Goal: Task Accomplishment & Management: Manage account settings

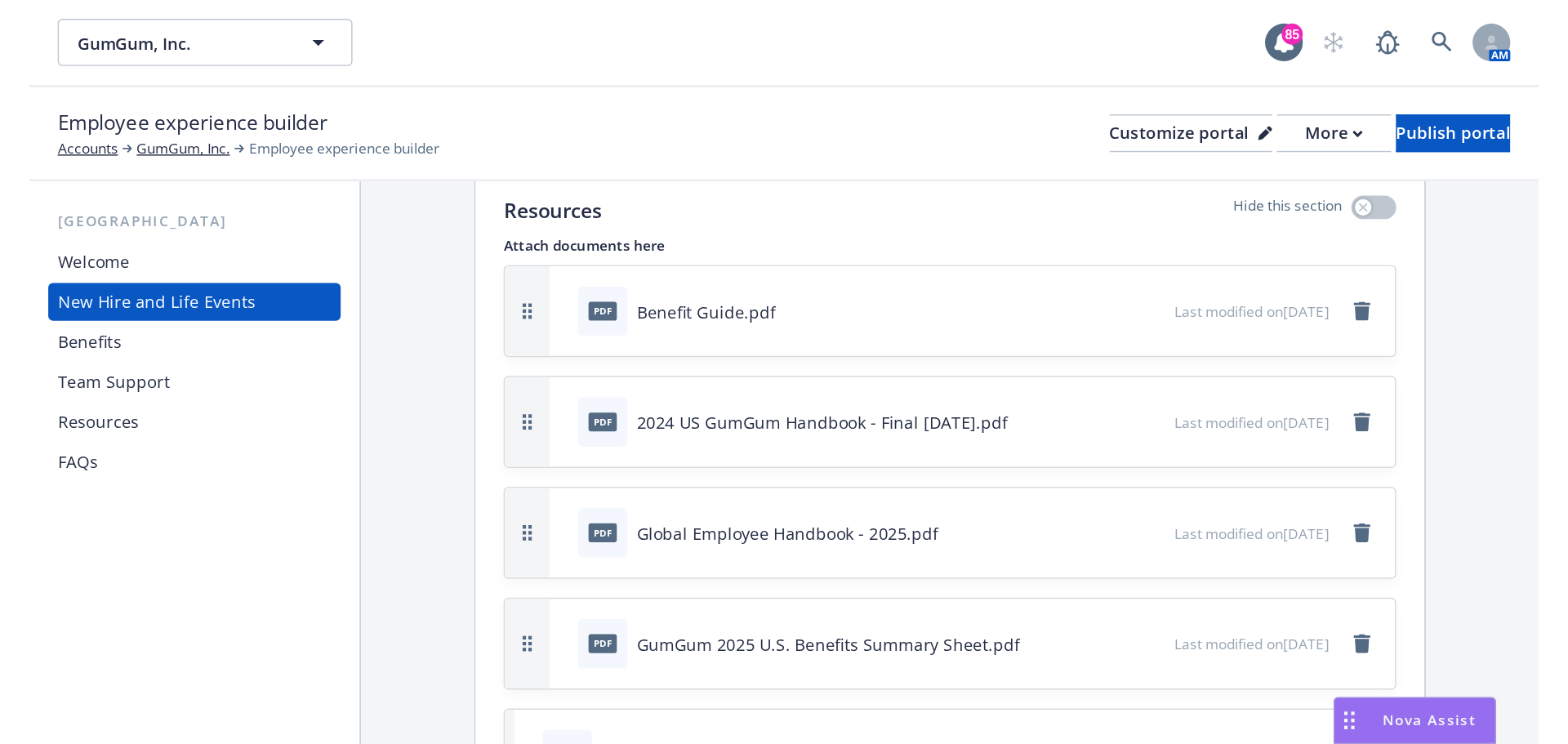
scroll to position [3608, 0]
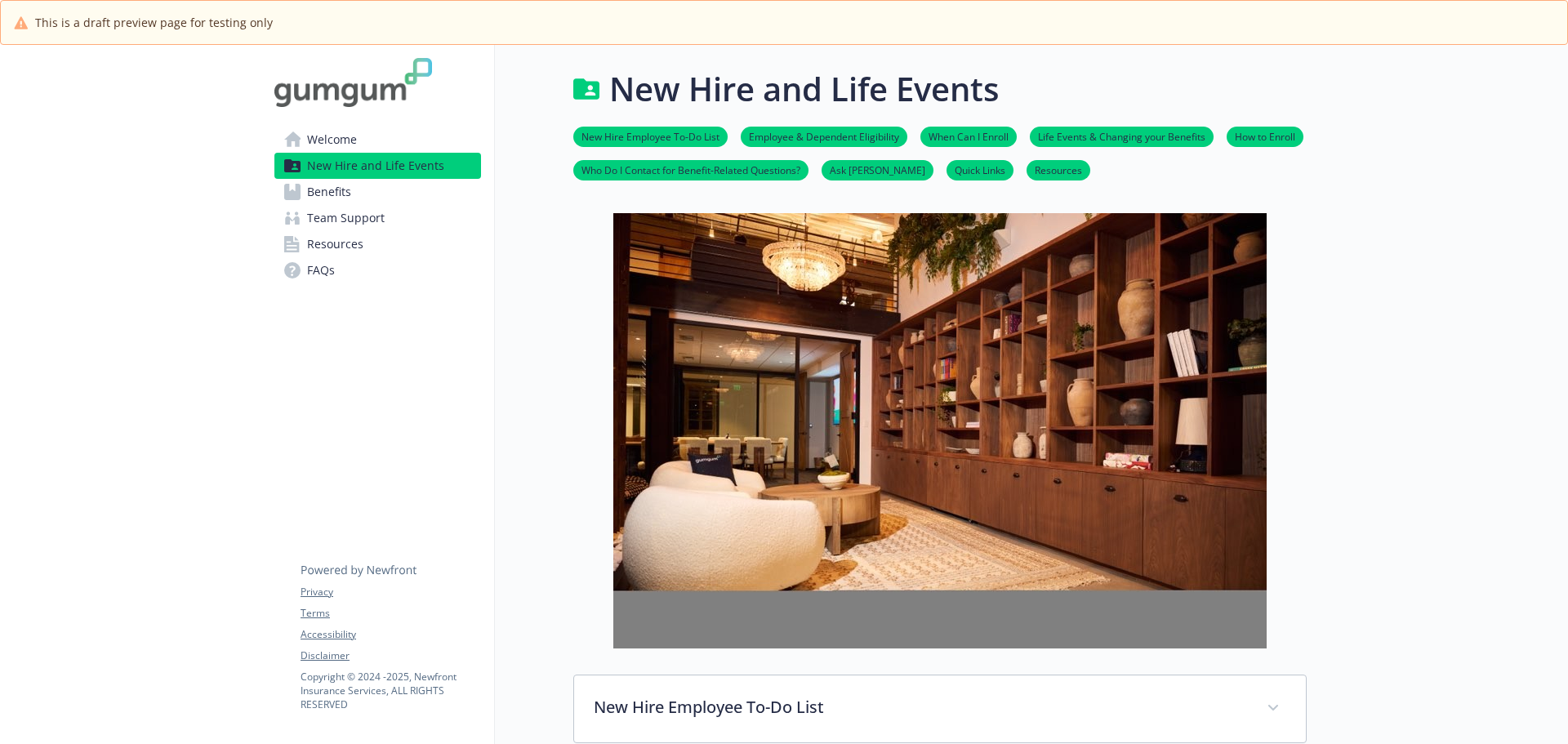
scroll to position [813, 0]
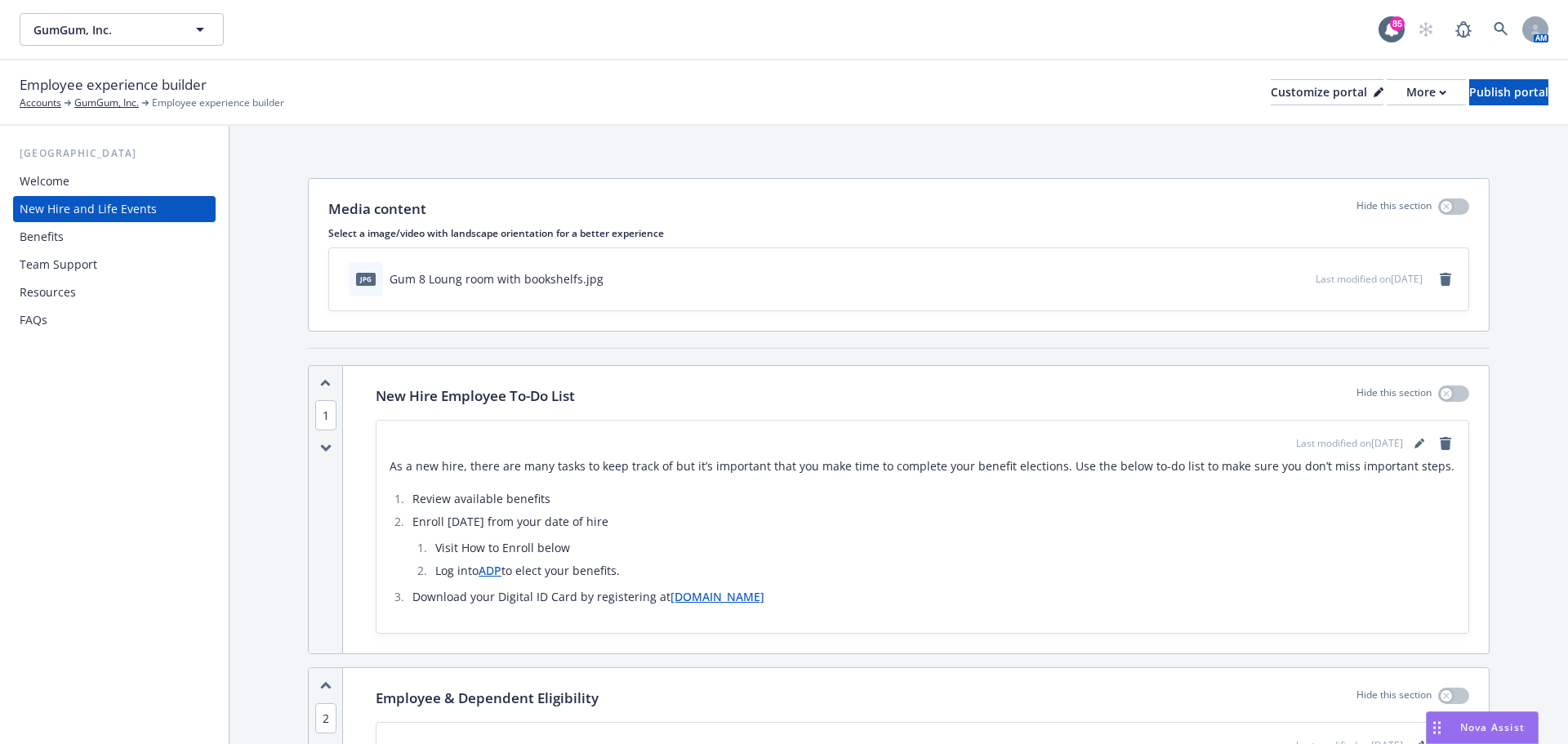
scroll to position [3608, 0]
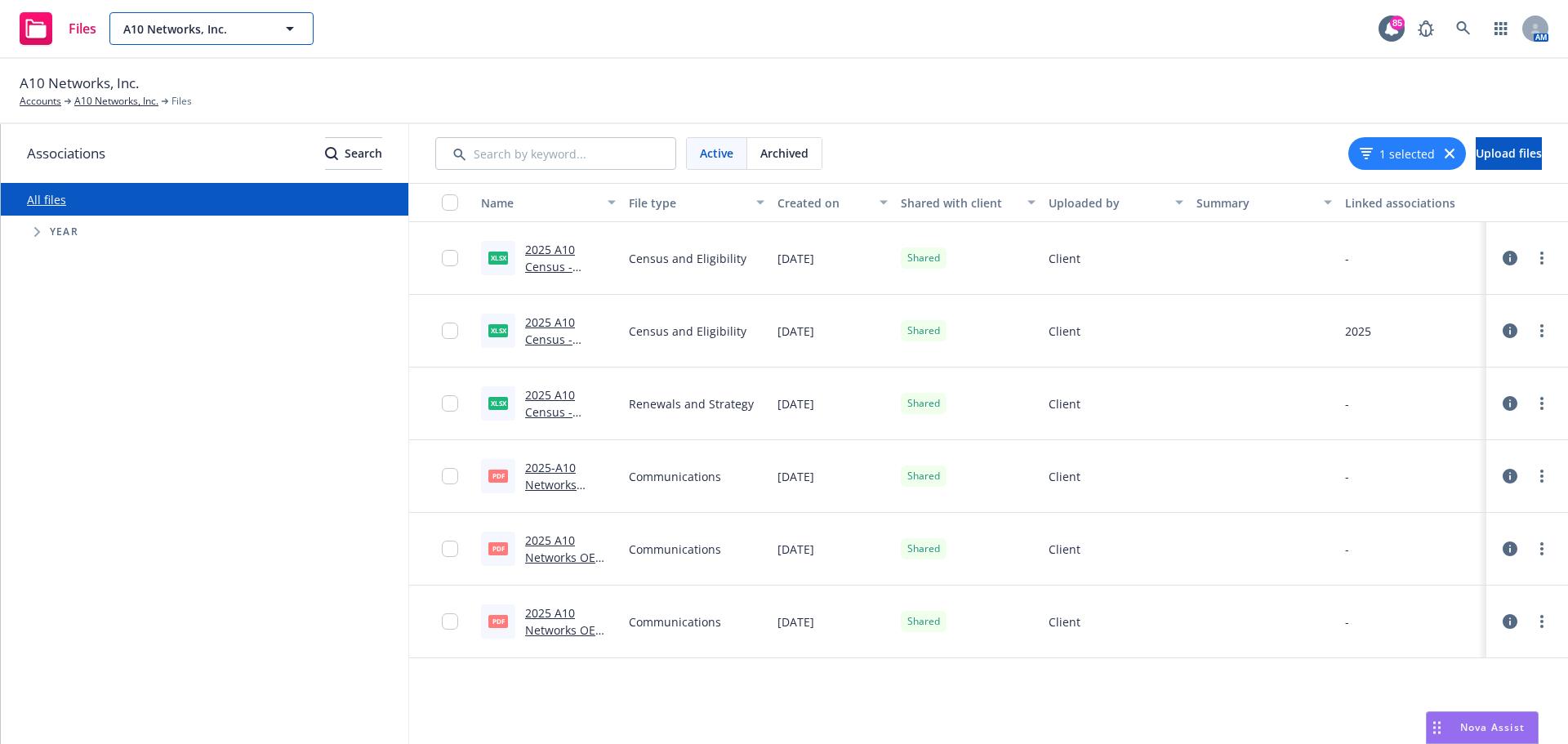
click at [253, 25] on span "A10 Networks, Inc." at bounding box center [195, 29] width 142 height 17
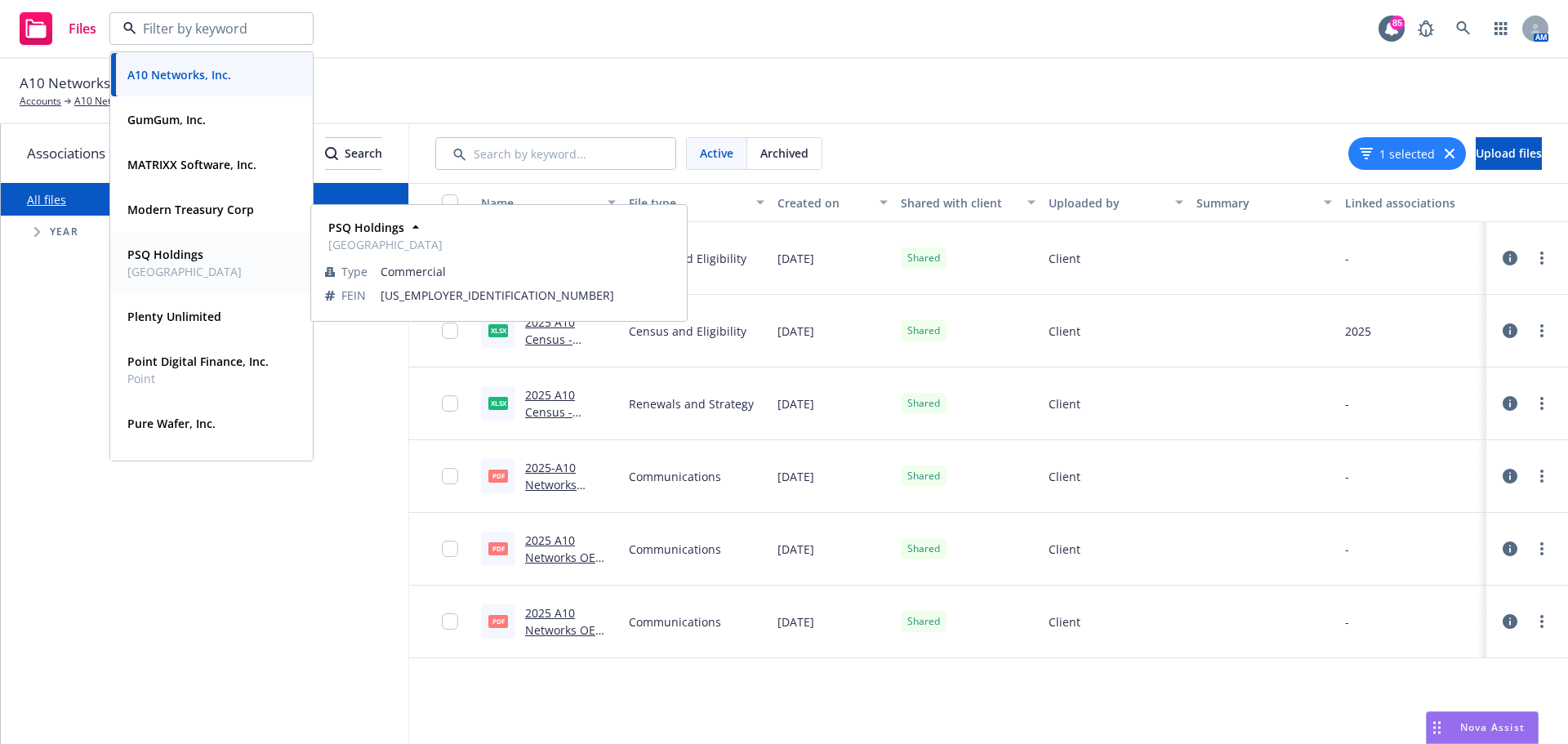
click at [143, 254] on strong "PSQ Holdings" at bounding box center [165, 254] width 76 height 15
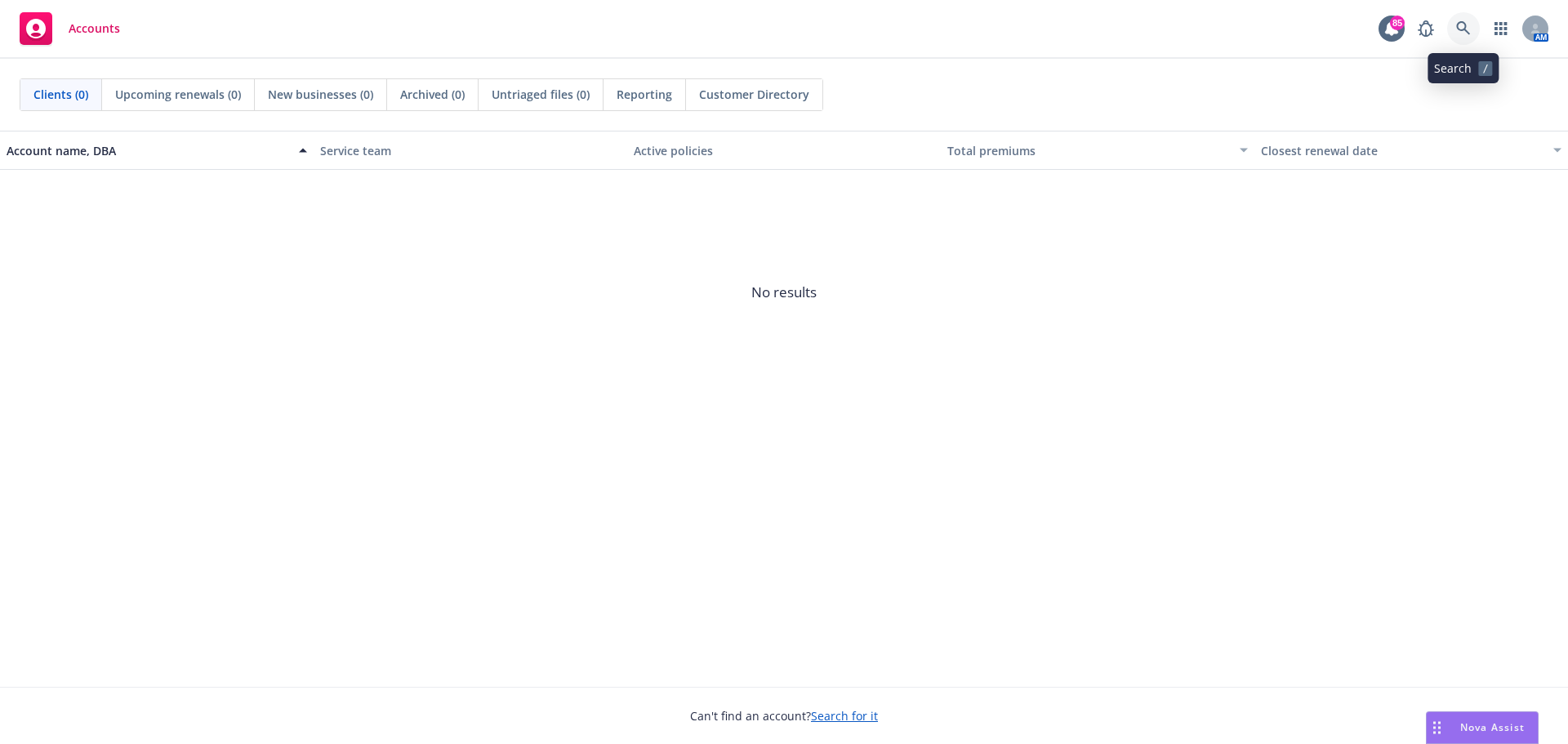
click at [1457, 23] on icon at bounding box center [1463, 28] width 15 height 15
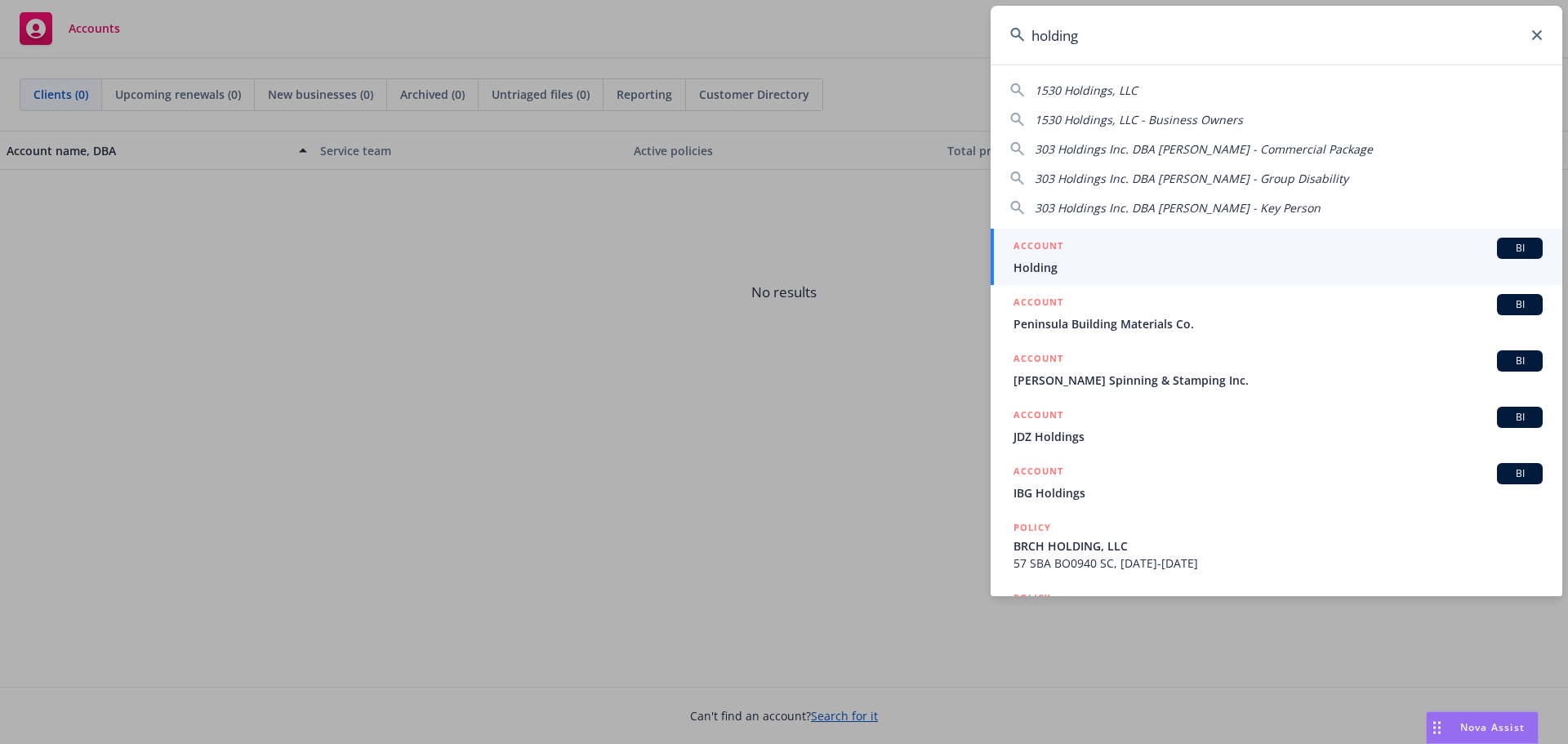
click at [1034, 42] on input "holding" at bounding box center [1277, 35] width 572 height 59
click at [1112, 40] on input "holding" at bounding box center [1277, 35] width 572 height 59
type input "h"
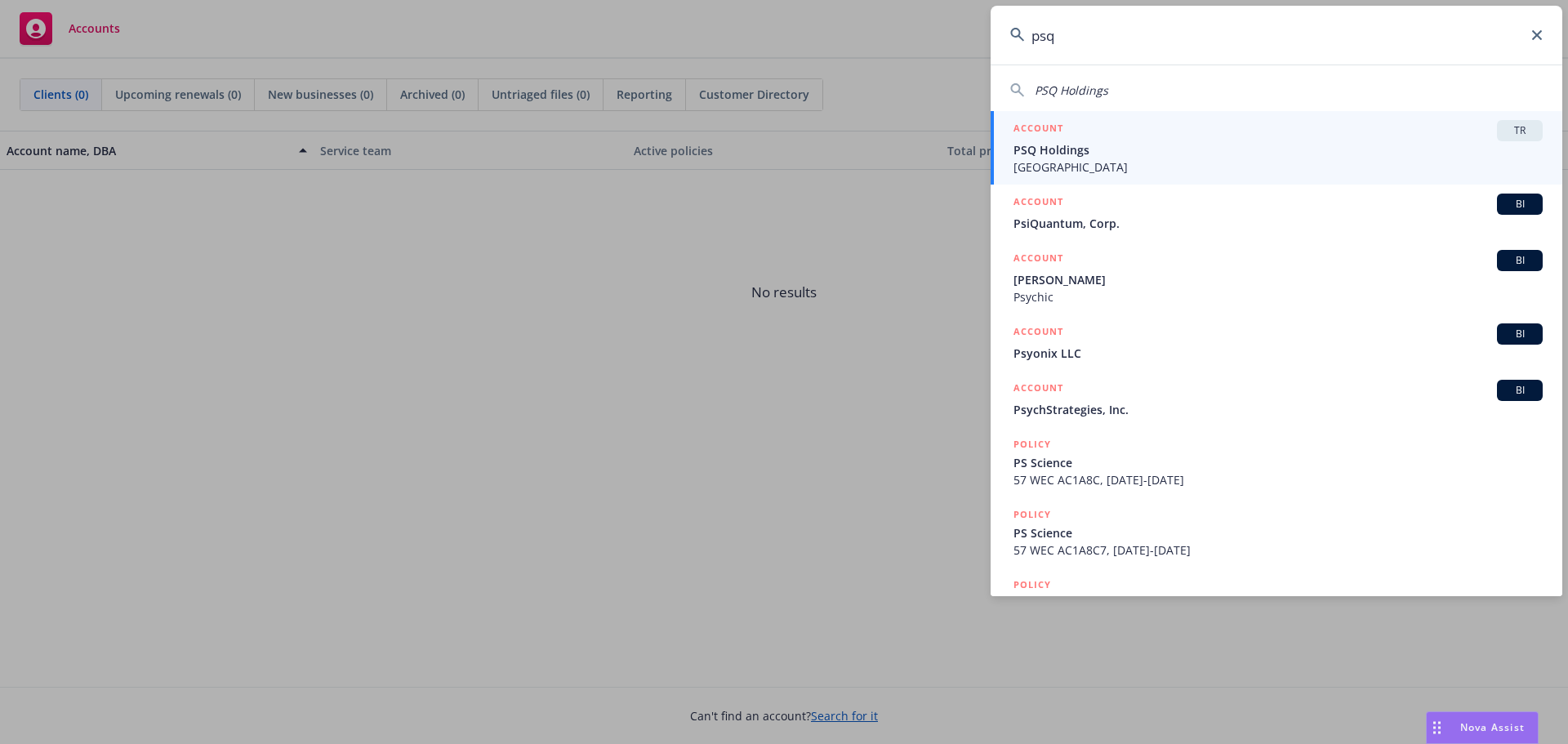
type input "psq"
click at [1091, 155] on span "PSQ Holdings" at bounding box center [1279, 150] width 529 height 17
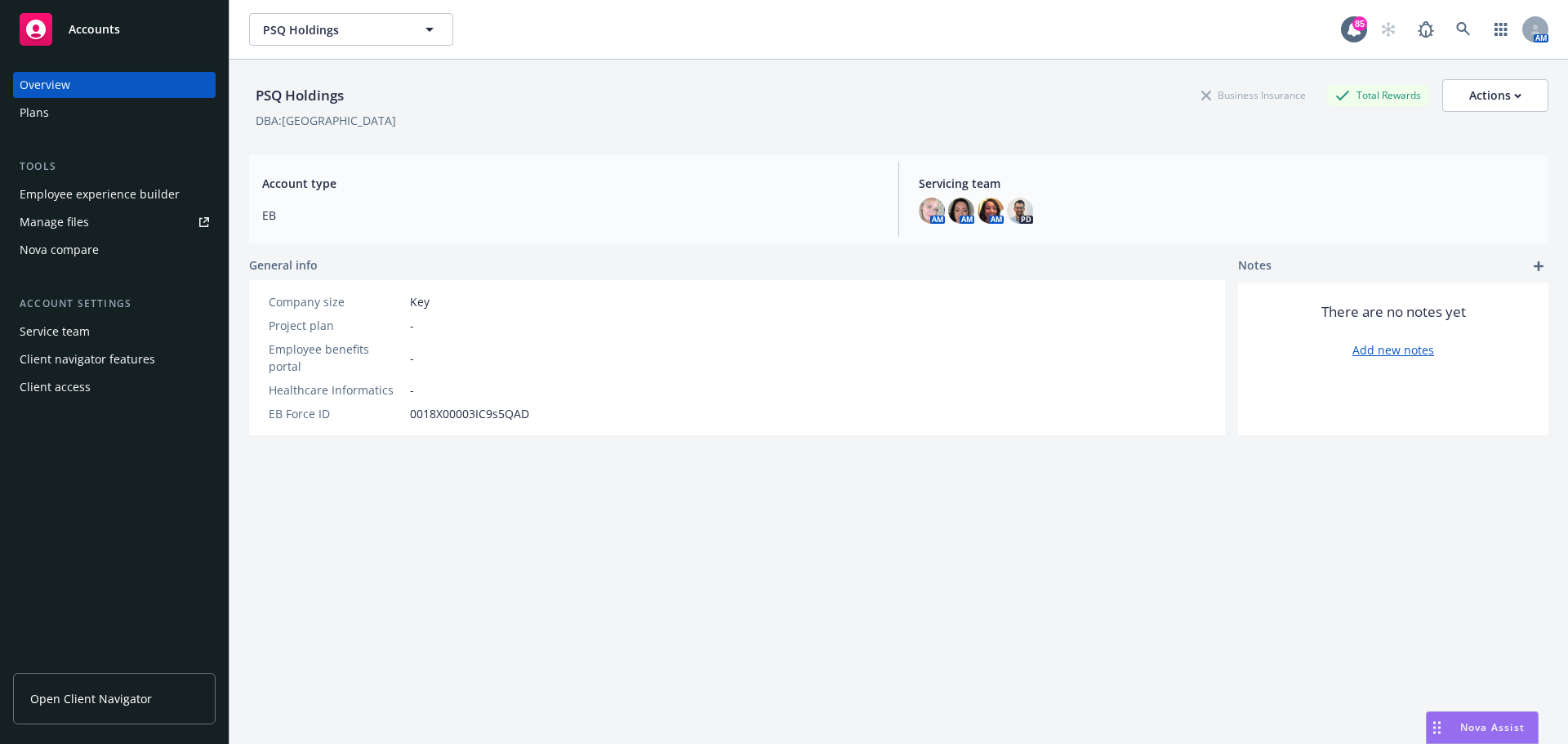
click at [106, 198] on div "Employee experience builder" at bounding box center [100, 194] width 160 height 26
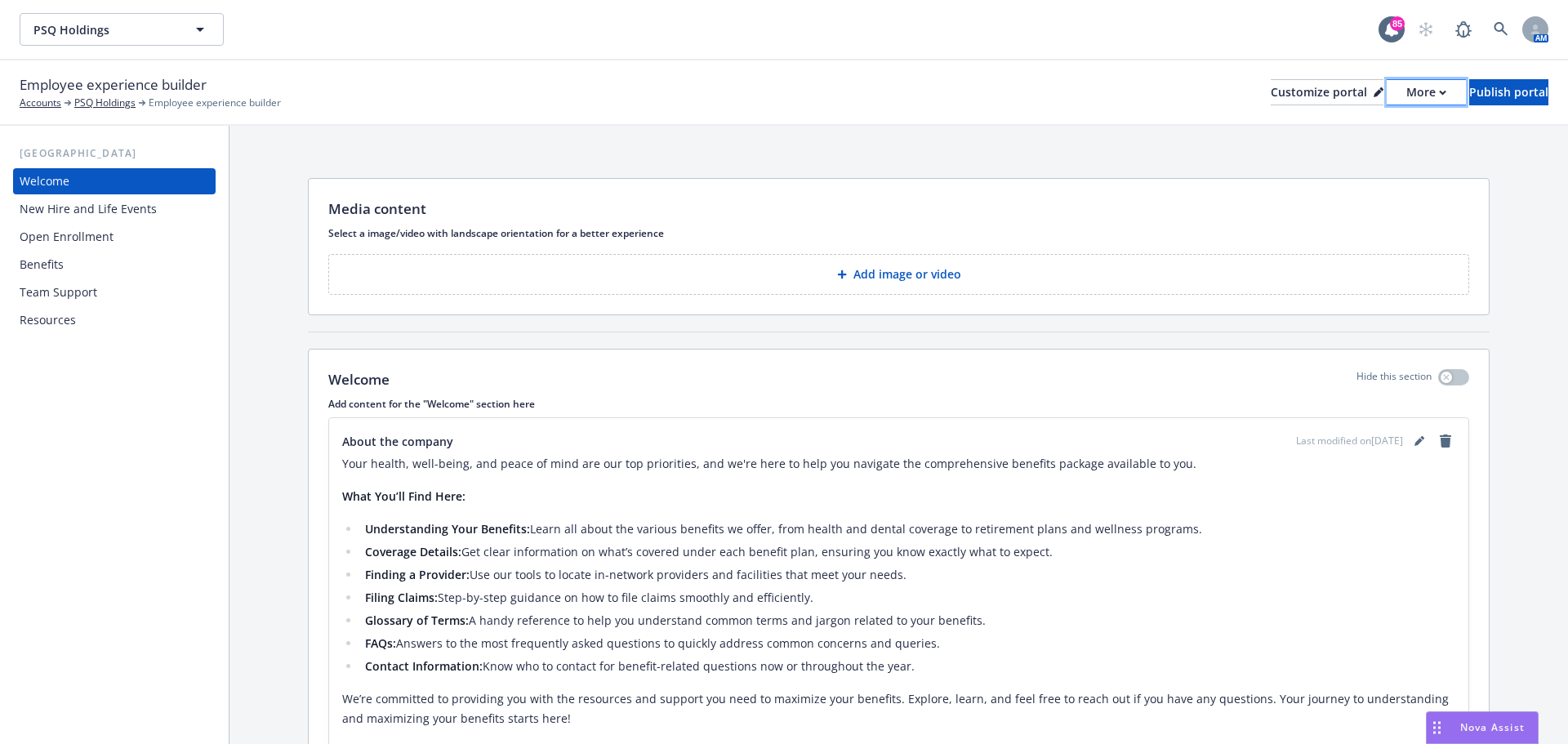
click at [1407, 92] on div "More" at bounding box center [1426, 92] width 40 height 25
click at [1339, 131] on link "Copy preview link" at bounding box center [1339, 129] width 149 height 32
click at [1374, 94] on icon at bounding box center [1379, 93] width 9 height 9
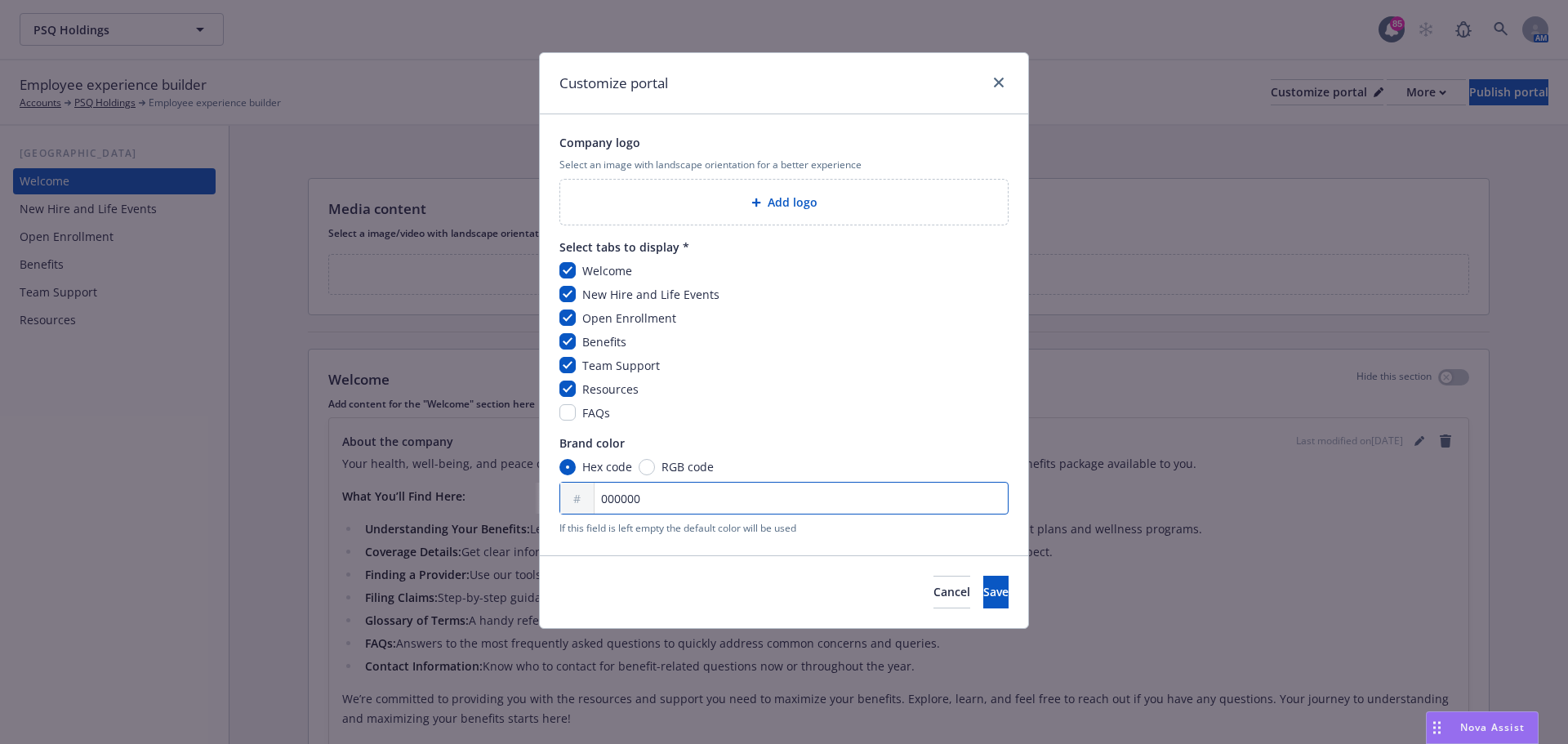
click at [666, 508] on input "000000" at bounding box center [784, 498] width 449 height 32
click at [817, 495] on input "000000" at bounding box center [784, 498] width 449 height 32
type input "0"
click at [688, 502] on input "D318" at bounding box center [784, 498] width 449 height 32
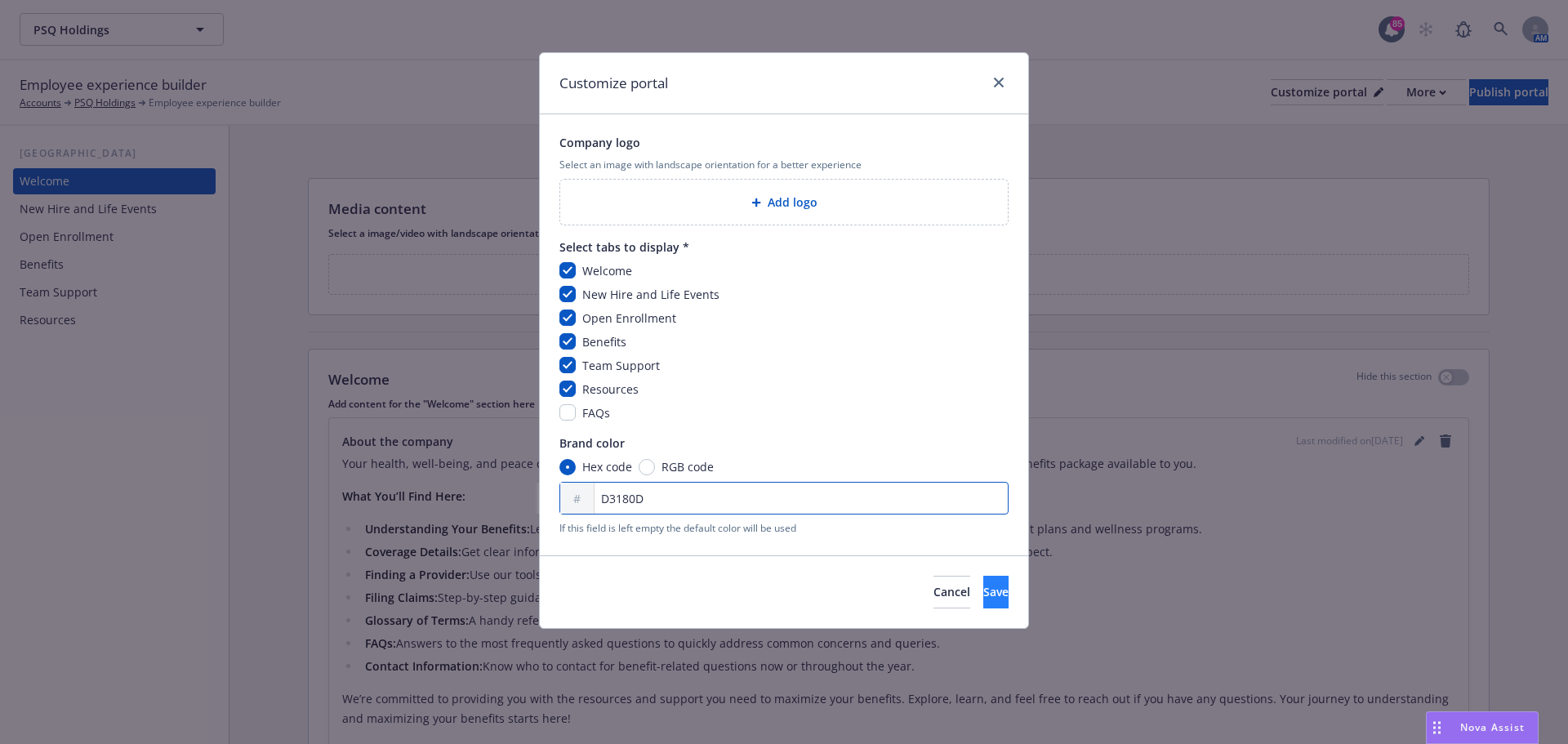
type input "D3180D"
click at [983, 581] on button "Save" at bounding box center [996, 592] width 26 height 32
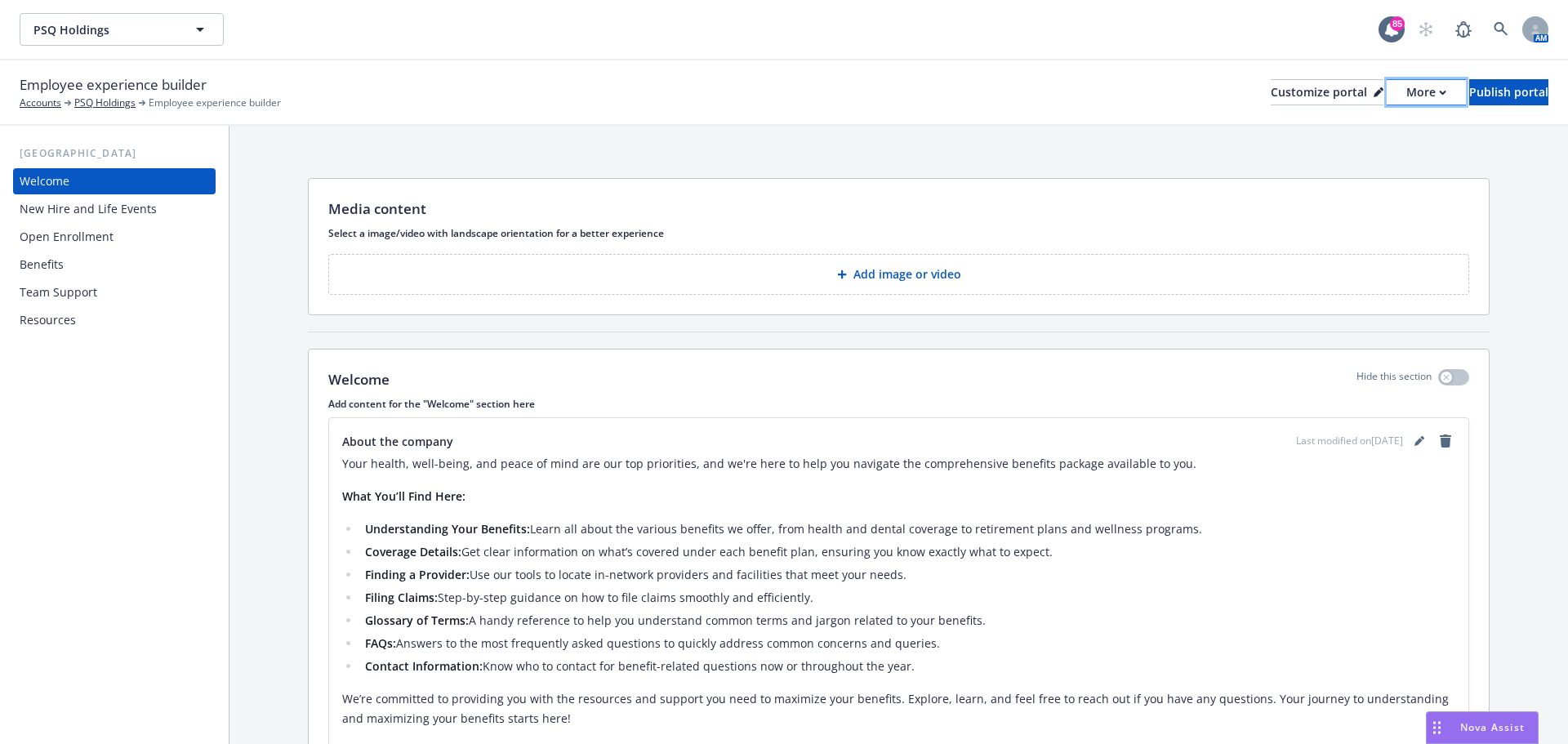
click at [1399, 98] on button "More" at bounding box center [1426, 92] width 79 height 26
click at [1361, 128] on link "Copy preview link" at bounding box center [1339, 129] width 149 height 32
click at [1374, 95] on icon at bounding box center [1379, 91] width 9 height 9
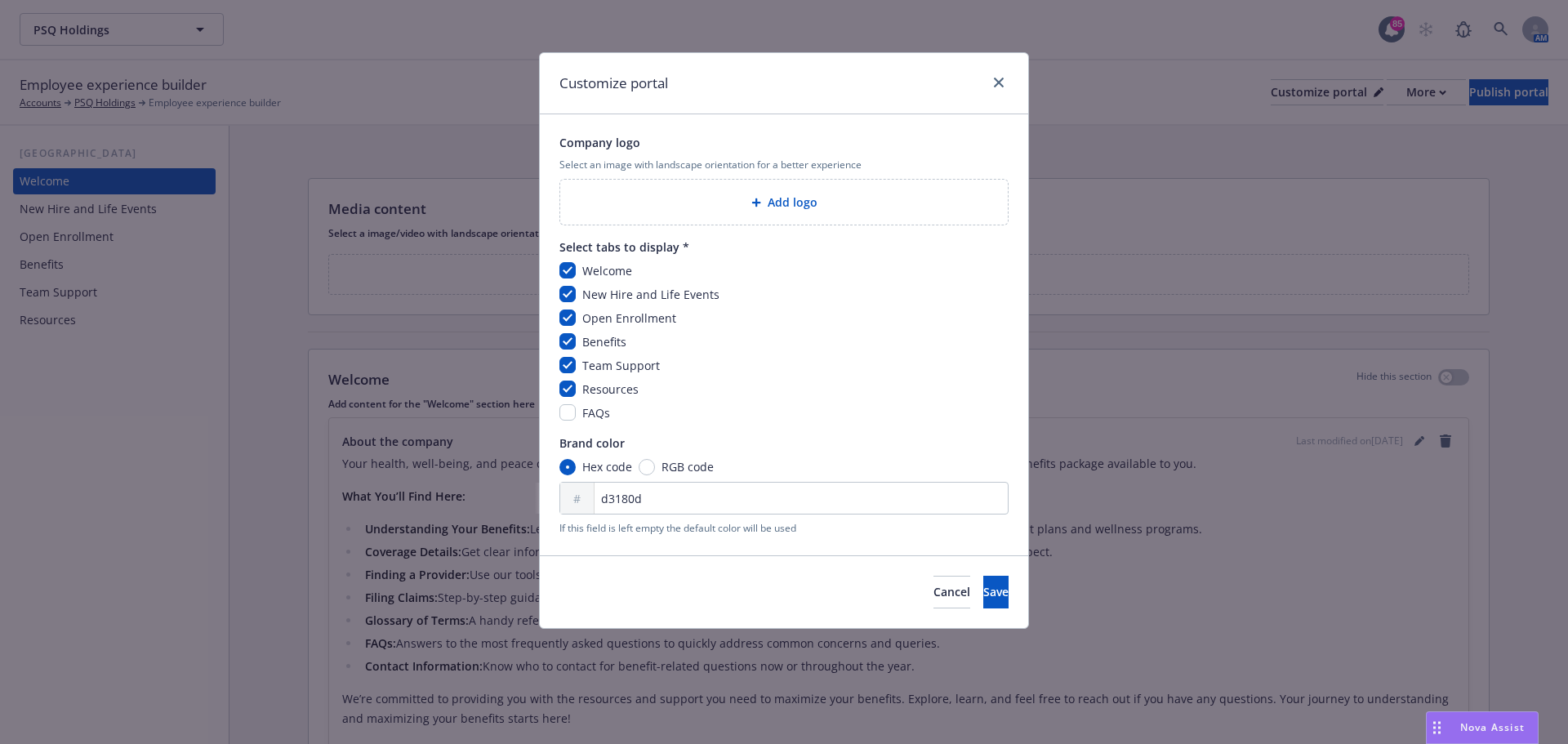
click at [796, 194] on span "Add logo" at bounding box center [793, 202] width 50 height 17
click at [685, 207] on div "Add logo" at bounding box center [784, 202] width 422 height 19
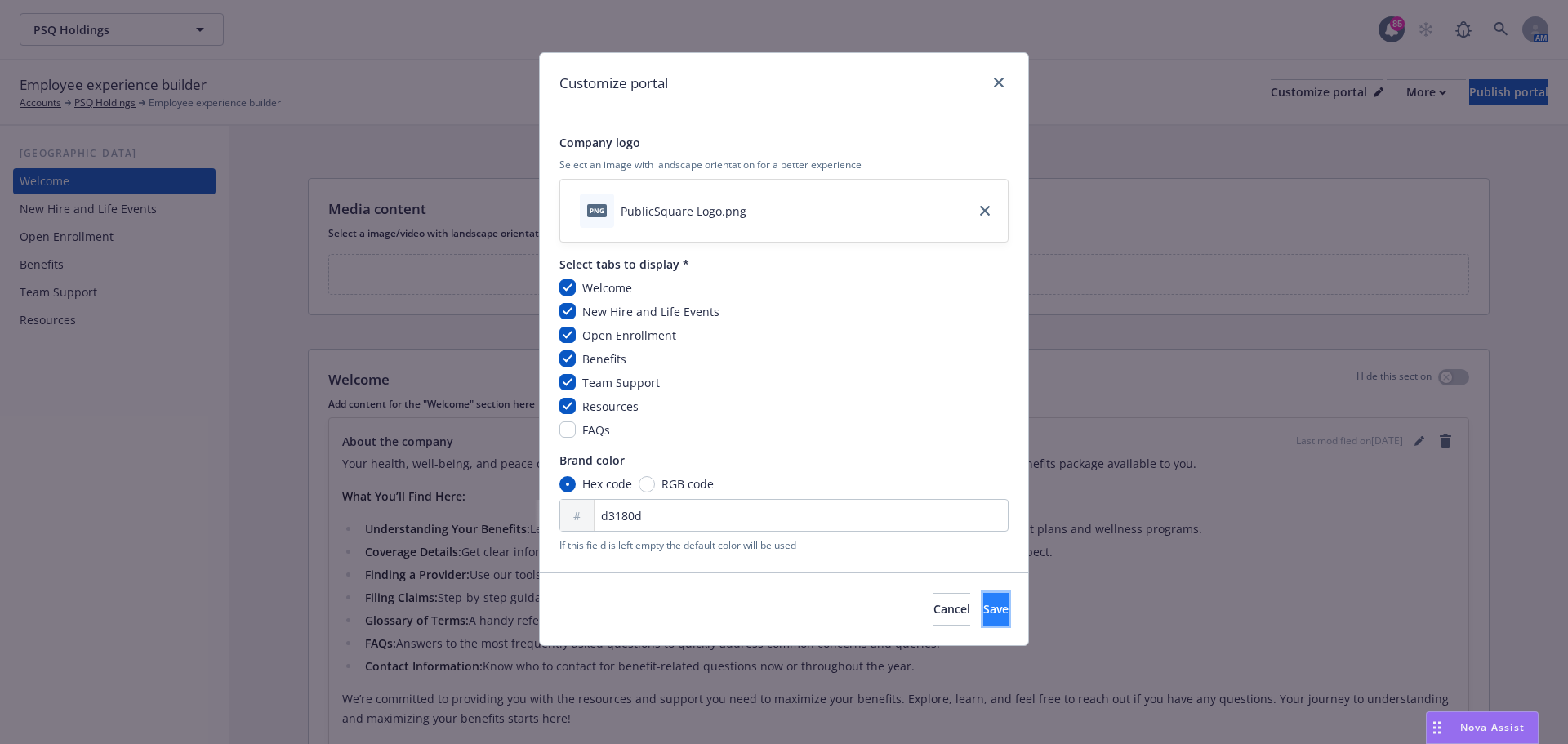
click at [983, 610] on span "Save" at bounding box center [996, 608] width 26 height 15
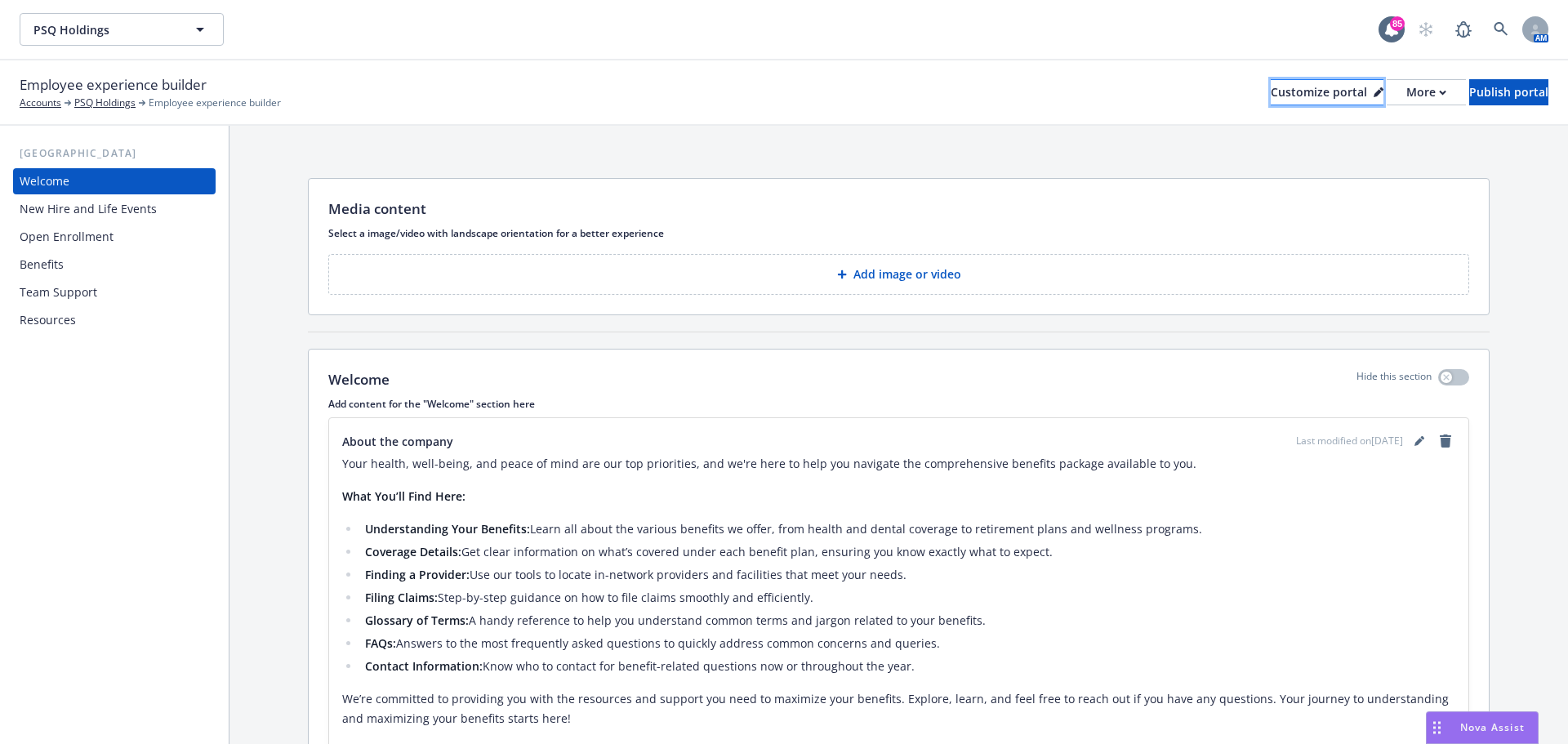
click at [1374, 94] on icon at bounding box center [1379, 93] width 9 height 9
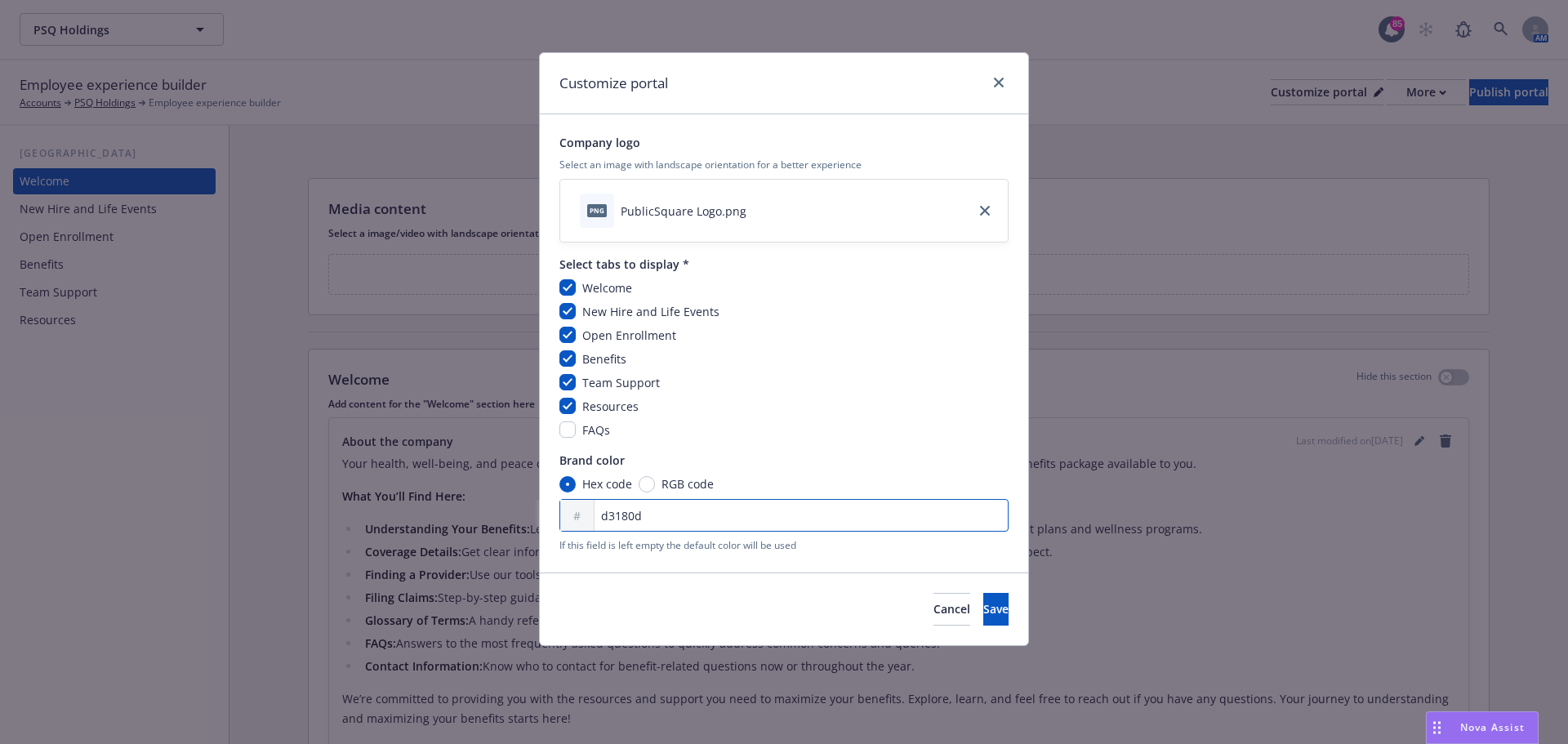
drag, startPoint x: 700, startPoint y: 524, endPoint x: 596, endPoint y: 526, distance: 104.0
click at [596, 526] on input "d3180d" at bounding box center [784, 515] width 449 height 32
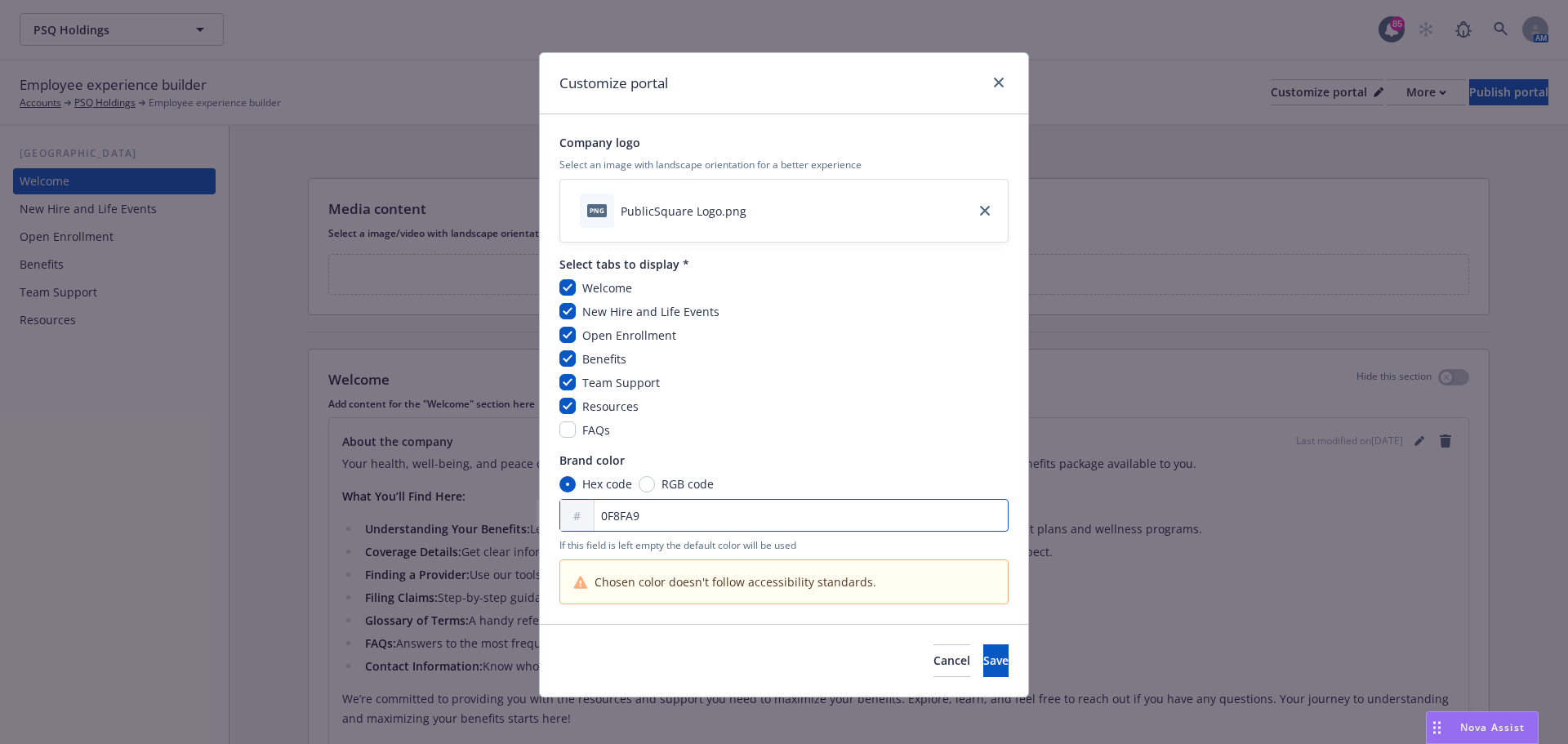
click at [598, 516] on input "0F8FA9" at bounding box center [784, 515] width 449 height 32
type input "0F8FA9"
click at [638, 484] on input "RGB code" at bounding box center [646, 484] width 16 height 16
radio input "true"
click at [941, 523] on input "169" at bounding box center [936, 515] width 145 height 32
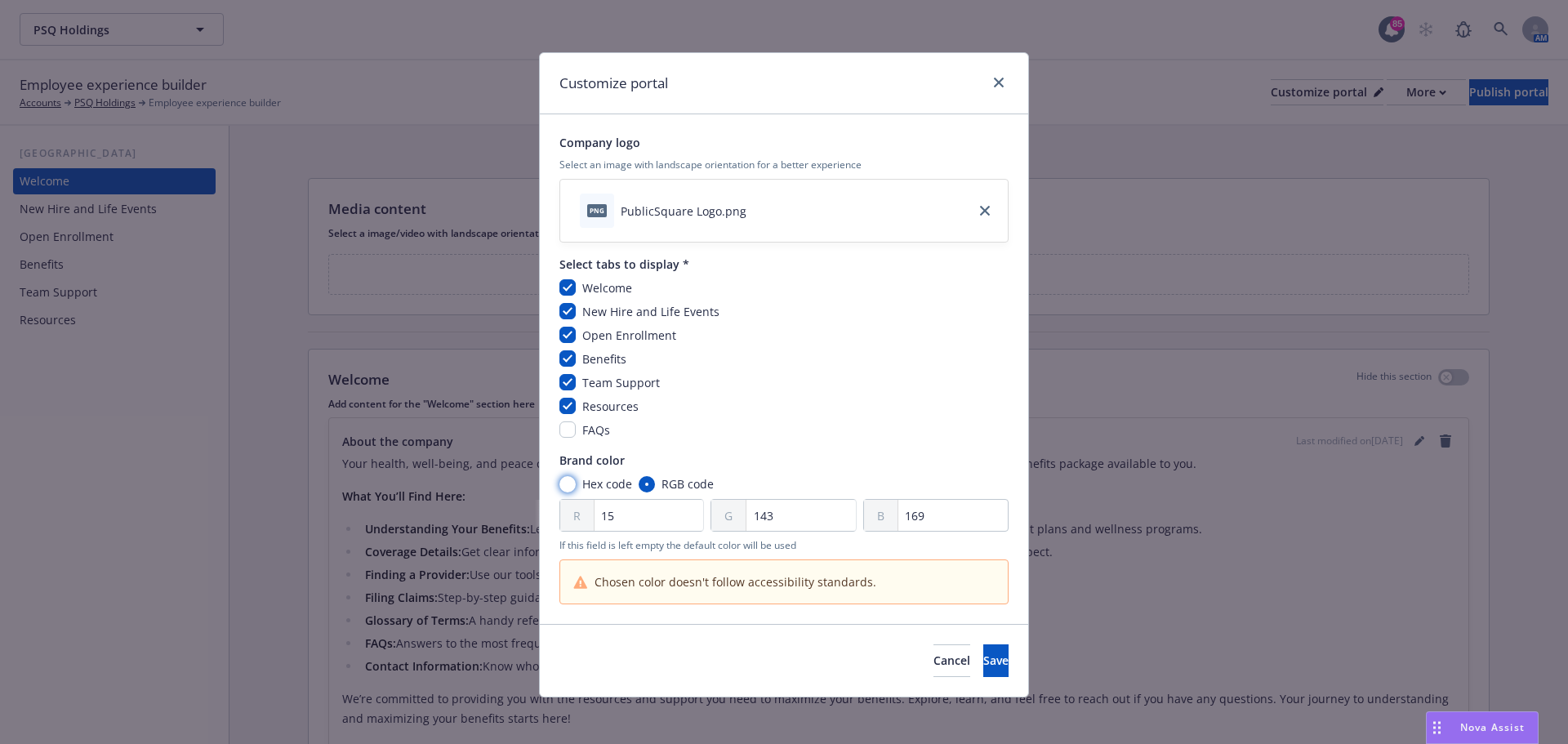
click at [562, 491] on input "Hex code" at bounding box center [568, 484] width 16 height 16
radio input "true"
radio input "false"
drag, startPoint x: 666, startPoint y: 524, endPoint x: 568, endPoint y: 509, distance: 99.1
click at [568, 509] on div "# 0F8FA9" at bounding box center [784, 515] width 449 height 32
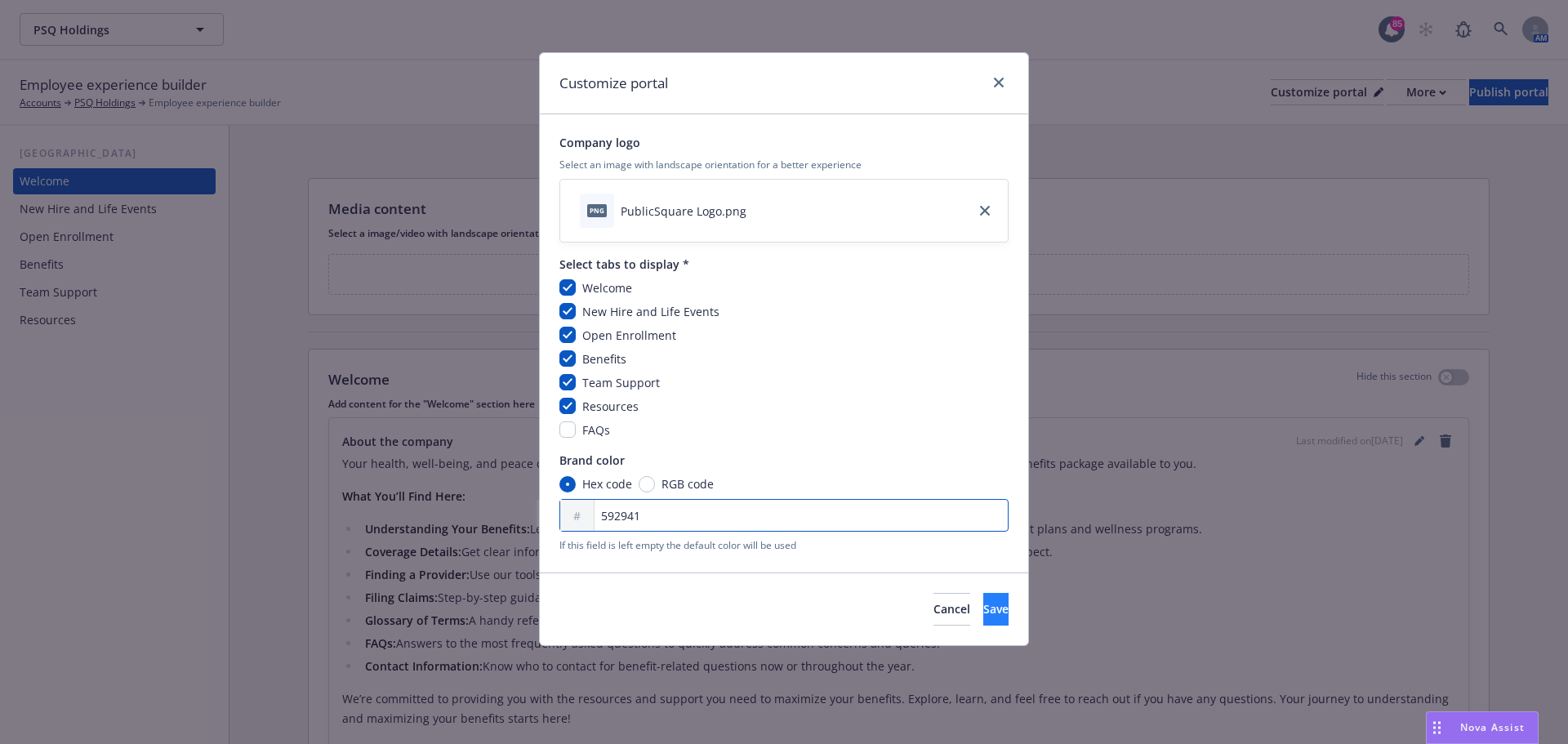
type input "592941"
click at [983, 610] on button "Save" at bounding box center [996, 609] width 26 height 32
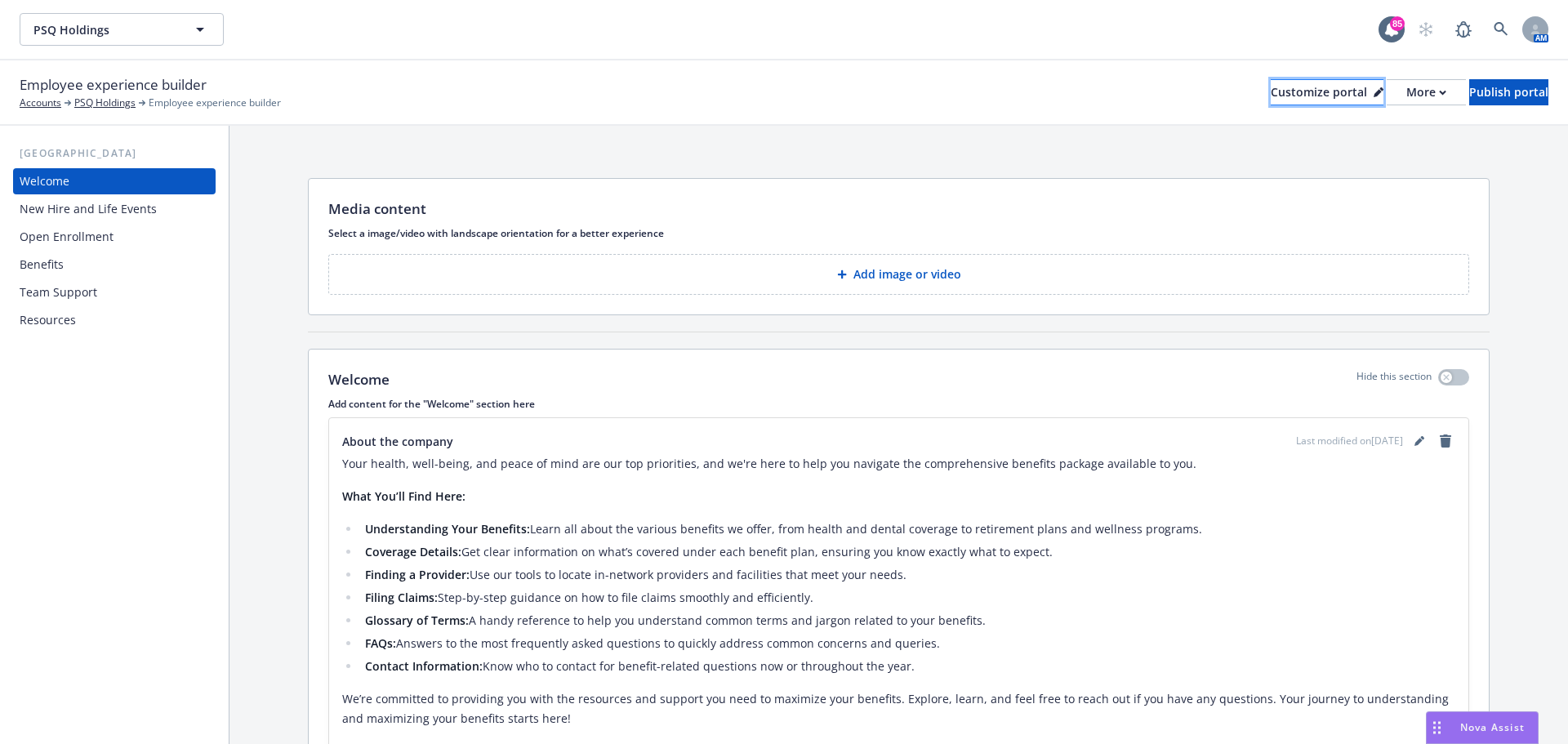
click at [1323, 95] on button "Customize portal" at bounding box center [1327, 92] width 113 height 26
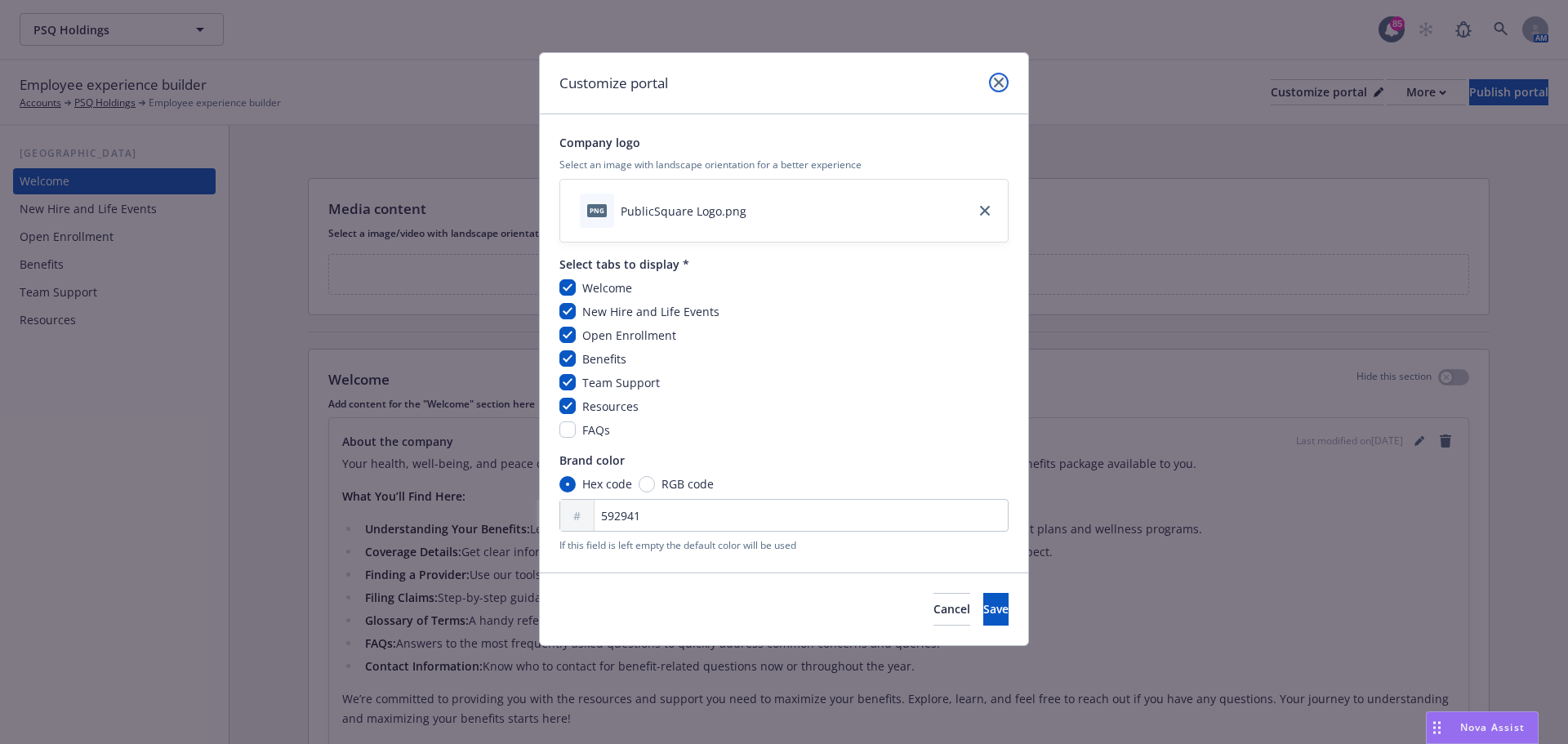
click at [1001, 85] on icon "close" at bounding box center [999, 82] width 9 height 9
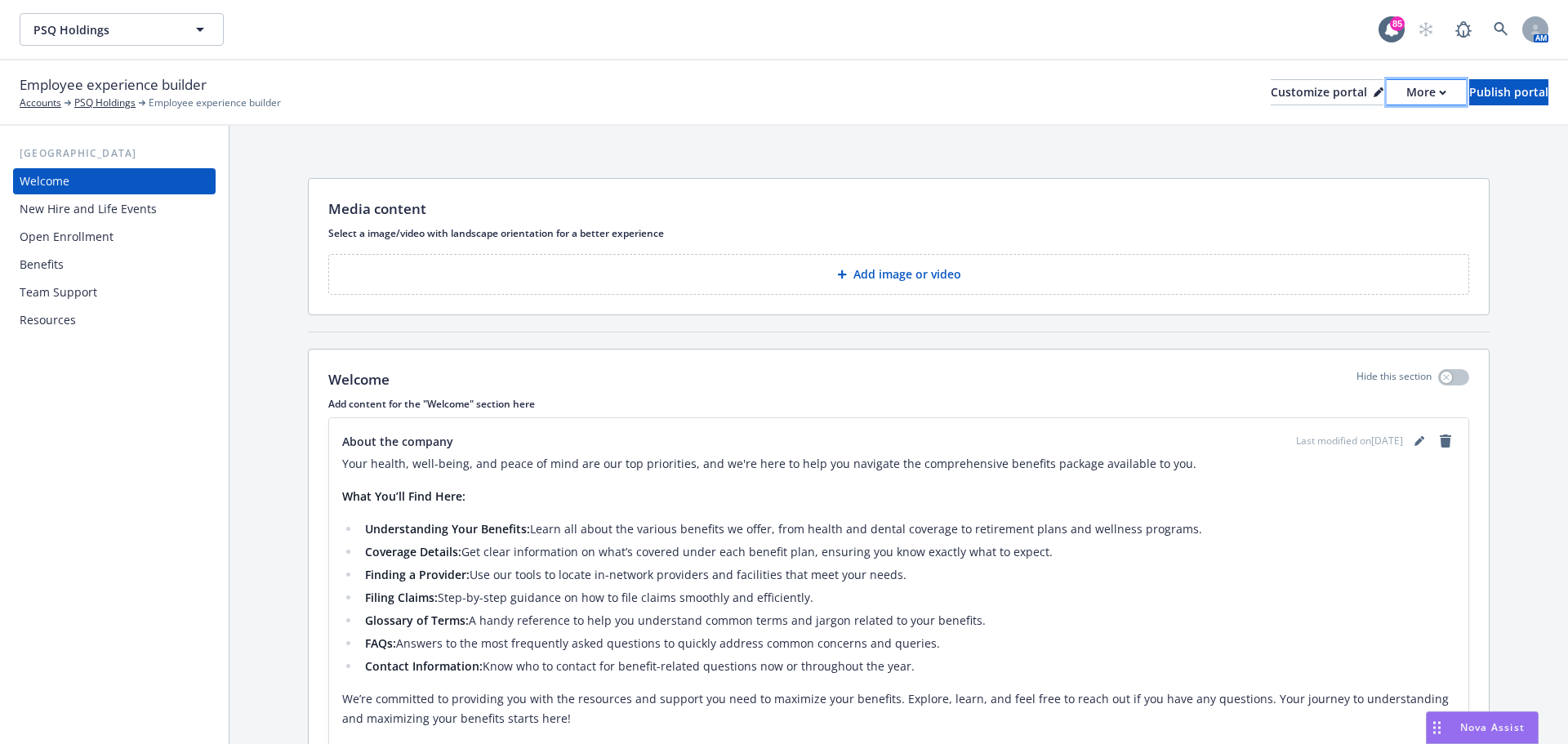
click at [1407, 99] on div "More" at bounding box center [1426, 92] width 40 height 25
click at [1481, 122] on div "Employee experience builder Accounts PSQ Holdings Employee experience builder C…" at bounding box center [784, 93] width 1568 height 66
click at [1309, 94] on button "Customize portal" at bounding box center [1327, 92] width 113 height 26
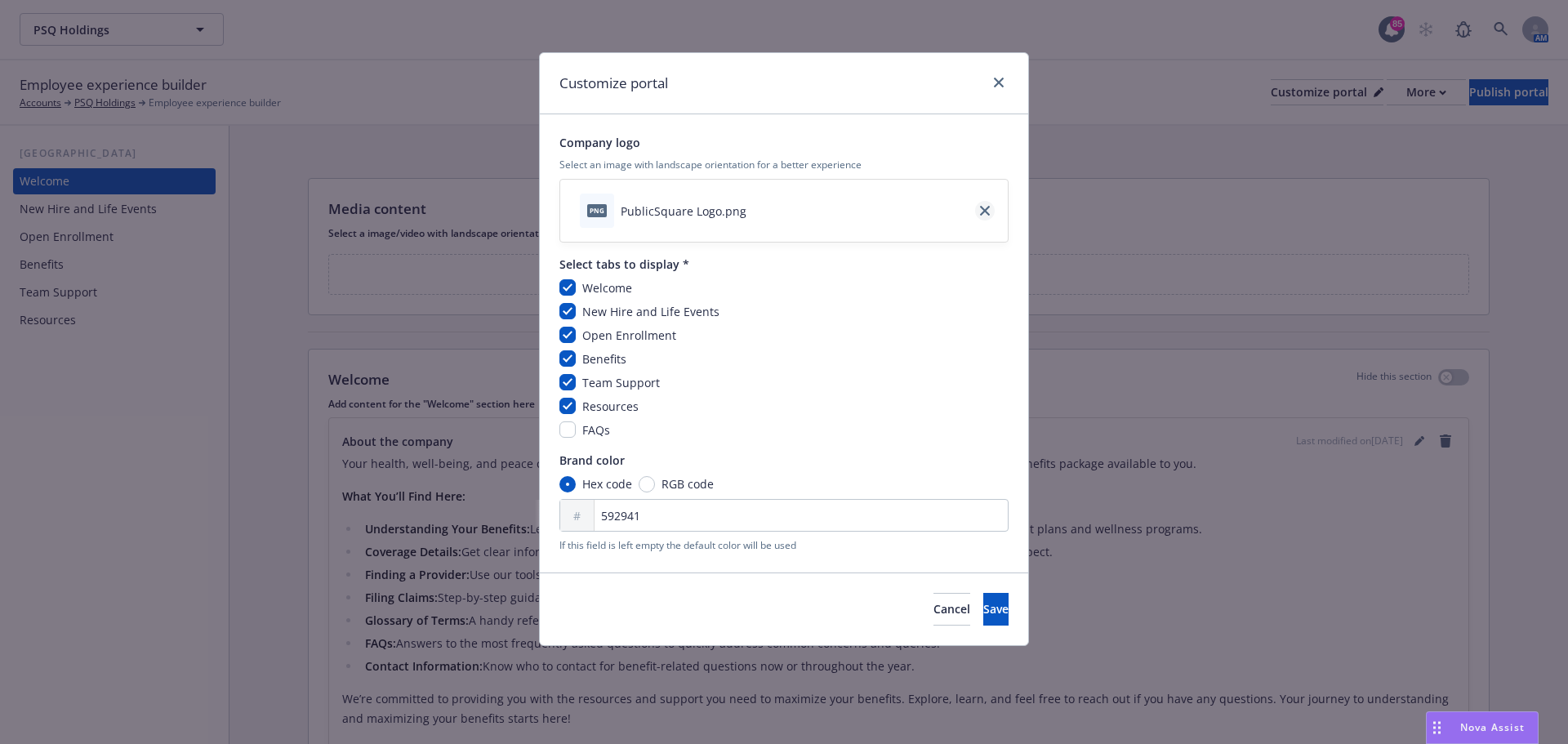
click at [980, 212] on link "close" at bounding box center [985, 210] width 20 height 20
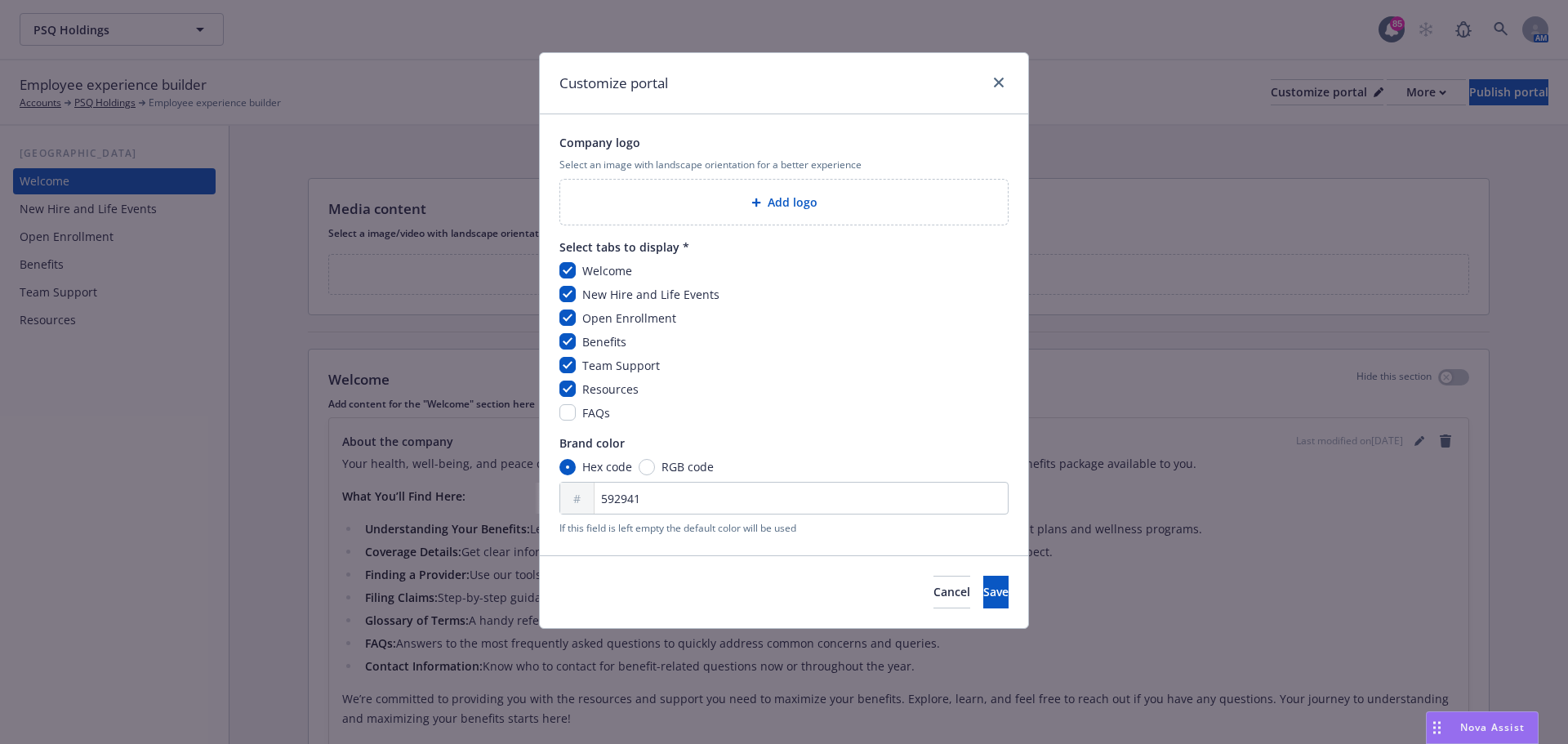
click at [888, 207] on div "Add logo" at bounding box center [784, 202] width 422 height 19
click at [994, 84] on icon "close" at bounding box center [999, 82] width 9 height 9
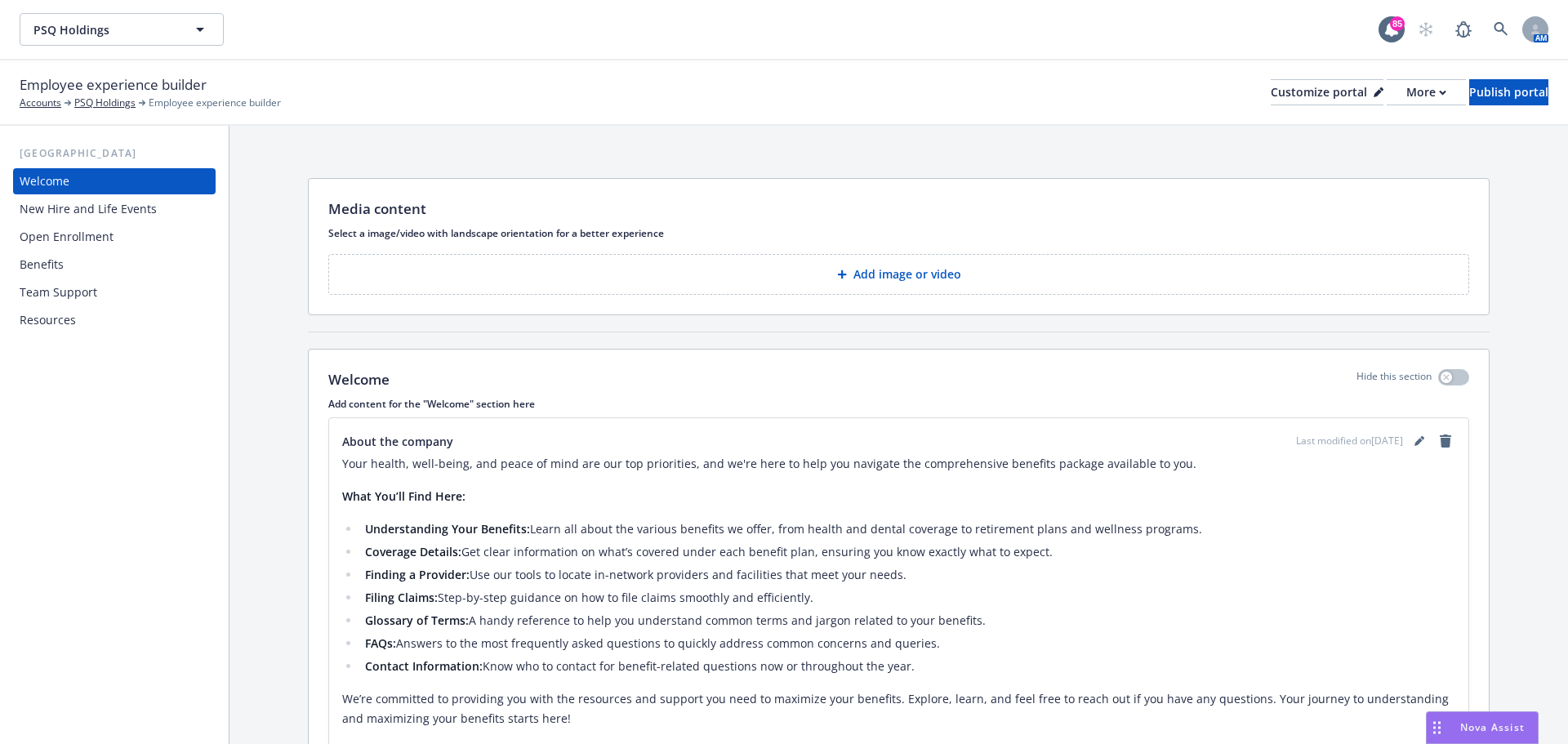
click at [895, 275] on p "Add image or video" at bounding box center [907, 274] width 108 height 16
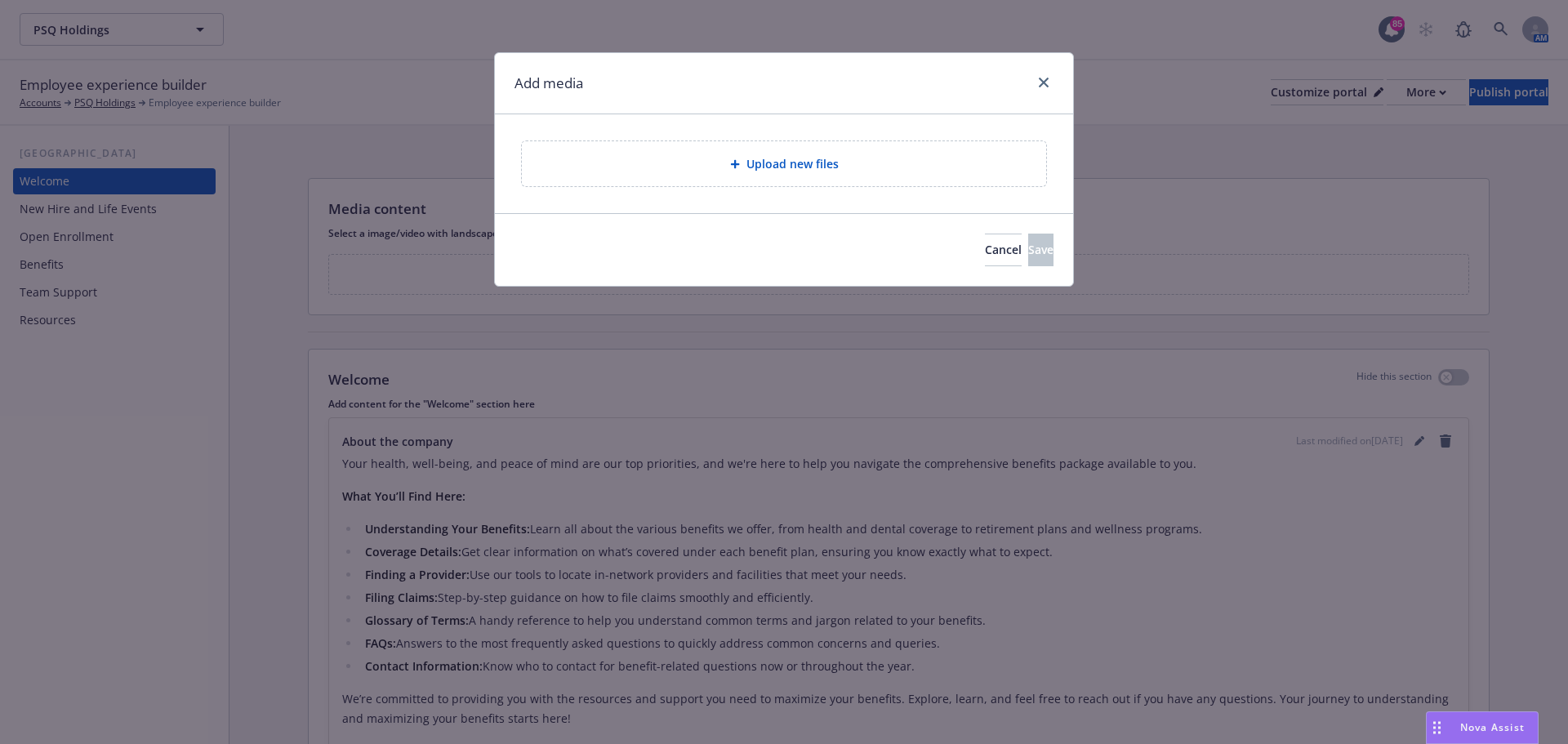
click at [835, 174] on div "Upload new files" at bounding box center [784, 164] width 524 height 45
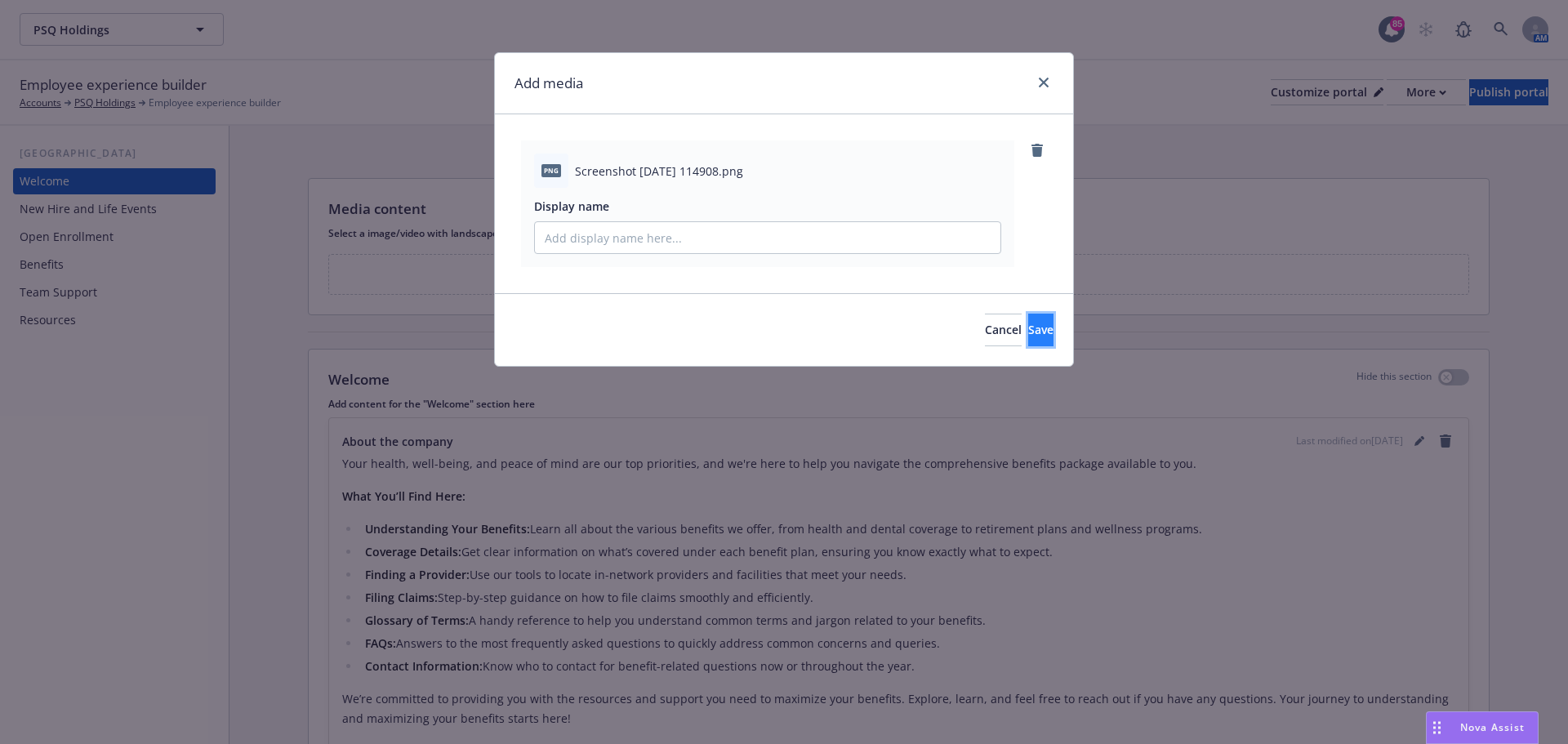
click at [1029, 329] on button "Save" at bounding box center [1041, 329] width 26 height 32
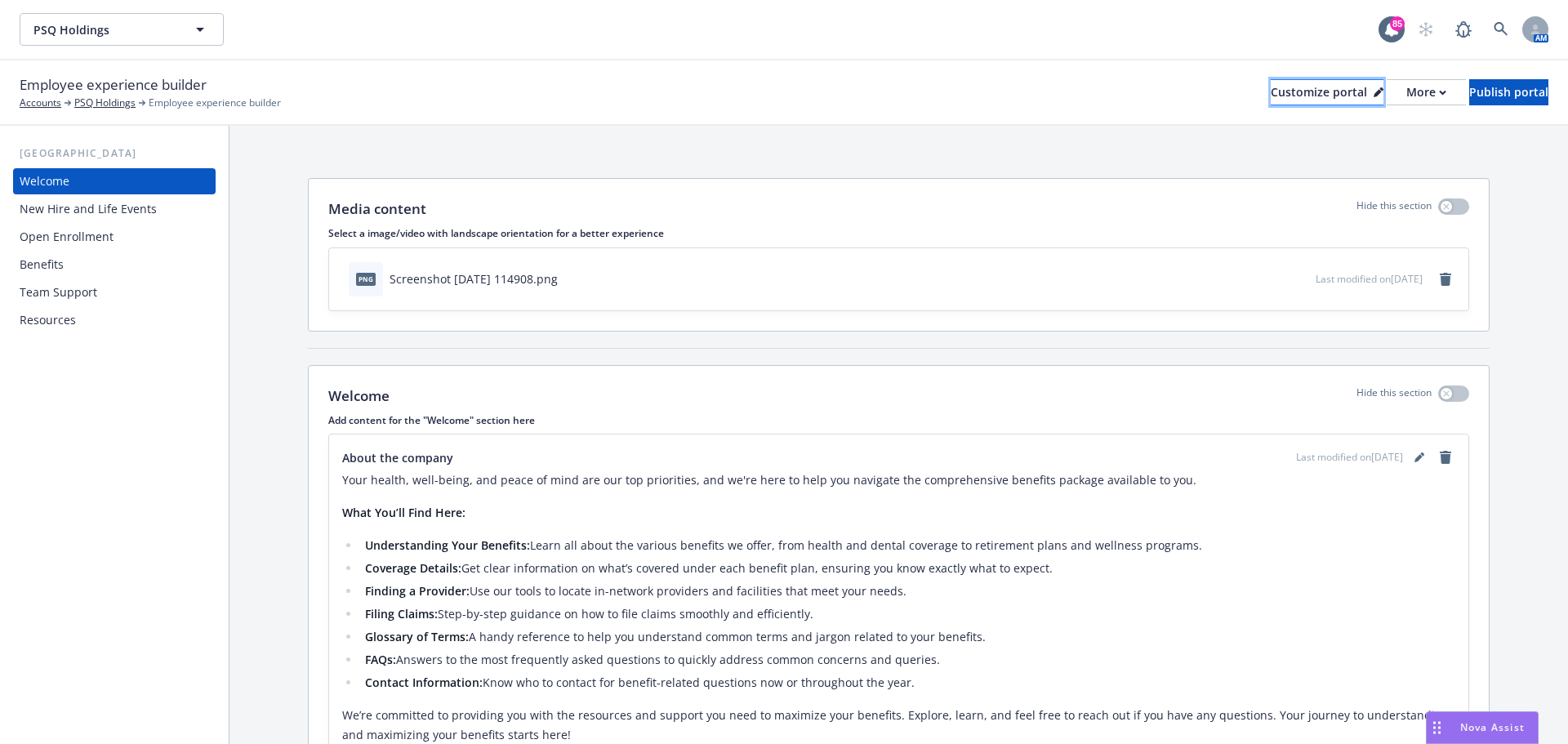
click at [1299, 99] on div "Customize portal" at bounding box center [1327, 92] width 113 height 25
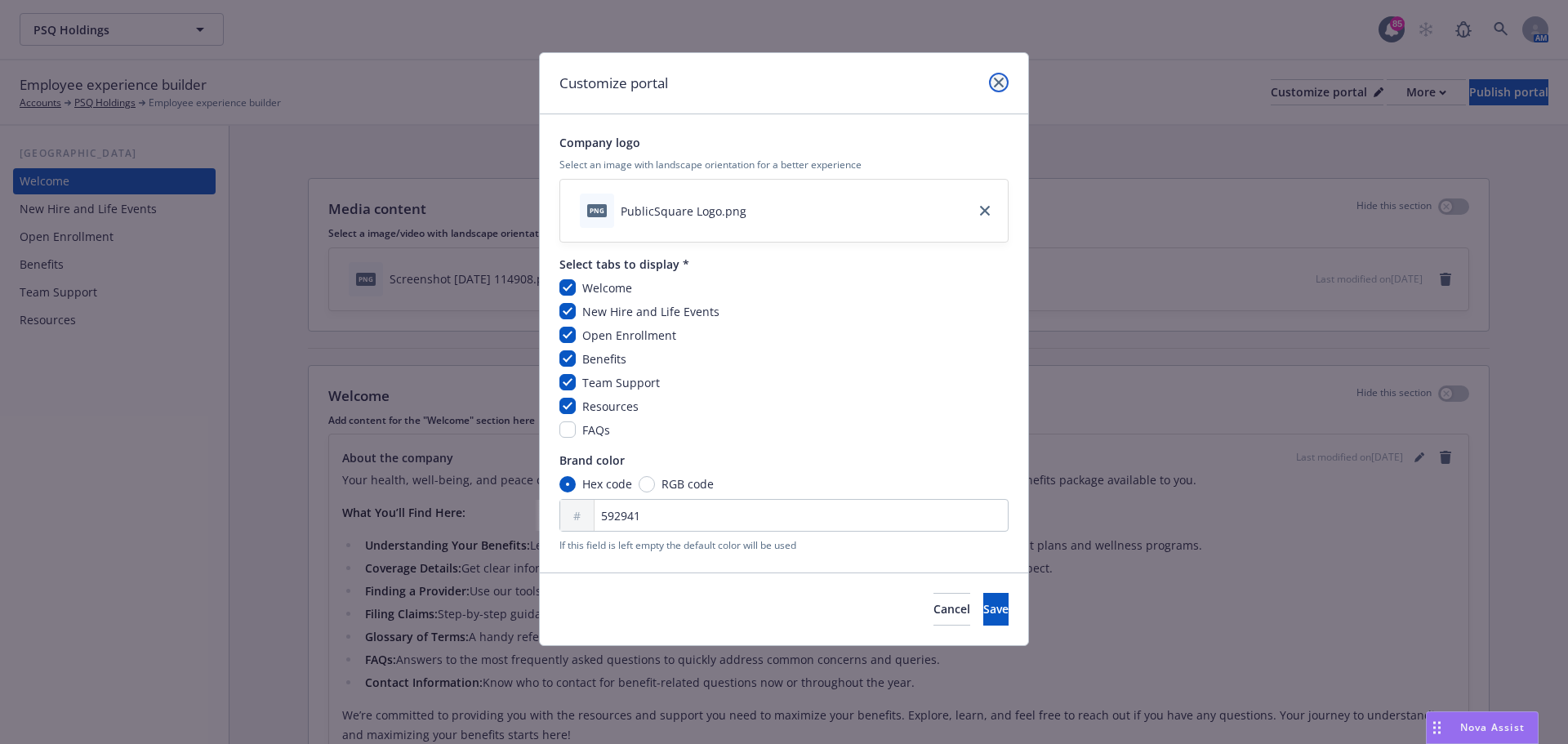
click at [999, 85] on icon "close" at bounding box center [999, 82] width 9 height 9
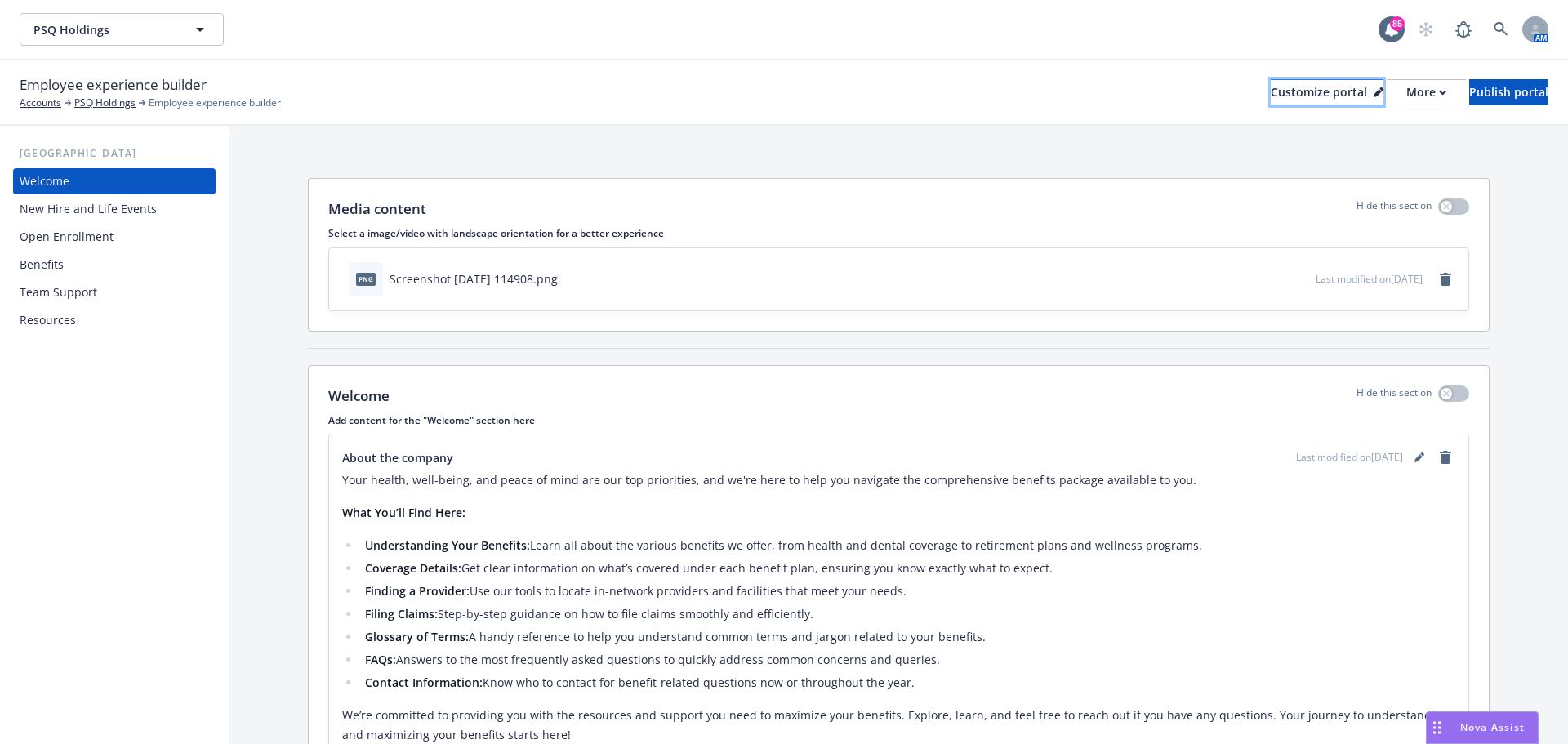
click at [1292, 93] on div "Customize portal" at bounding box center [1327, 92] width 113 height 25
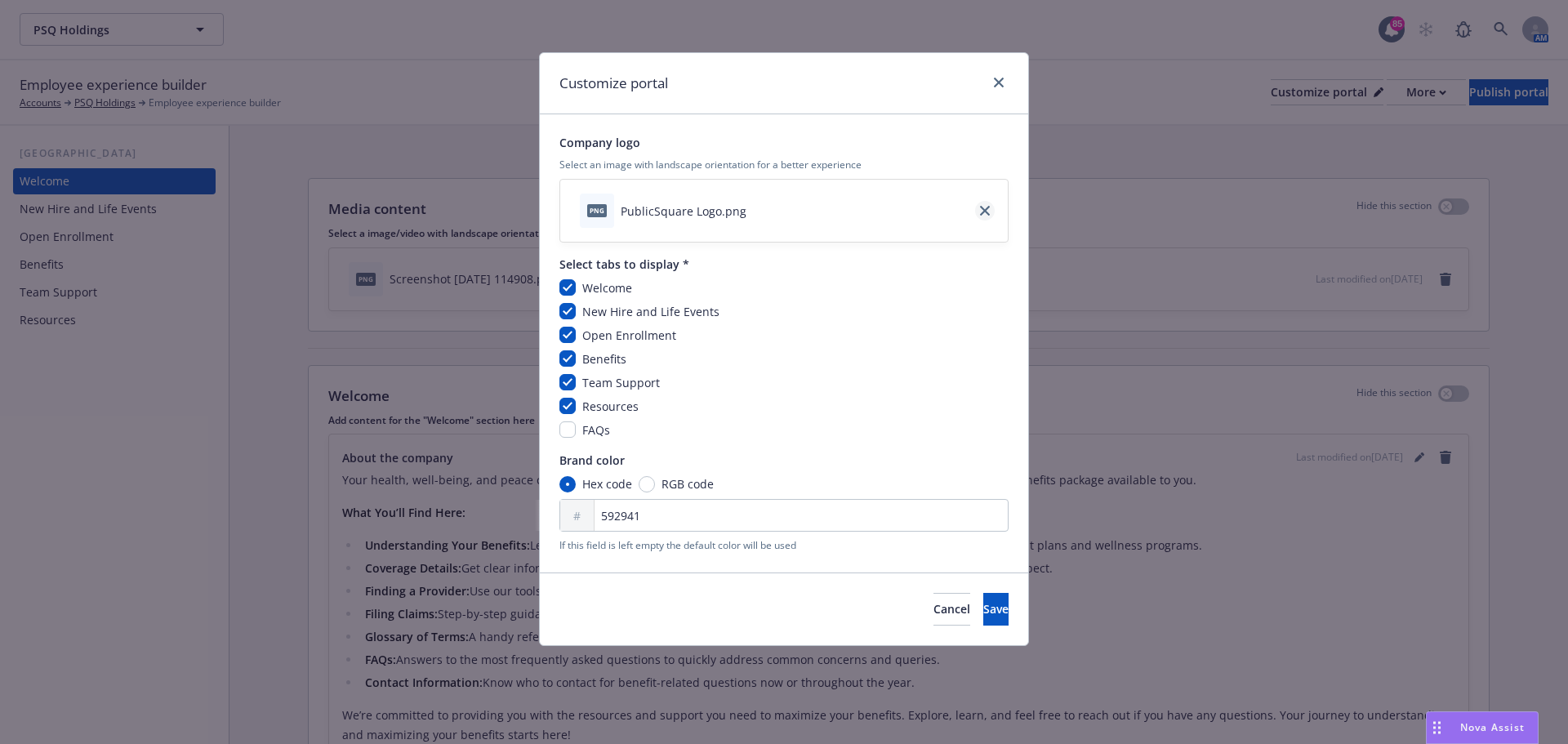
click at [987, 214] on icon "close" at bounding box center [984, 210] width 9 height 9
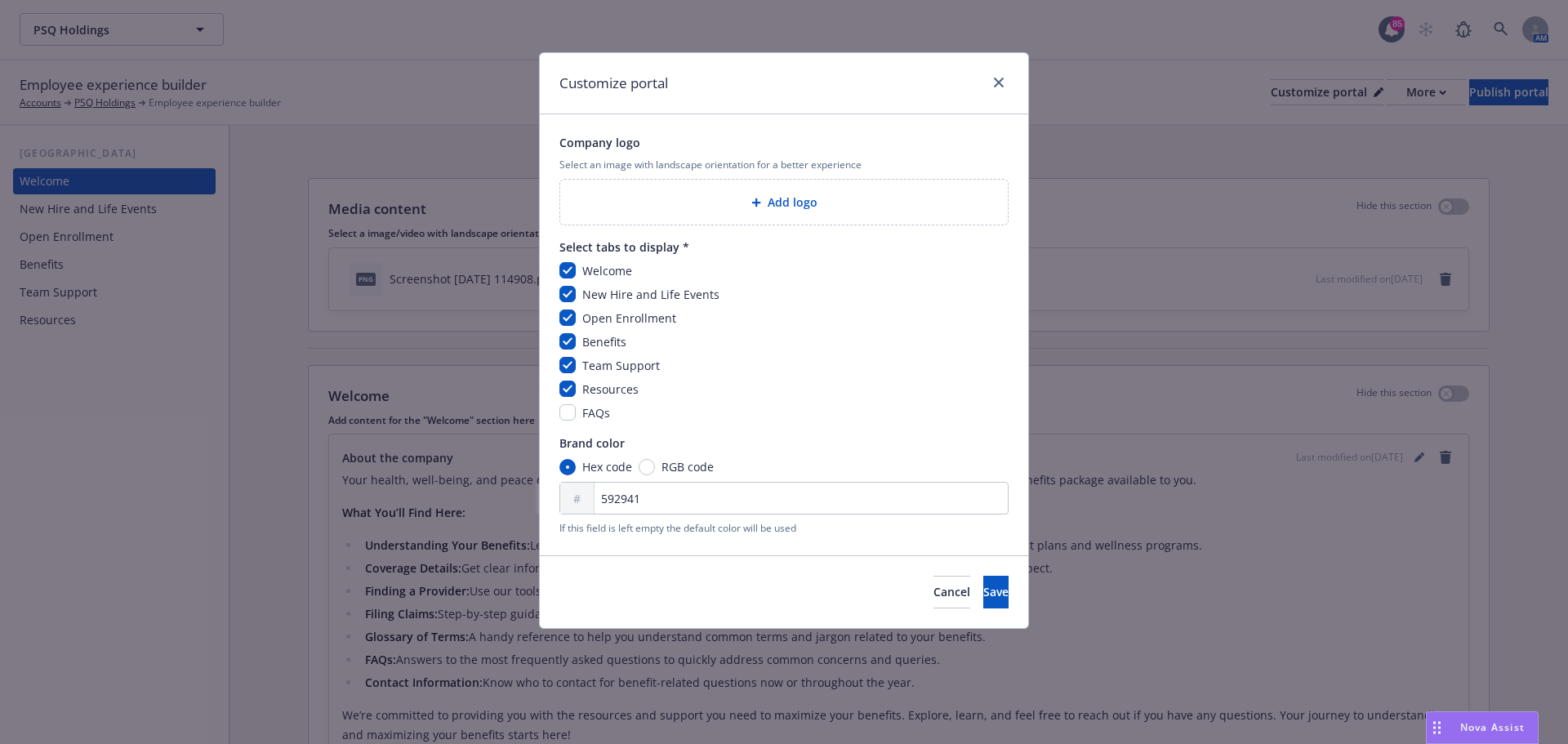
click at [807, 210] on span "Add logo" at bounding box center [793, 202] width 50 height 17
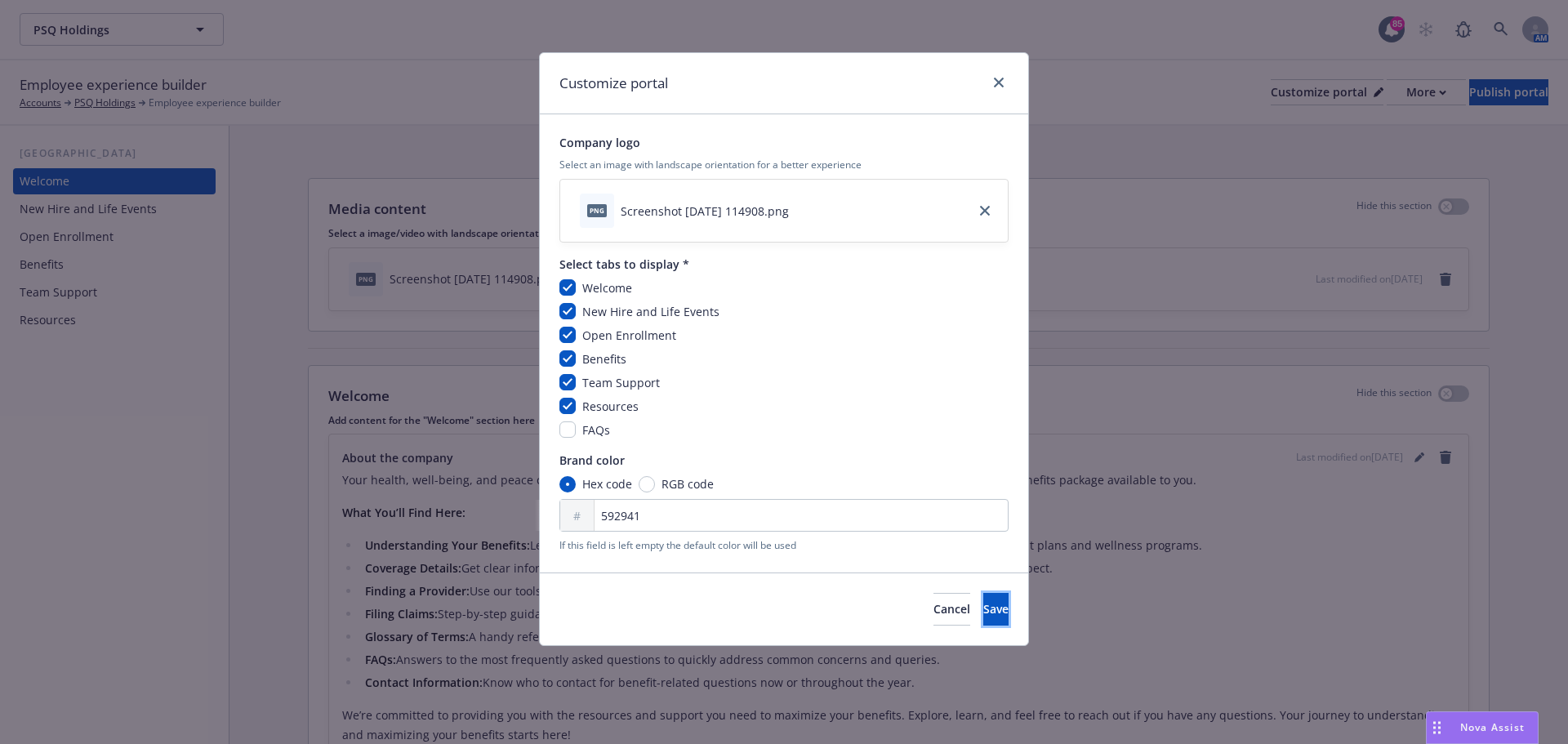
click at [983, 596] on button "Save" at bounding box center [996, 609] width 26 height 32
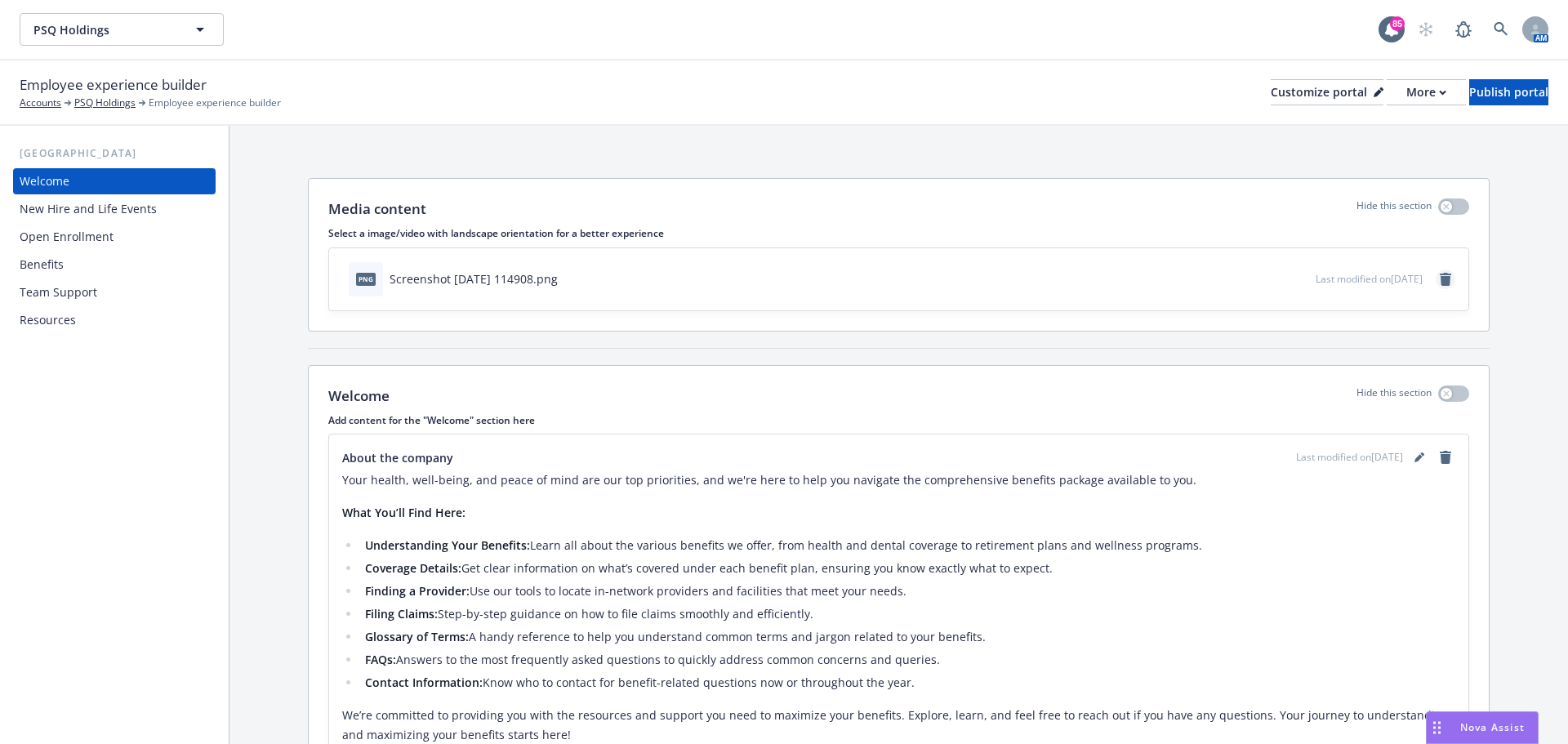
click at [1440, 285] on icon "remove" at bounding box center [1445, 279] width 11 height 13
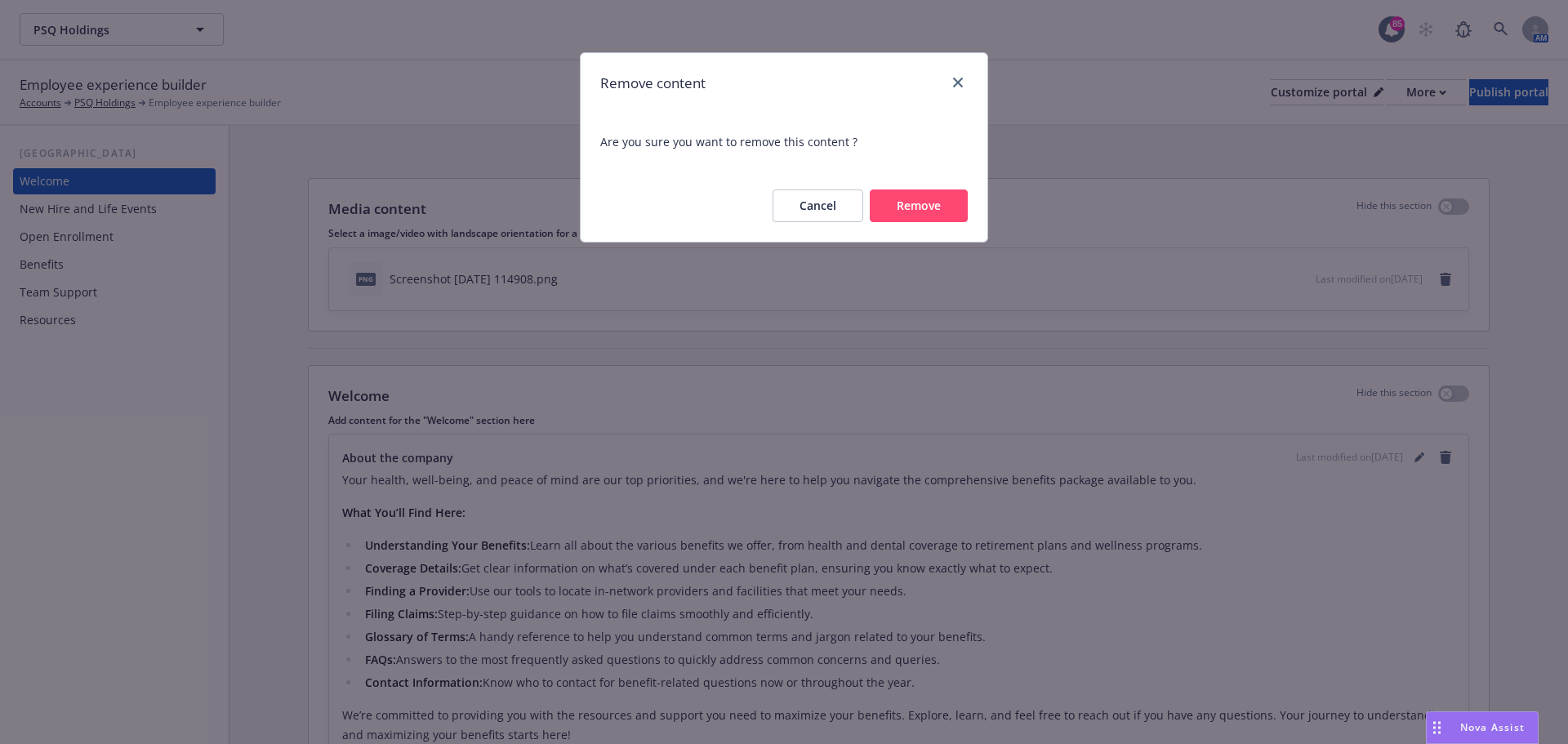
click at [939, 210] on button "Remove" at bounding box center [918, 206] width 98 height 32
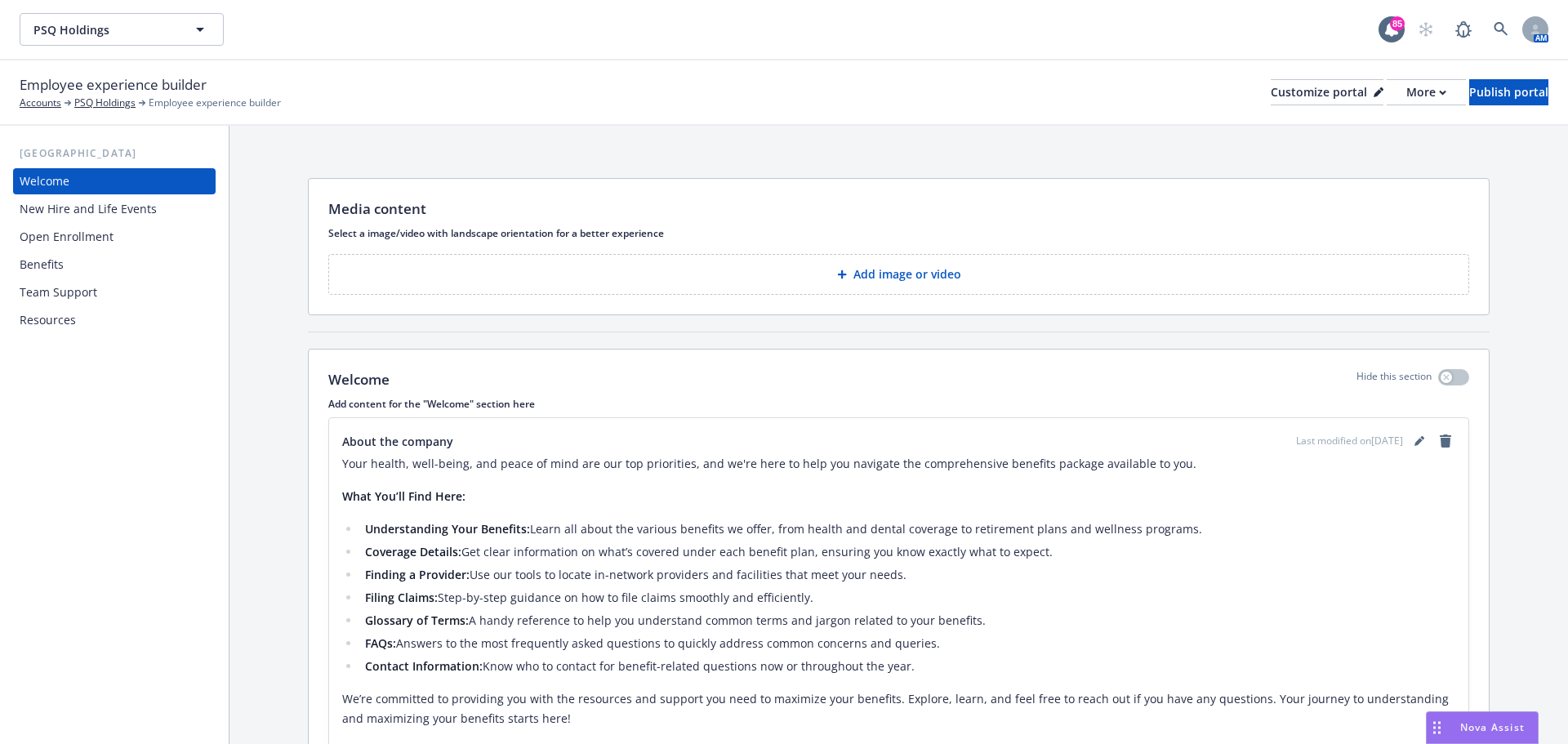
click at [1274, 283] on button "Add image or video" at bounding box center [899, 275] width 1141 height 41
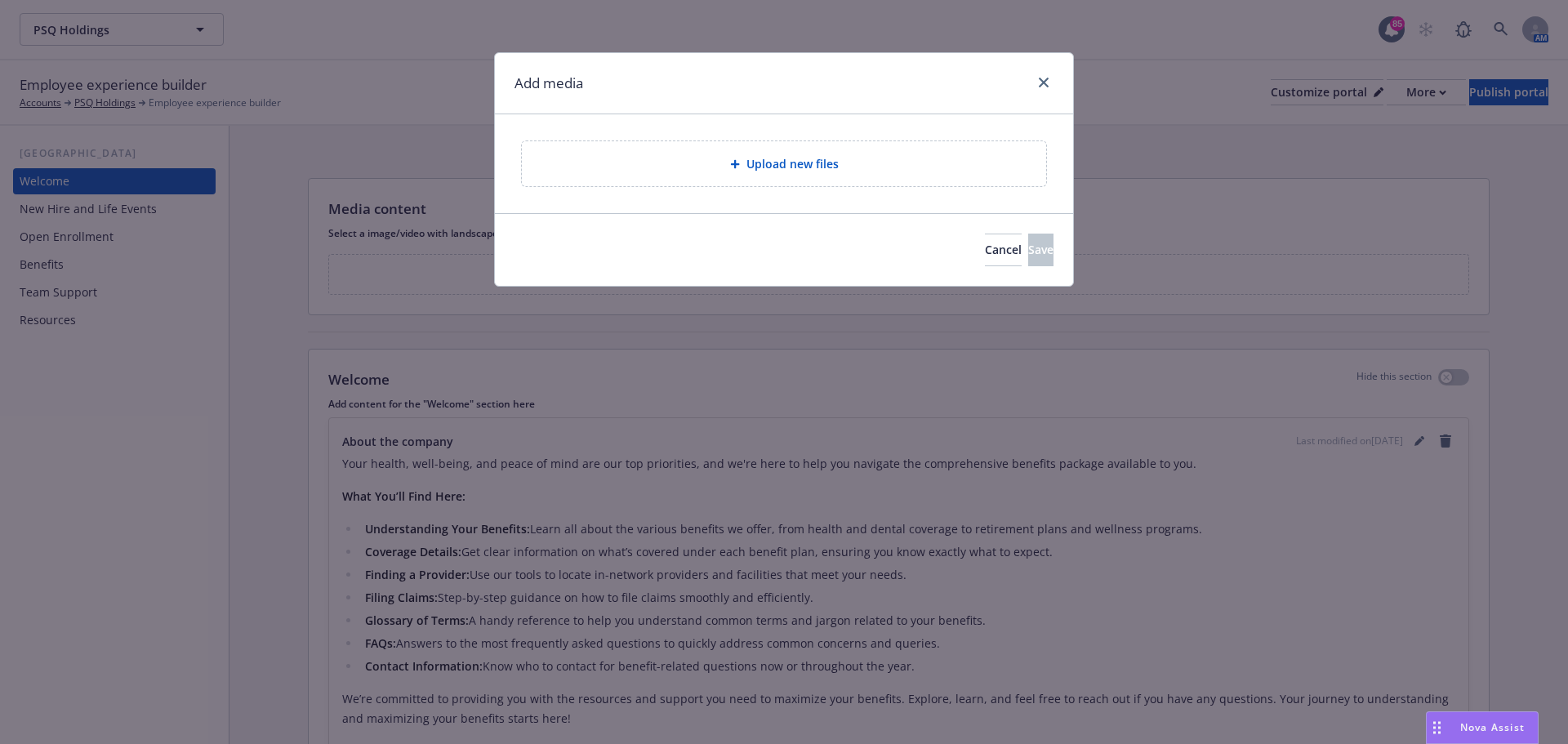
click at [724, 164] on div "Upload new files" at bounding box center [784, 164] width 498 height 19
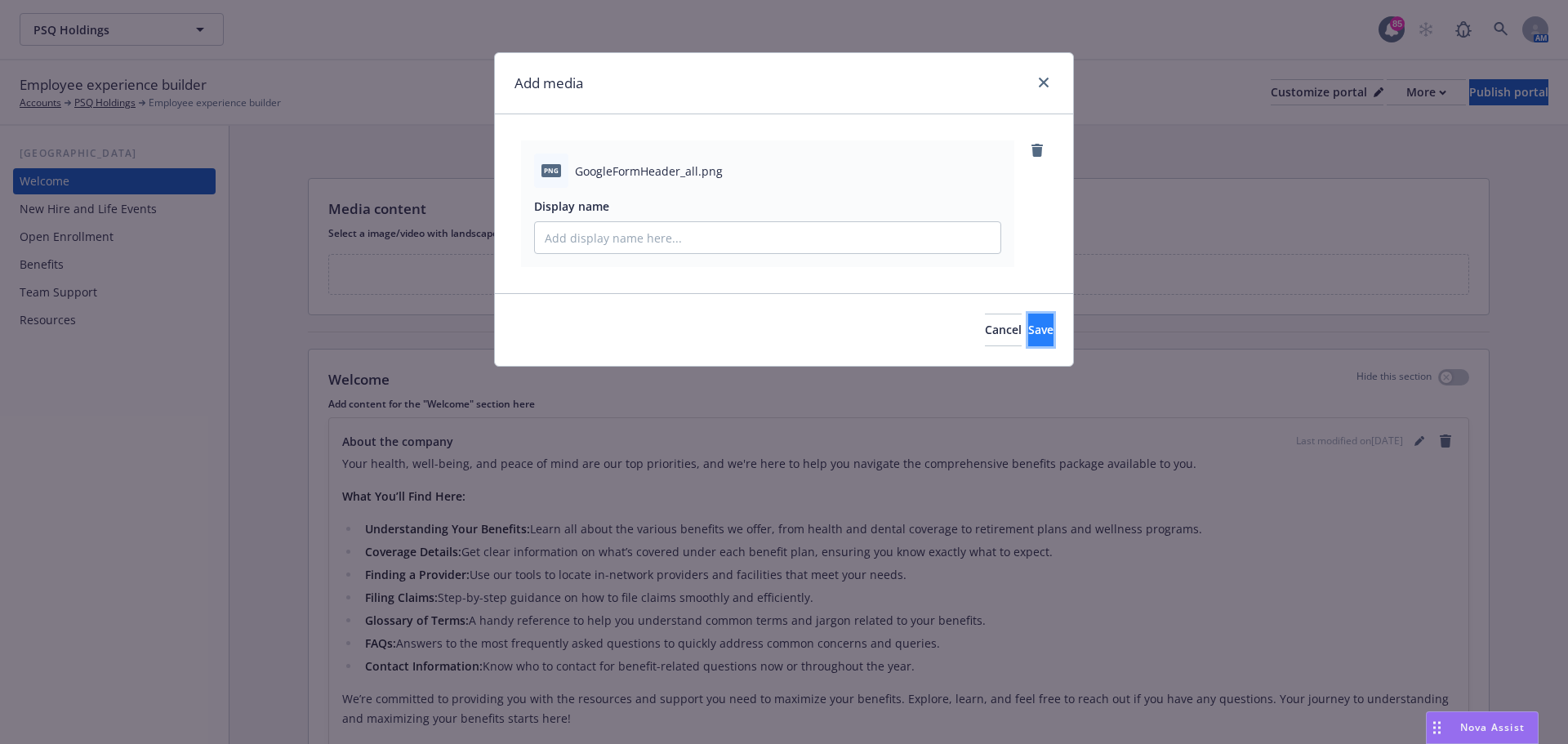
click at [1036, 331] on button "Save" at bounding box center [1041, 329] width 26 height 32
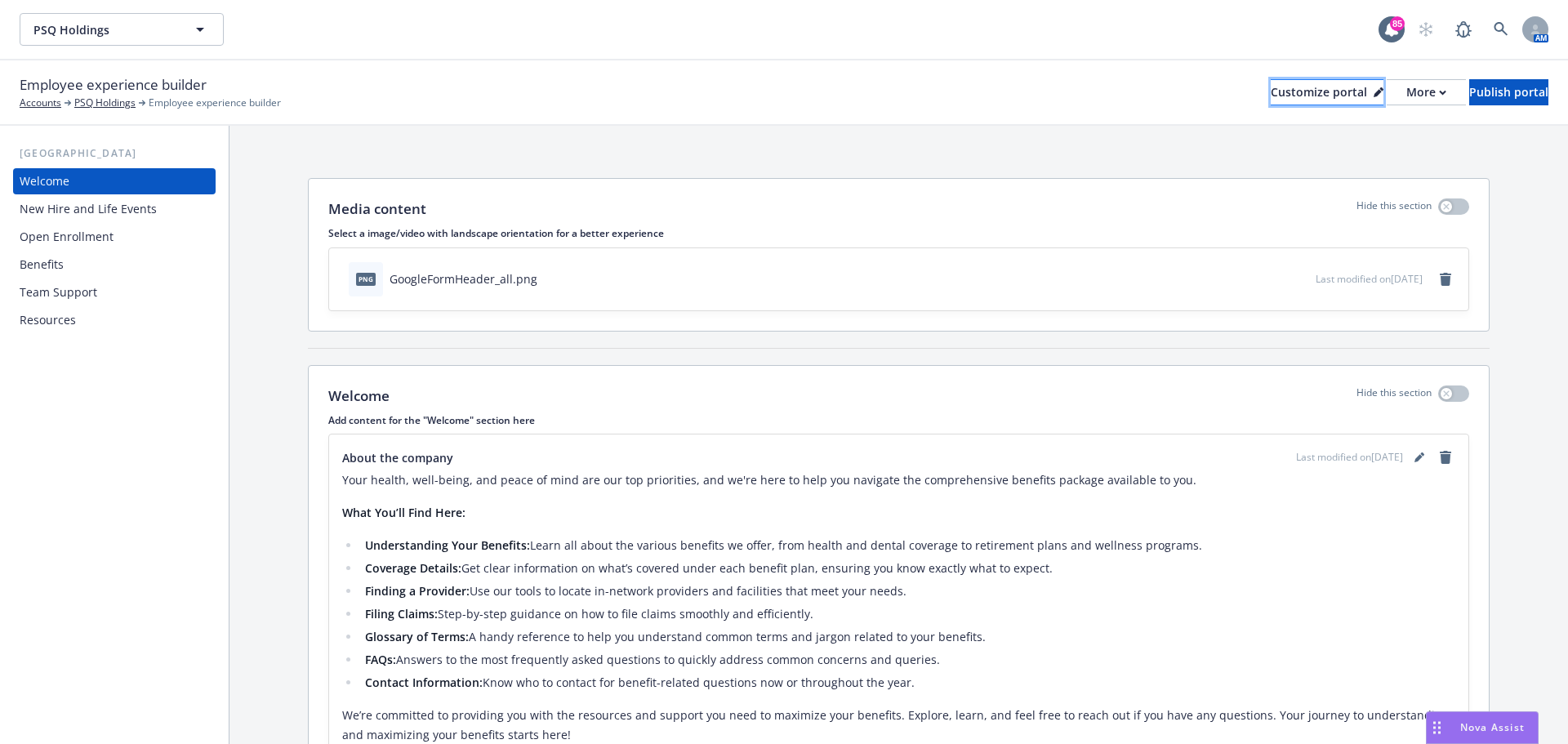
click at [1374, 96] on icon at bounding box center [1379, 93] width 9 height 9
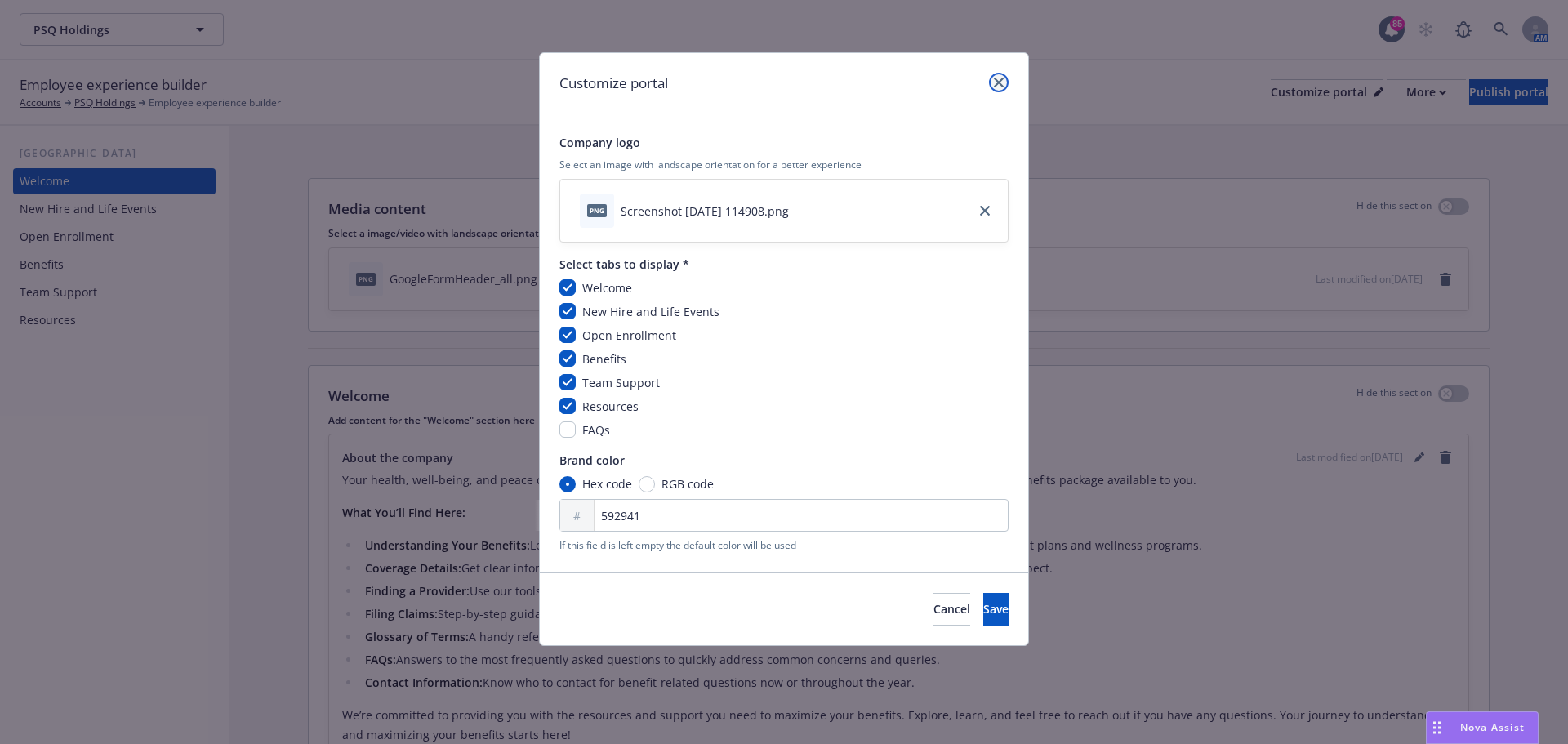
click at [1002, 78] on icon "close" at bounding box center [999, 82] width 9 height 9
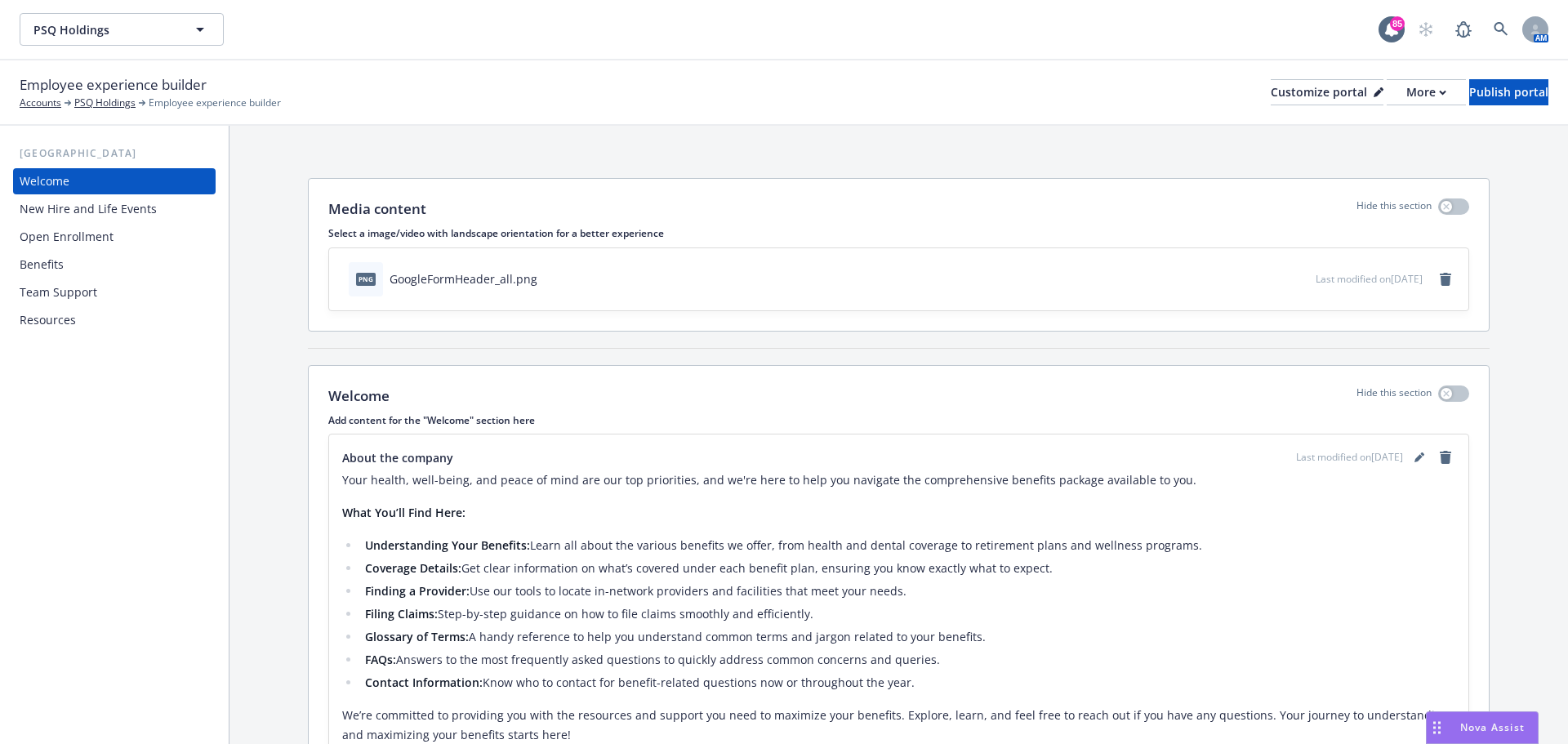
click at [50, 244] on div "Open Enrollment" at bounding box center [67, 236] width 94 height 26
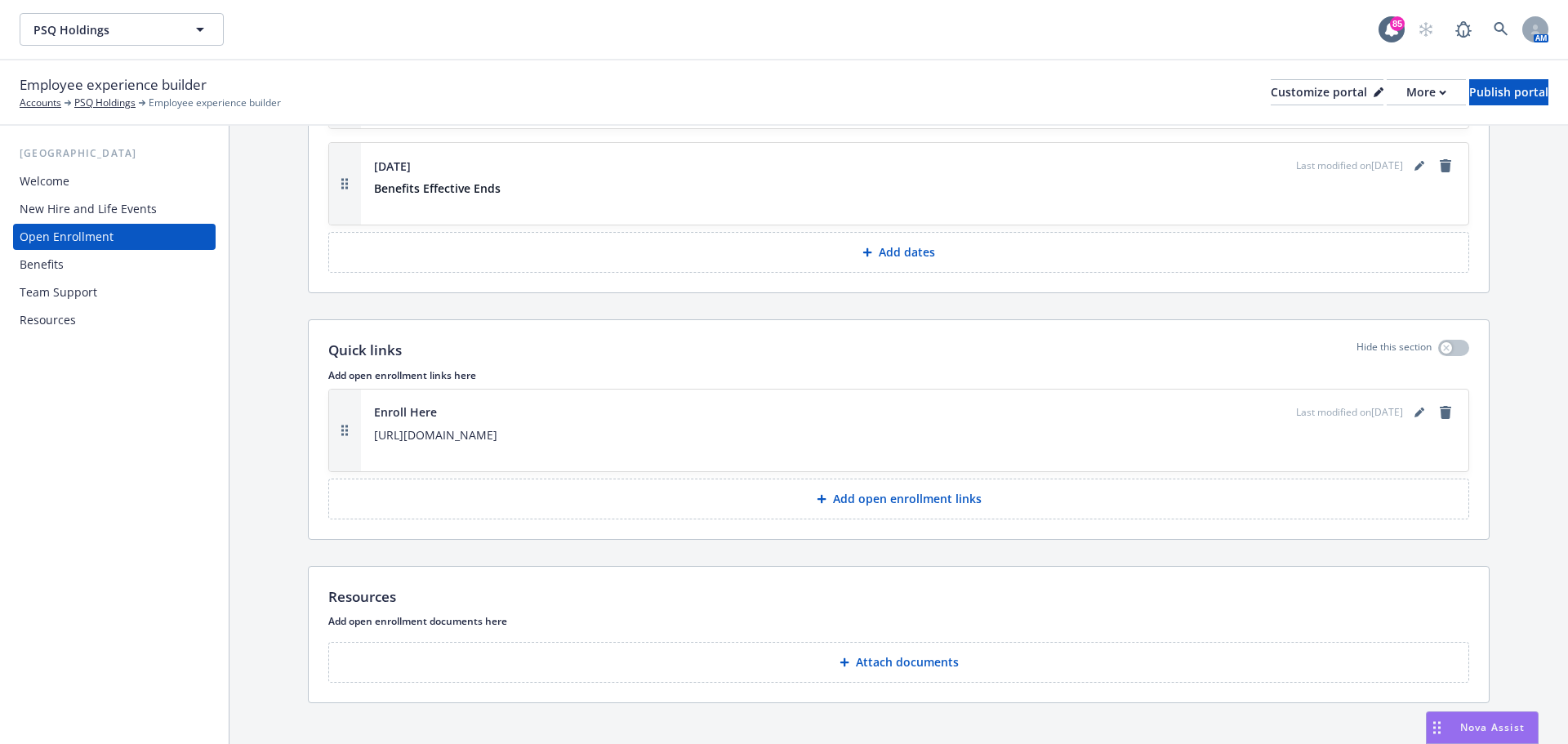
scroll to position [2130, 0]
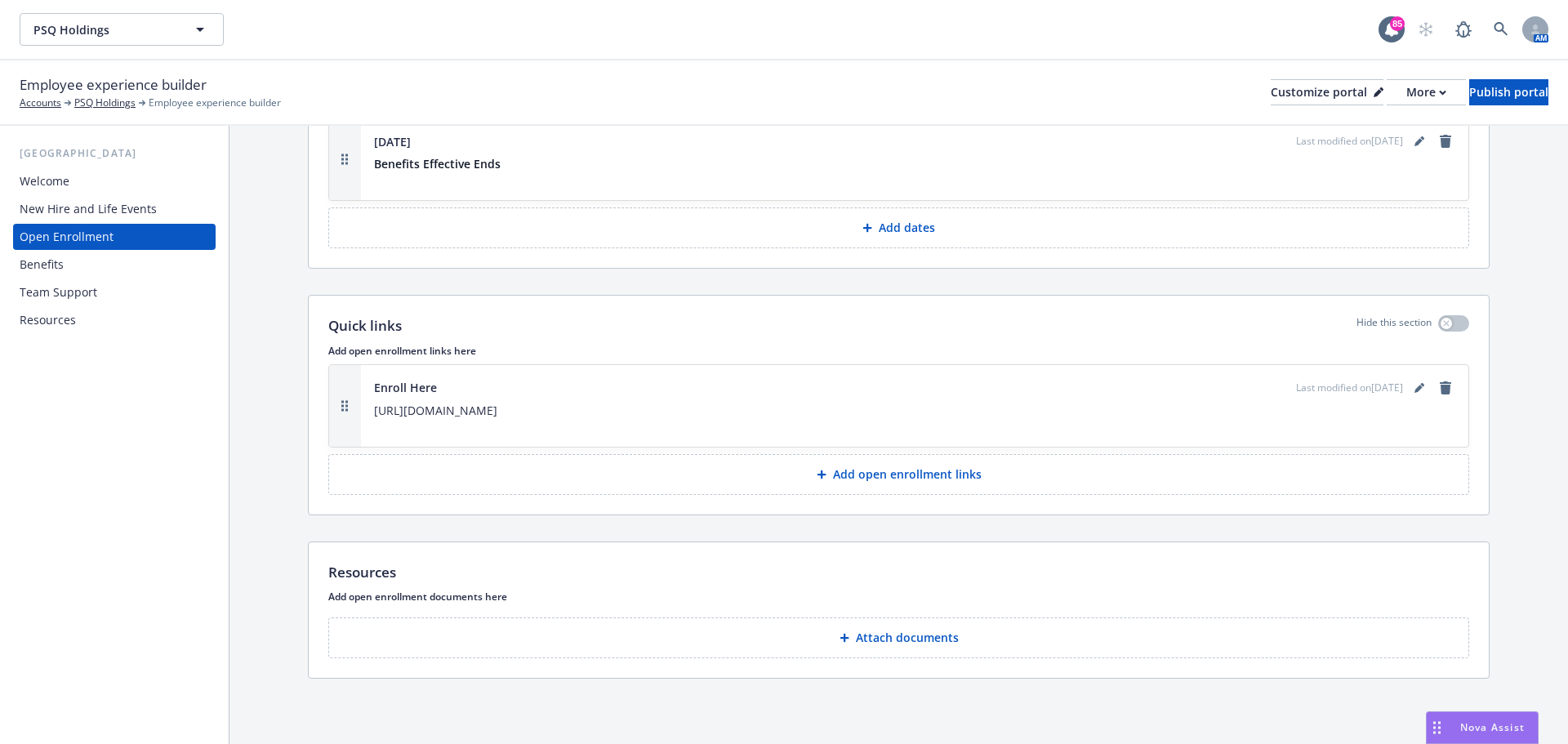
click at [877, 648] on button "Attach documents" at bounding box center [899, 637] width 1141 height 41
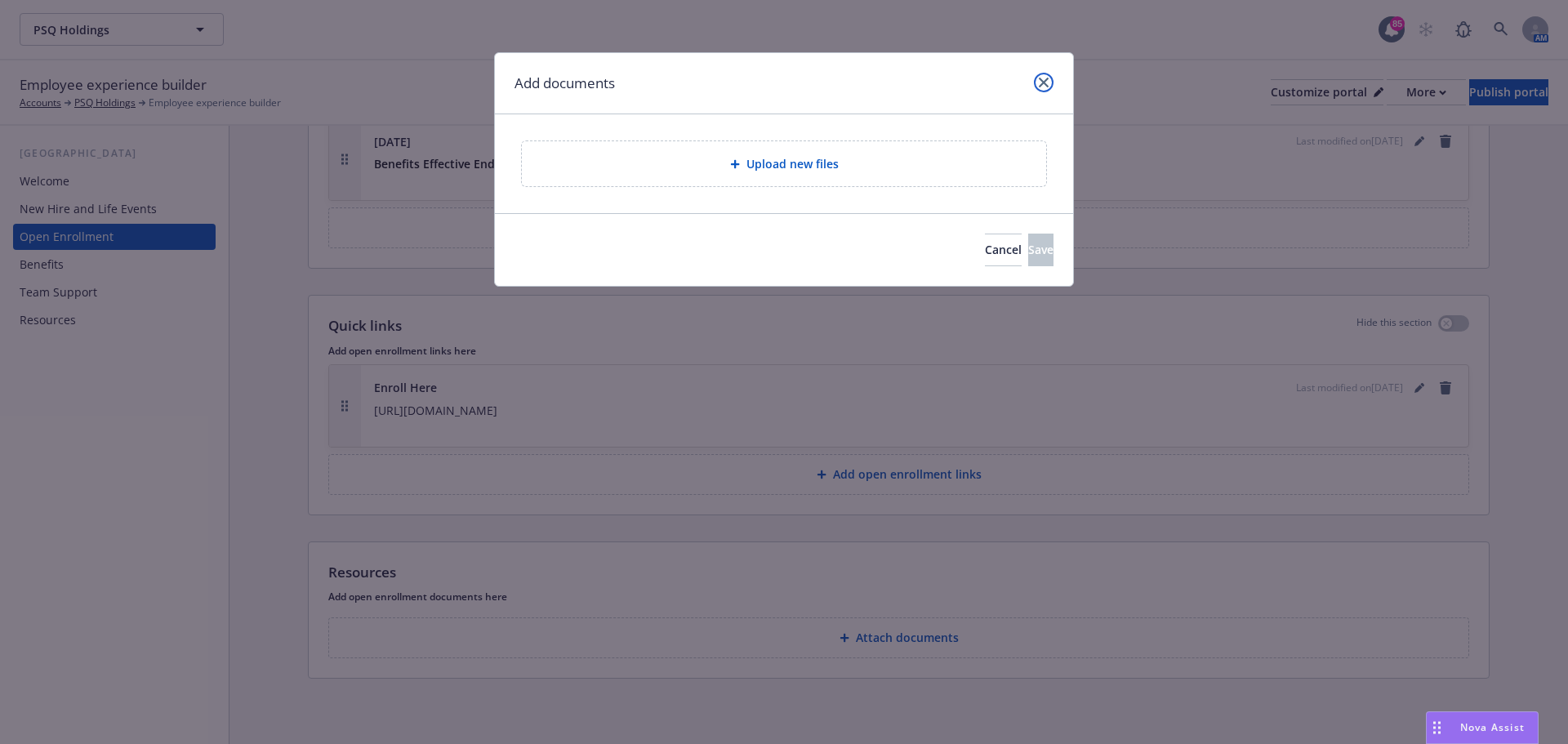
drag, startPoint x: 1046, startPoint y: 84, endPoint x: 990, endPoint y: 109, distance: 61.3
click at [1046, 84] on icon "close" at bounding box center [1043, 82] width 9 height 9
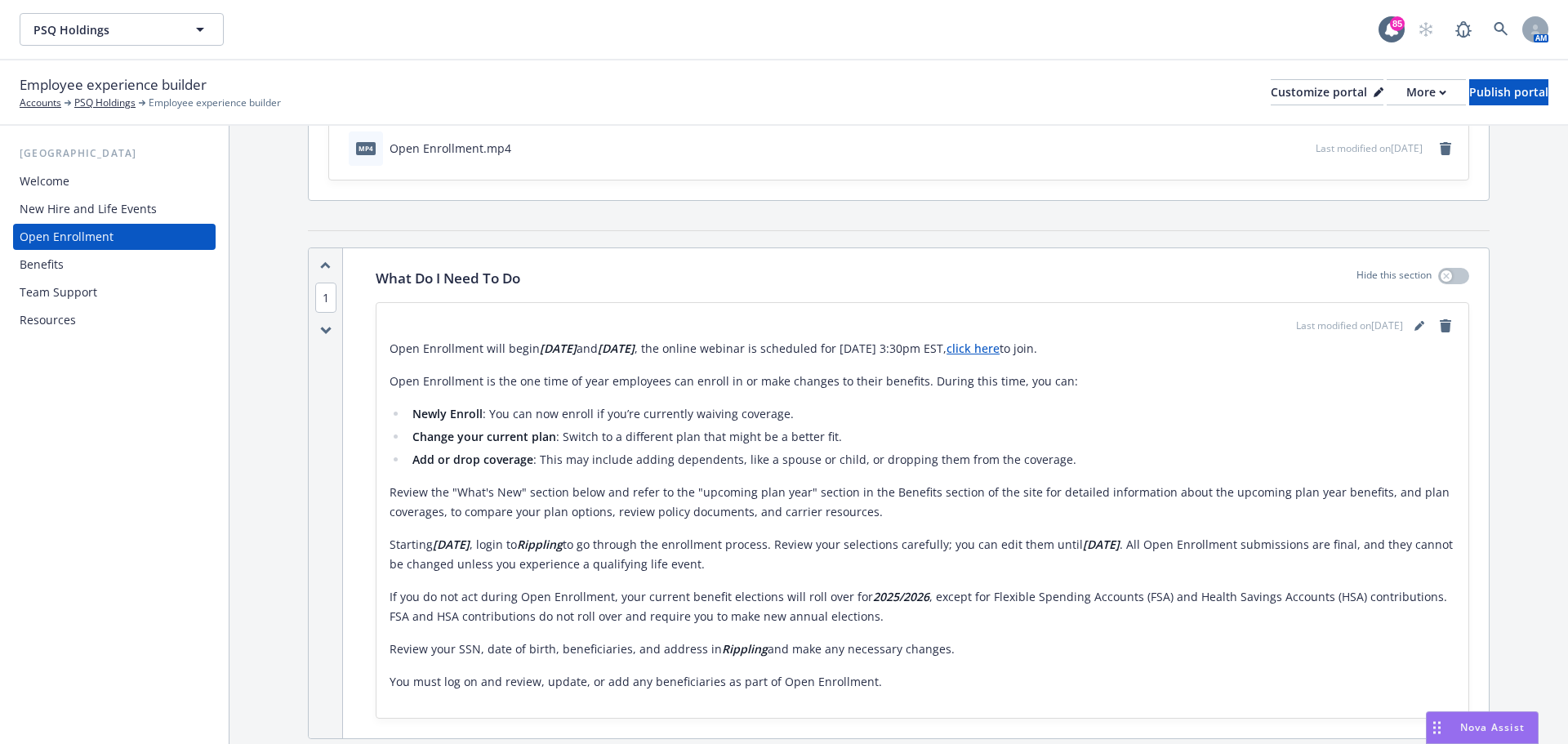
scroll to position [0, 0]
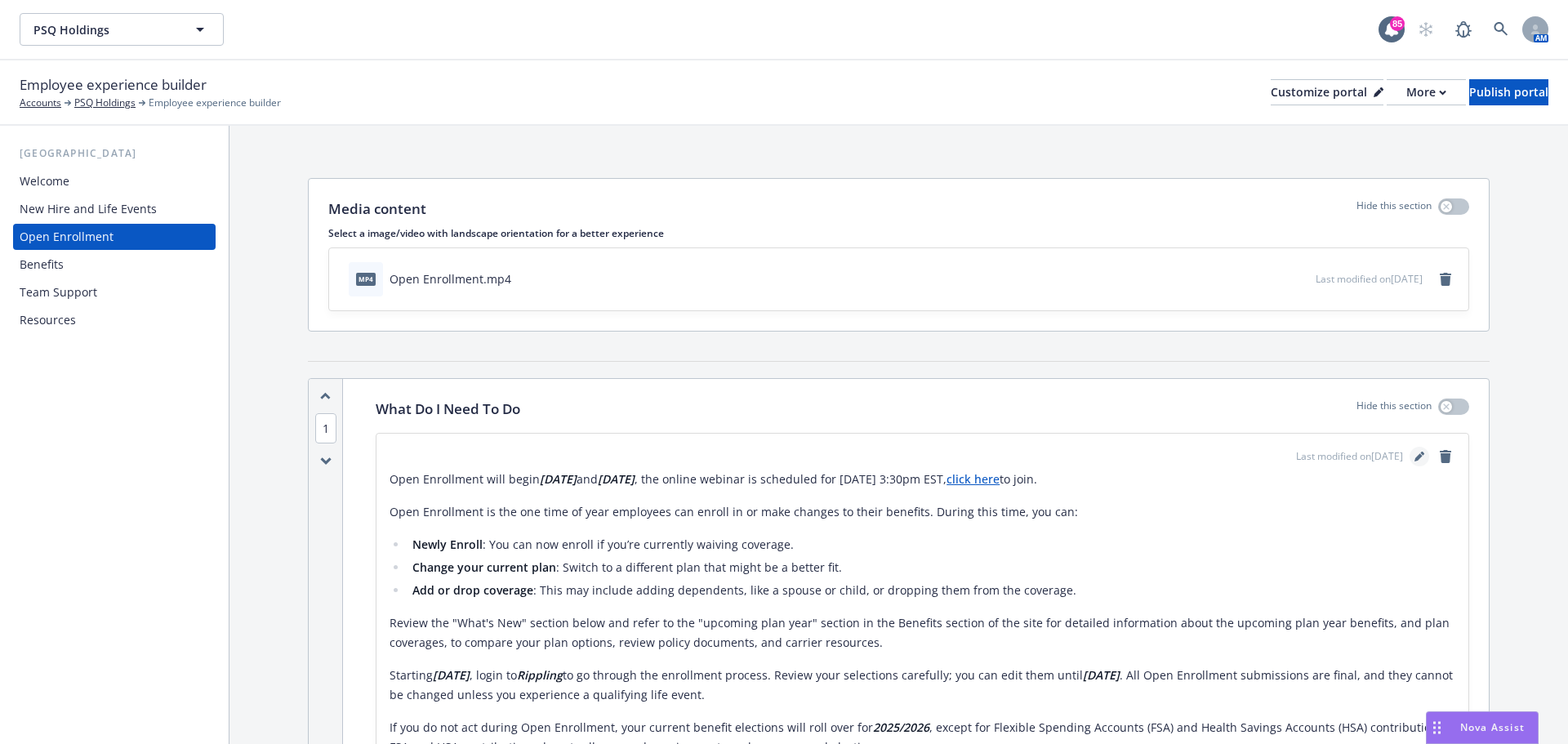
click at [1410, 456] on link "editPencil" at bounding box center [1419, 456] width 20 height 20
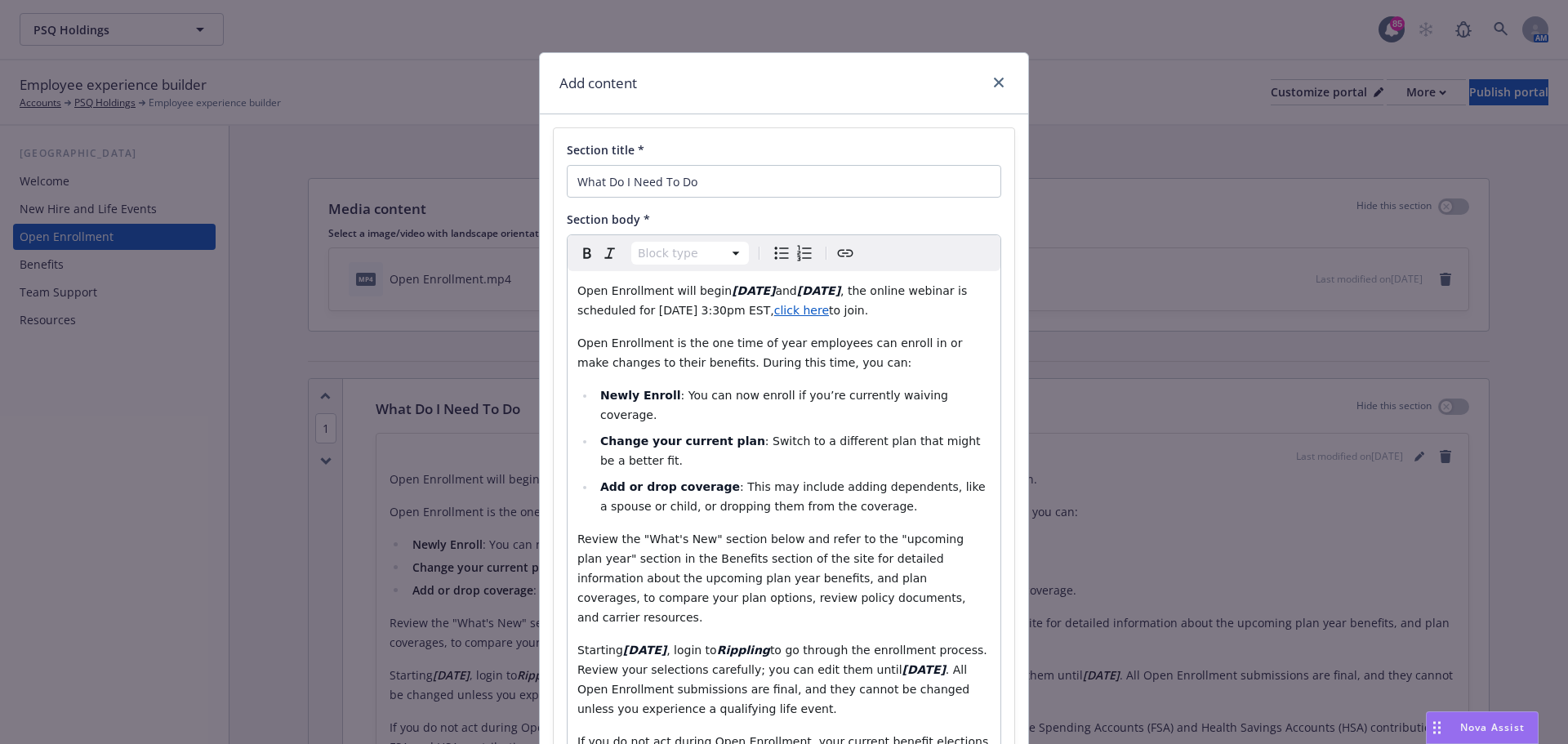
select select "paragraph"
click at [763, 311] on span ", the online webinar is scheduled for 9/3/2025 at 3:30pm EST," at bounding box center [774, 300] width 393 height 32
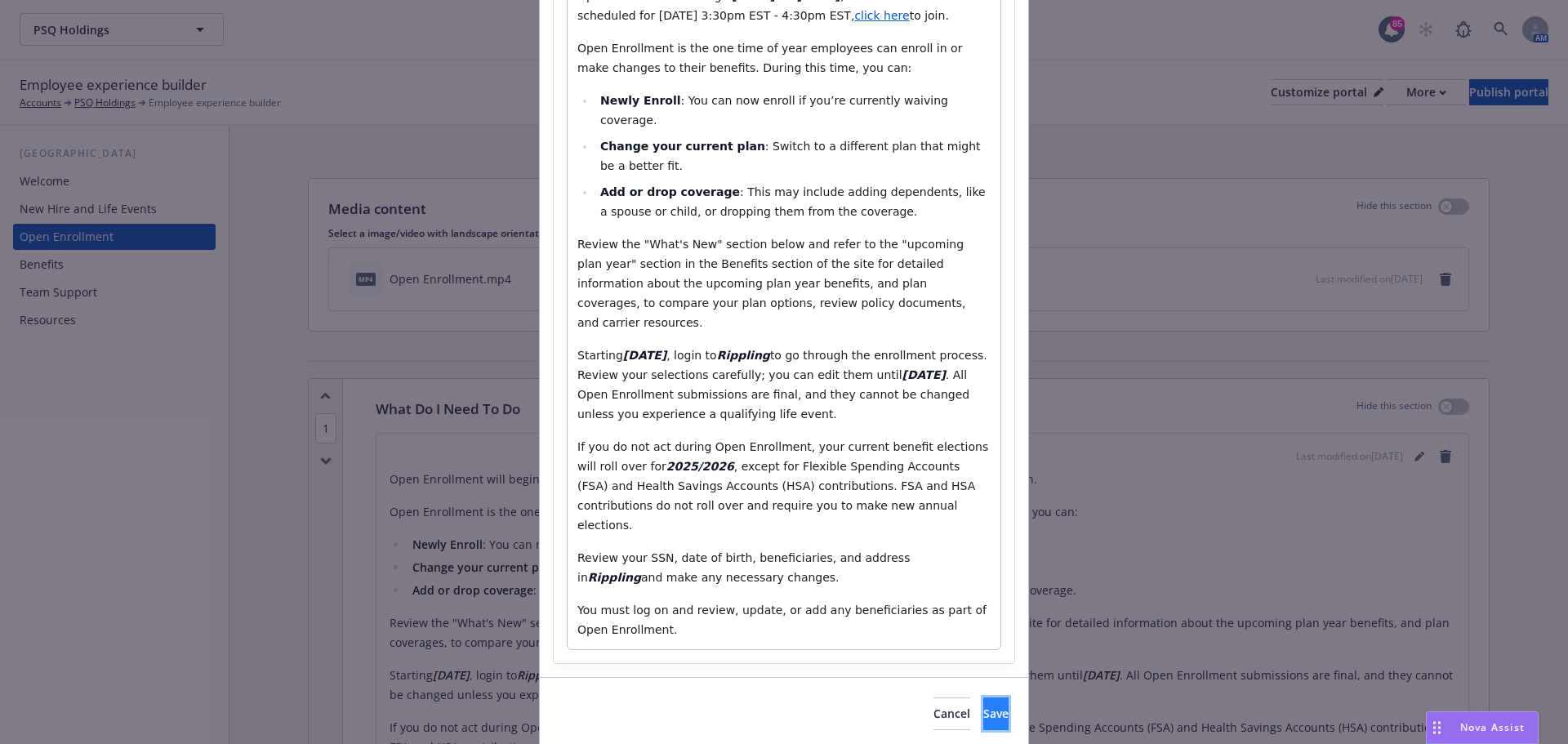
click at [983, 697] on button "Save" at bounding box center [996, 713] width 26 height 32
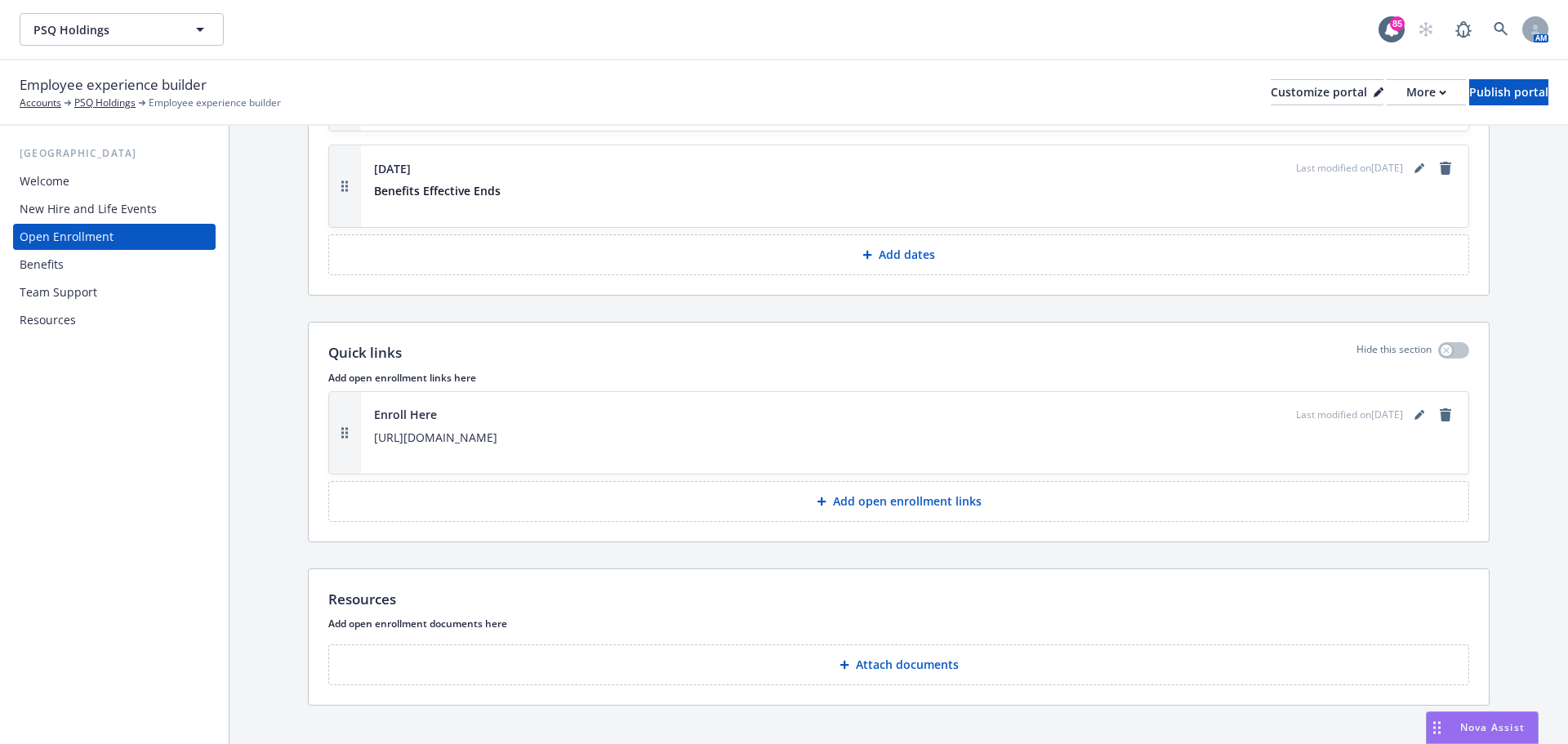
scroll to position [2130, 0]
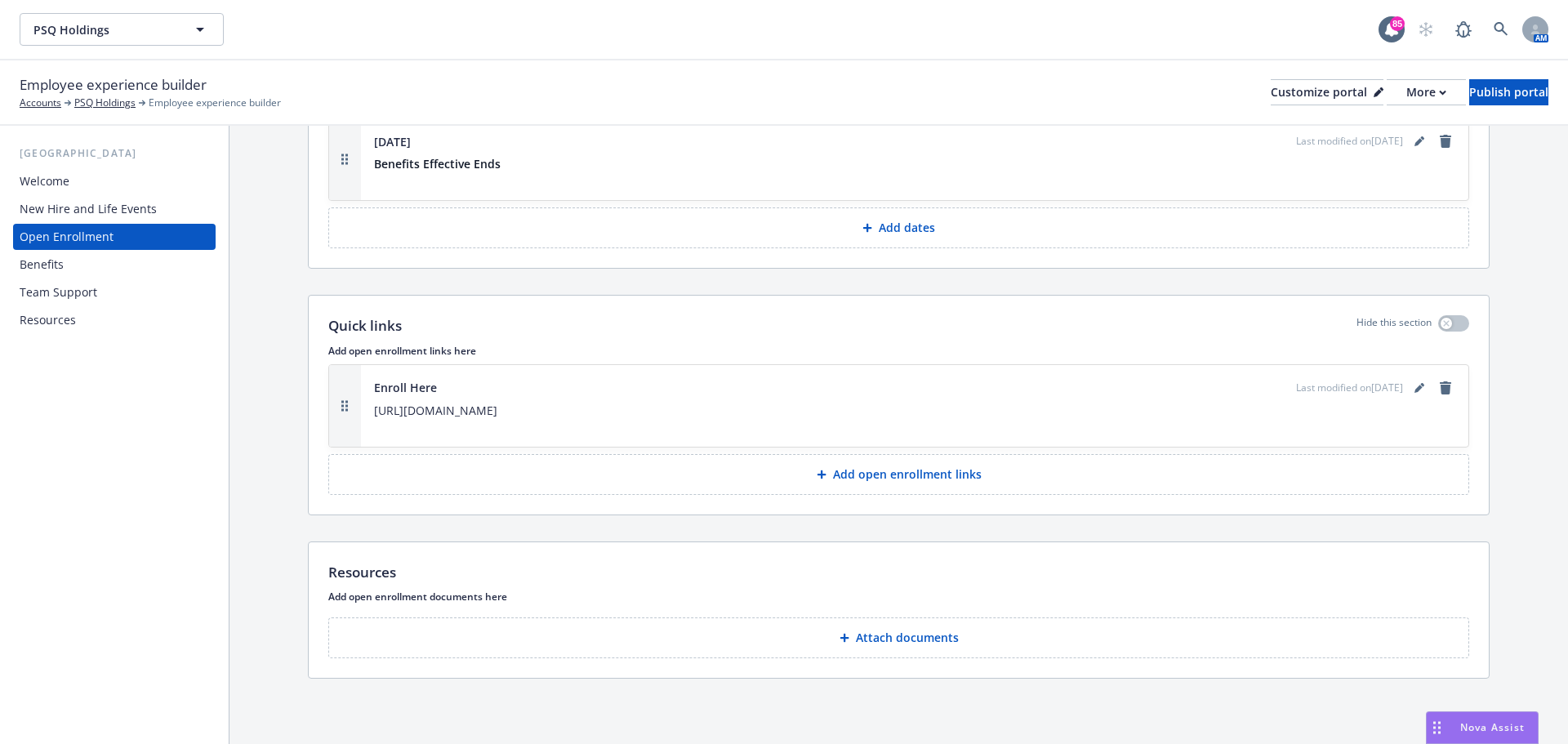
click at [992, 631] on button "Attach documents" at bounding box center [899, 637] width 1141 height 41
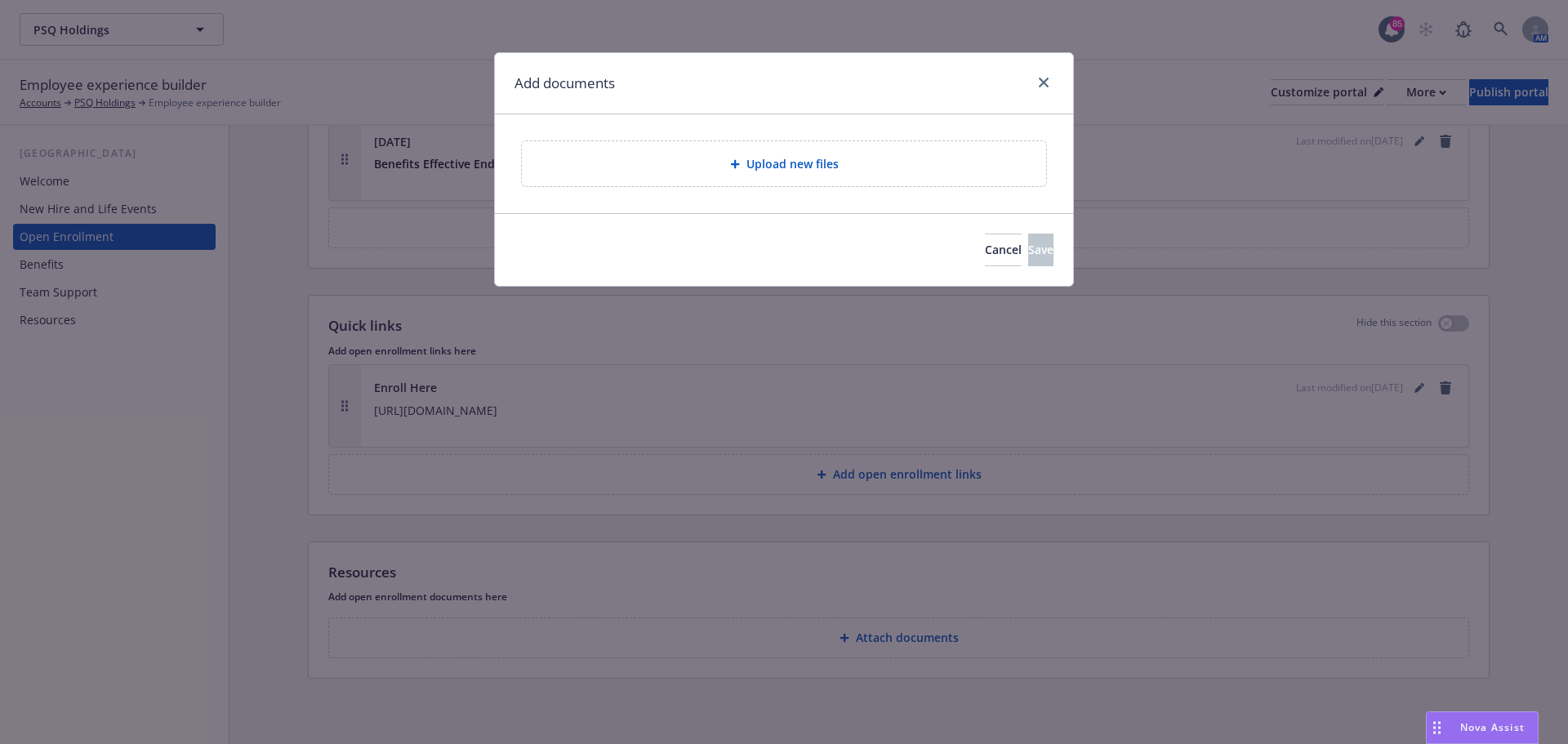
click at [752, 147] on div "Upload new files" at bounding box center [784, 164] width 524 height 45
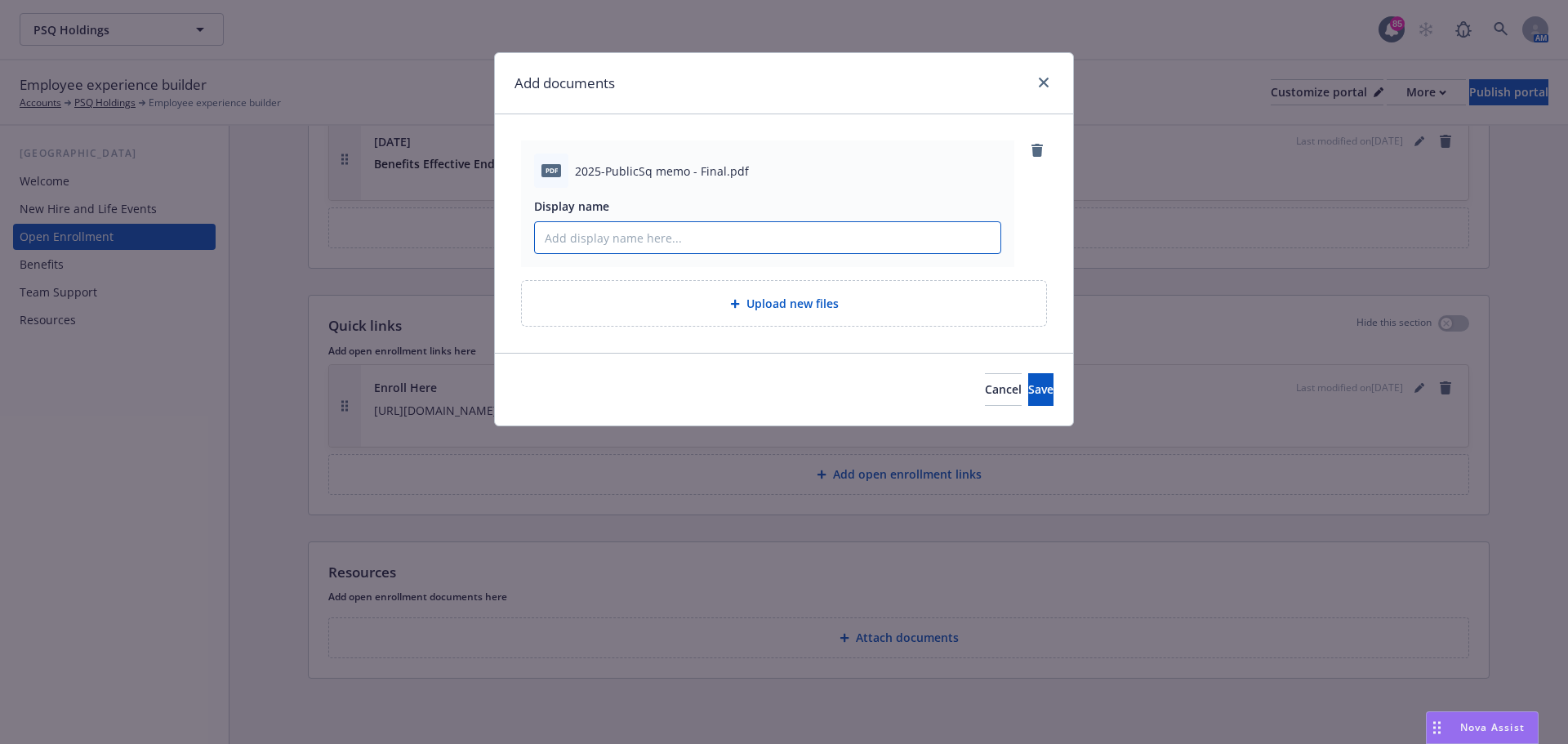
click at [761, 242] on input "Display name" at bounding box center [767, 237] width 465 height 31
paste input "2025-PublicSq memo"
click at [578, 241] on input "2025-PublicSq memo" at bounding box center [767, 237] width 465 height 31
click at [600, 241] on input "PublicSq memo" at bounding box center [767, 237] width 465 height 31
click at [589, 237] on input "PublicSq Memo" at bounding box center [767, 237] width 465 height 31
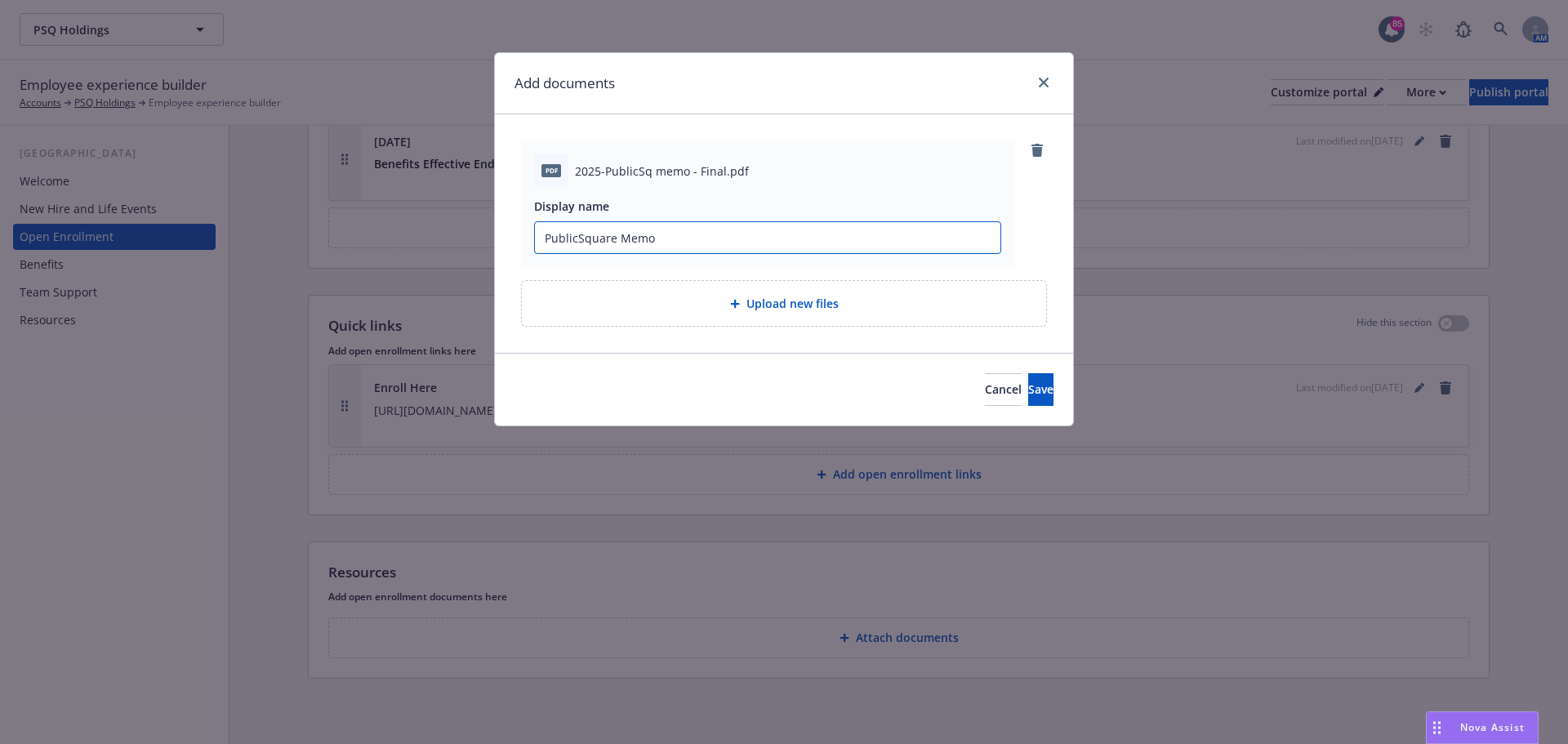
drag, startPoint x: 617, startPoint y: 240, endPoint x: 550, endPoint y: 237, distance: 67.1
click at [528, 240] on div "pdf 2025-PublicSq memo - Final.pdf Display name PublicSquare Memo" at bounding box center [768, 204] width 493 height 126
type input "PublicSquare Memo"
click at [1029, 398] on button "Save" at bounding box center [1041, 389] width 26 height 32
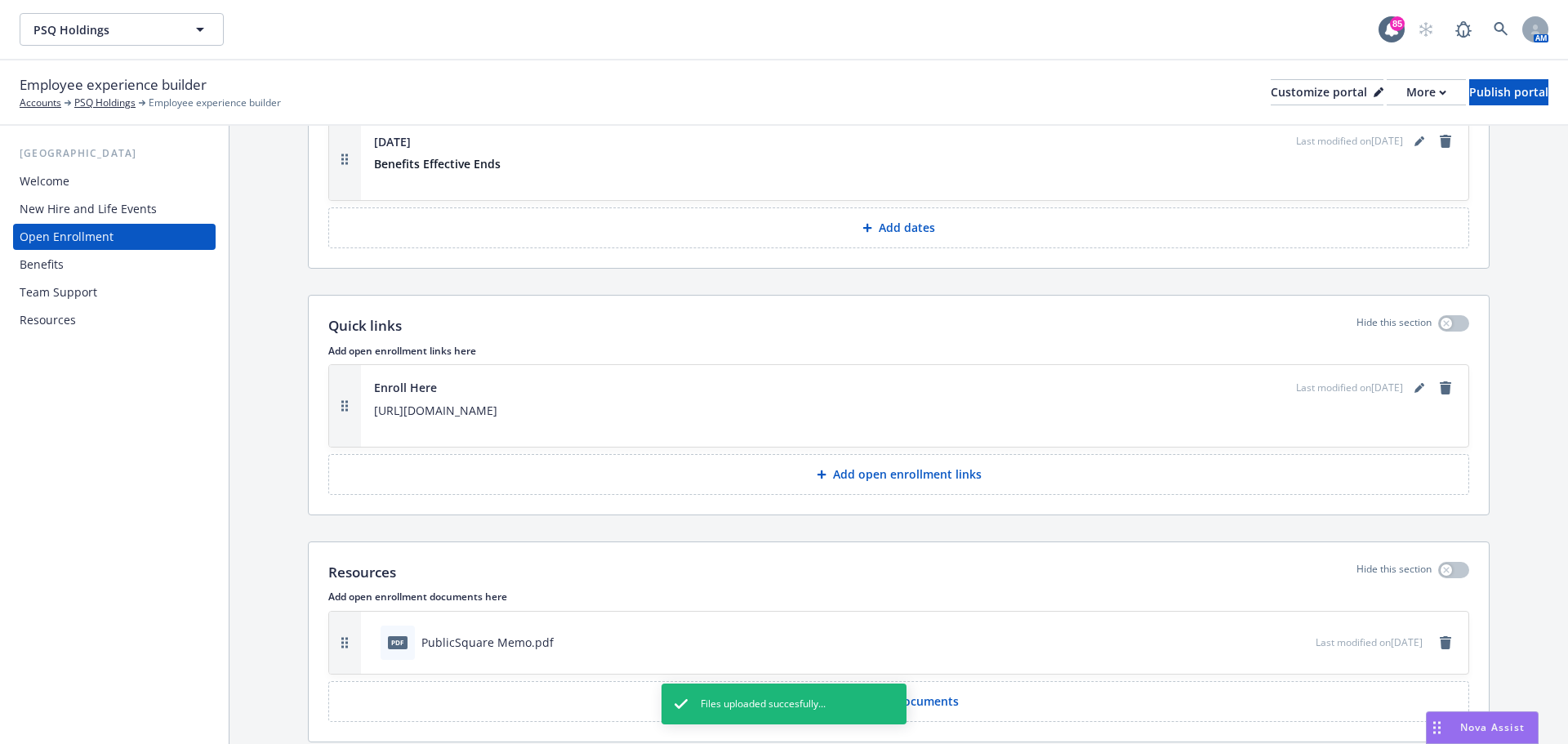
scroll to position [2194, 0]
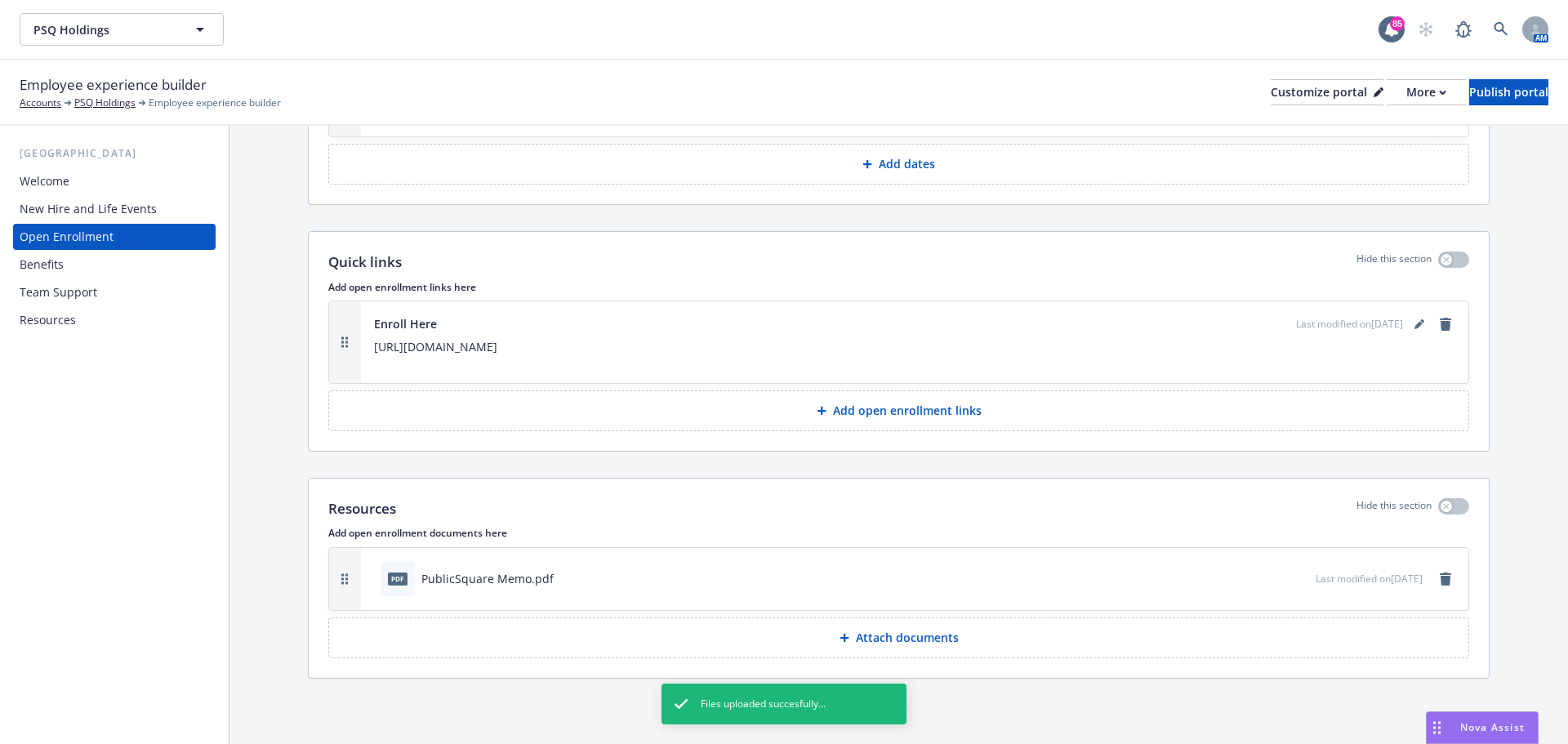
click at [971, 647] on button "Attach documents" at bounding box center [899, 637] width 1141 height 41
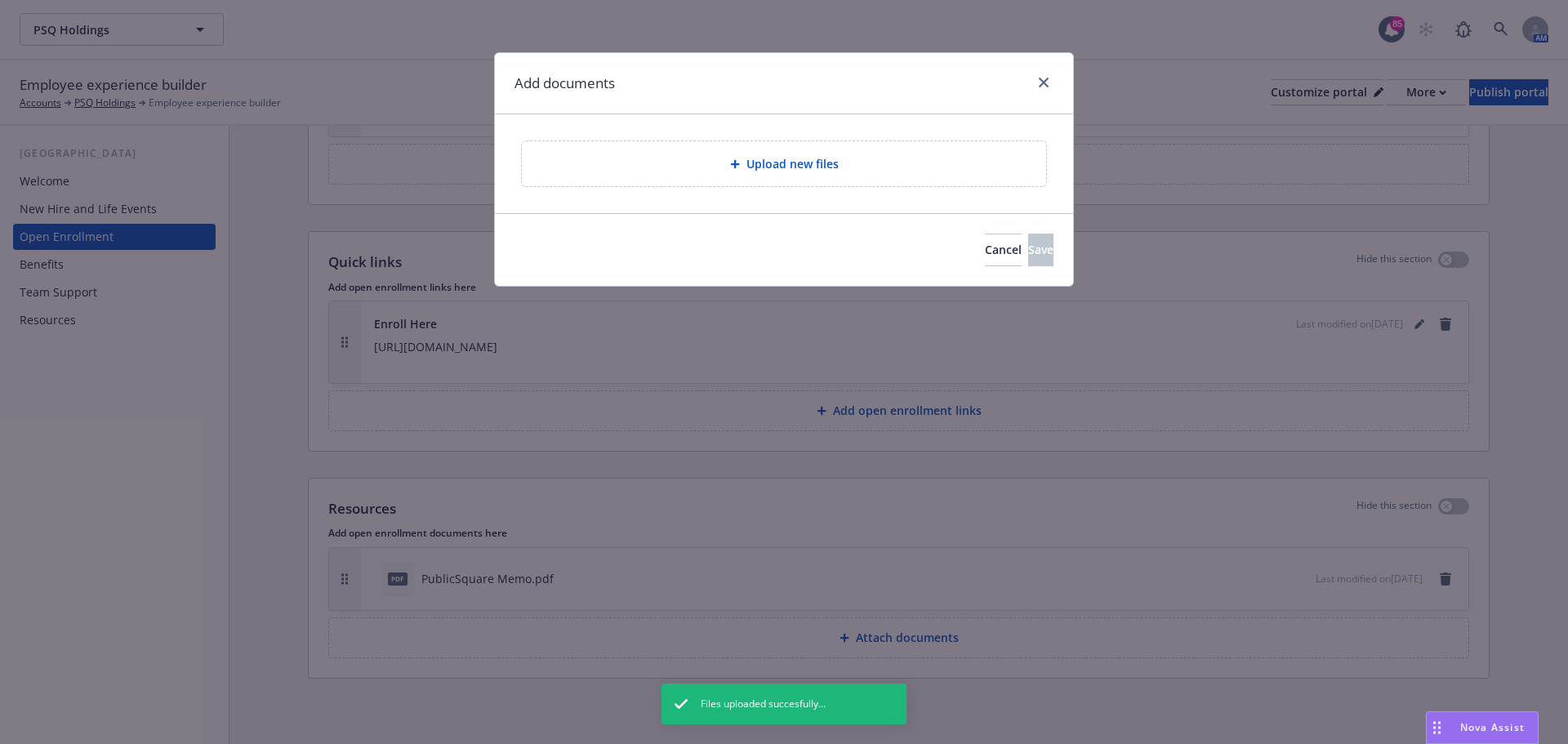
click at [893, 158] on div "Upload new files" at bounding box center [784, 164] width 498 height 19
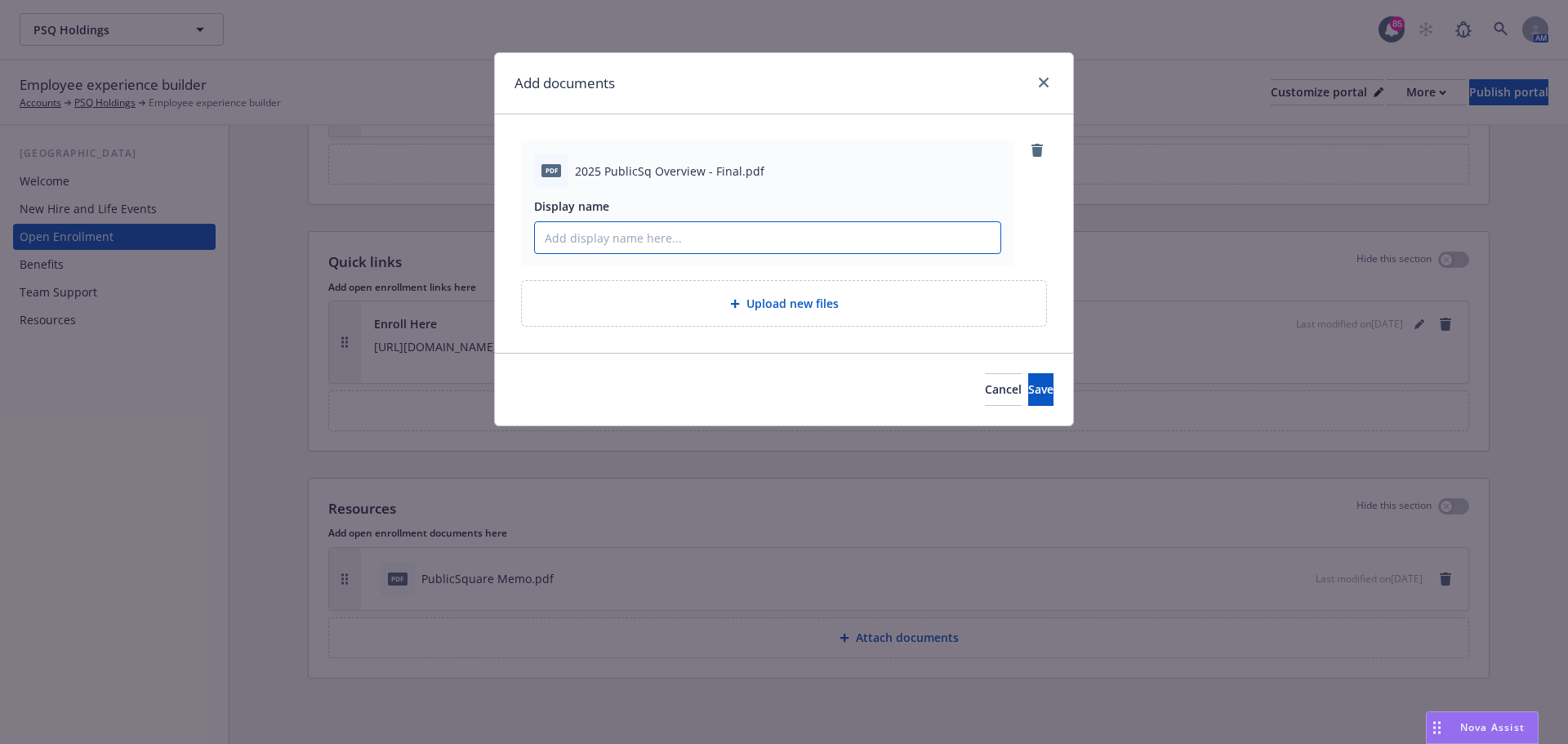
click at [694, 242] on input "Display name" at bounding box center [767, 237] width 465 height 31
paste input "PublicSquare"
type input "PublicSquare Overview"
click at [1029, 388] on span "Save" at bounding box center [1041, 389] width 26 height 15
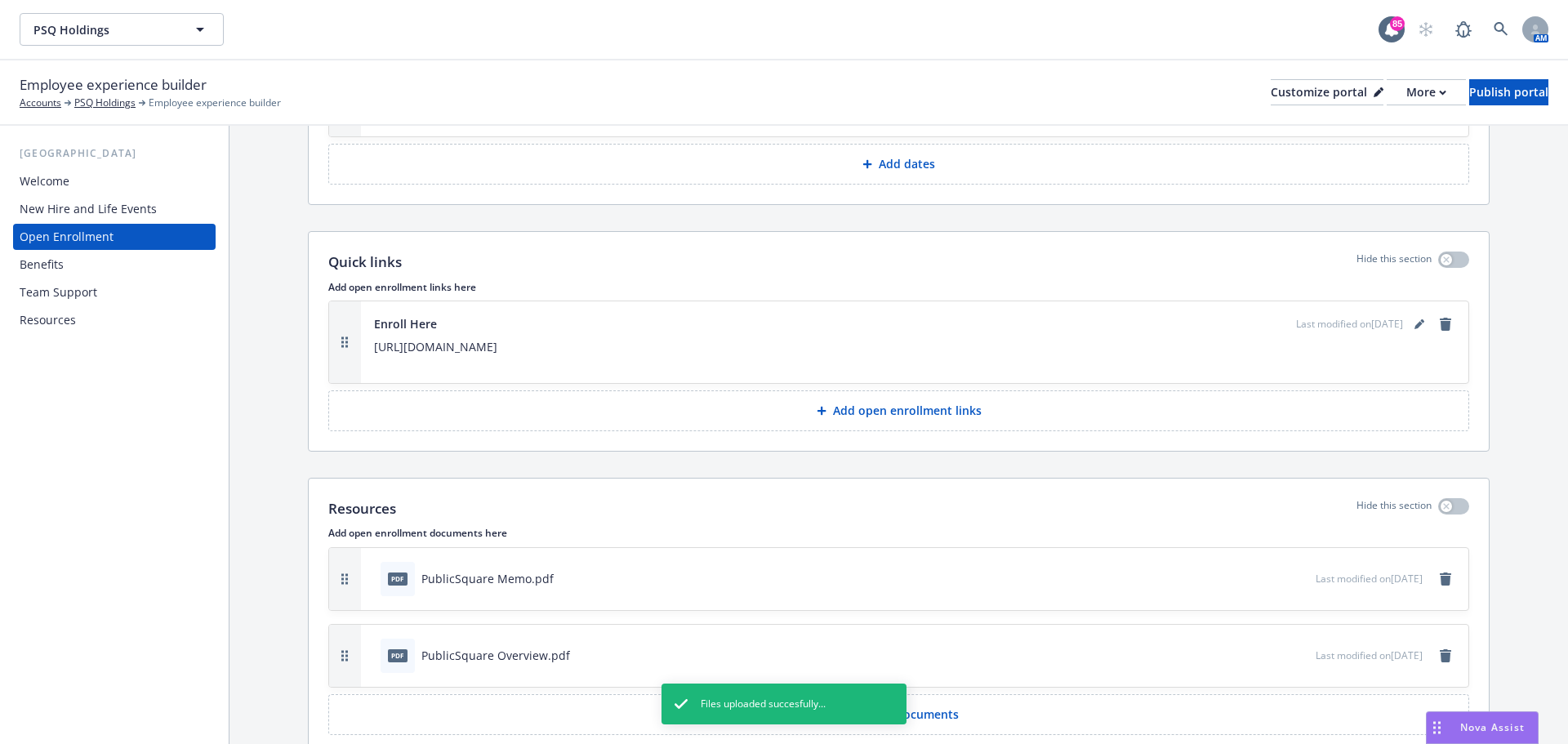
scroll to position [2270, 0]
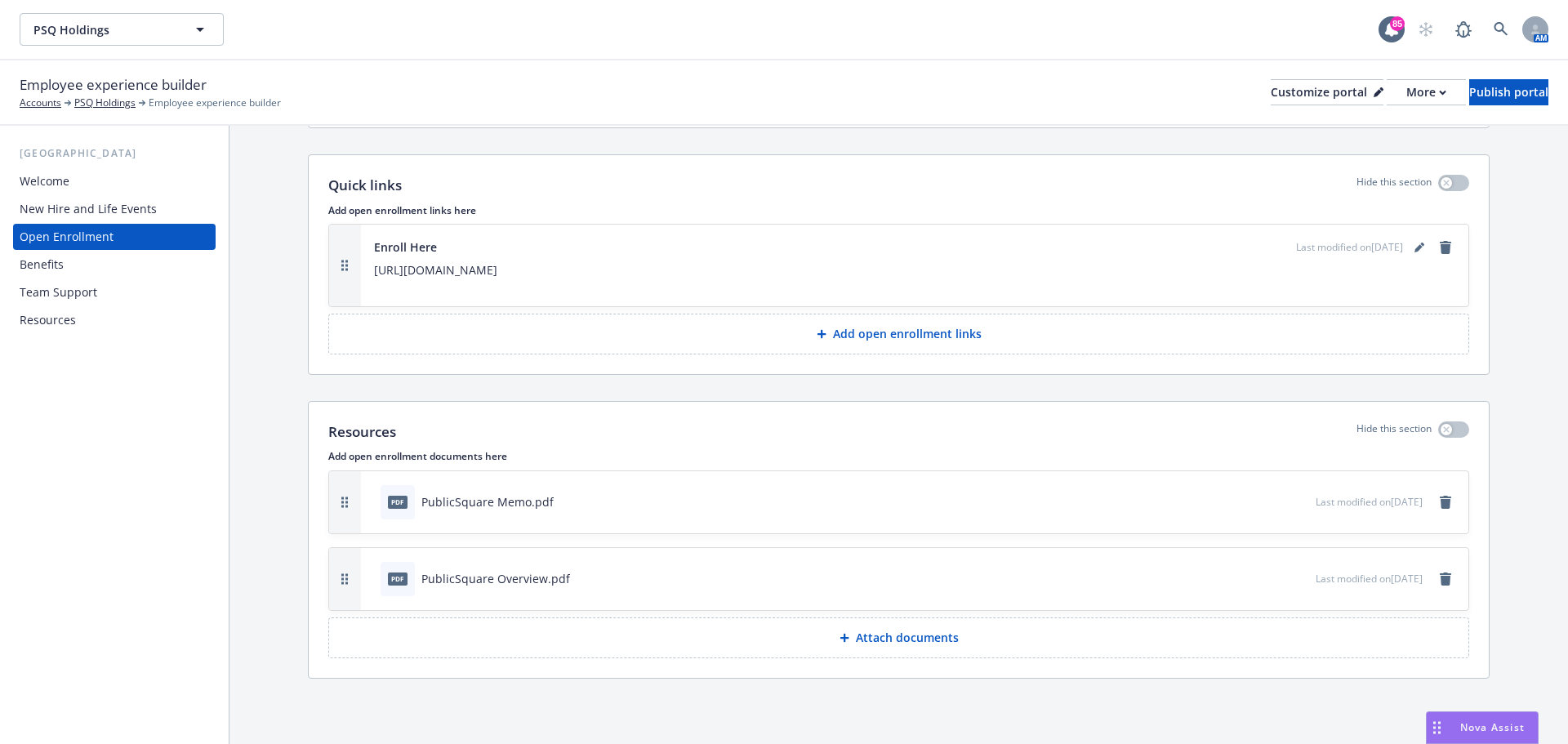
click at [91, 294] on div "Team Support" at bounding box center [58, 292] width 78 height 26
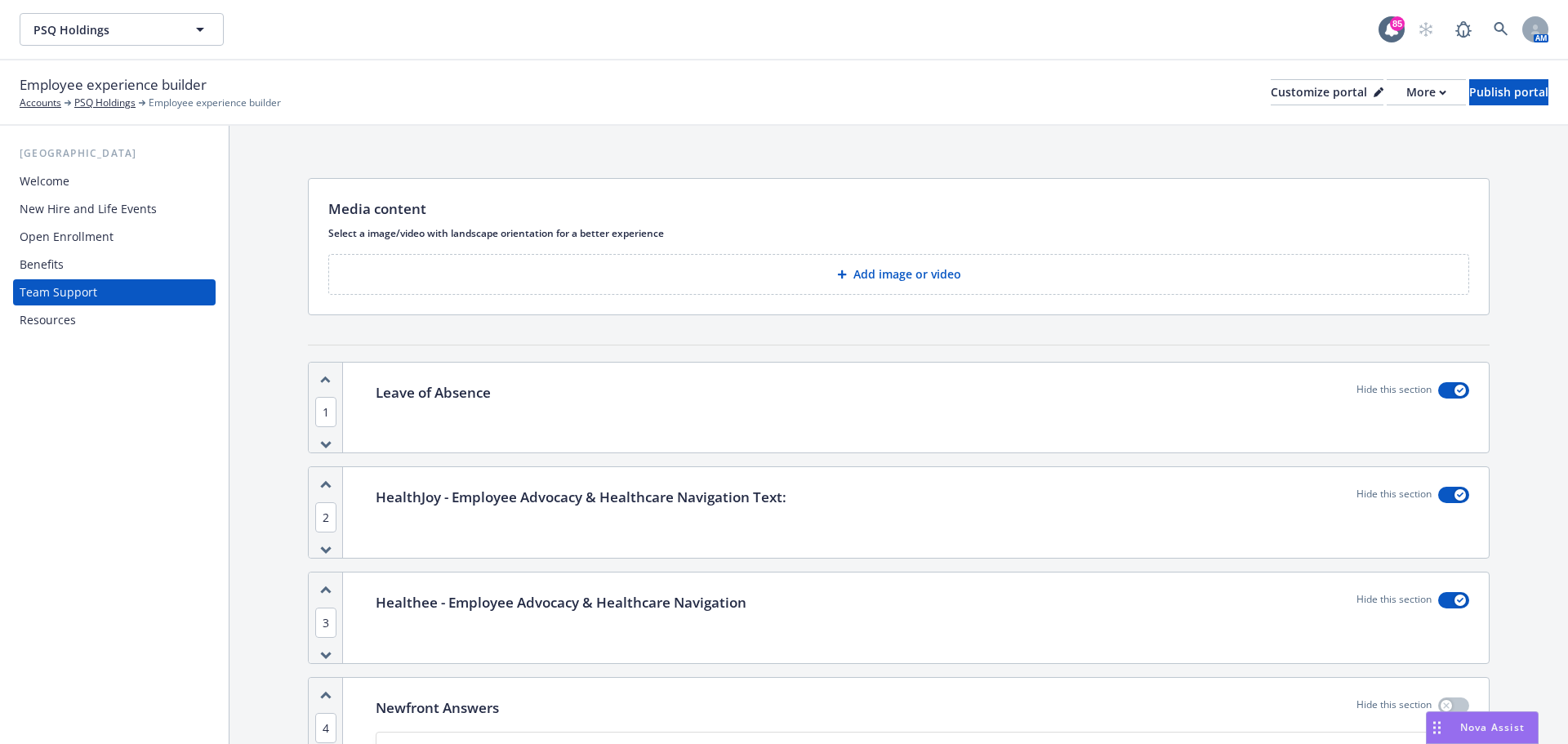
click at [849, 286] on button "Add image or video" at bounding box center [899, 275] width 1141 height 41
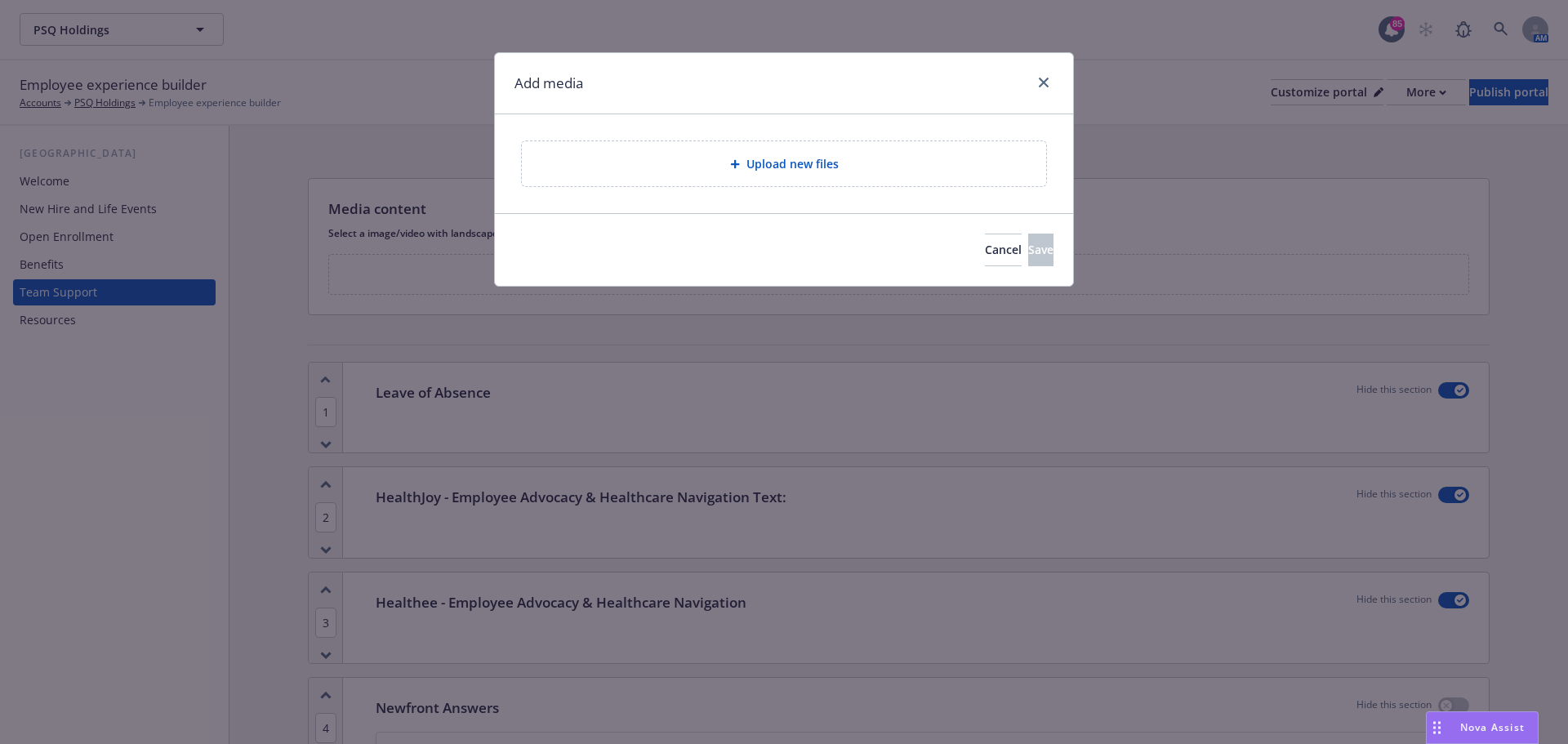
click at [742, 166] on div at bounding box center [738, 164] width 16 height 9
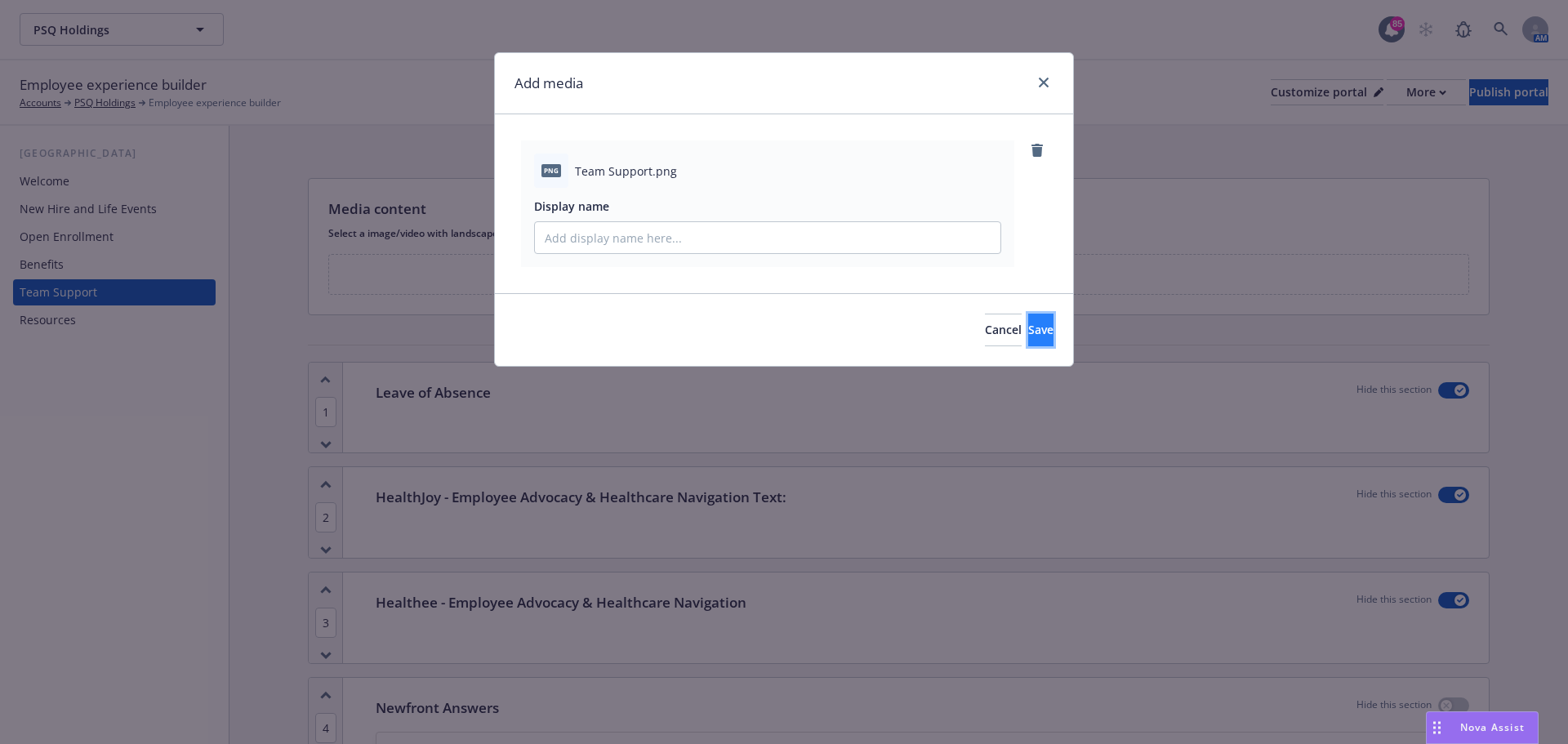
click at [1029, 319] on button "Save" at bounding box center [1041, 329] width 26 height 32
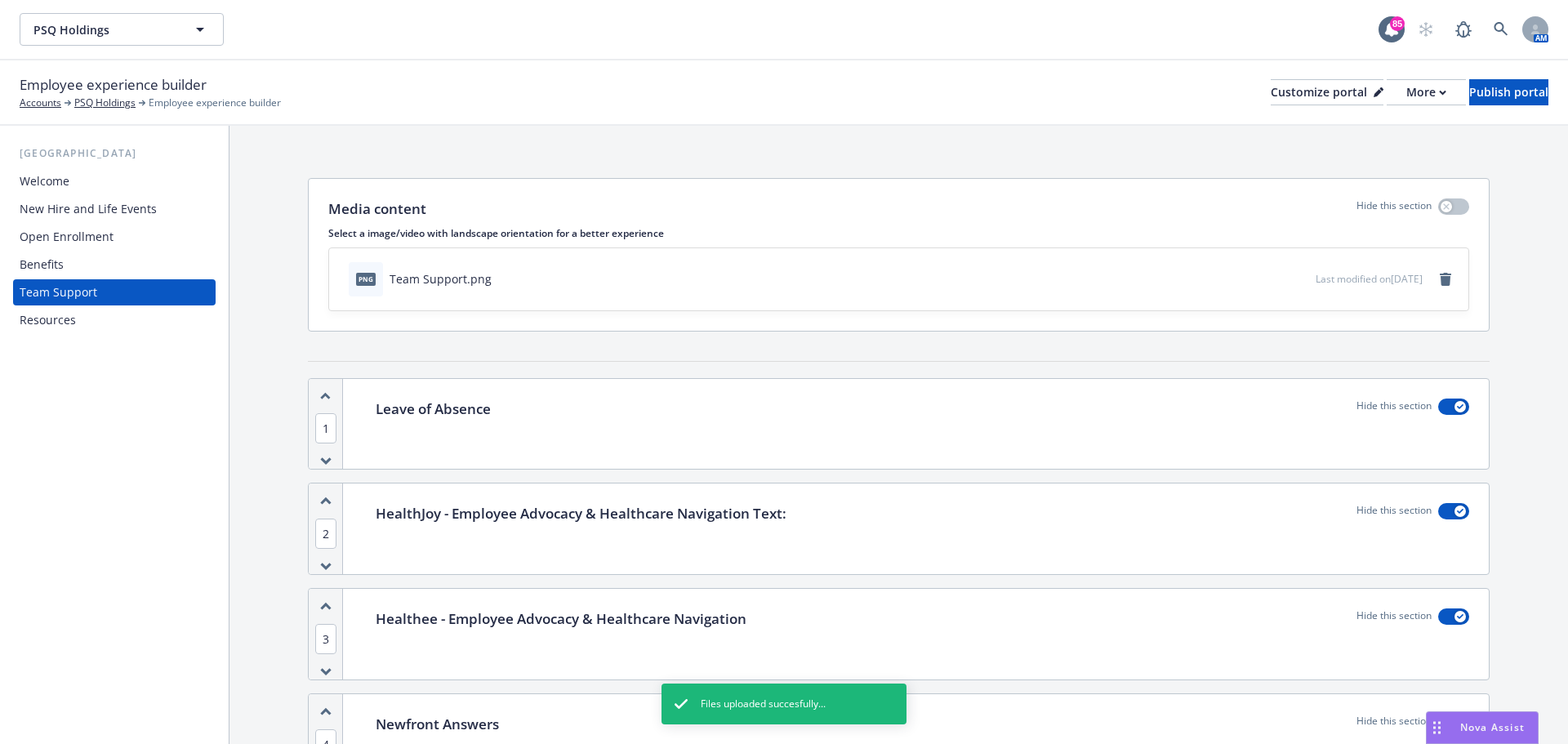
click at [85, 272] on div "Benefits" at bounding box center [114, 264] width 189 height 26
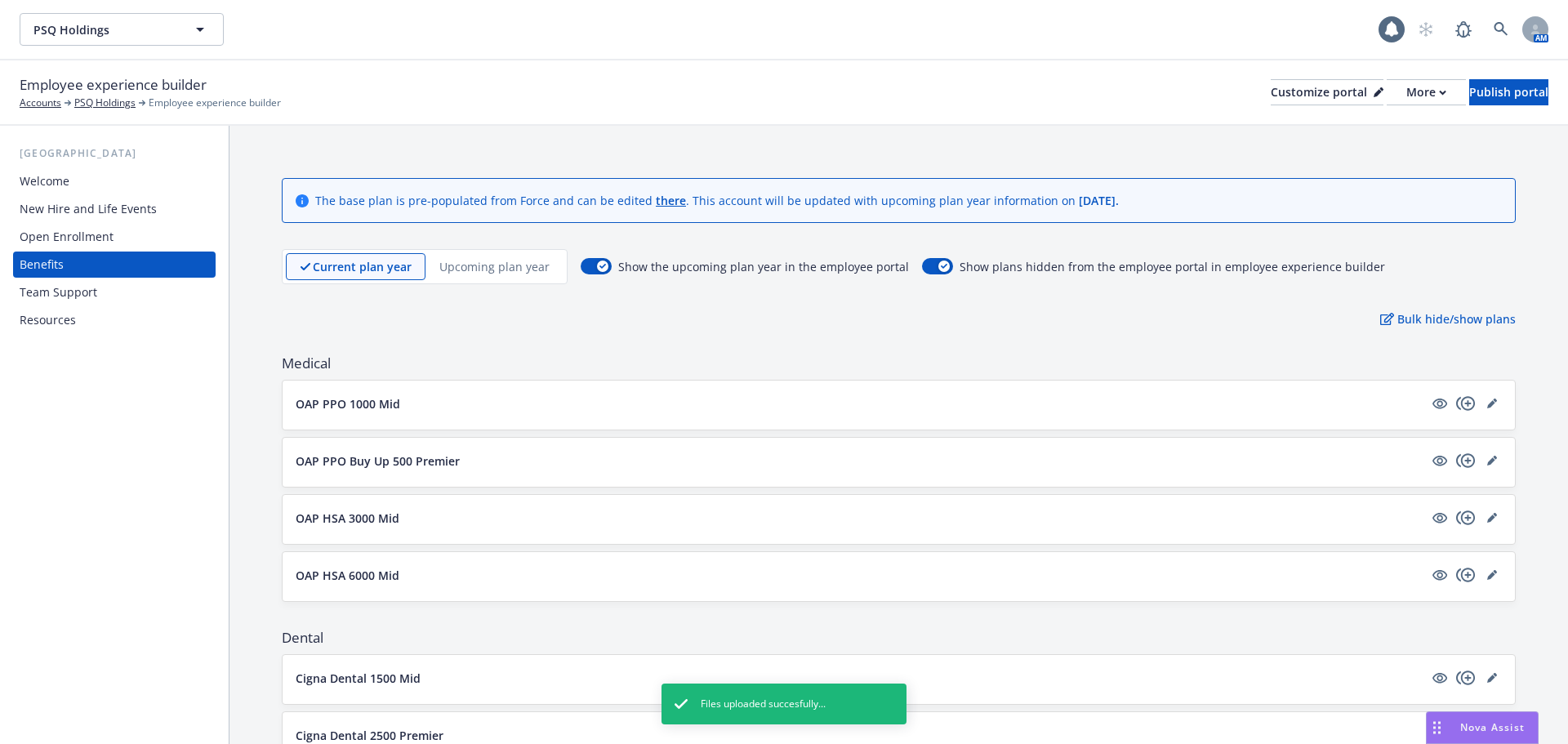
click at [87, 317] on div "Resources" at bounding box center [114, 320] width 189 height 26
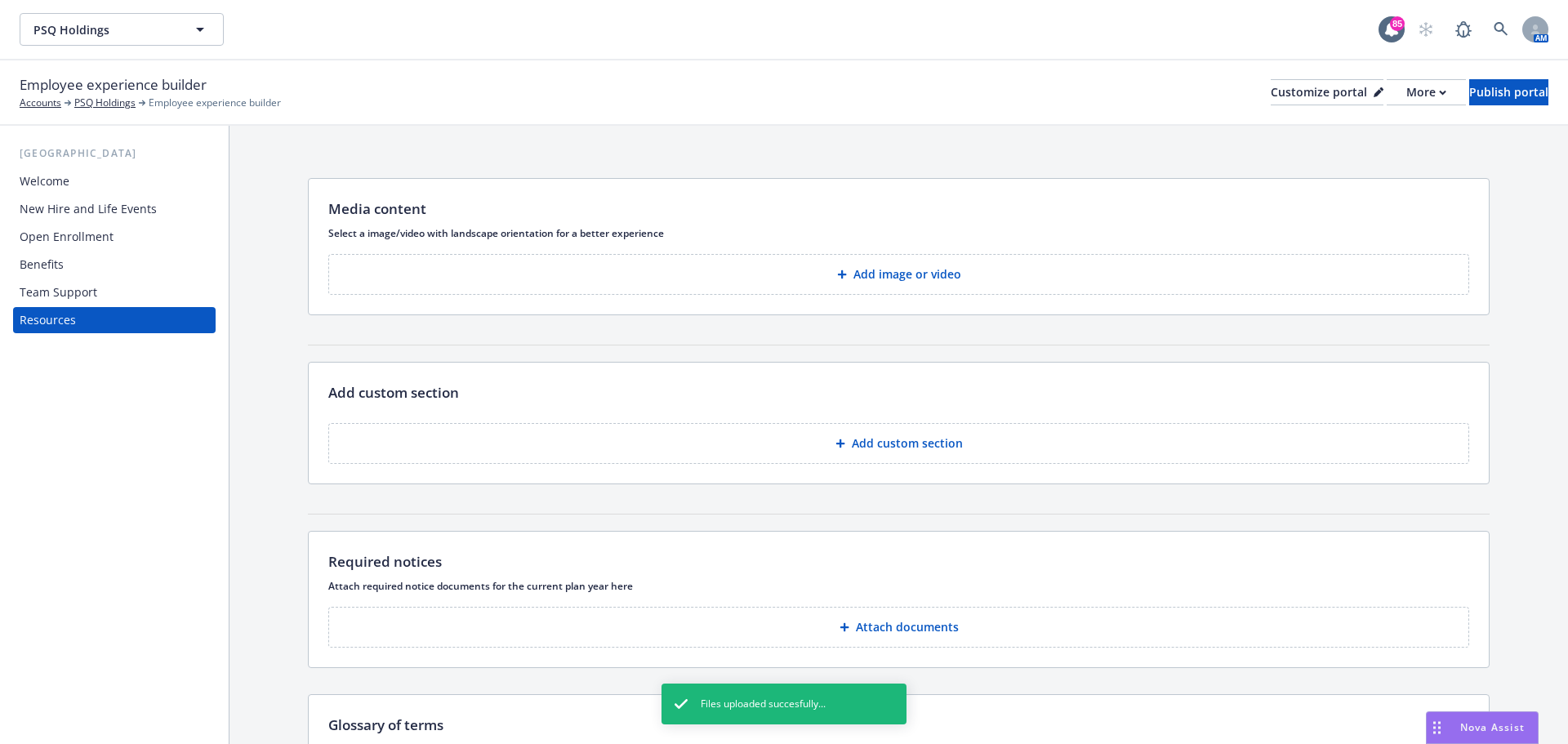
click at [906, 289] on button "Add image or video" at bounding box center [899, 275] width 1141 height 41
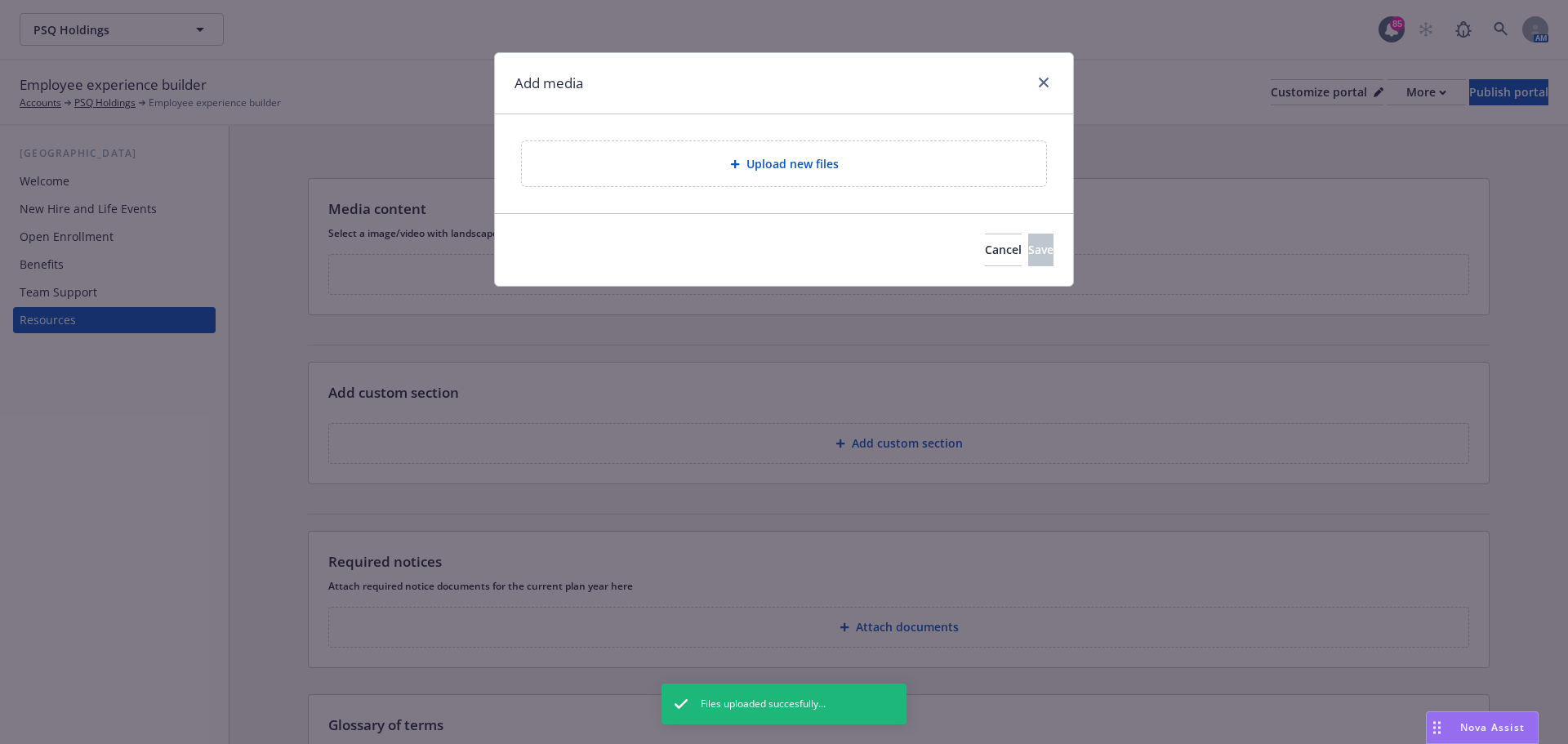
click at [707, 162] on div "Upload new files" at bounding box center [784, 164] width 498 height 19
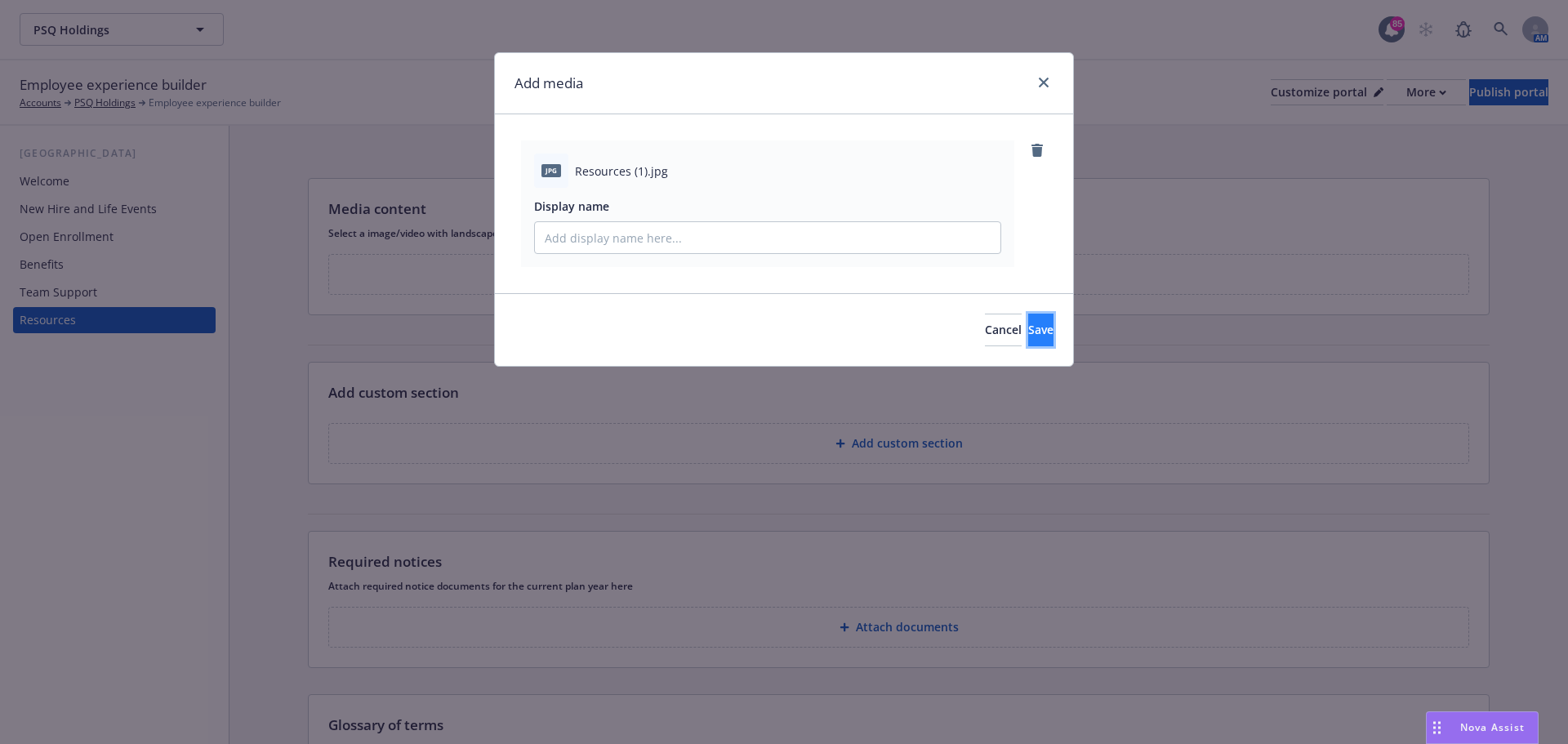
click at [1032, 329] on button "Save" at bounding box center [1041, 329] width 26 height 32
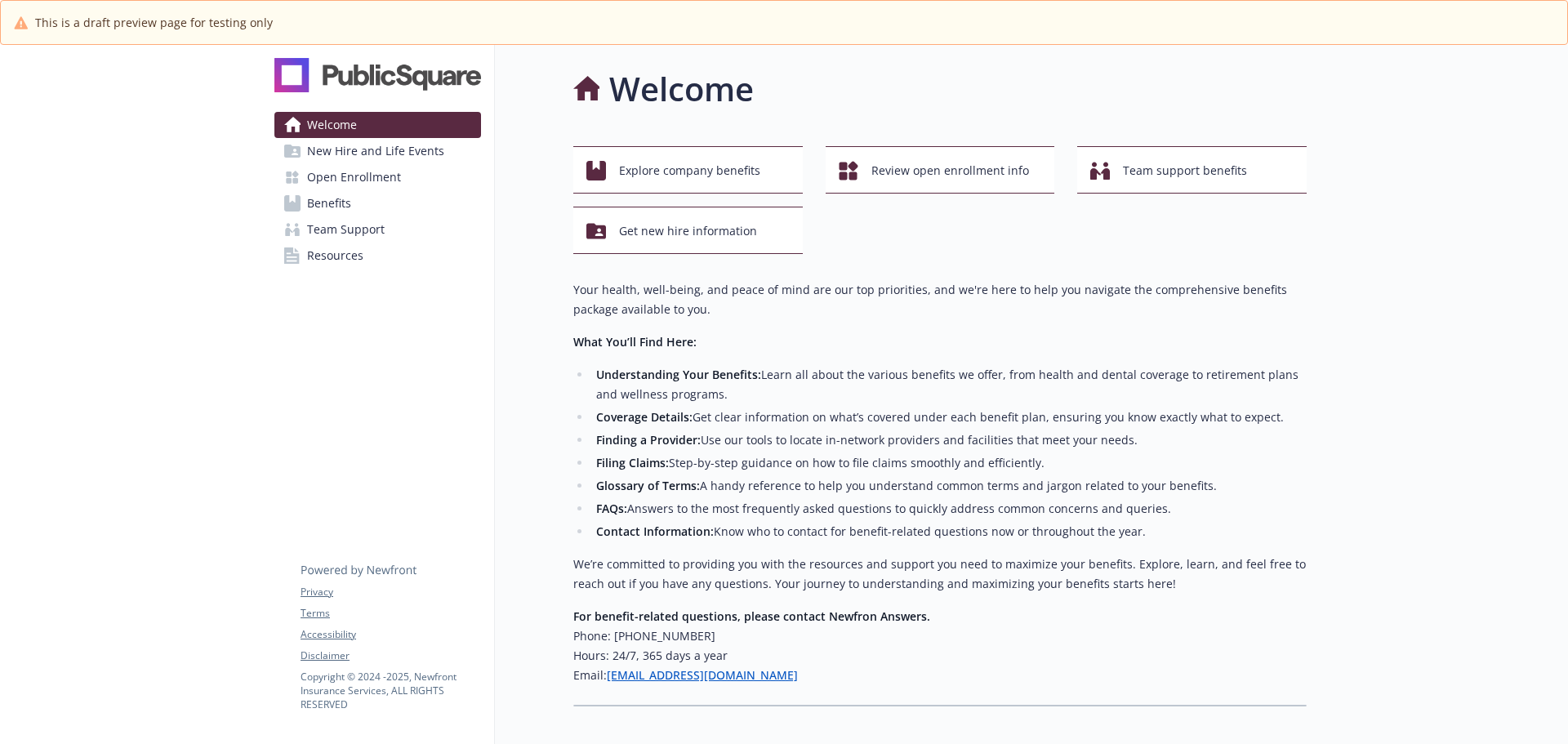
click at [420, 150] on span "New Hire and Life Events" at bounding box center [376, 151] width 137 height 26
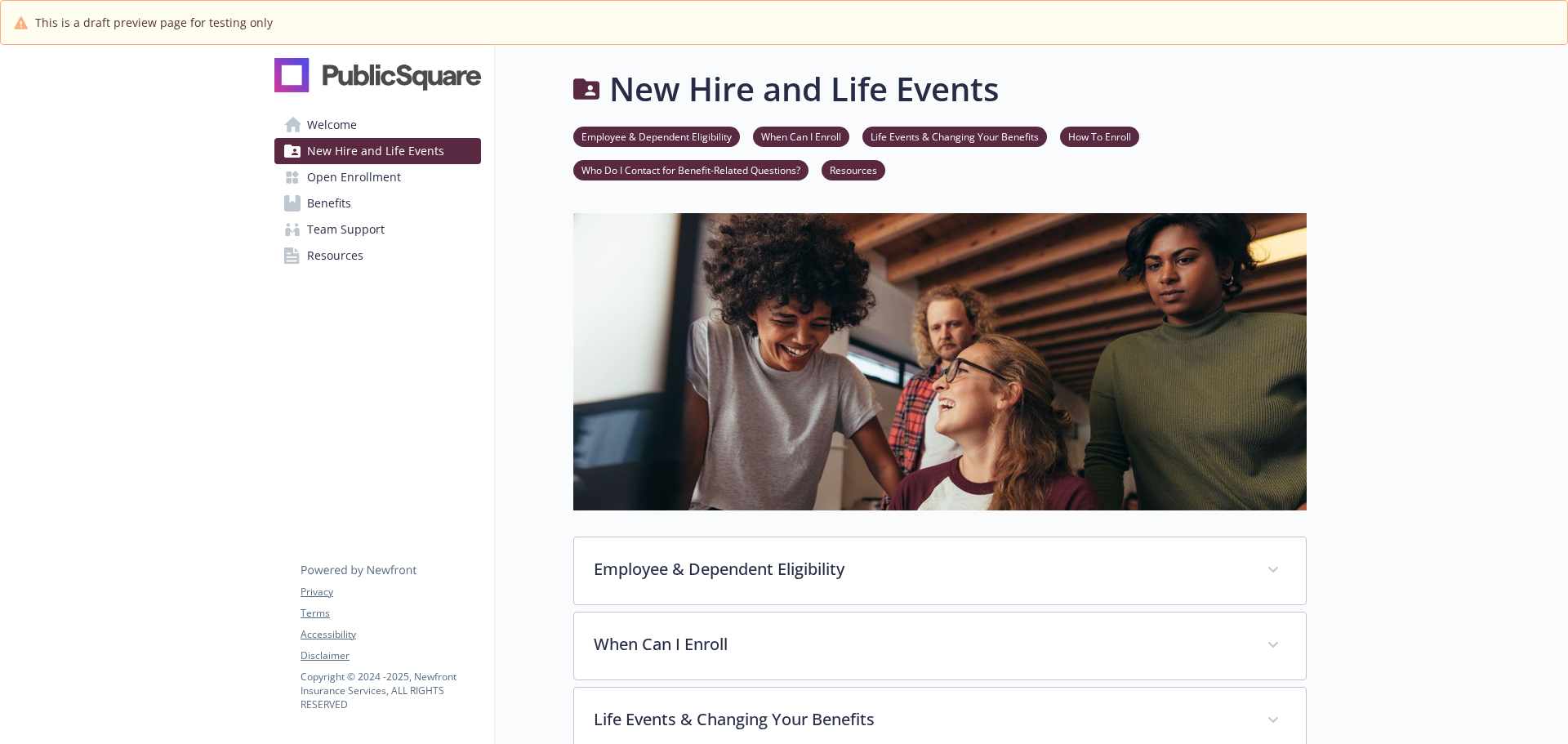
click at [401, 179] on link "Open Enrollment" at bounding box center [378, 177] width 207 height 26
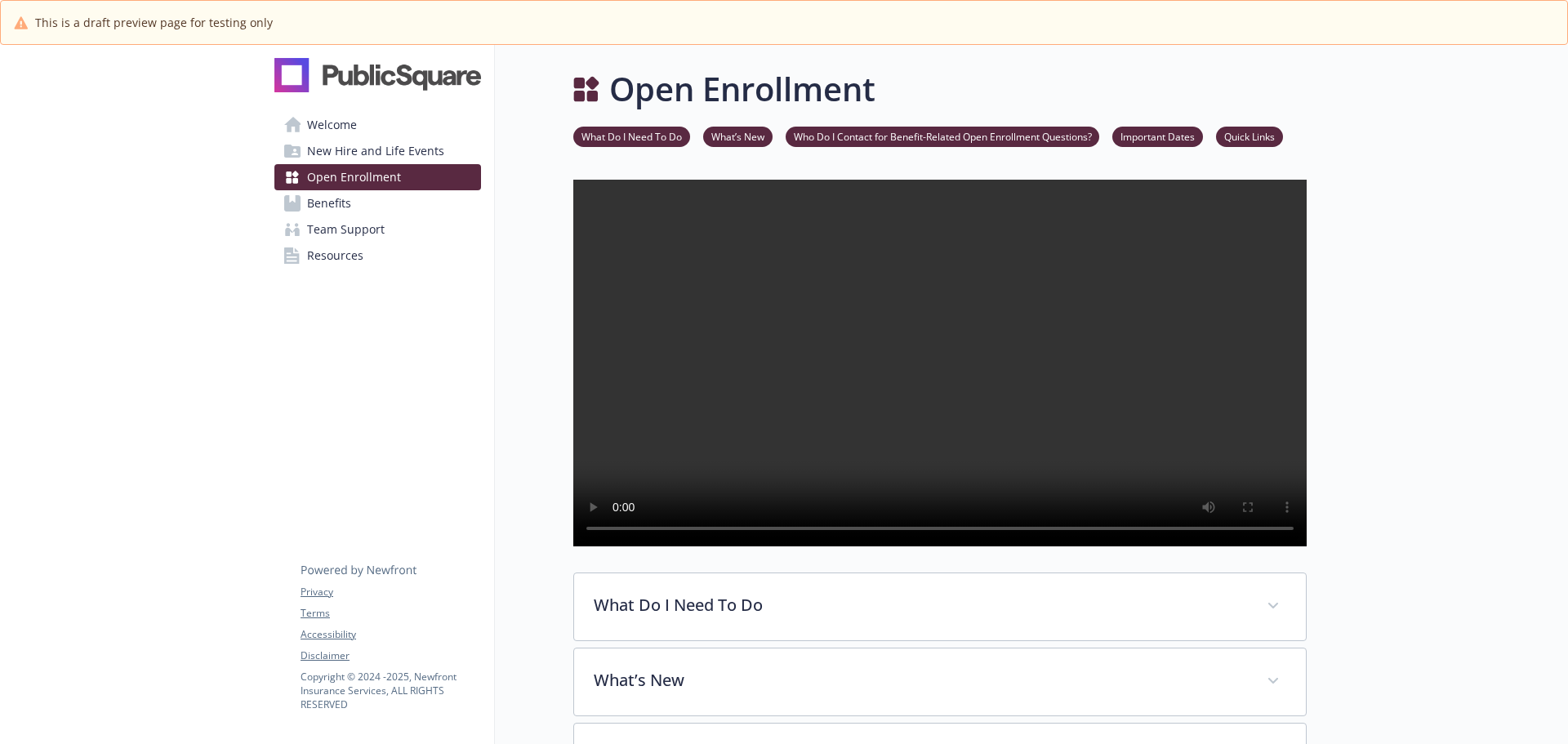
click at [393, 206] on link "Benefits" at bounding box center [378, 203] width 207 height 26
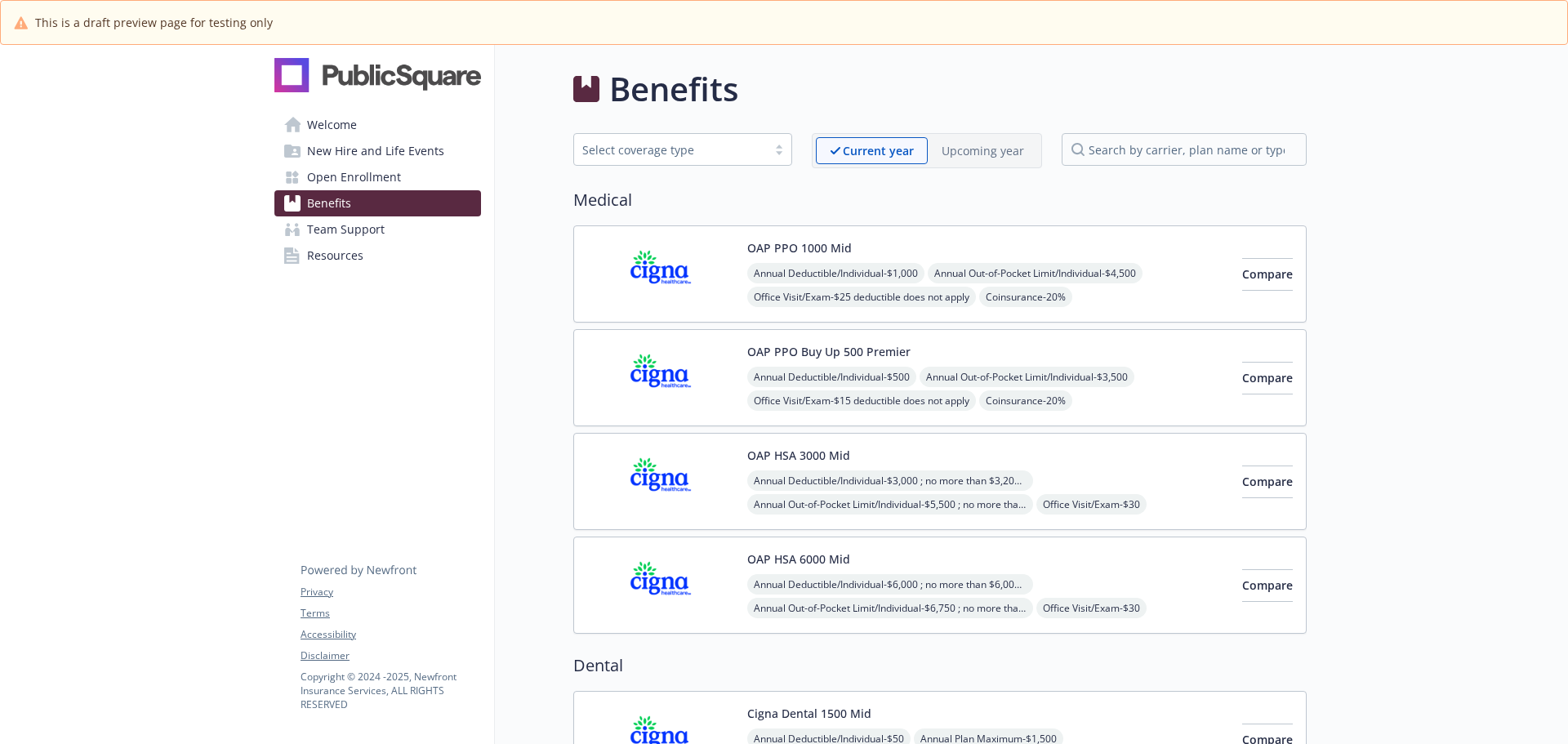
click at [393, 228] on link "Team Support" at bounding box center [378, 230] width 207 height 26
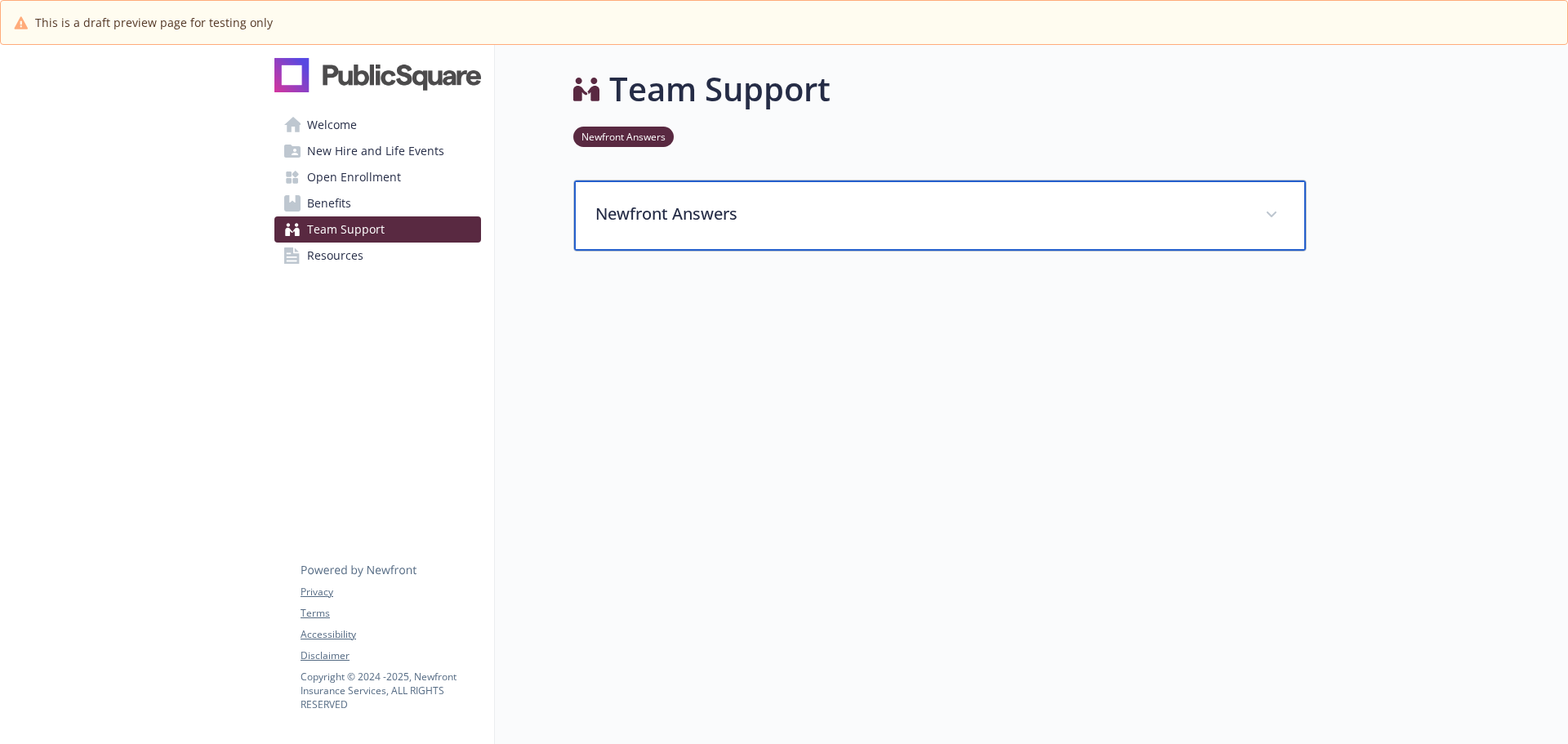
click at [788, 223] on p "Newfront Answers" at bounding box center [921, 213] width 650 height 25
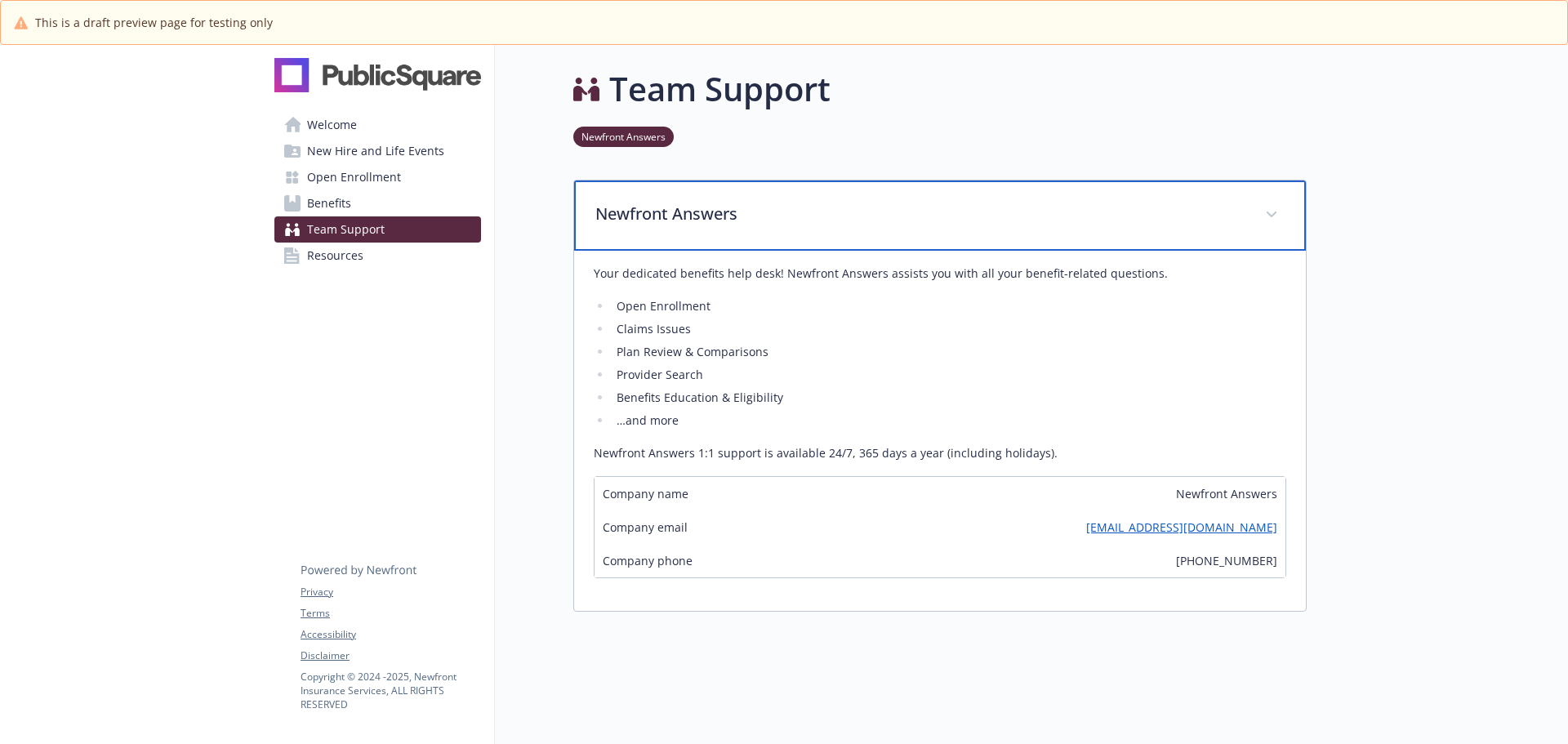
click at [788, 223] on p "Newfront Answers" at bounding box center [921, 213] width 650 height 25
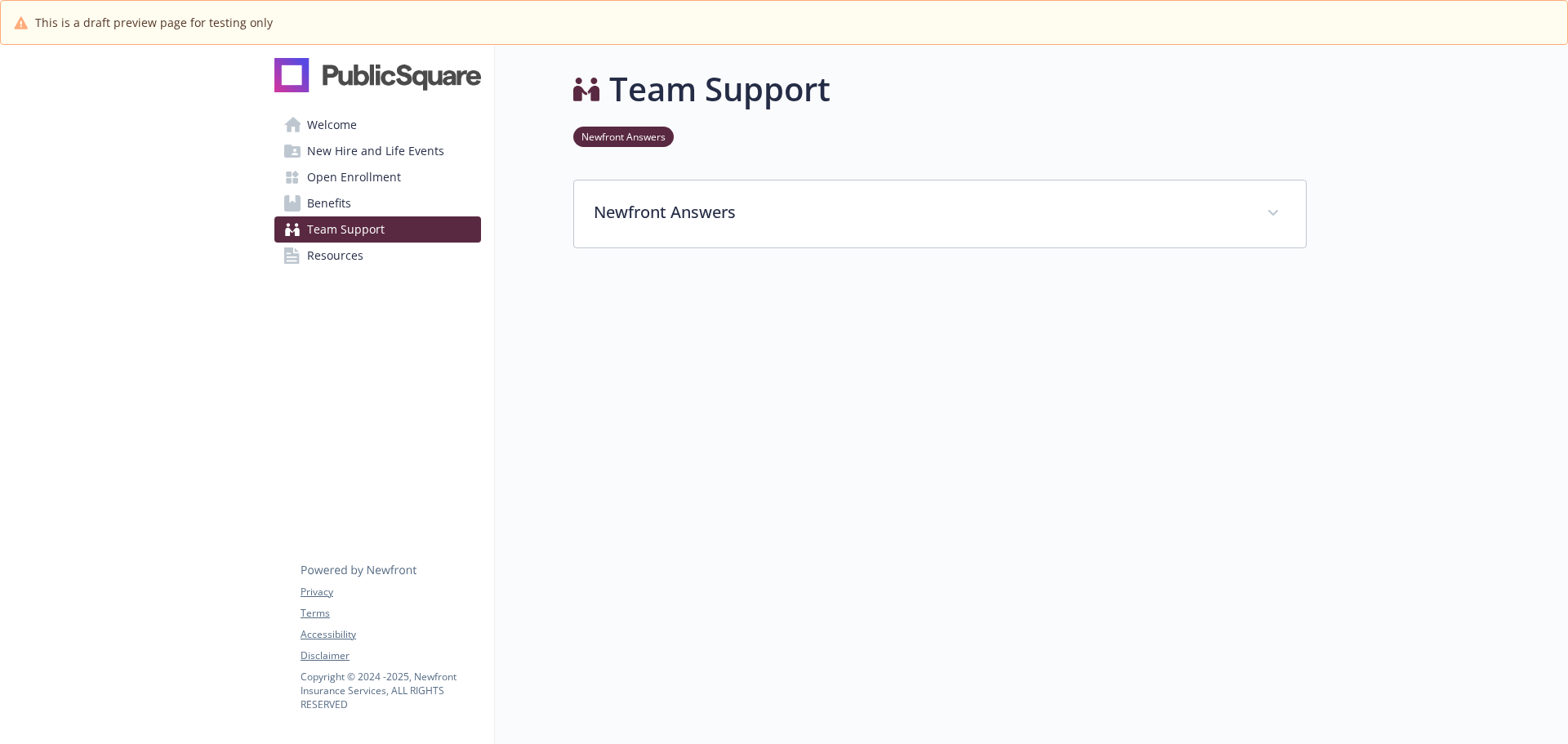
click at [359, 265] on span "Resources" at bounding box center [335, 255] width 56 height 26
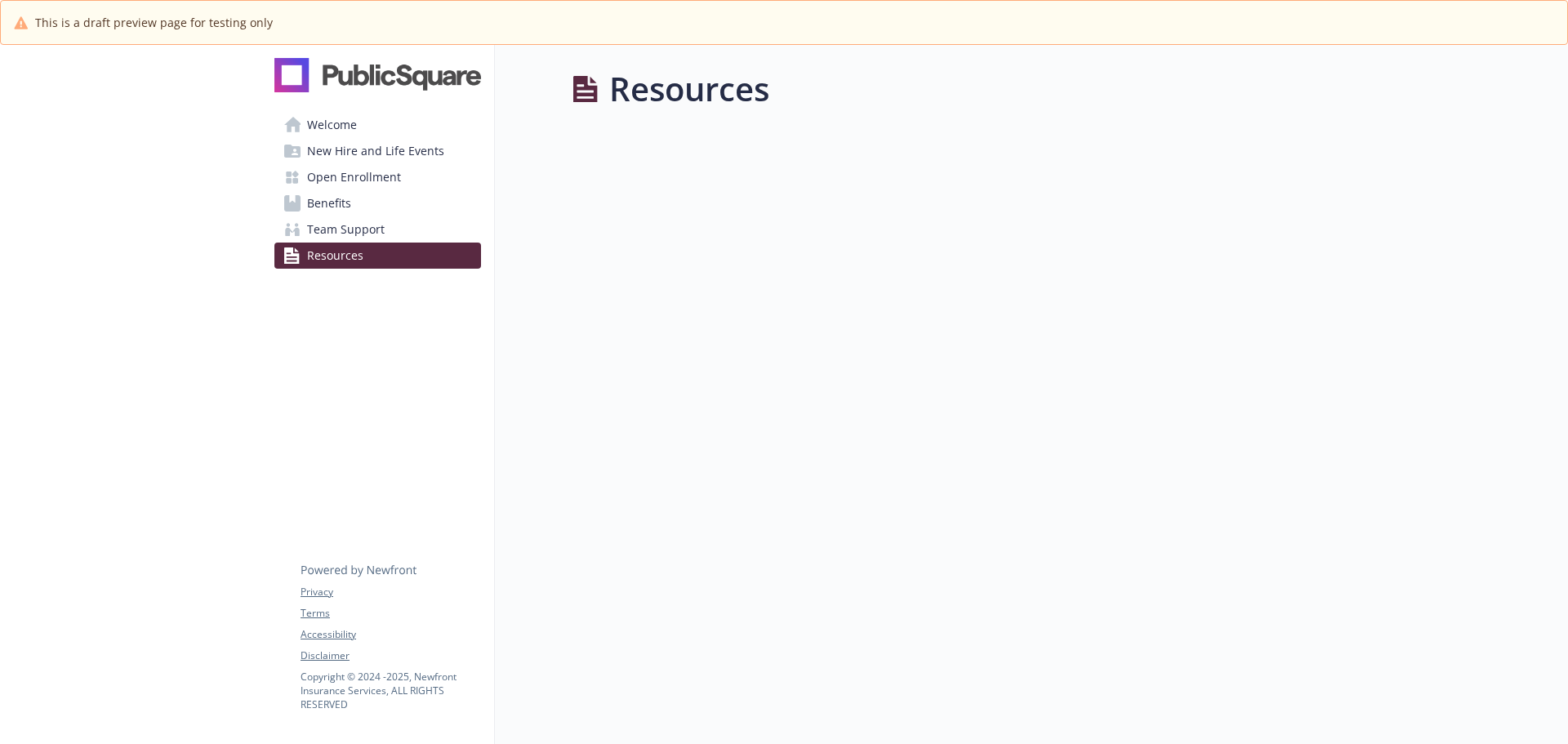
click at [329, 125] on span "Welcome" at bounding box center [332, 125] width 50 height 26
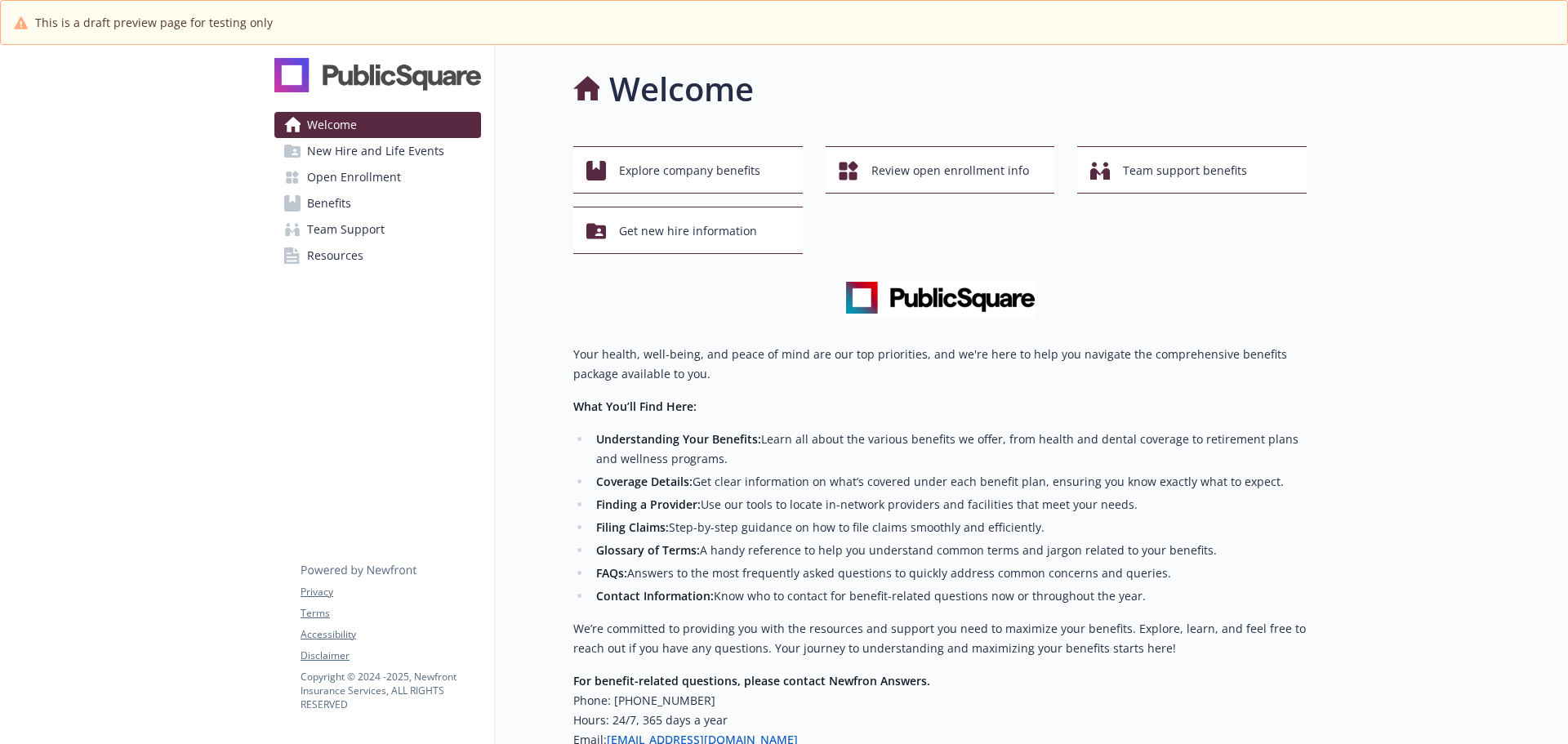
click at [944, 308] on img at bounding box center [940, 299] width 191 height 38
click at [928, 293] on img at bounding box center [940, 299] width 191 height 38
click at [367, 64] on img at bounding box center [378, 75] width 207 height 34
click at [682, 341] on div "Explore company benefits Review open enrollment info Team support benefits Get …" at bounding box center [940, 458] width 733 height 625
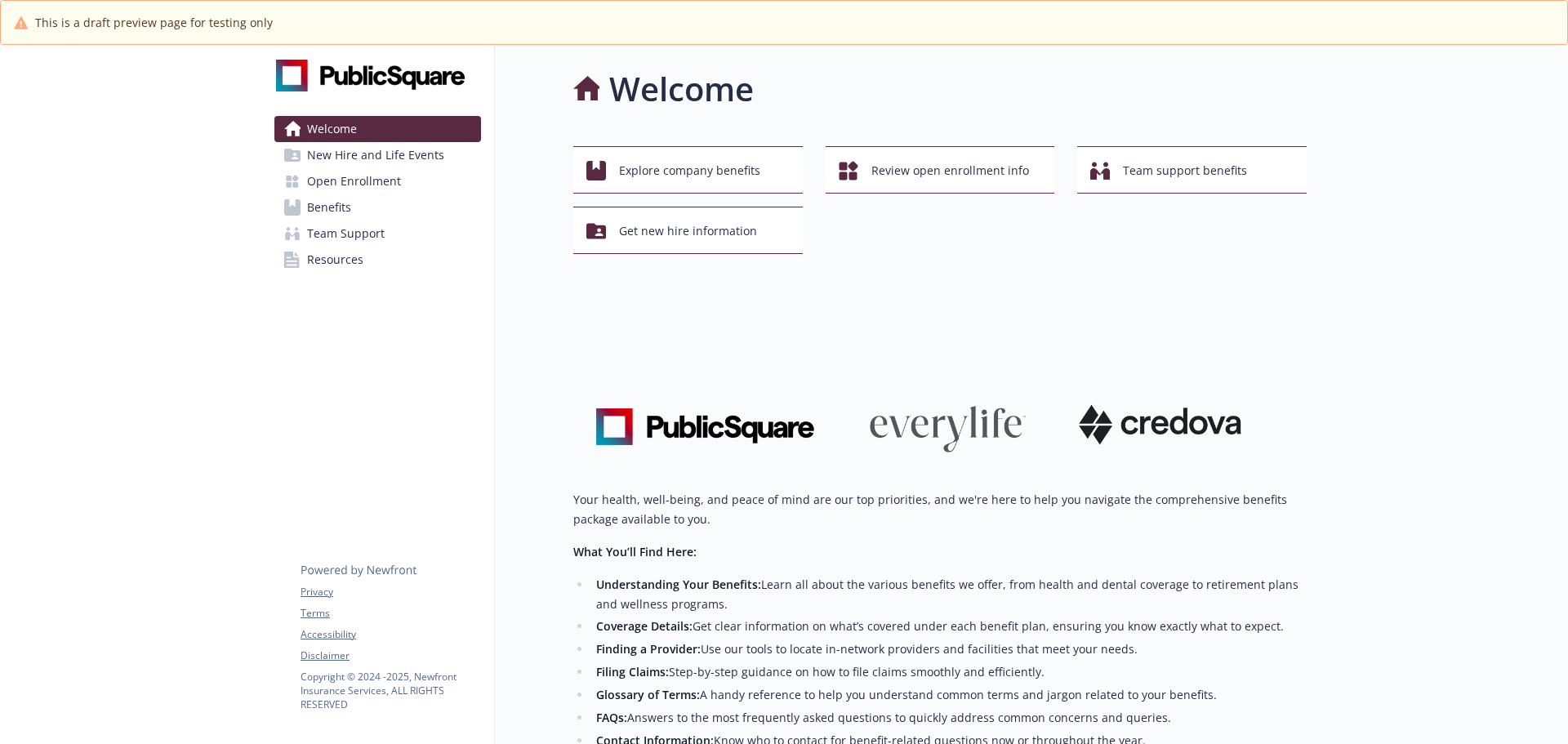
click at [749, 332] on img at bounding box center [940, 371] width 733 height 183
click at [813, 332] on img at bounding box center [940, 371] width 733 height 183
click at [373, 148] on span "New Hire and Life Events" at bounding box center [376, 155] width 137 height 26
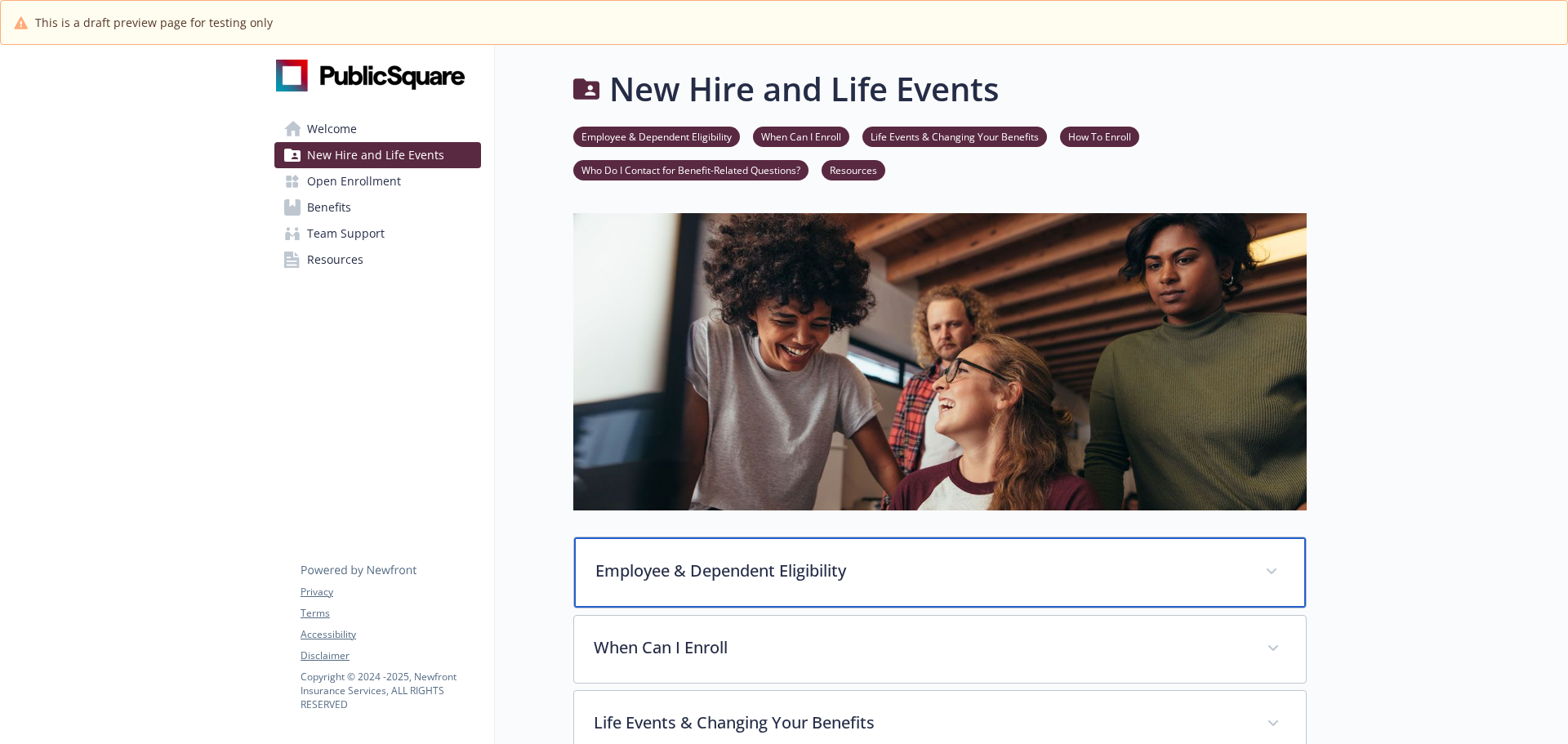
click at [1234, 569] on p "Employee & Dependent Eligibility" at bounding box center [921, 571] width 650 height 25
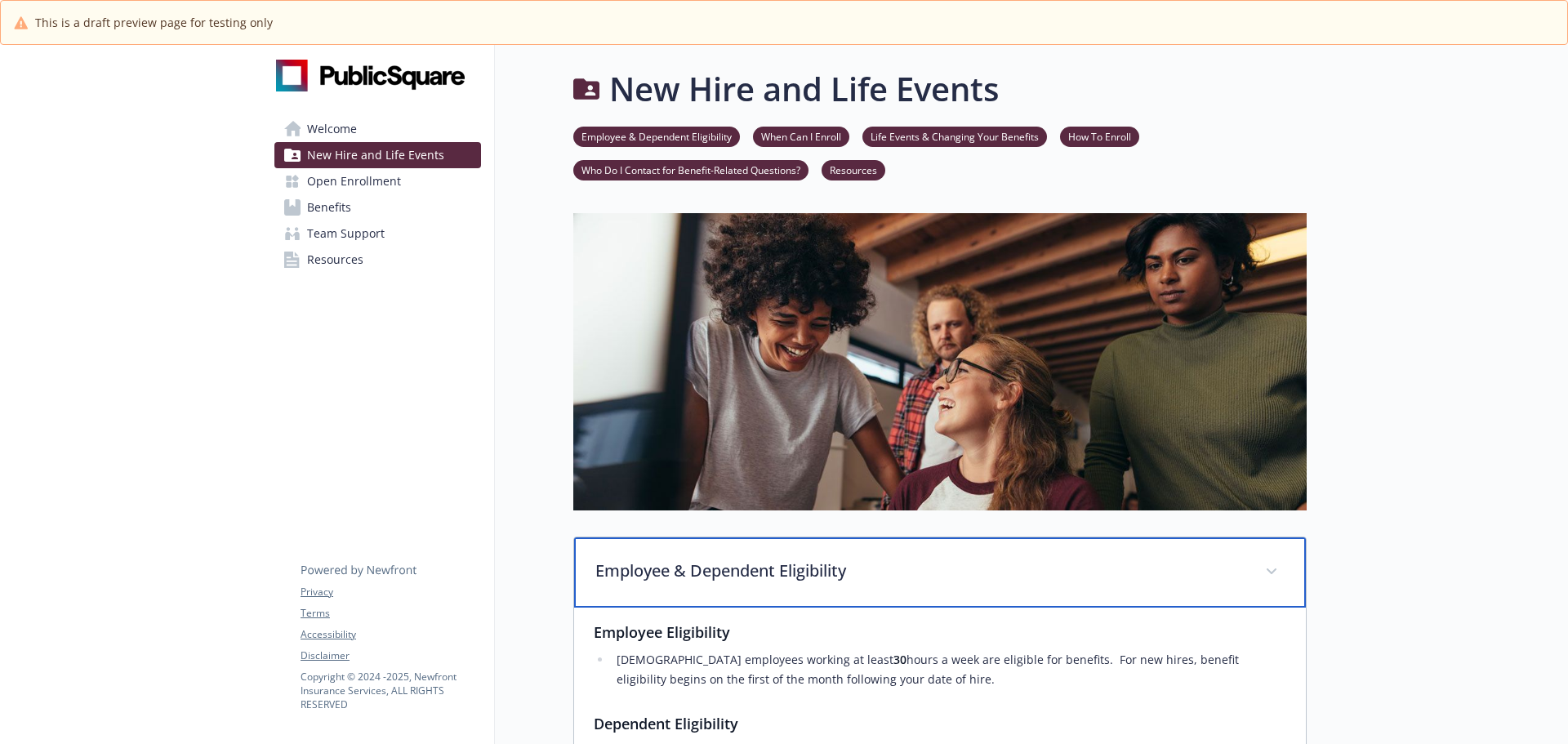
click at [1234, 569] on p "Employee & Dependent Eligibility" at bounding box center [921, 571] width 650 height 25
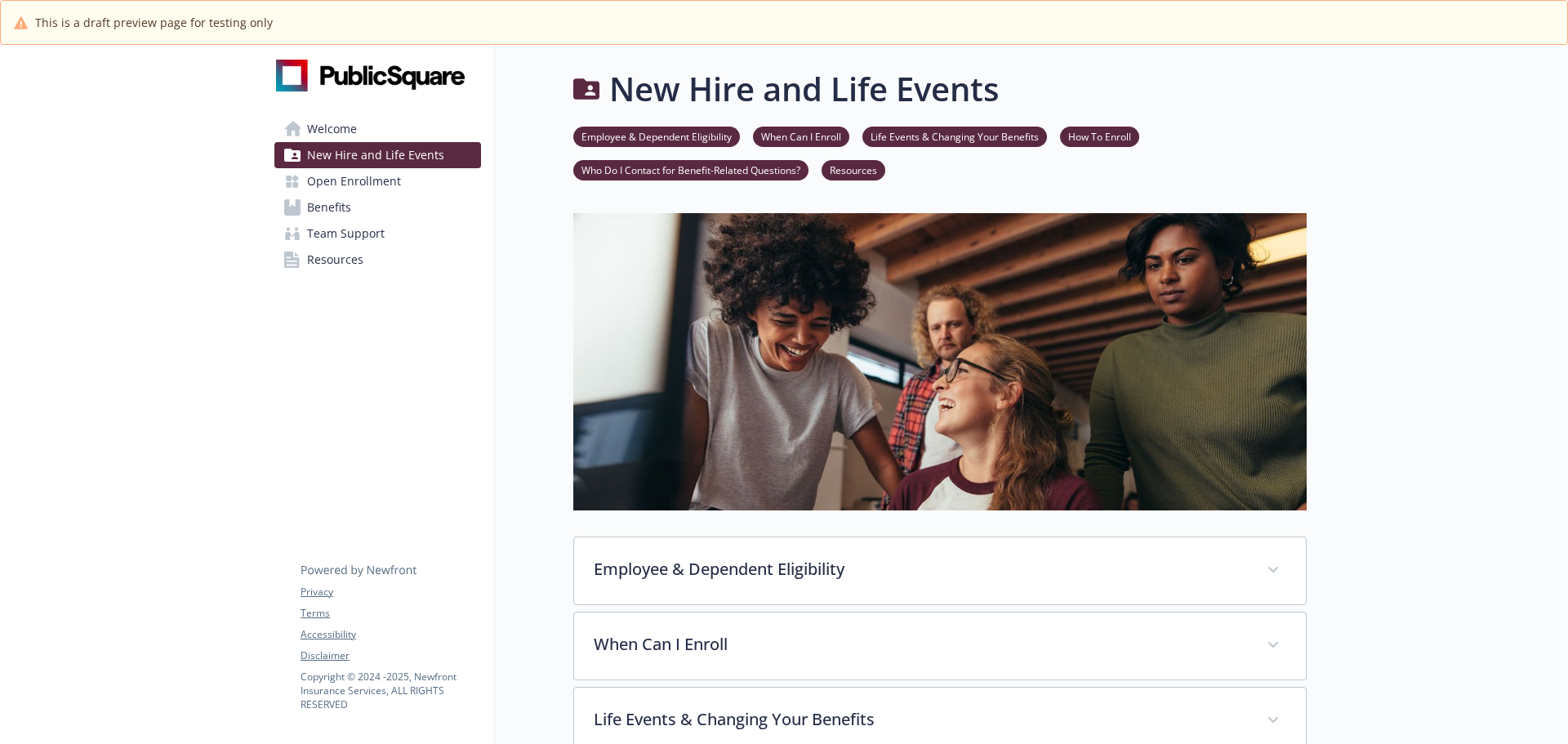
click at [319, 179] on span "Open Enrollment" at bounding box center [354, 181] width 94 height 26
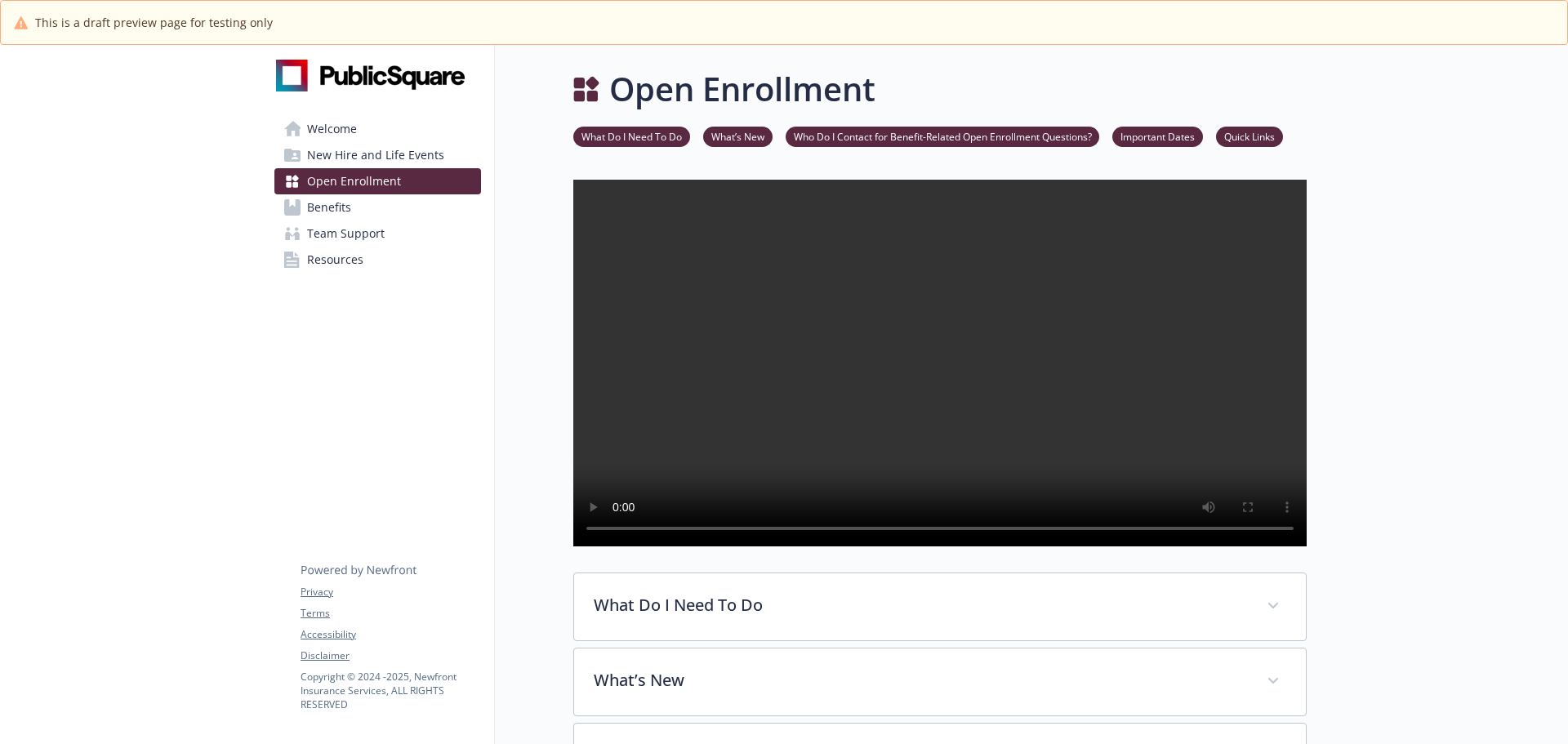
click at [333, 261] on span "Resources" at bounding box center [335, 259] width 56 height 26
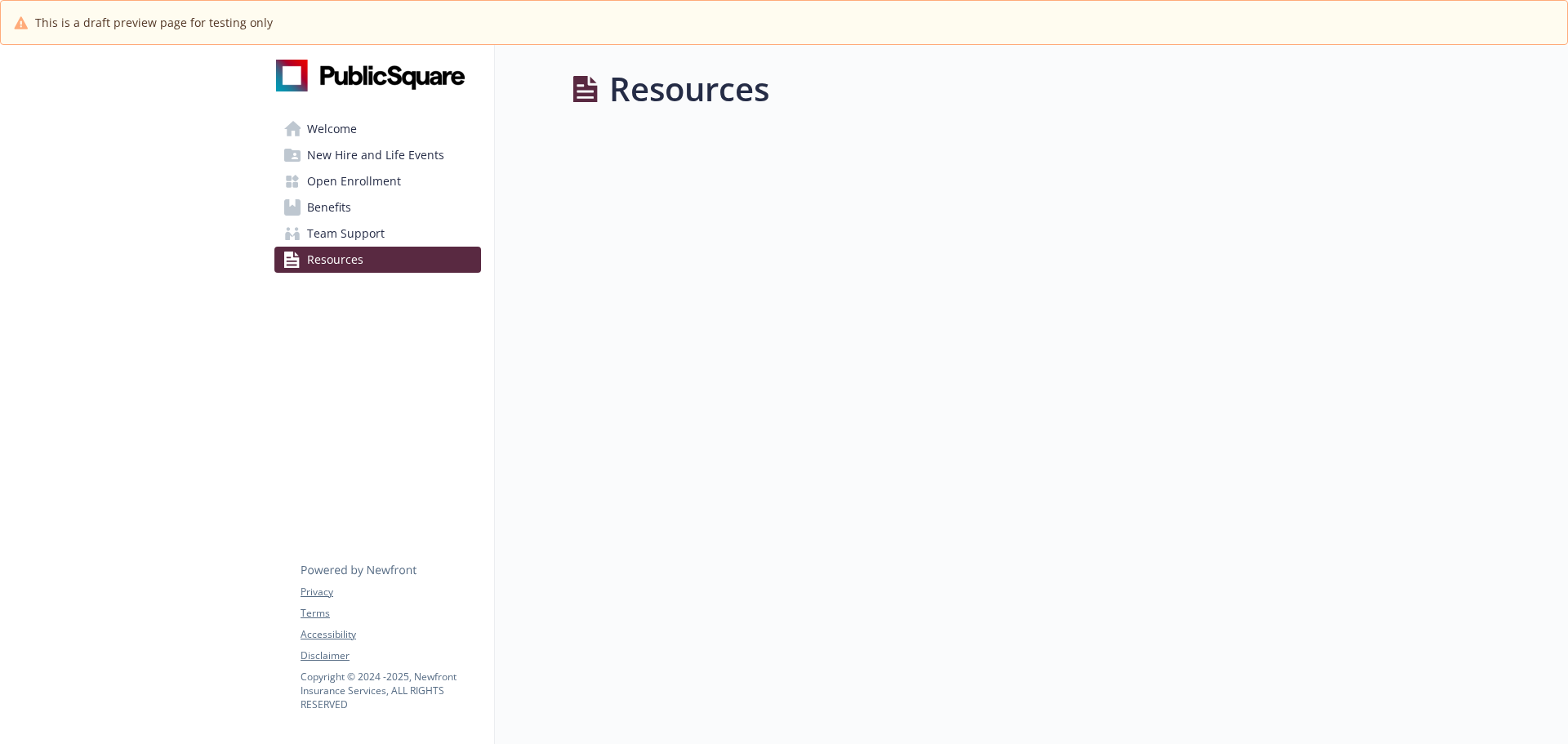
click at [387, 235] on link "Team Support" at bounding box center [378, 233] width 207 height 26
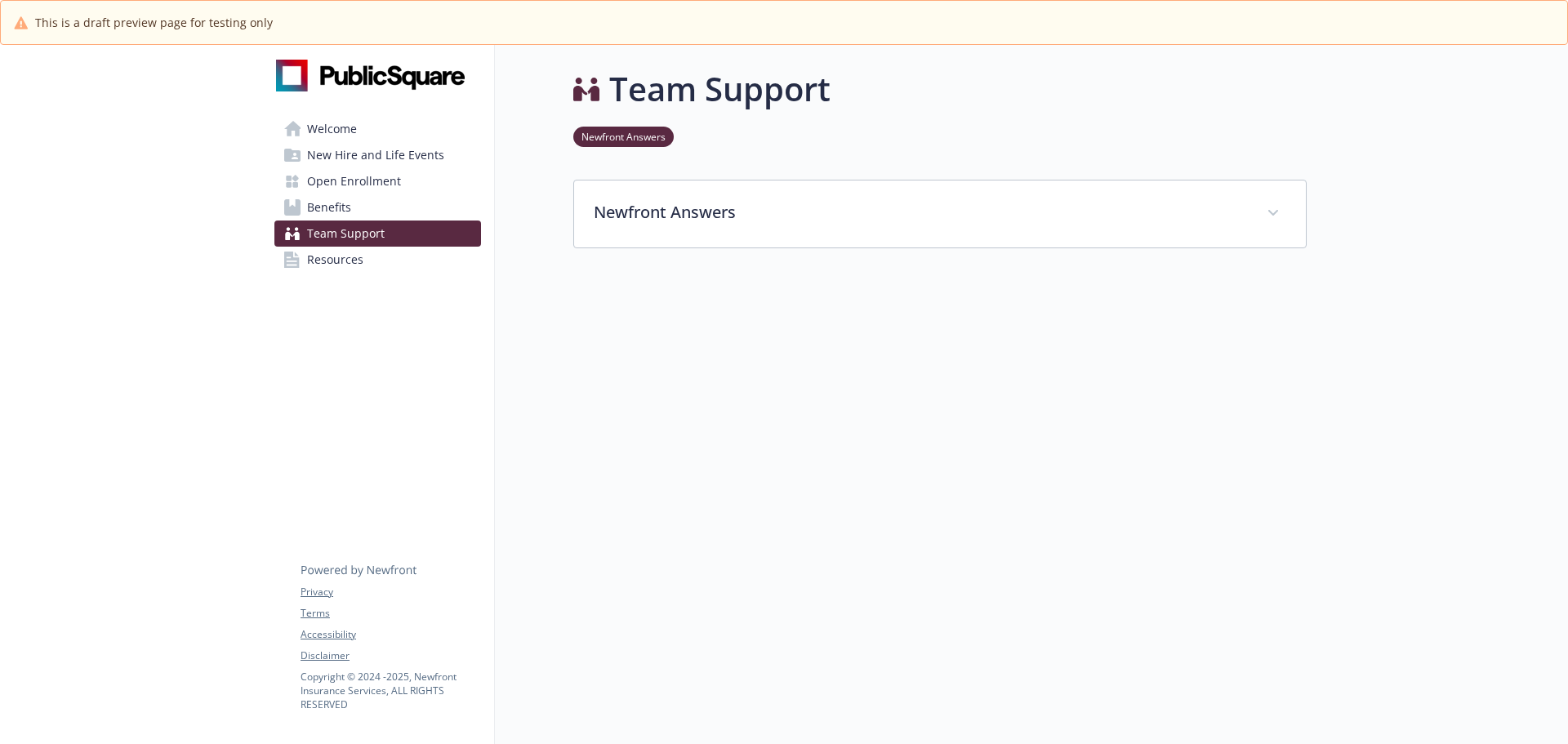
click at [358, 215] on link "Benefits" at bounding box center [378, 207] width 207 height 26
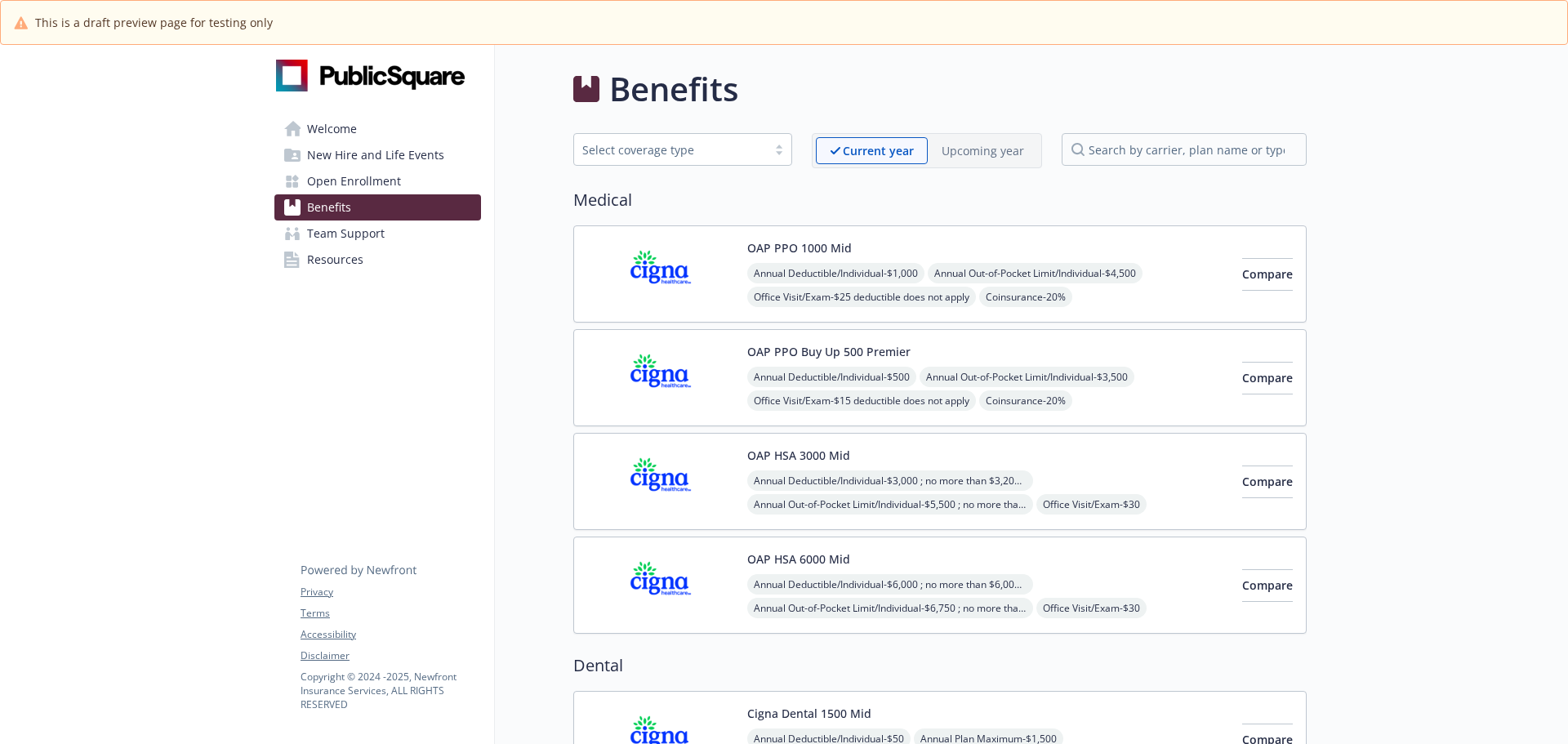
click at [357, 240] on span "Team Support" at bounding box center [346, 233] width 78 height 26
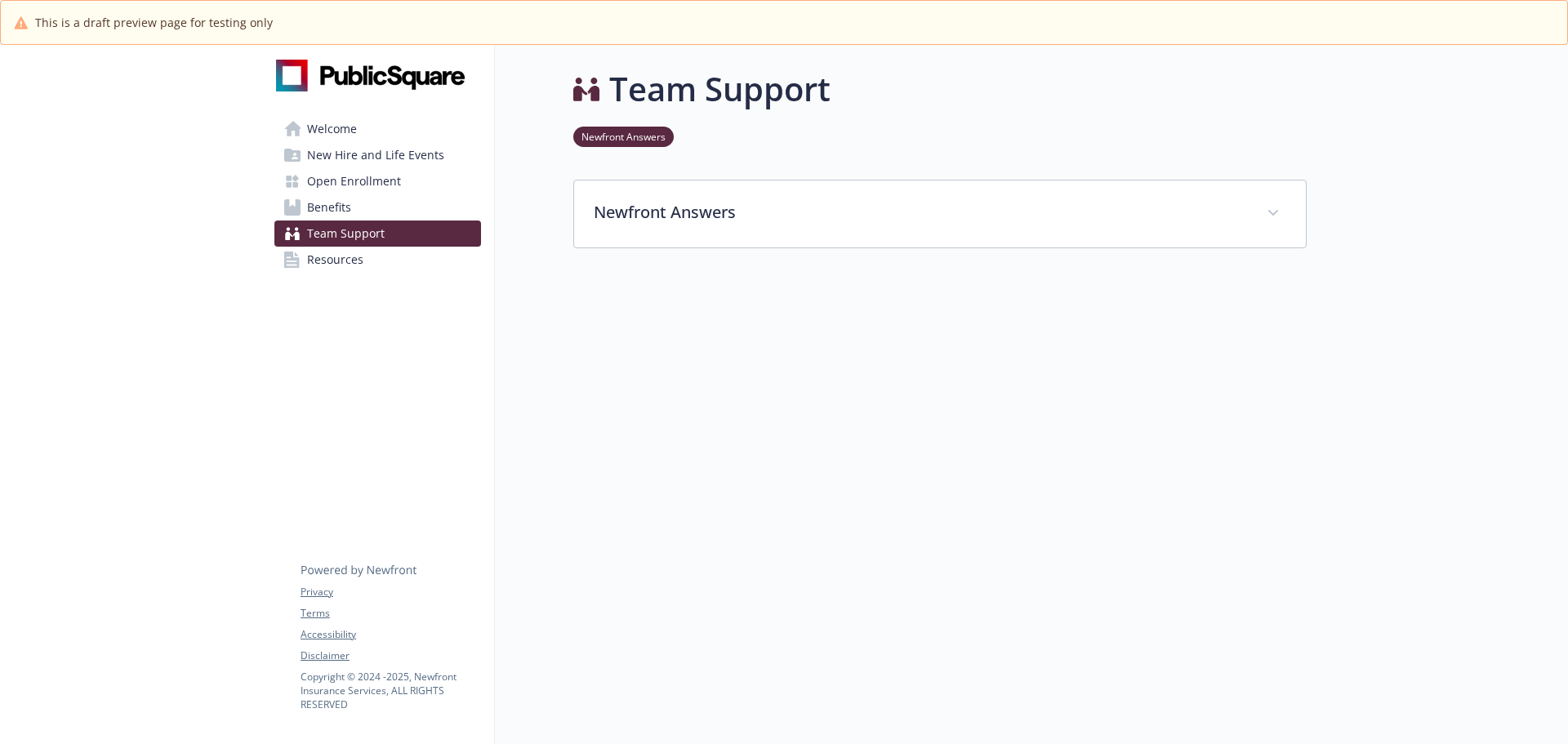
click at [361, 210] on link "Benefits" at bounding box center [378, 207] width 207 height 26
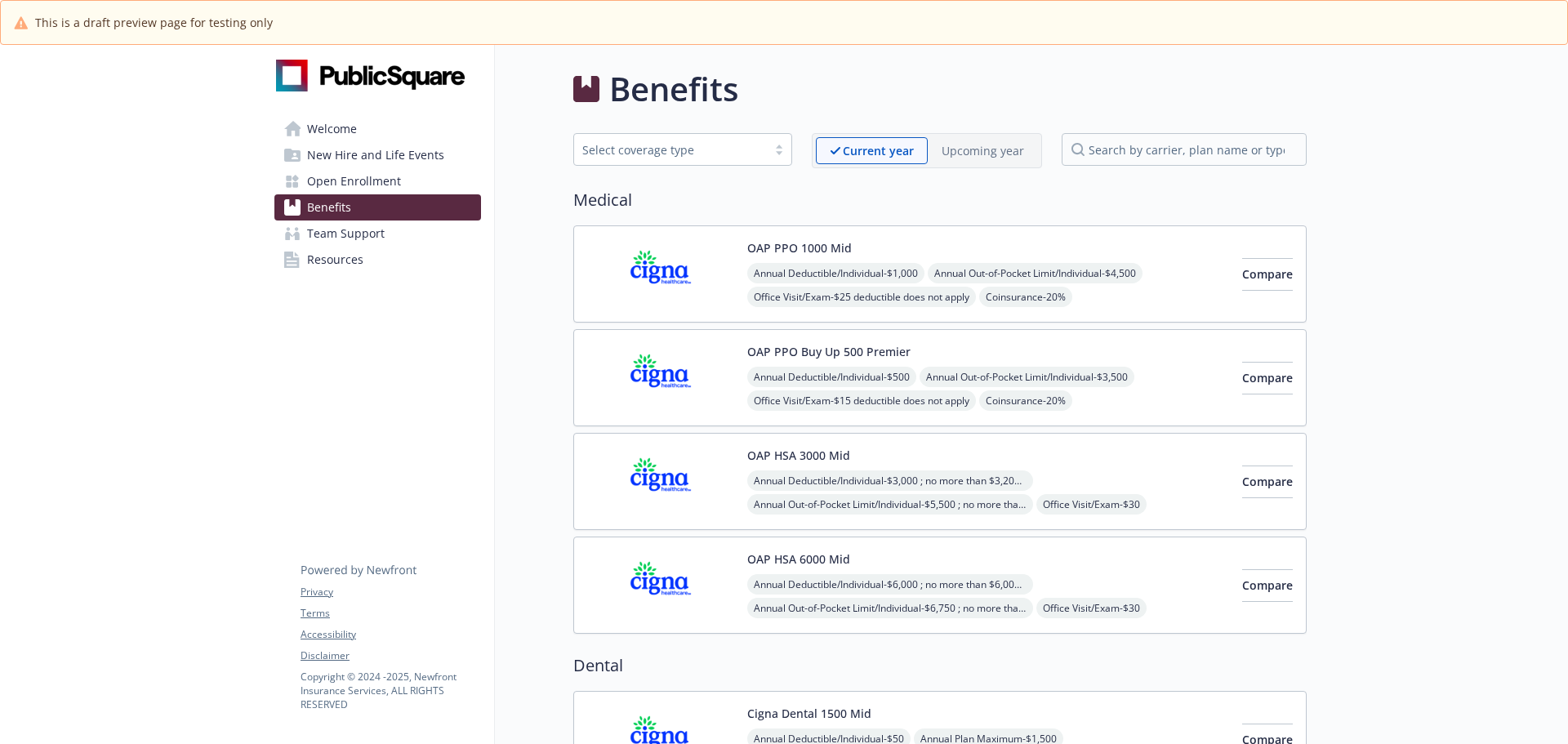
click at [361, 181] on span "Open Enrollment" at bounding box center [354, 181] width 94 height 26
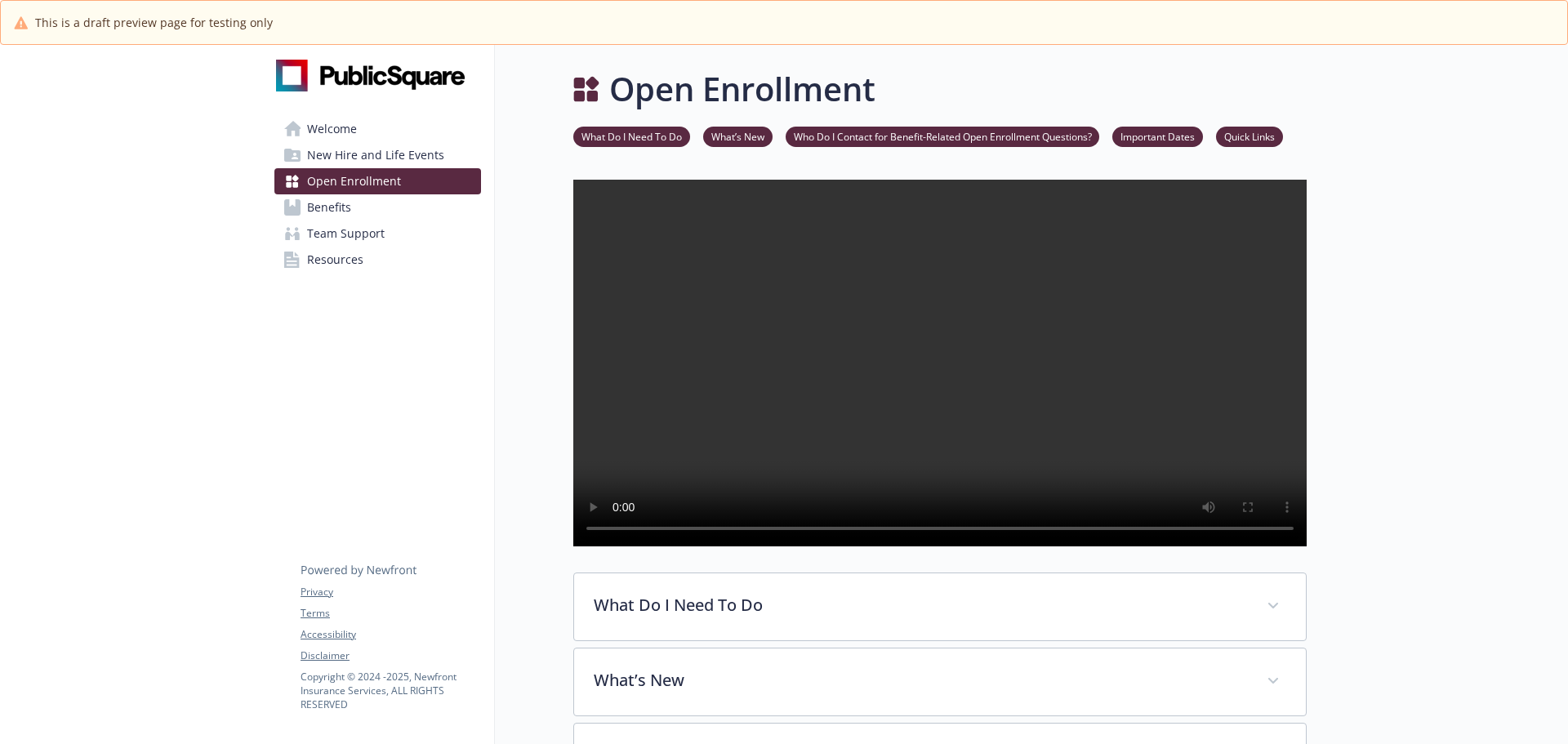
click at [363, 156] on span "New Hire and Life Events" at bounding box center [376, 155] width 137 height 26
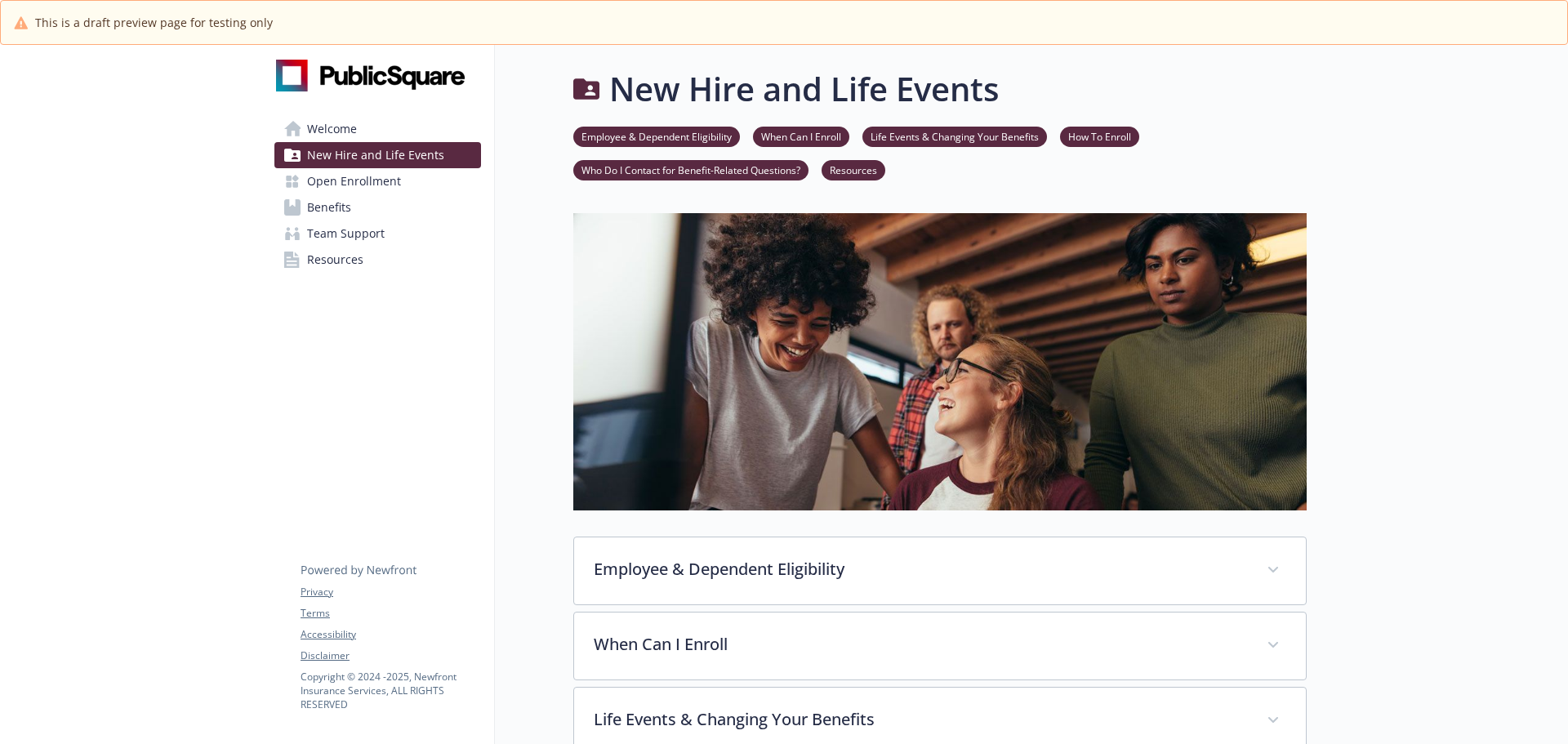
click at [349, 130] on span "Welcome" at bounding box center [332, 129] width 50 height 26
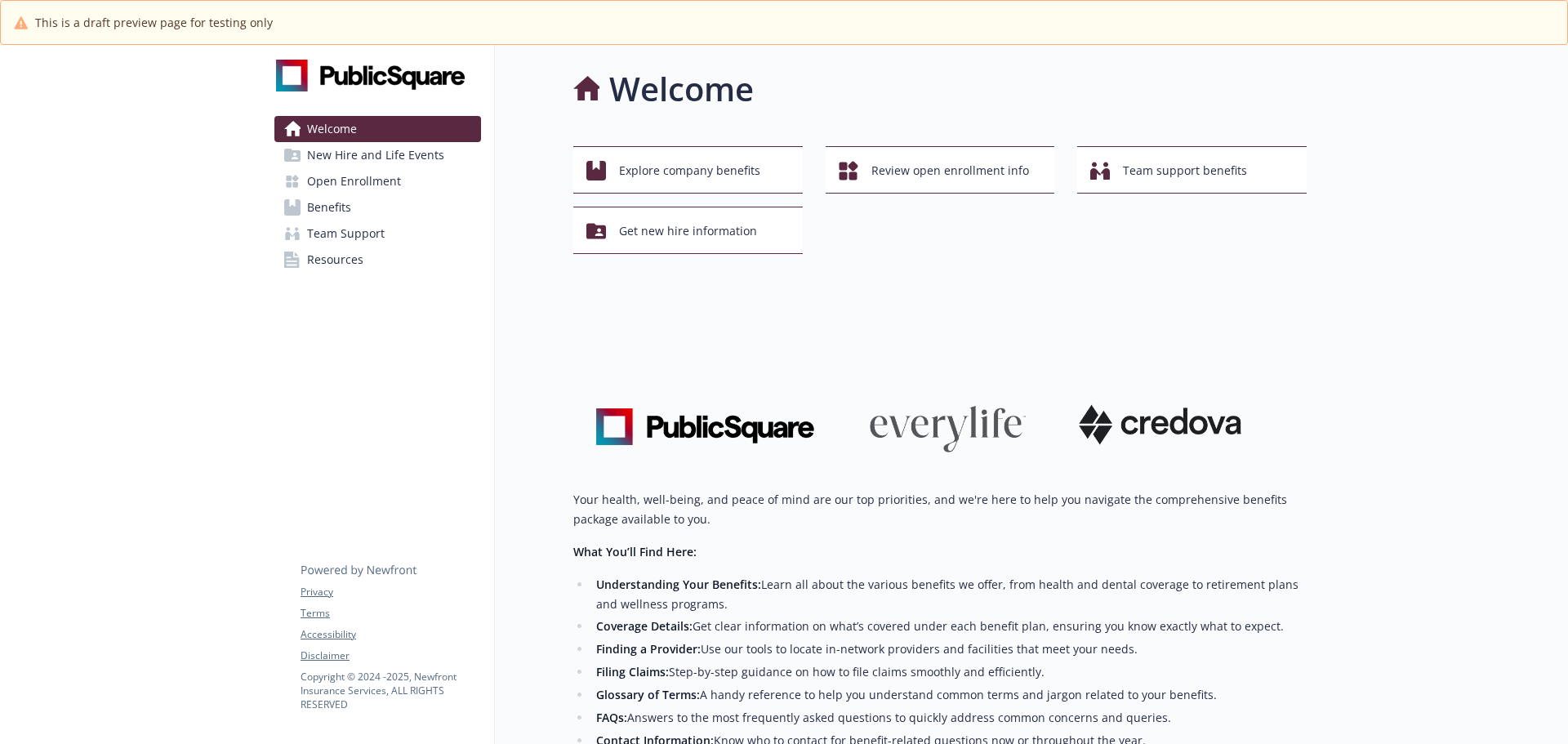
click at [349, 258] on span "Resources" at bounding box center [335, 259] width 56 height 26
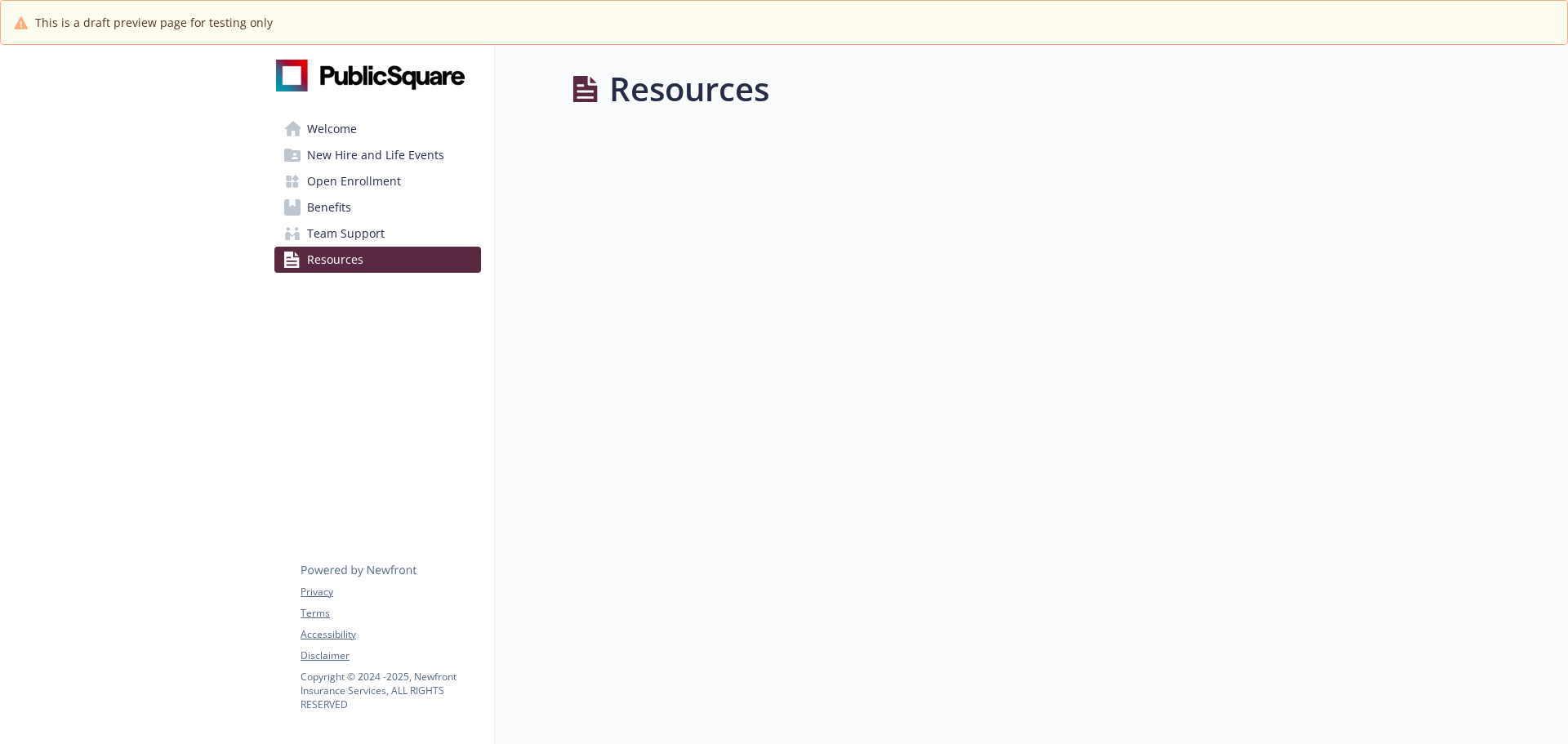
click at [340, 131] on span "Welcome" at bounding box center [332, 129] width 50 height 26
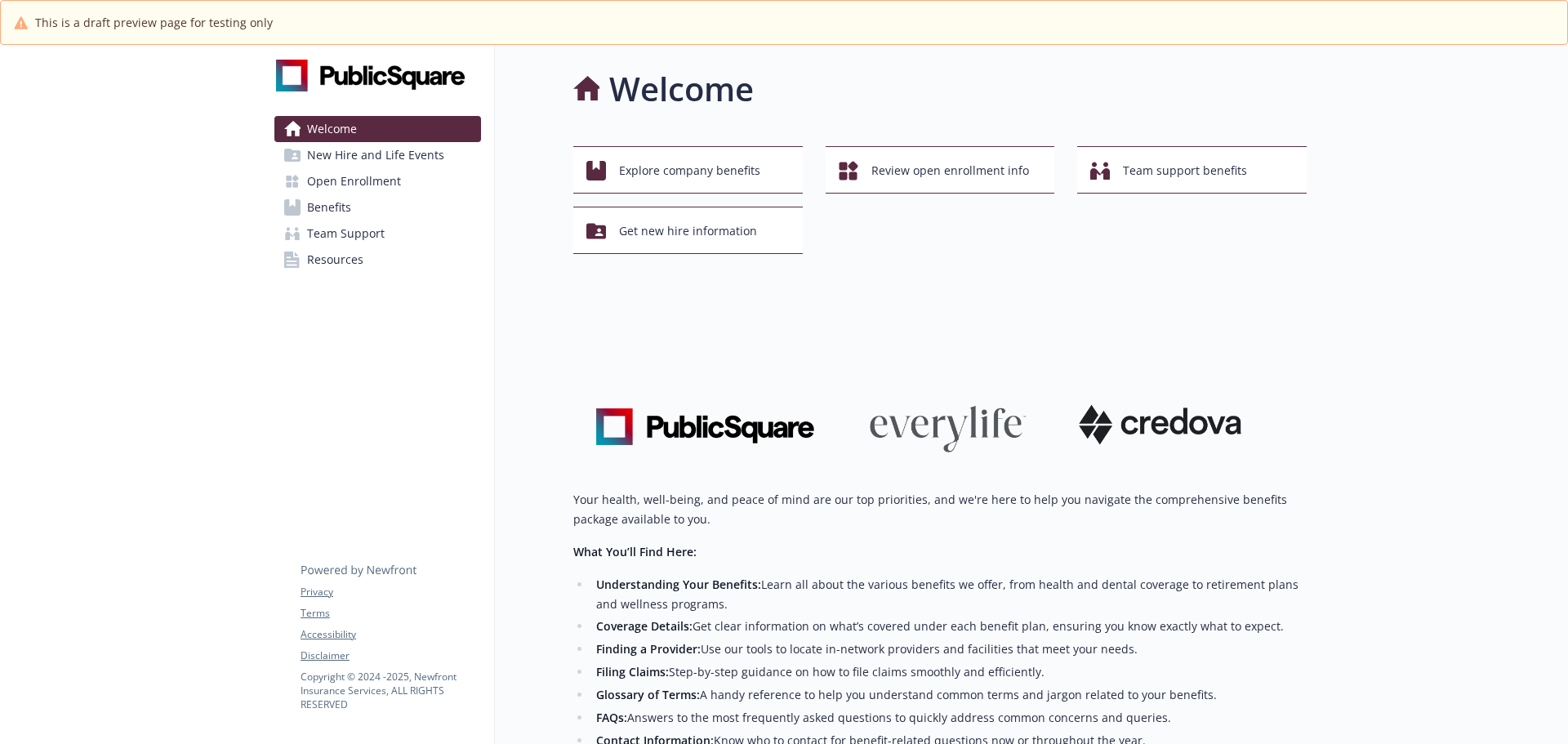
click at [376, 192] on span "Open Enrollment" at bounding box center [354, 181] width 94 height 26
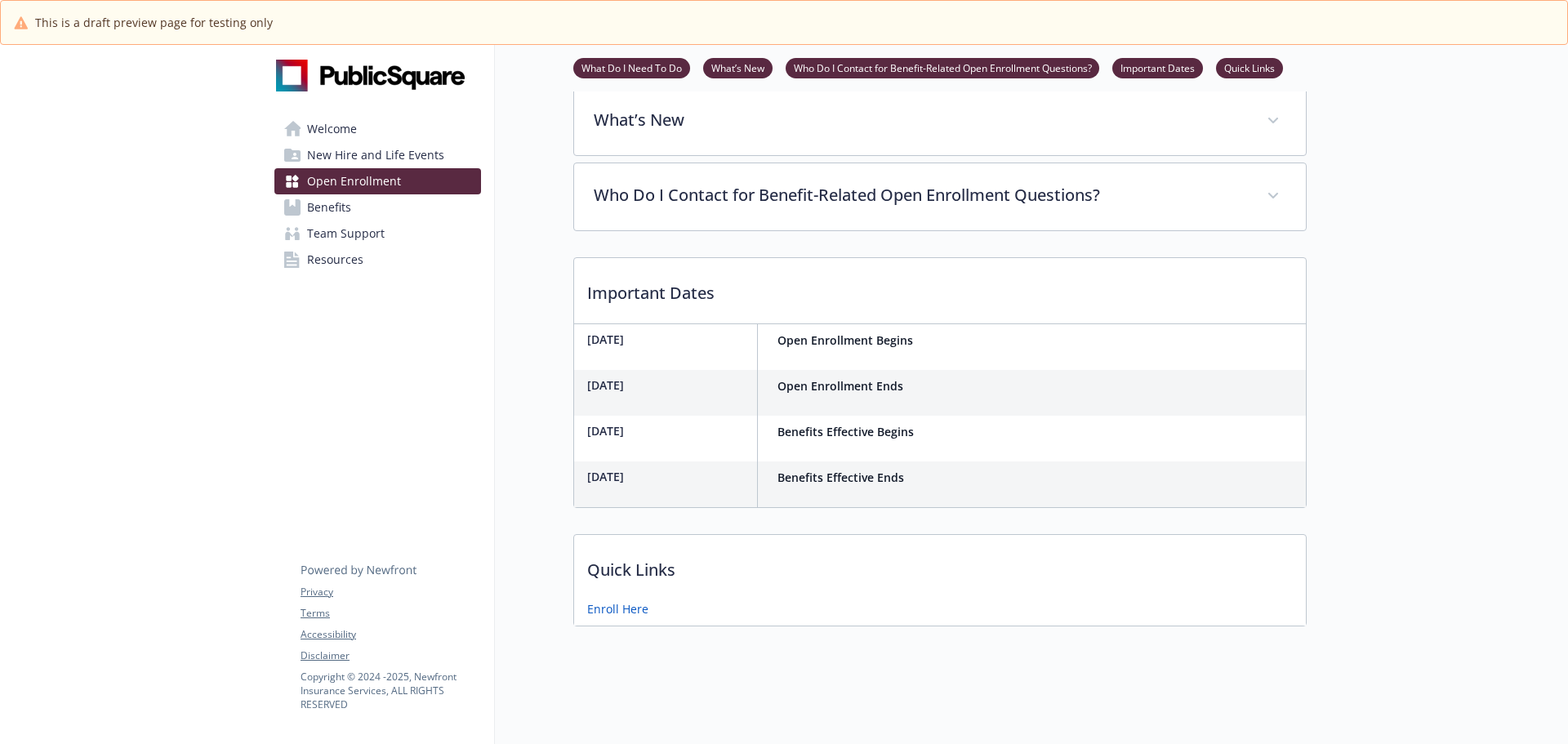
scroll to position [618, 0]
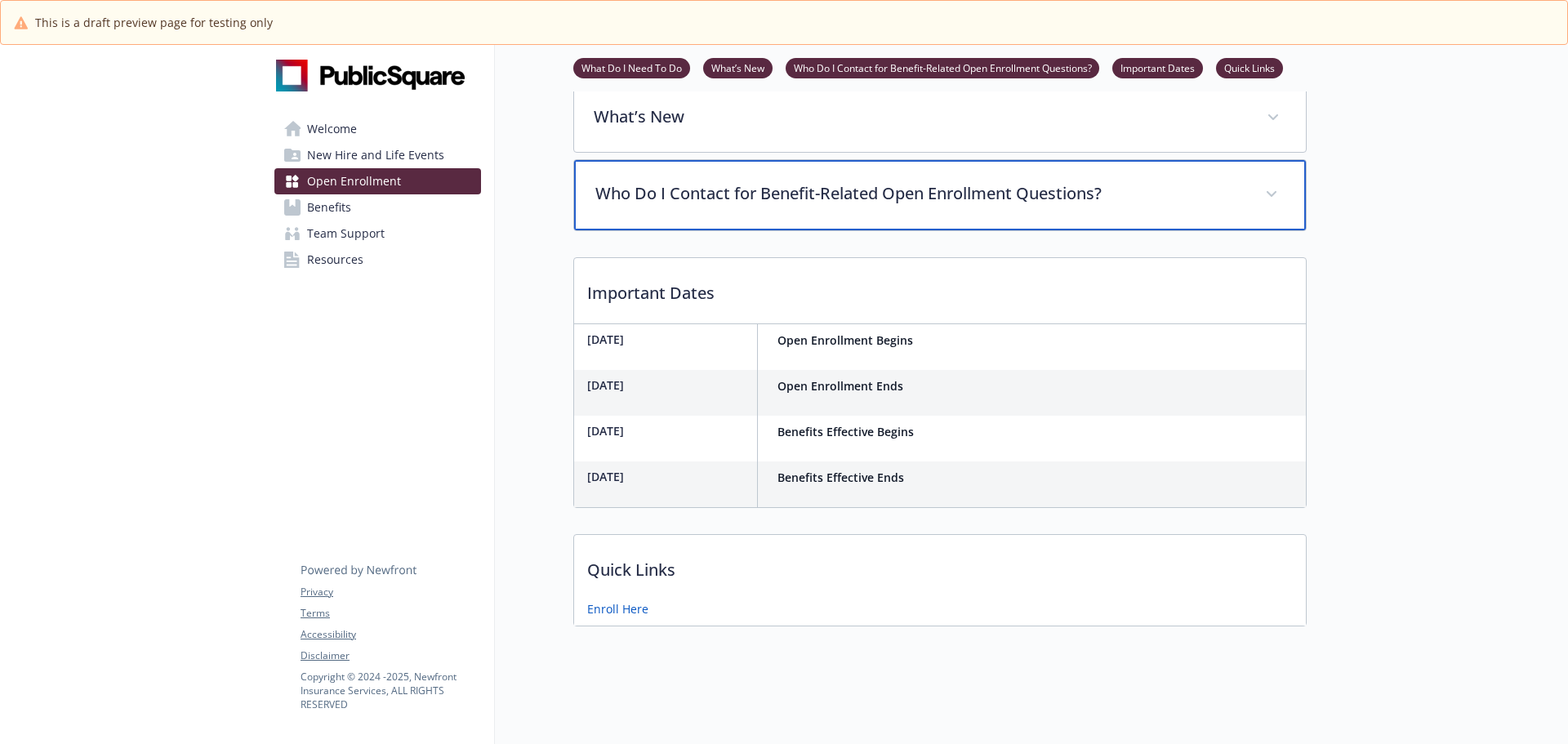
click at [1264, 185] on span at bounding box center [1272, 194] width 26 height 26
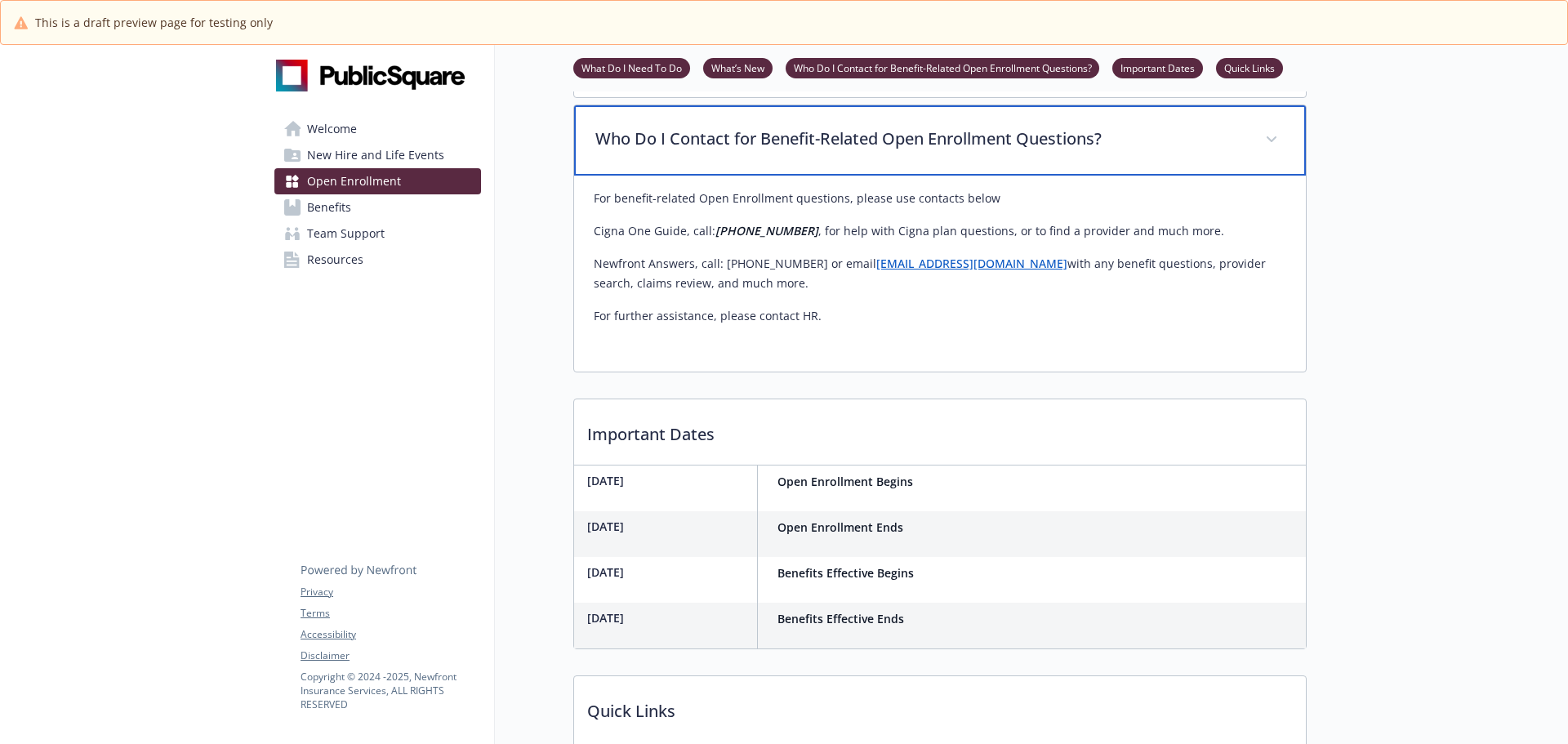
click at [1264, 153] on span at bounding box center [1272, 139] width 26 height 26
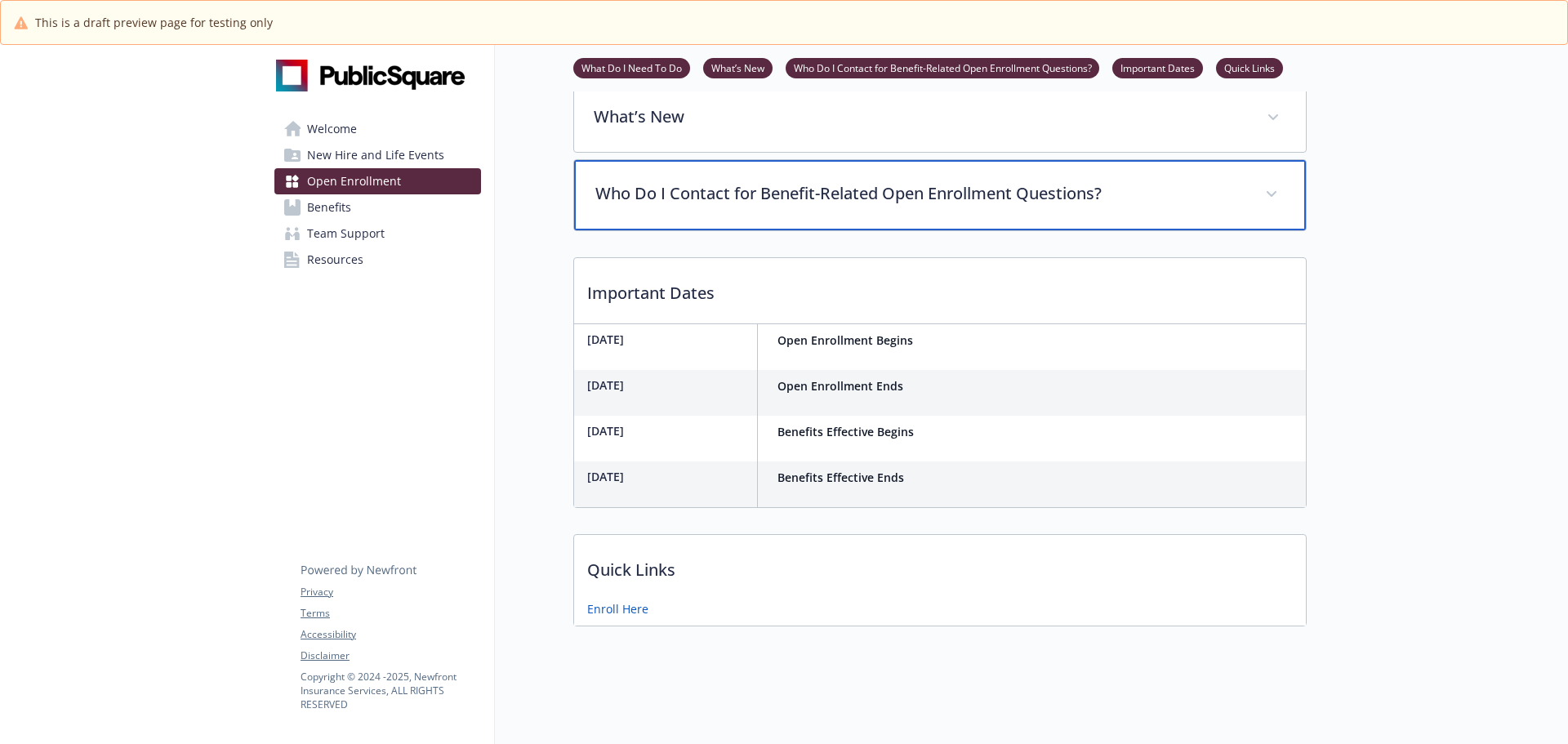
scroll to position [621, 0]
click at [1277, 189] on span at bounding box center [1272, 194] width 26 height 26
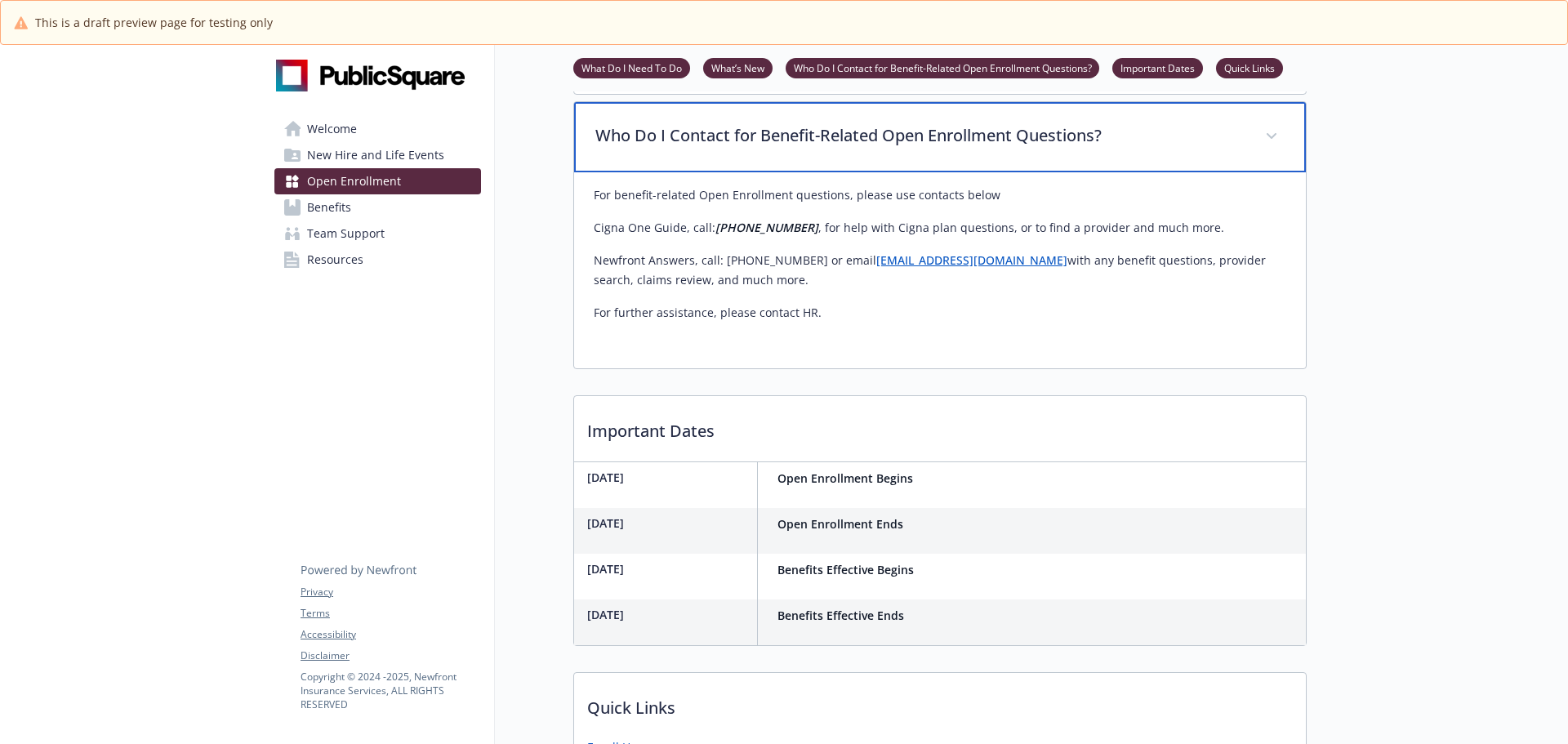
click at [1277, 149] on span at bounding box center [1272, 137] width 26 height 26
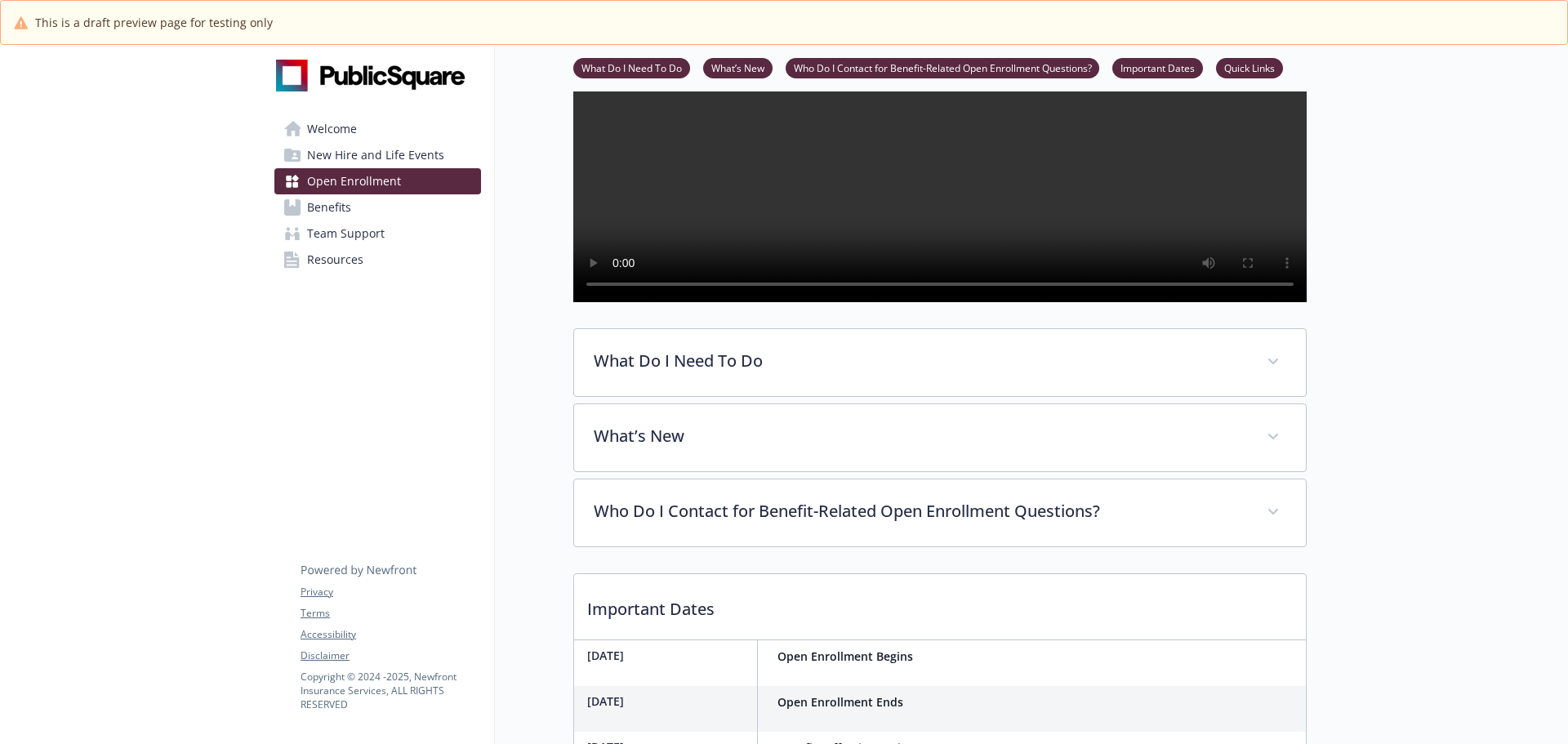
scroll to position [245, 0]
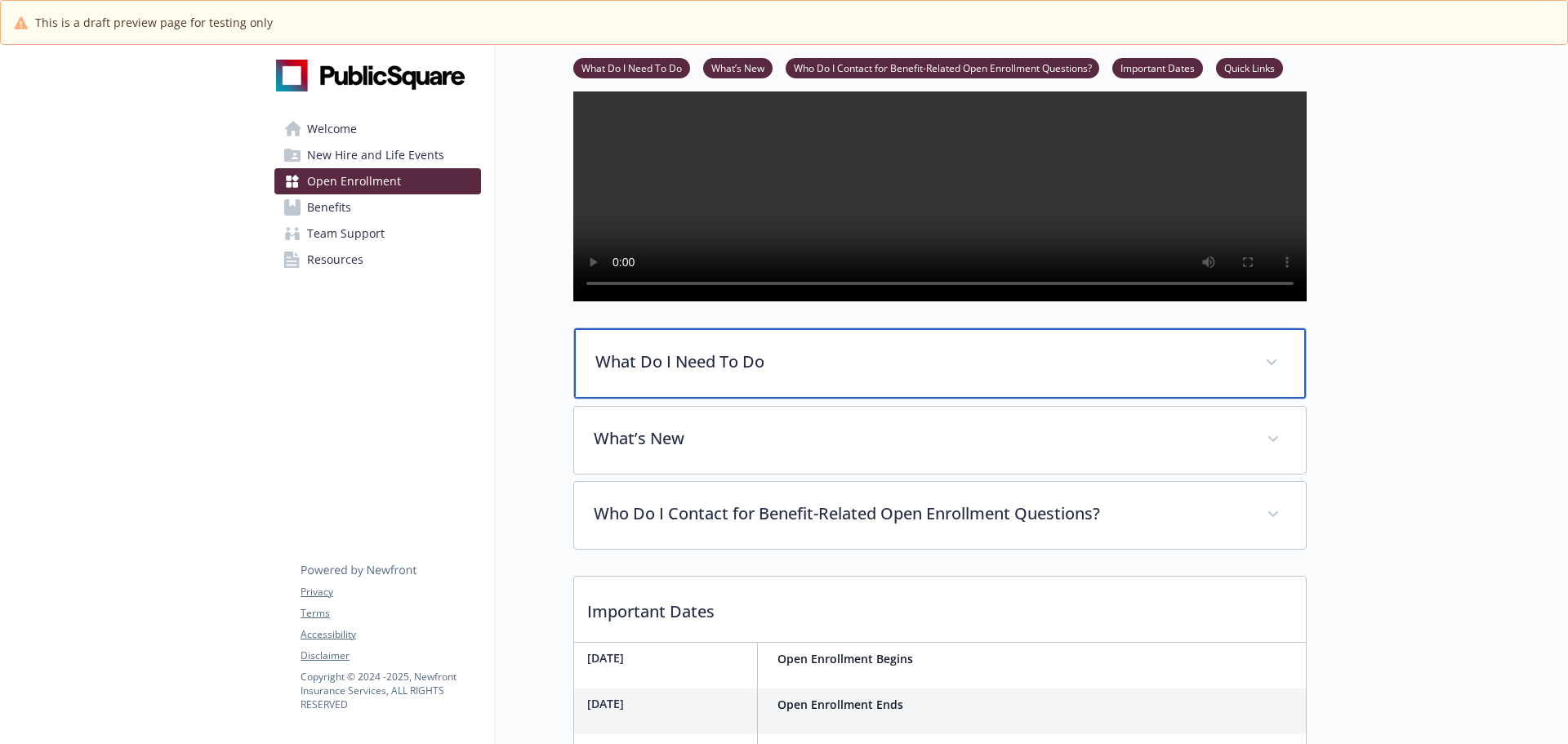
click at [1291, 398] on div "What Do I Need To Do" at bounding box center [940, 363] width 732 height 70
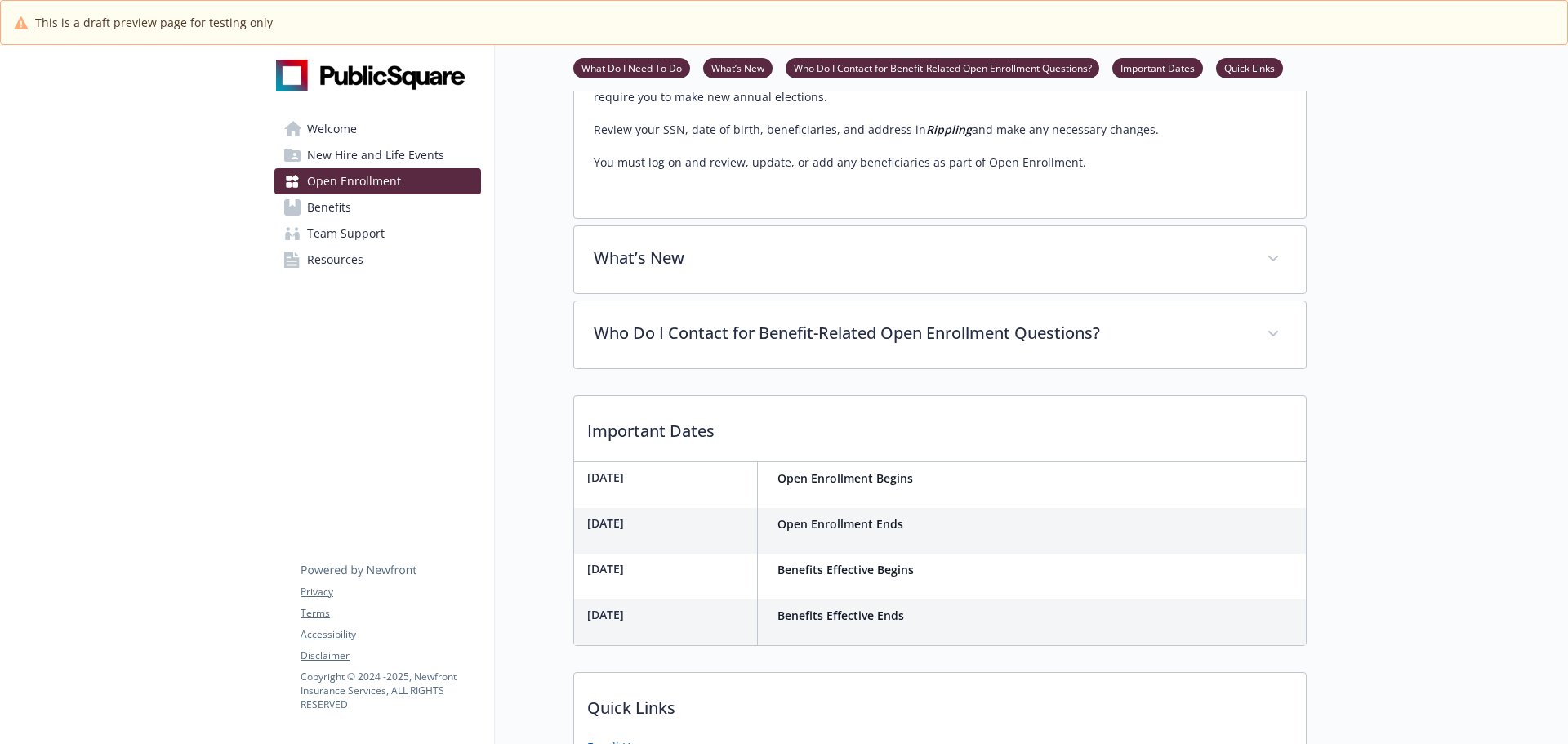
scroll to position [898, 0]
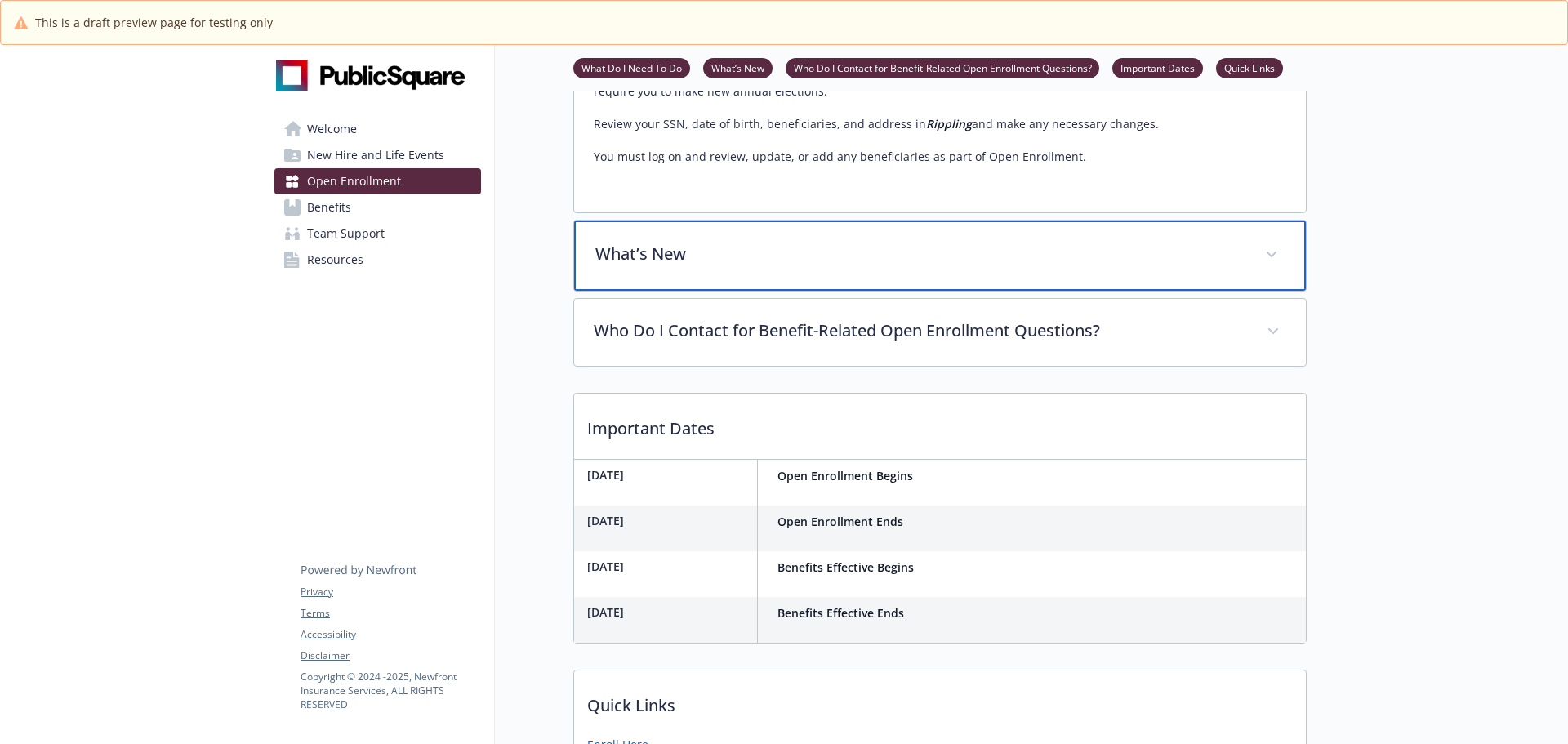
click at [1278, 268] on span at bounding box center [1272, 254] width 26 height 26
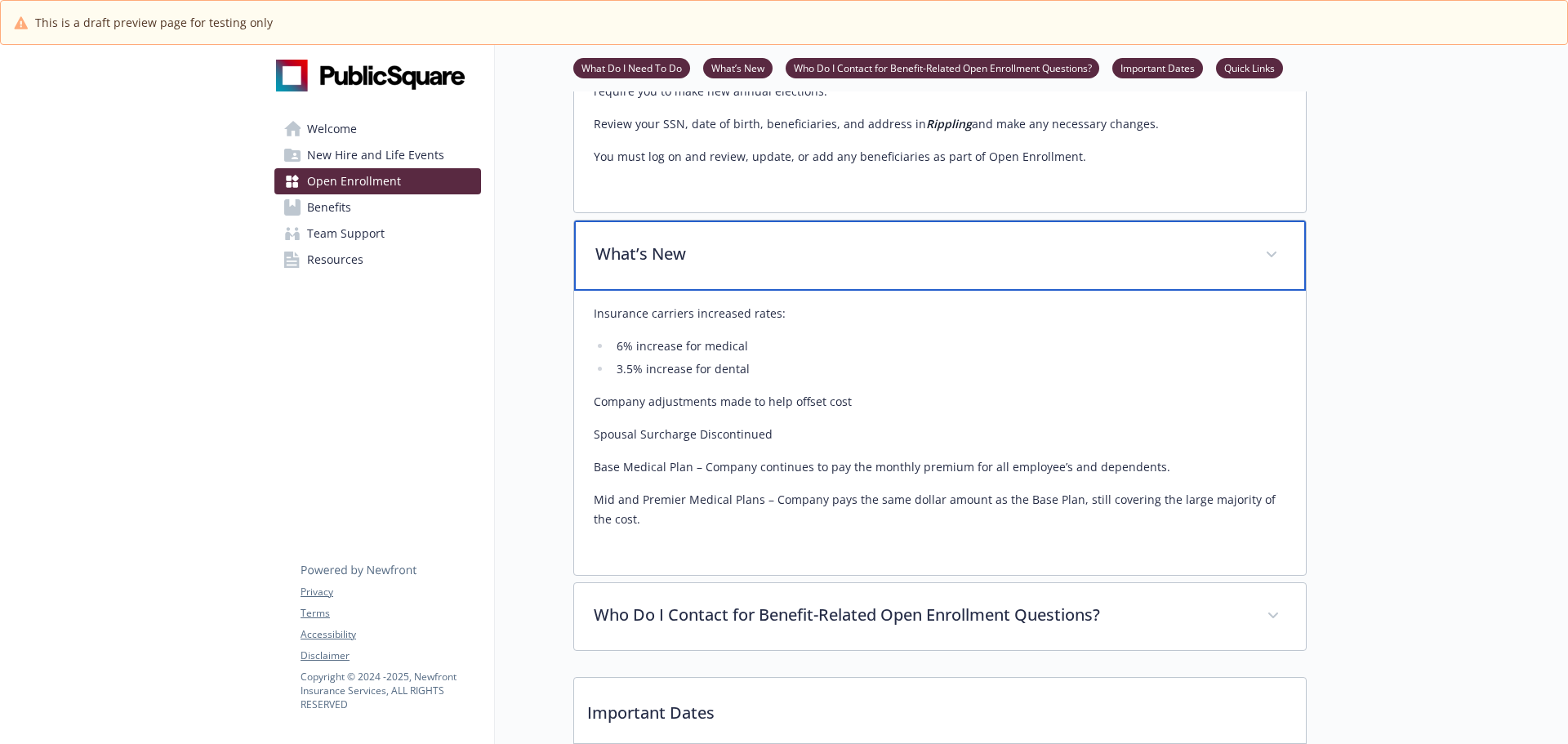
click at [1278, 268] on span at bounding box center [1272, 254] width 26 height 26
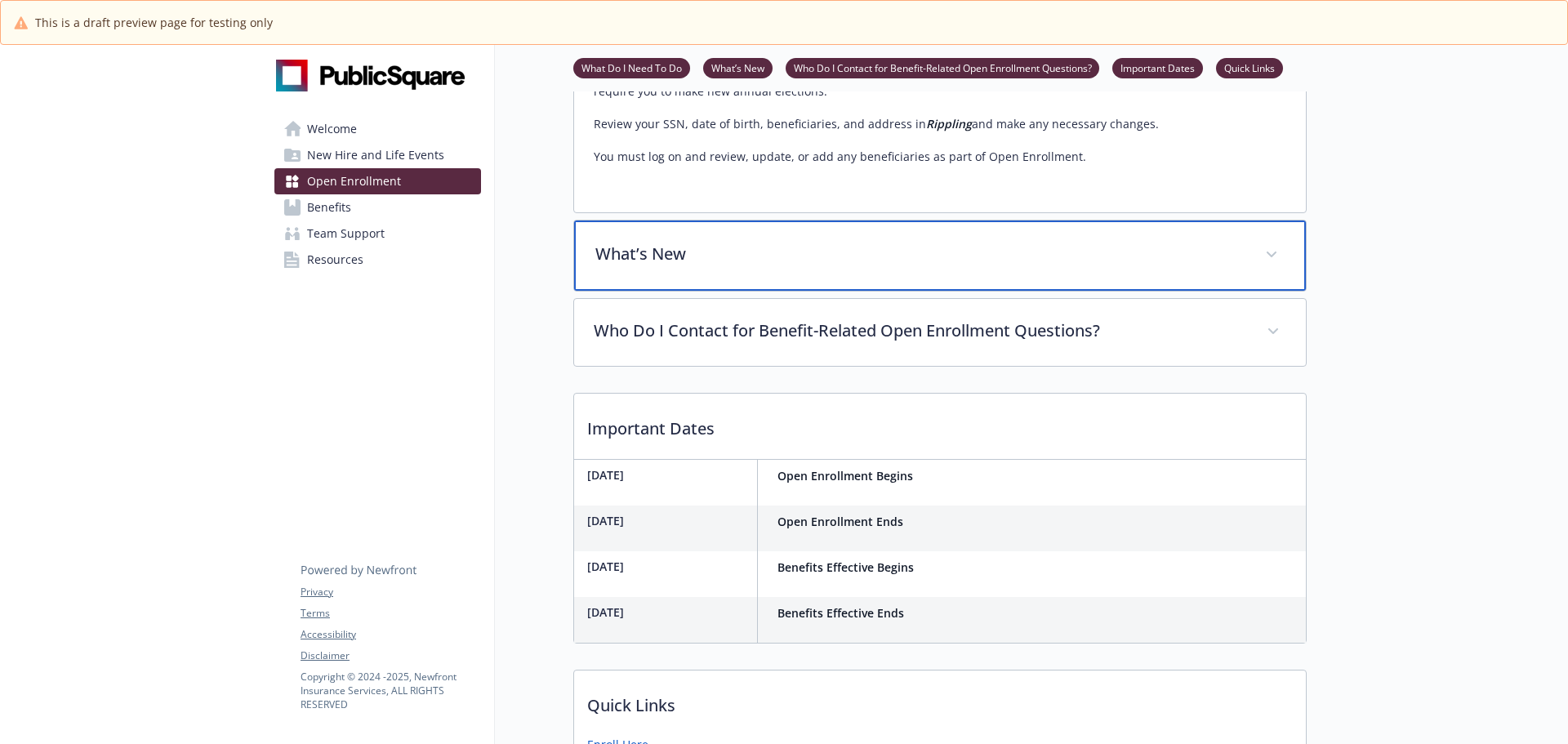
click at [1278, 268] on span at bounding box center [1272, 254] width 26 height 26
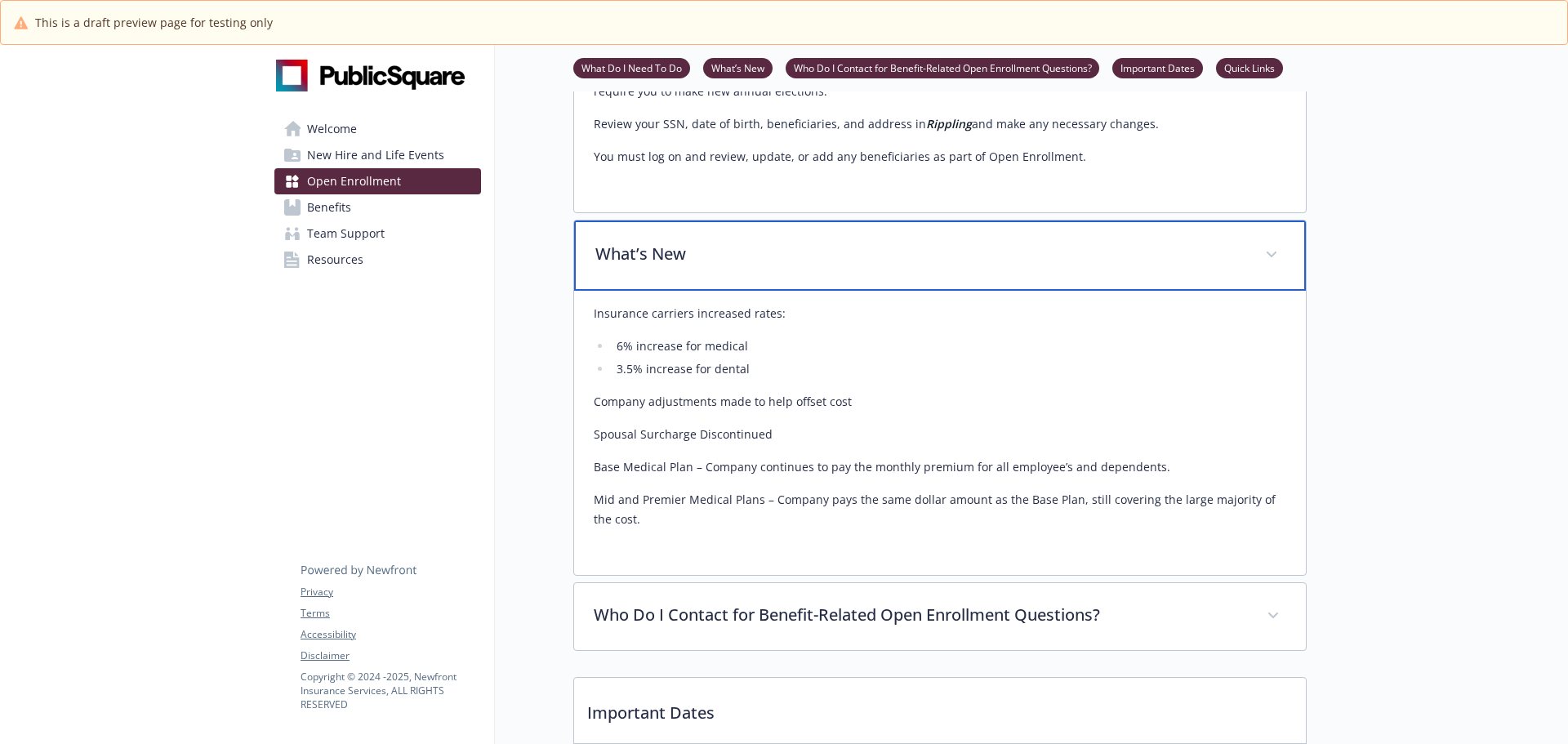
click at [1278, 268] on span at bounding box center [1272, 254] width 26 height 26
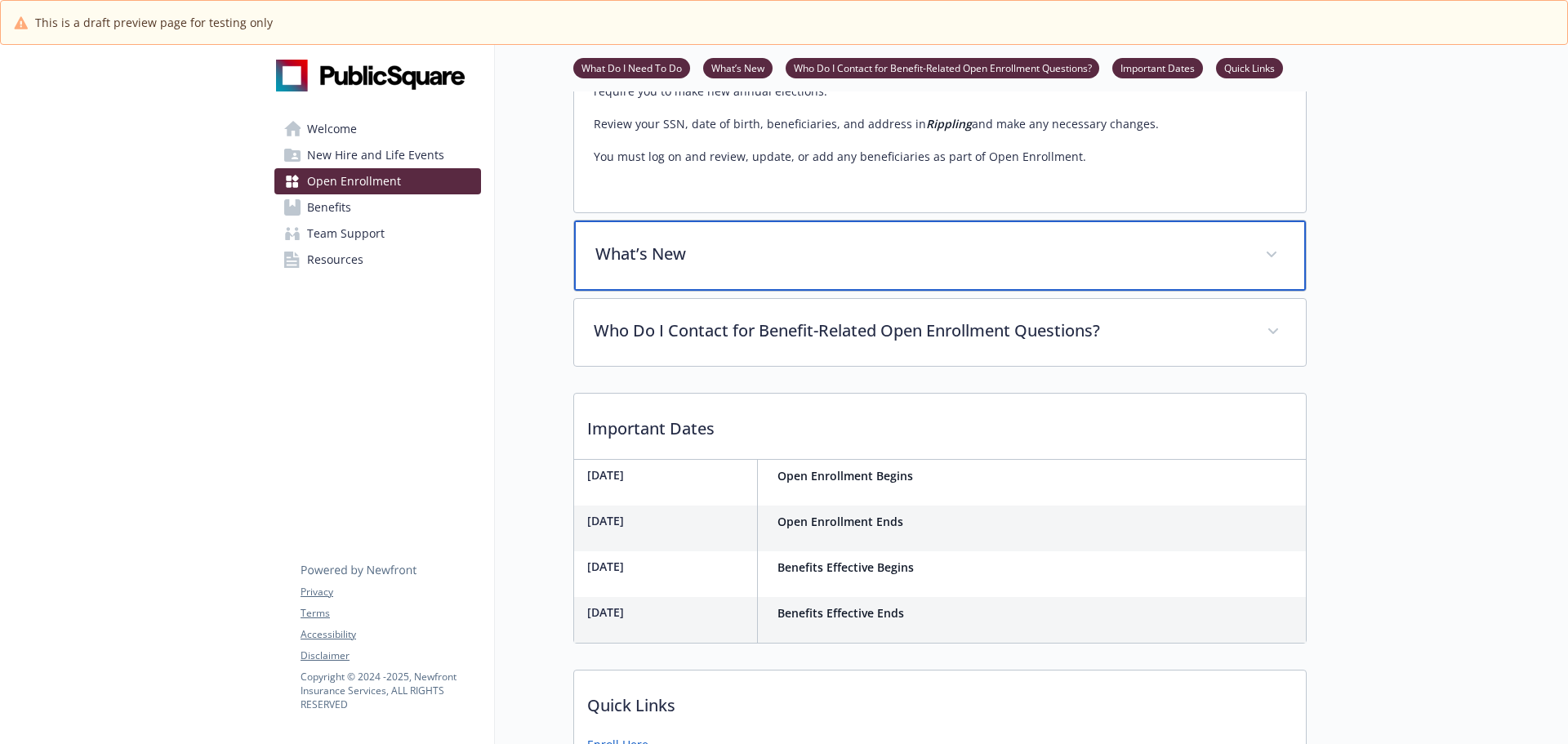
click at [1278, 268] on span at bounding box center [1272, 254] width 26 height 26
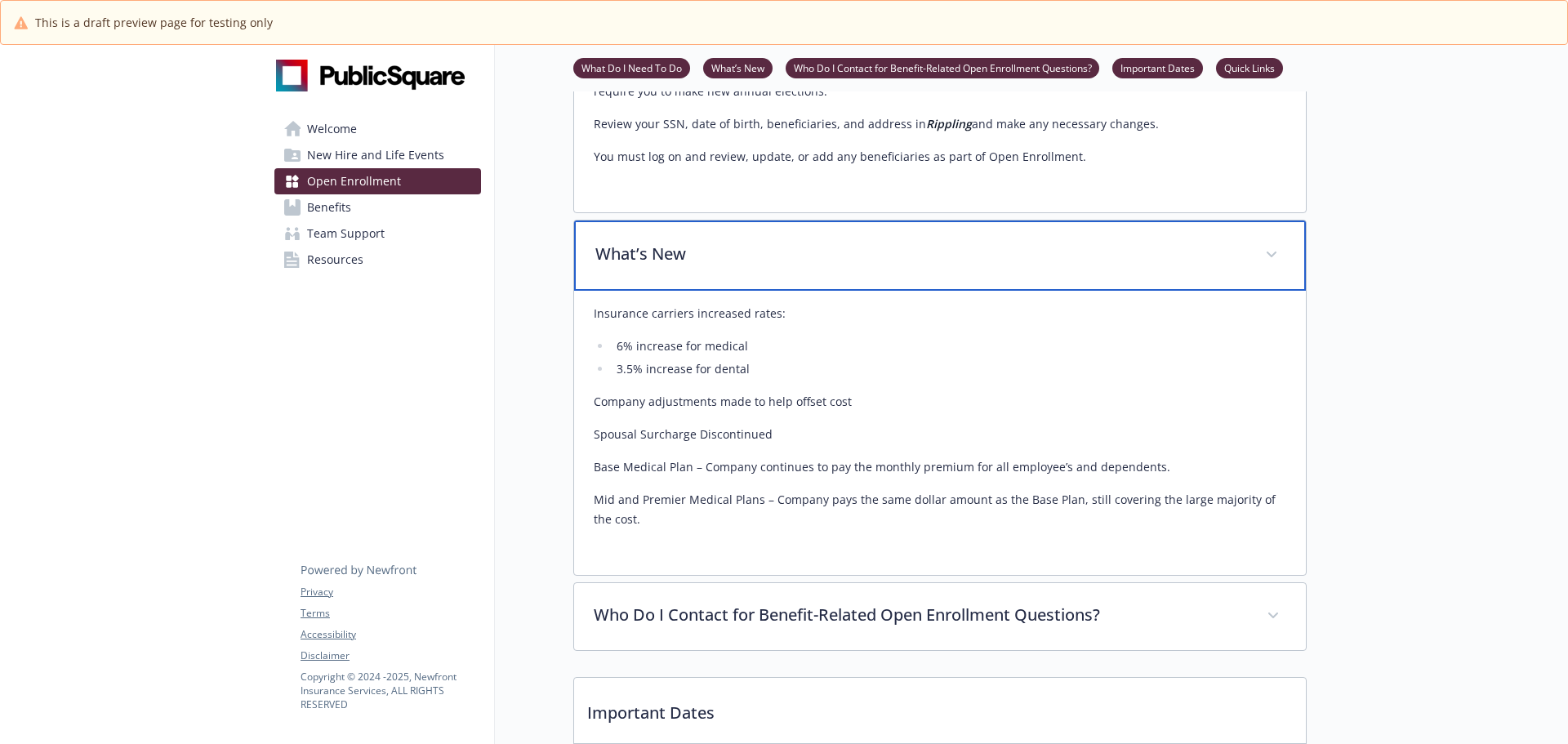
click at [1278, 268] on span at bounding box center [1272, 254] width 26 height 26
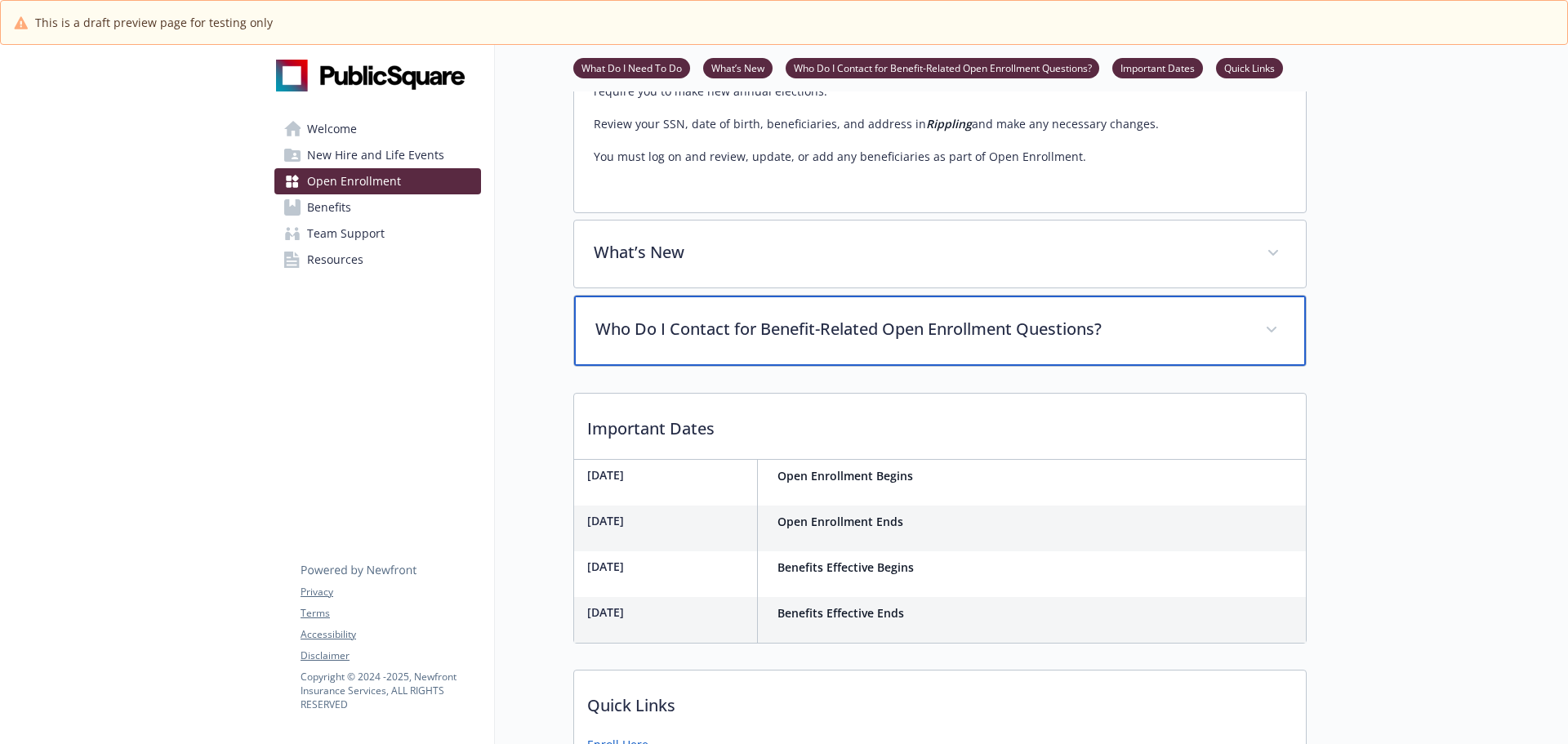
click at [1286, 366] on div "Who Do I Contact for Benefit-Related Open Enrollment Questions?" at bounding box center [940, 330] width 732 height 70
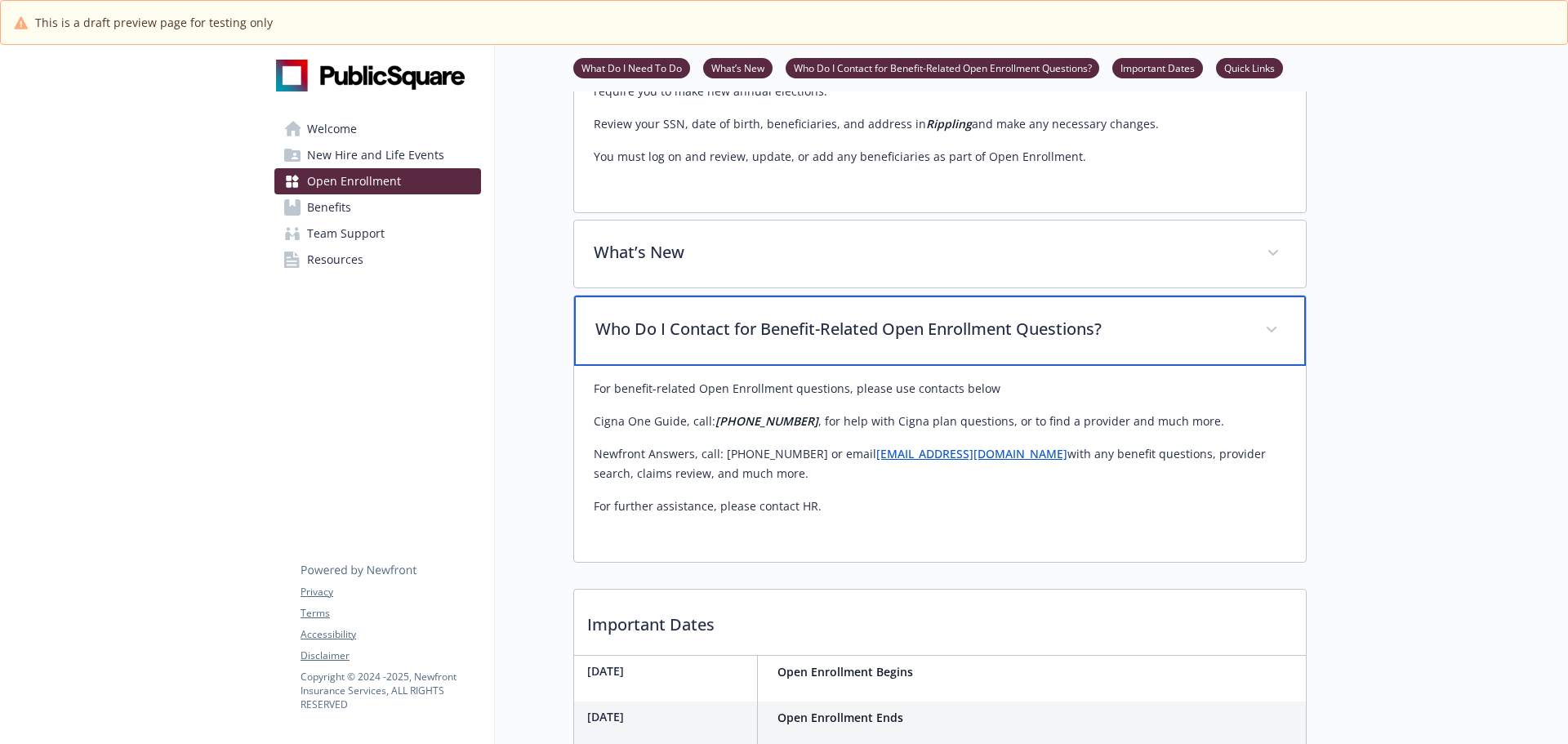
click at [1286, 366] on div "Who Do I Contact for Benefit-Related Open Enrollment Questions?" at bounding box center [940, 330] width 732 height 70
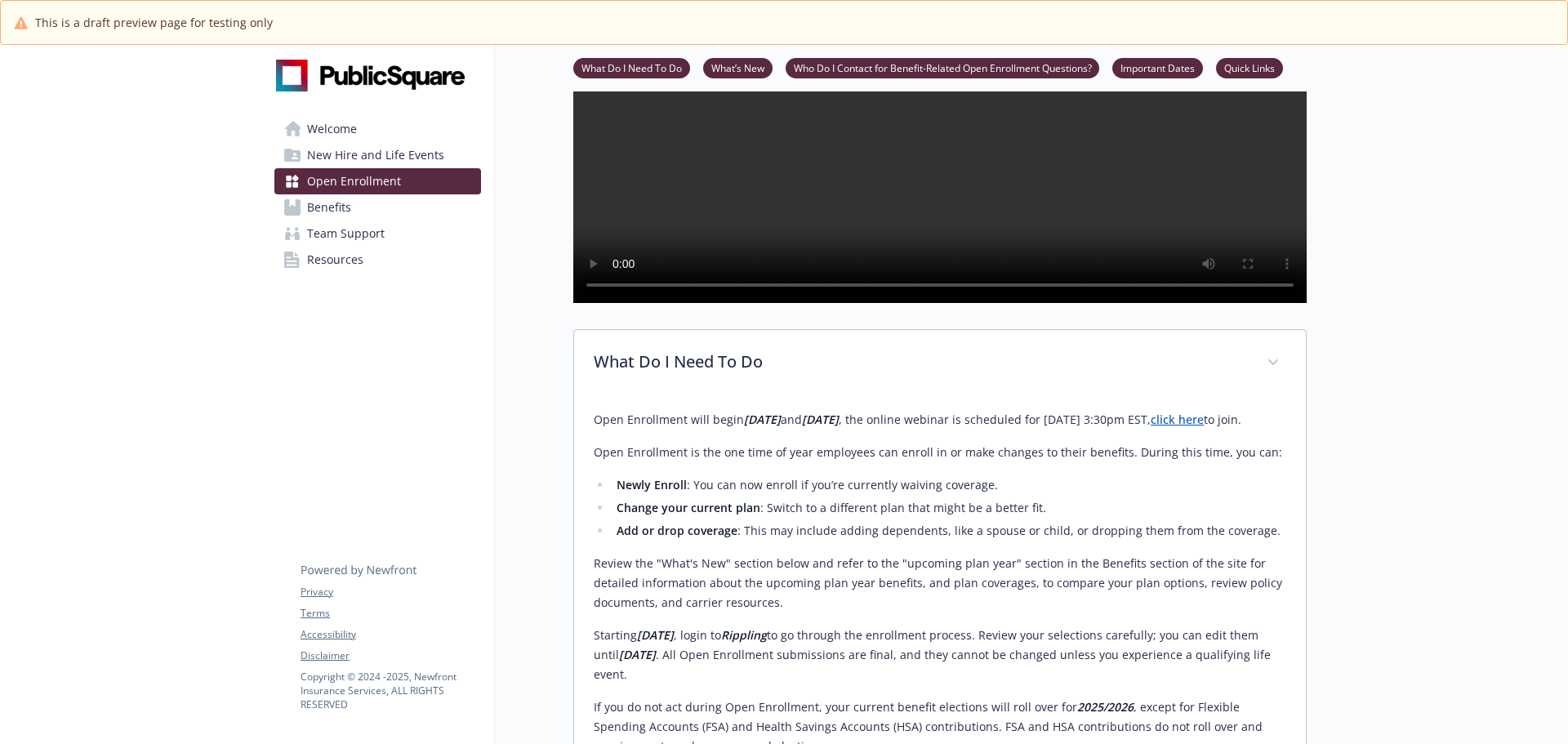
scroll to position [245, 0]
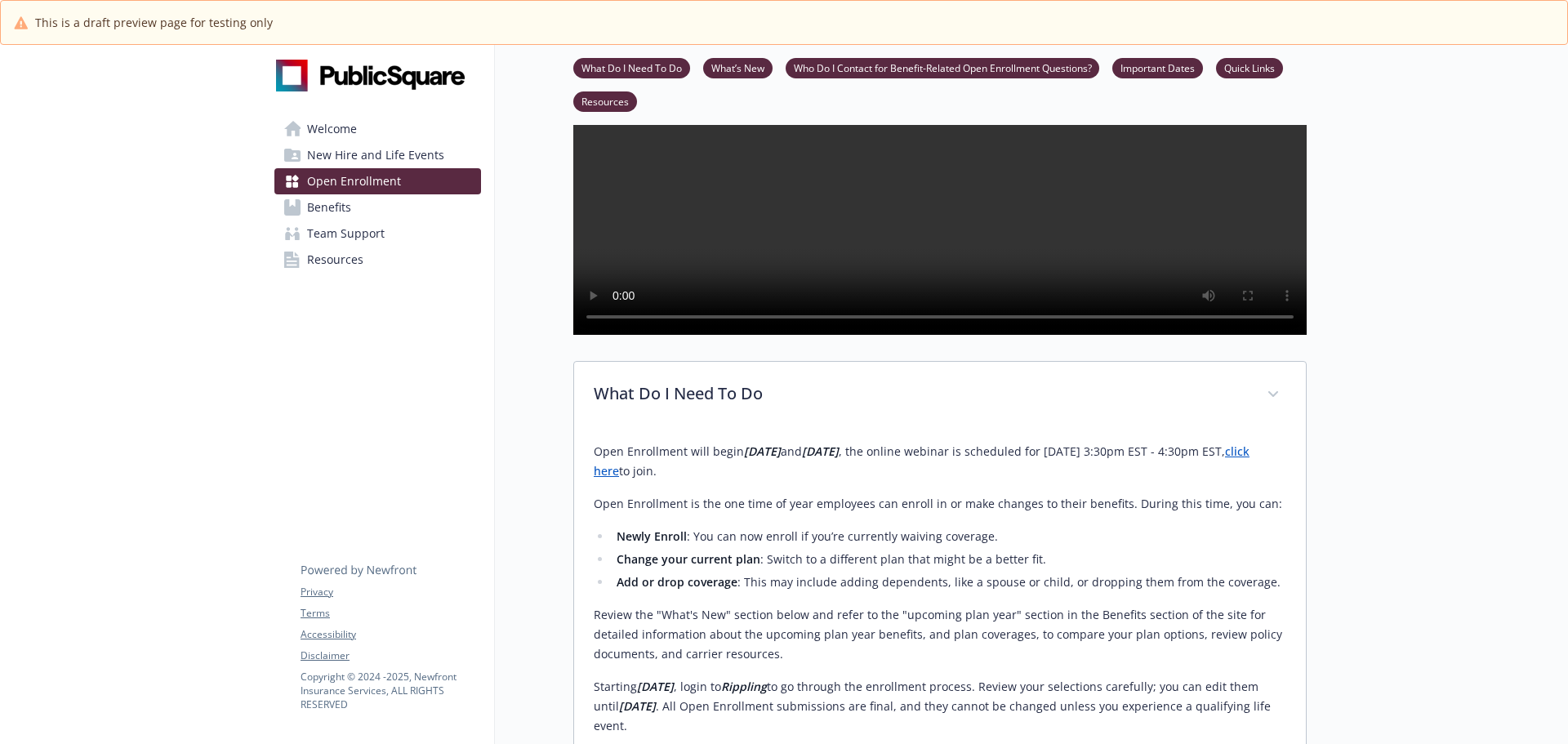
click at [323, 254] on span "Resources" at bounding box center [335, 259] width 56 height 26
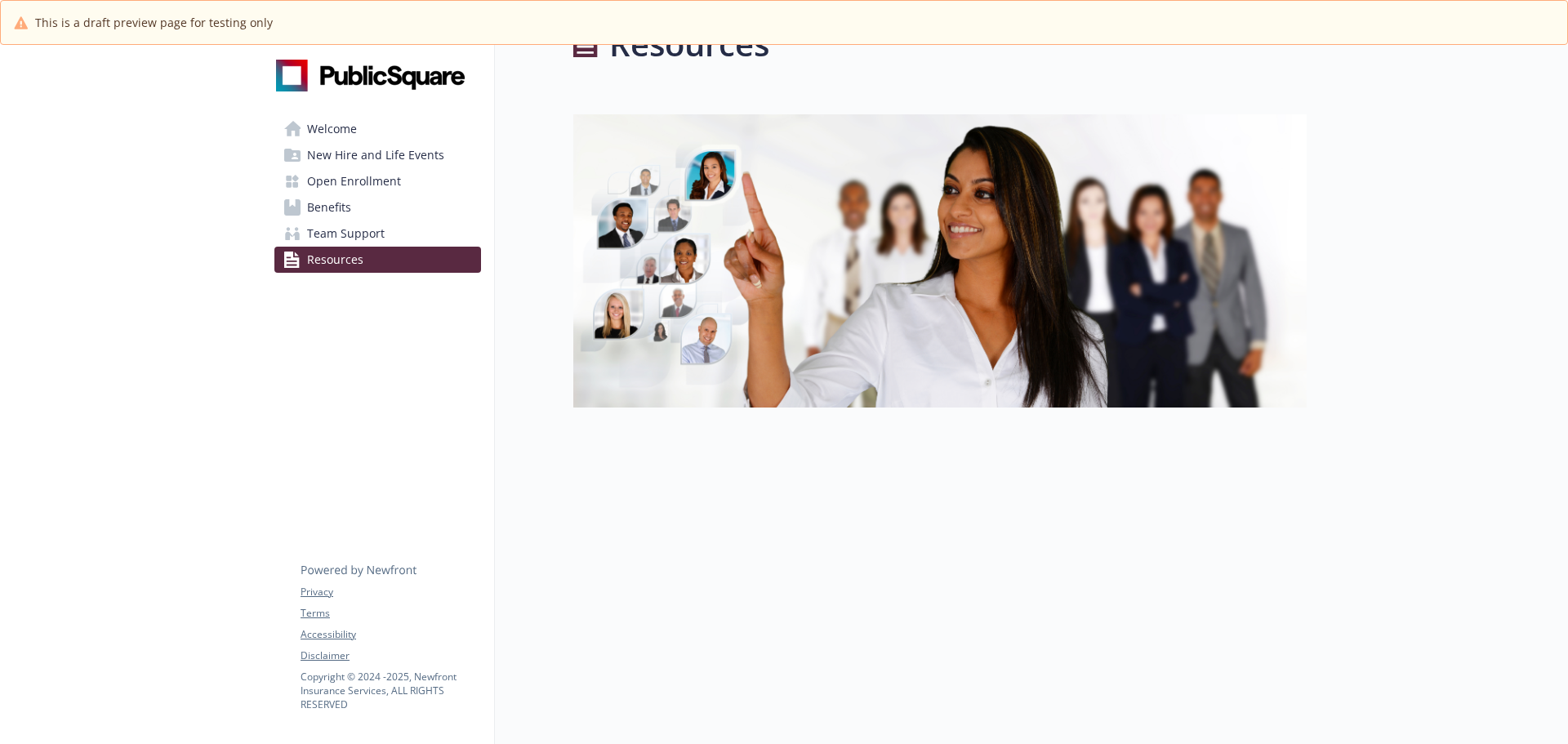
click at [333, 226] on span "Team Support" at bounding box center [346, 233] width 78 height 26
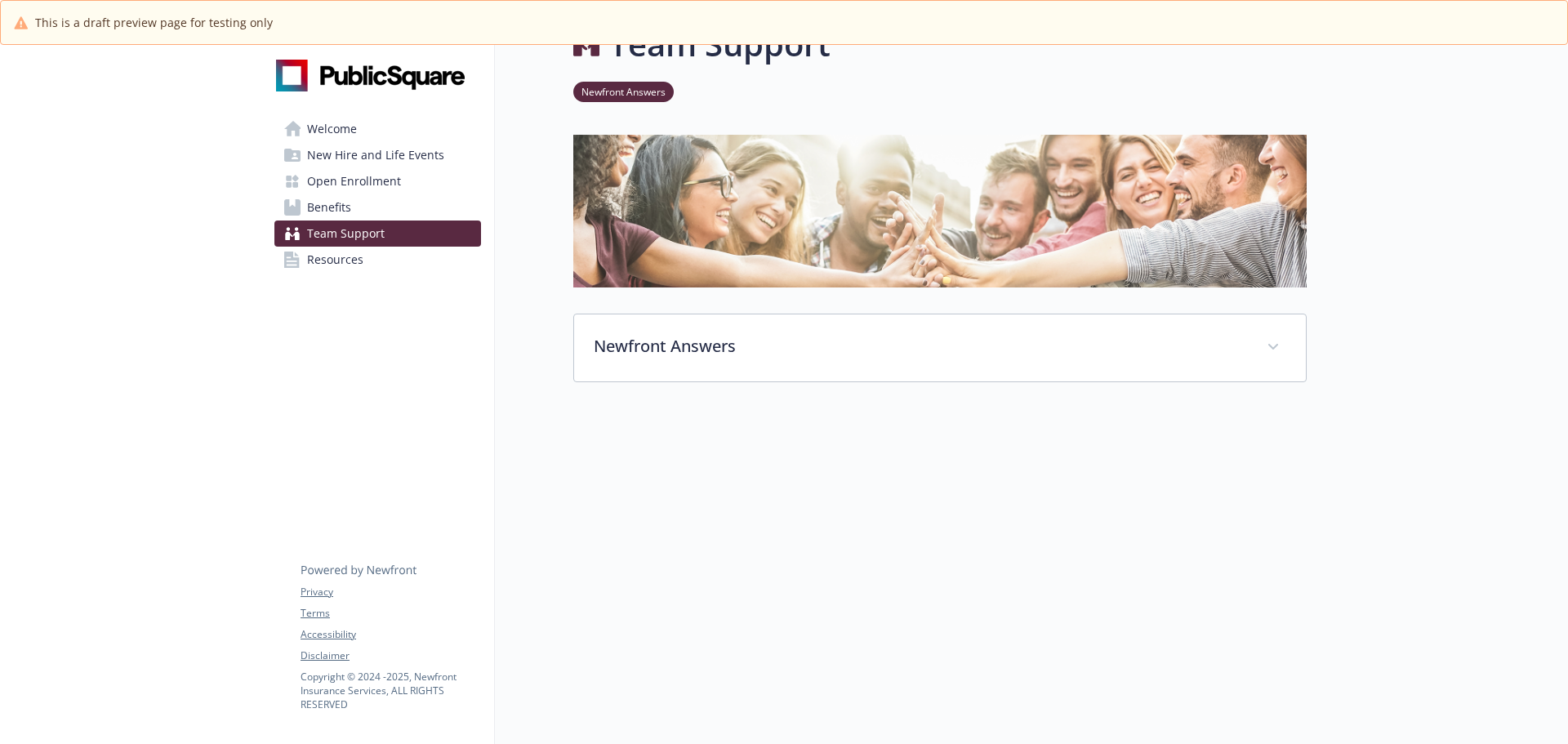
click at [331, 213] on span "Benefits" at bounding box center [329, 207] width 44 height 26
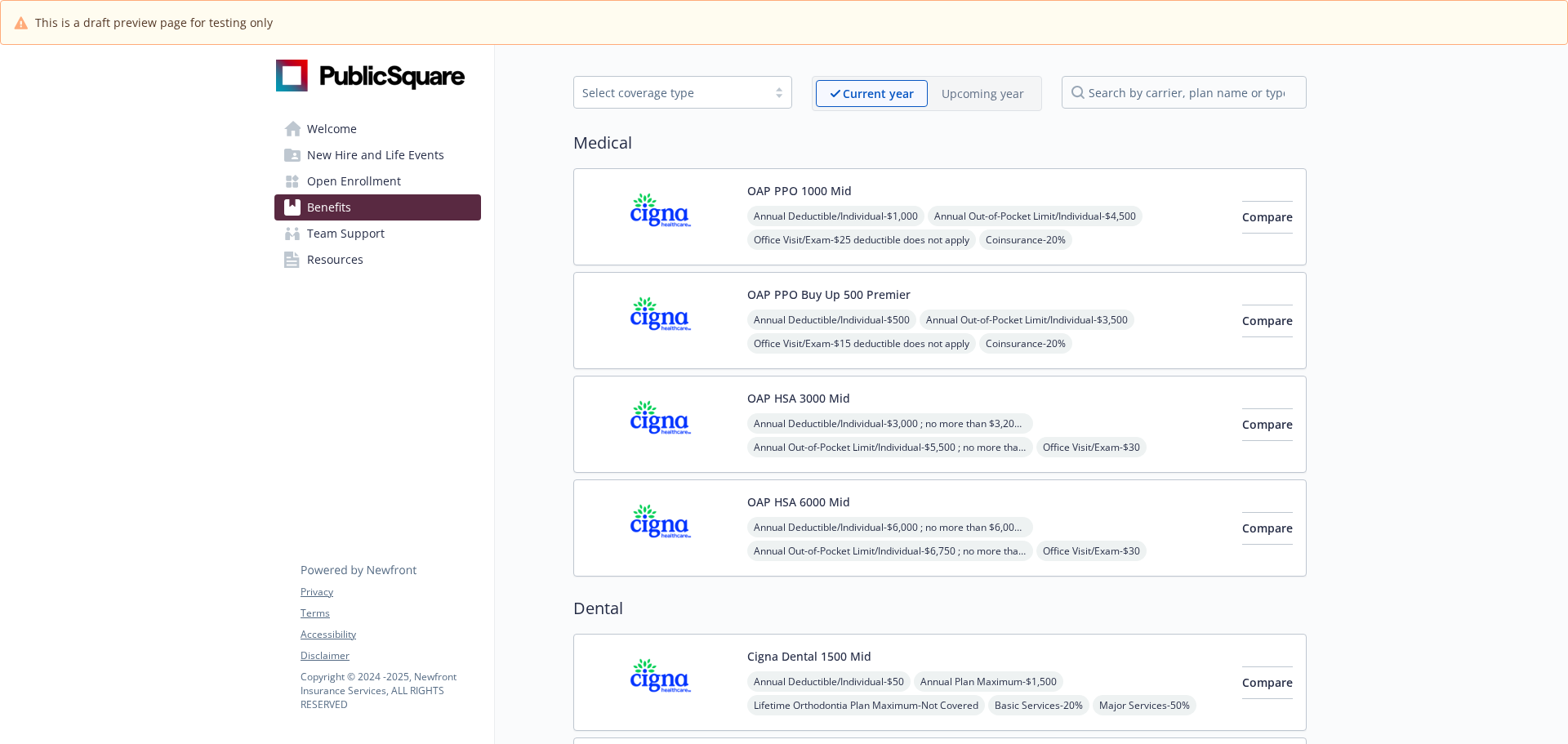
click at [336, 187] on span "Open Enrollment" at bounding box center [354, 181] width 94 height 26
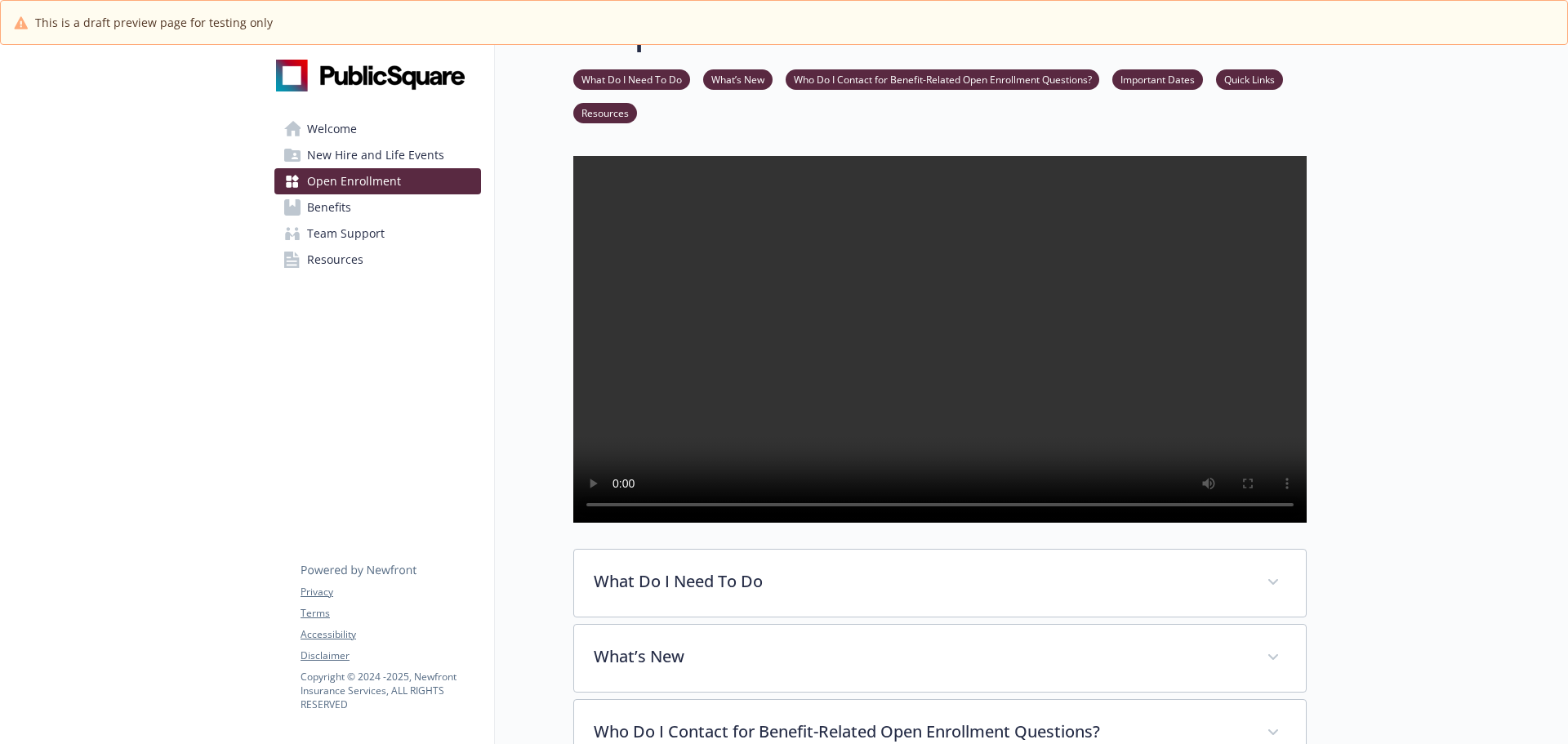
click at [347, 161] on span "New Hire and Life Events" at bounding box center [376, 155] width 137 height 26
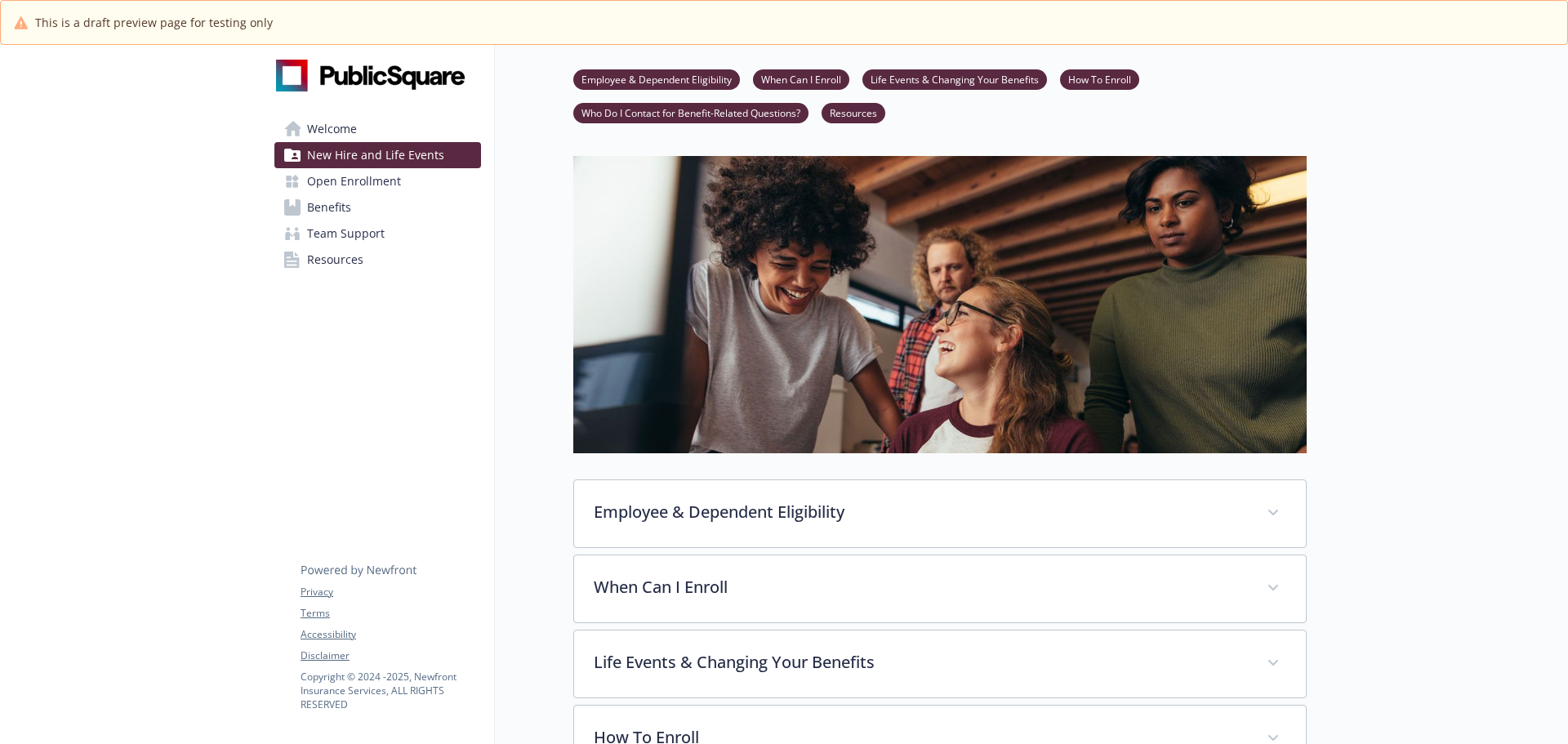
click at [351, 125] on span "Welcome" at bounding box center [332, 129] width 50 height 26
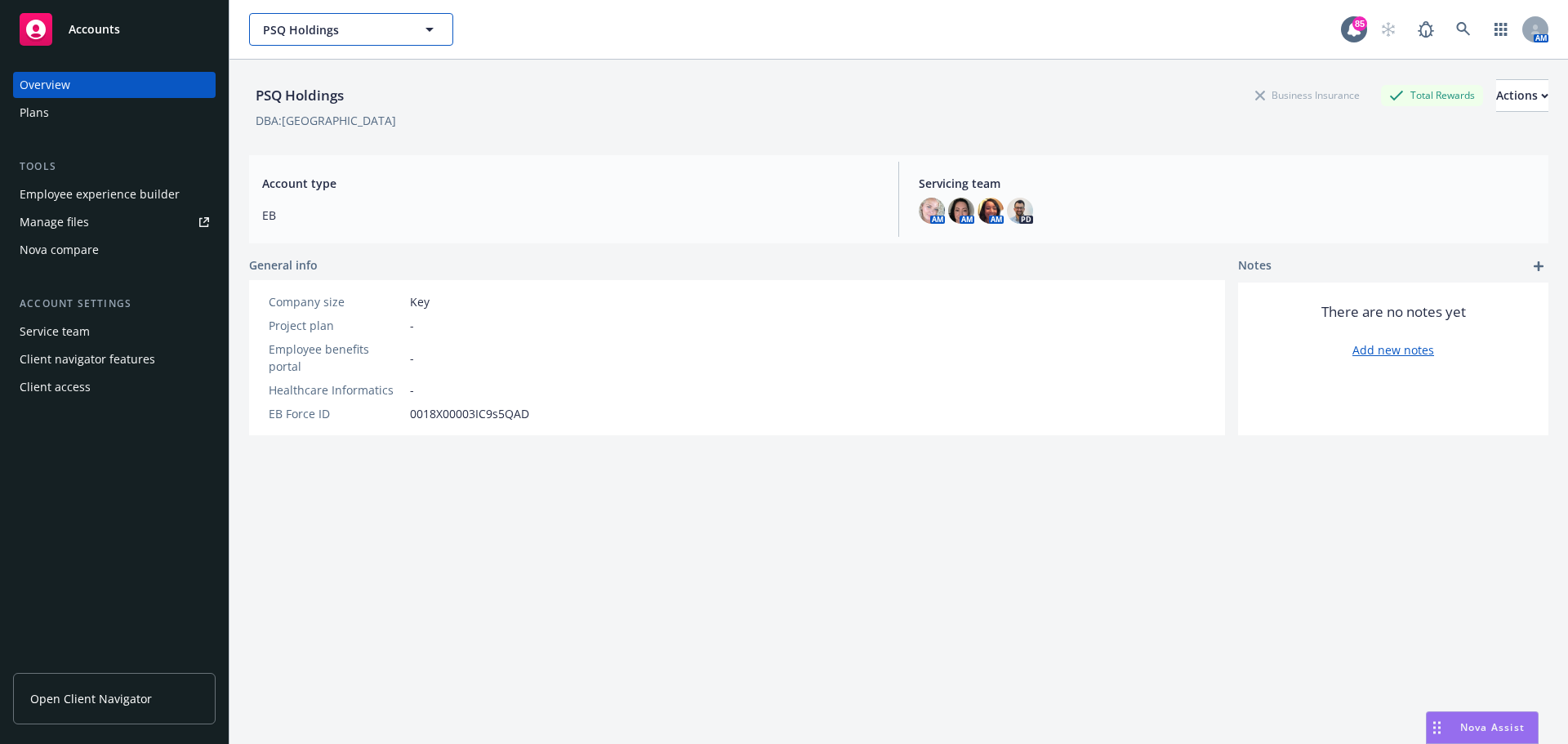
click at [419, 30] on button "PSQ Holdings" at bounding box center [351, 29] width 204 height 32
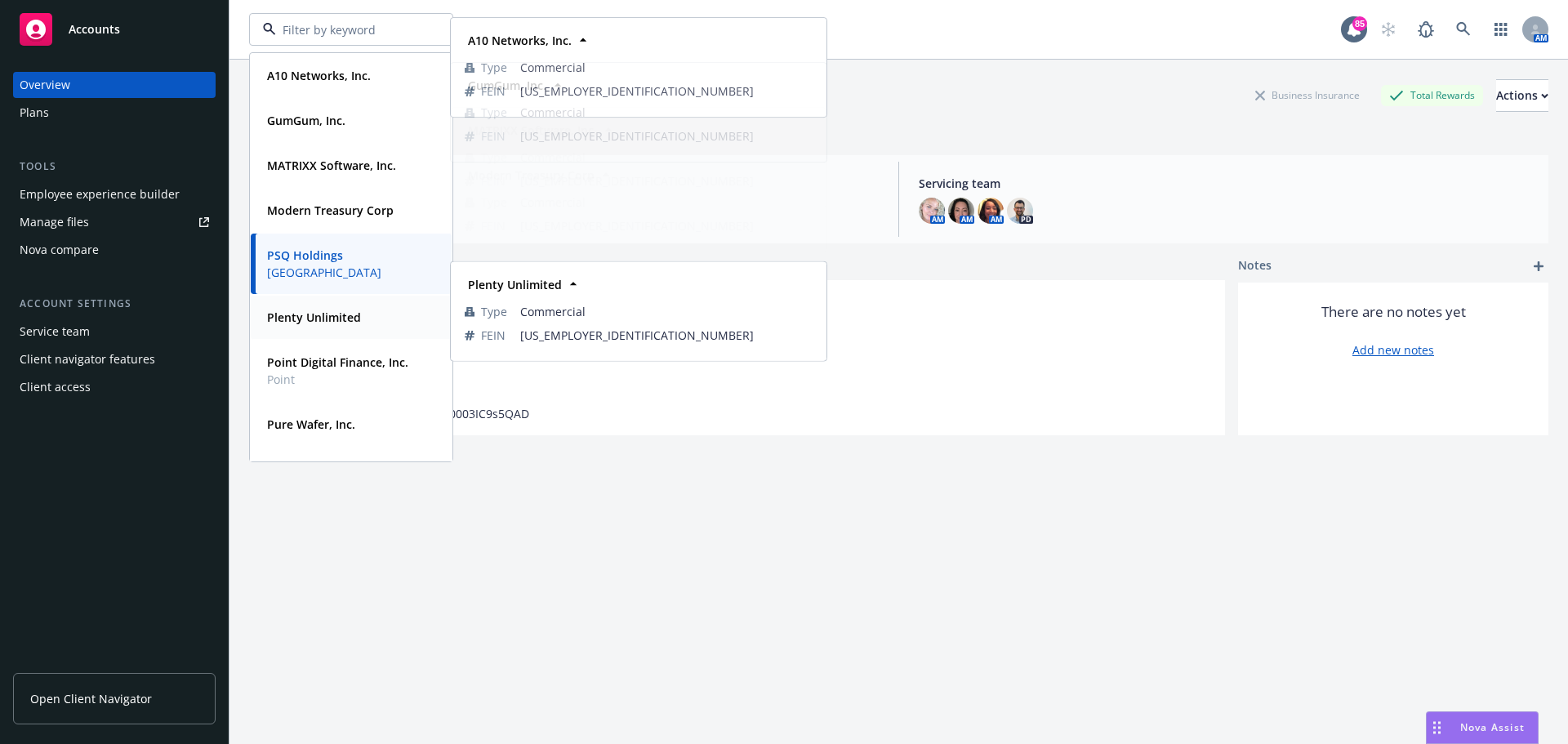
click at [320, 317] on strong "Plenty Unlimited" at bounding box center [314, 317] width 94 height 15
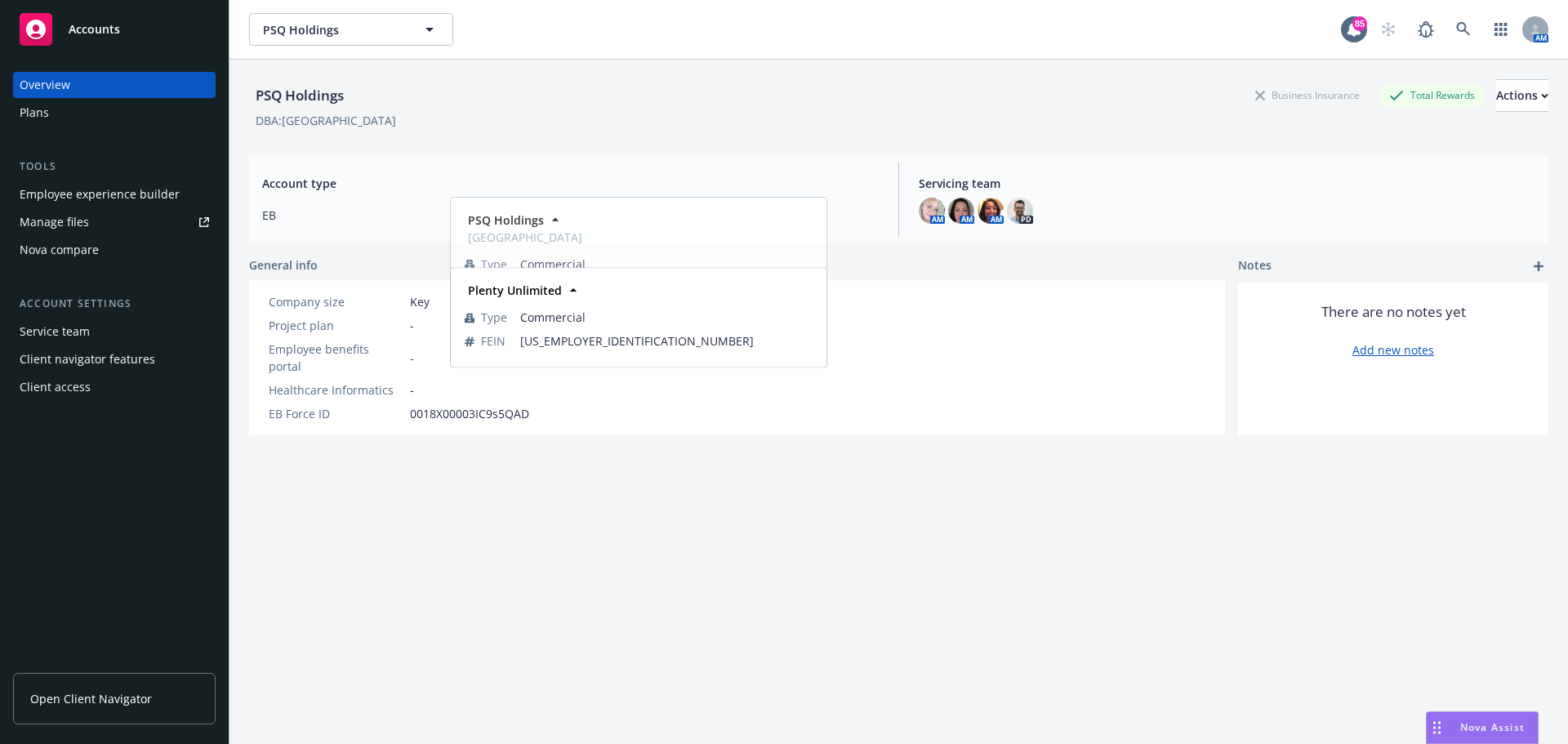
type input "PSQ Holdings"
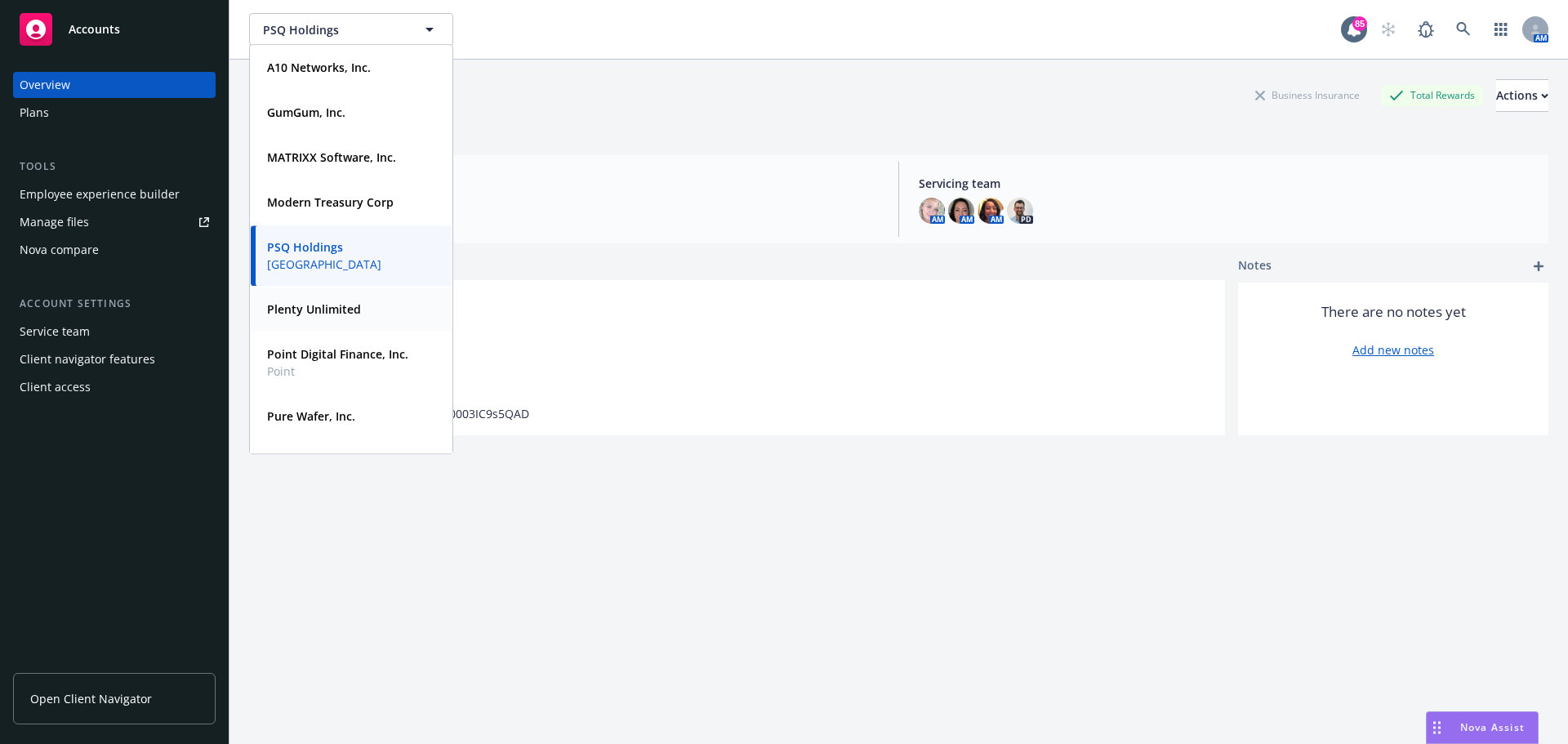
type input "Plenty Unlimited"
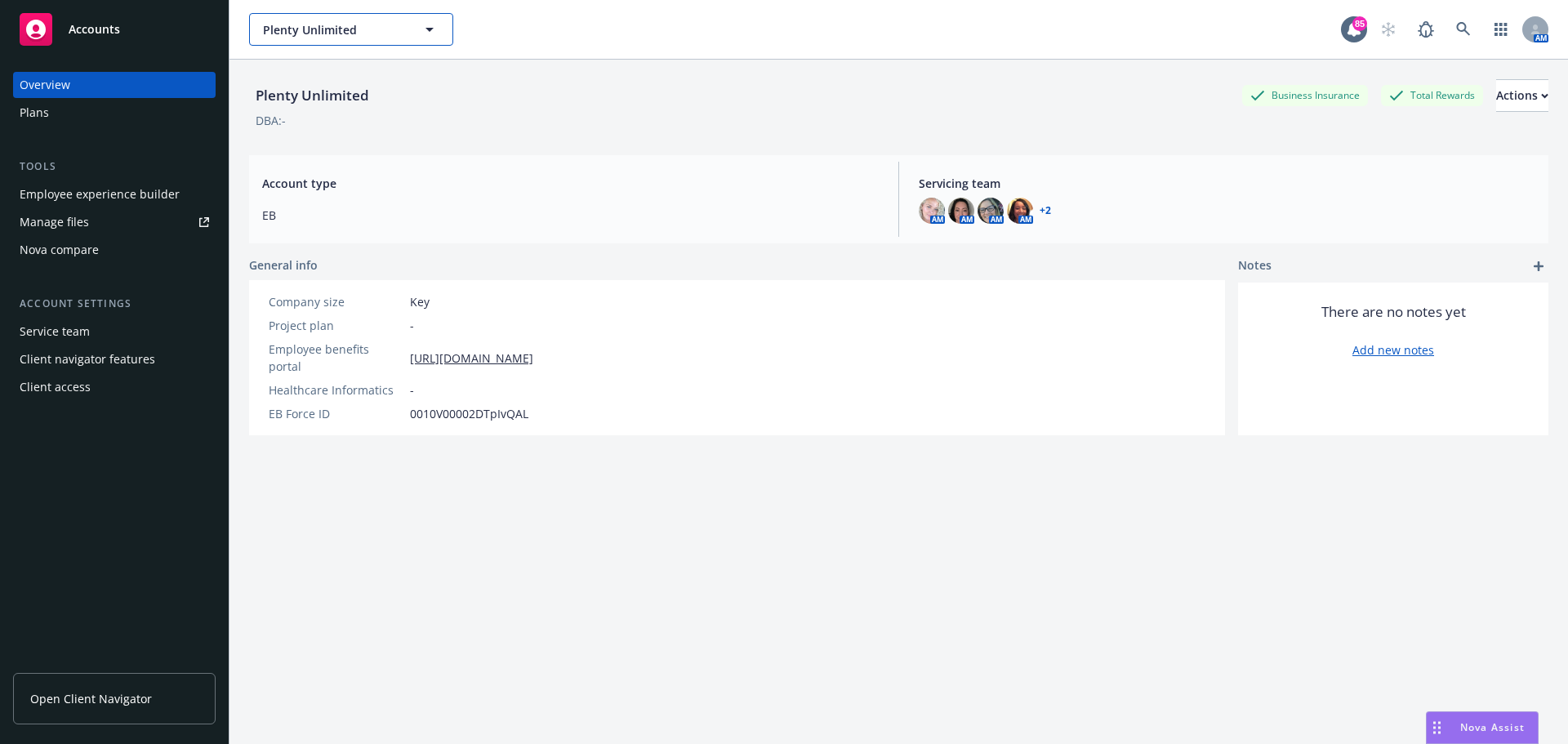
click at [434, 38] on icon "button" at bounding box center [429, 29] width 20 height 20
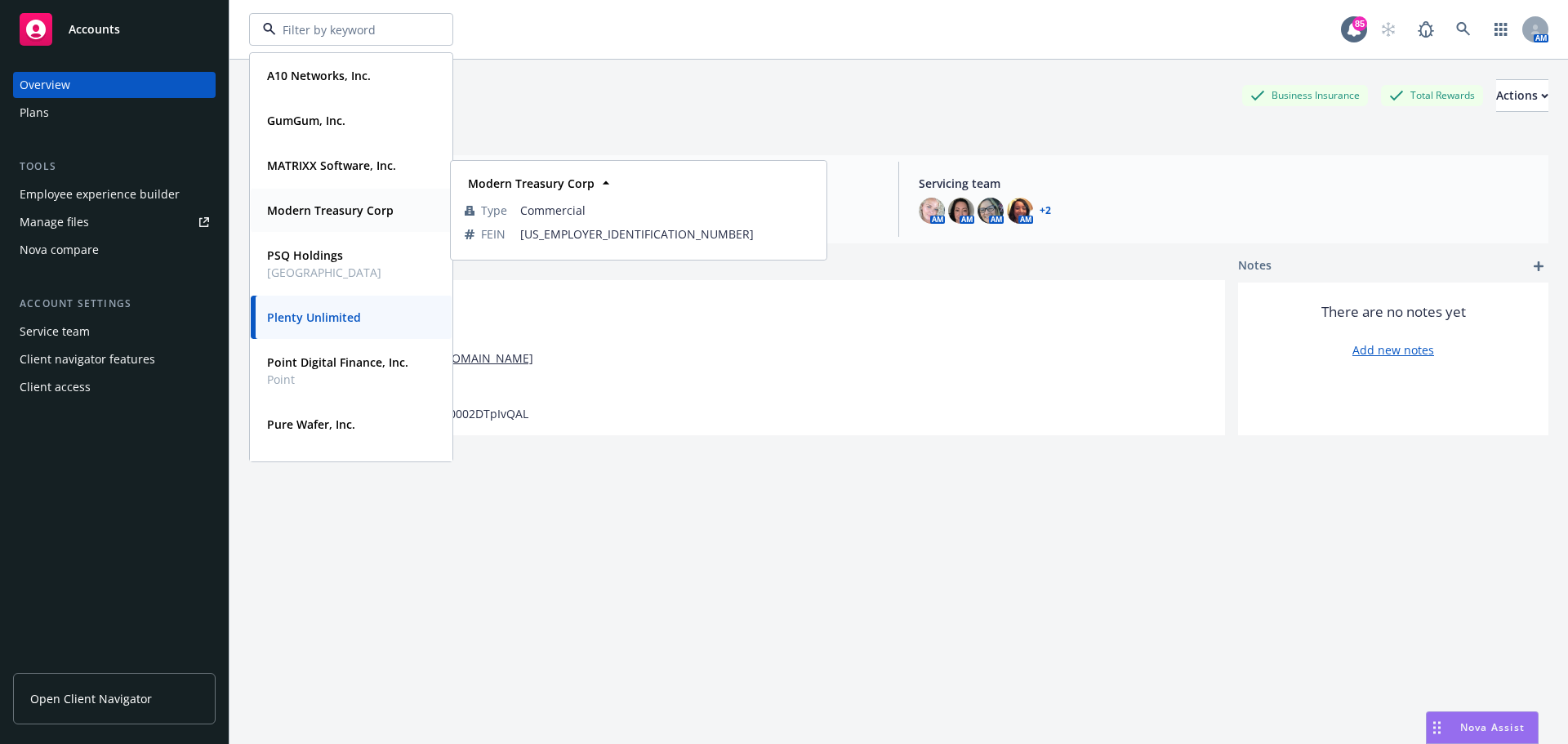
click at [311, 209] on strong "Modern Treasury Corp" at bounding box center [330, 210] width 126 height 15
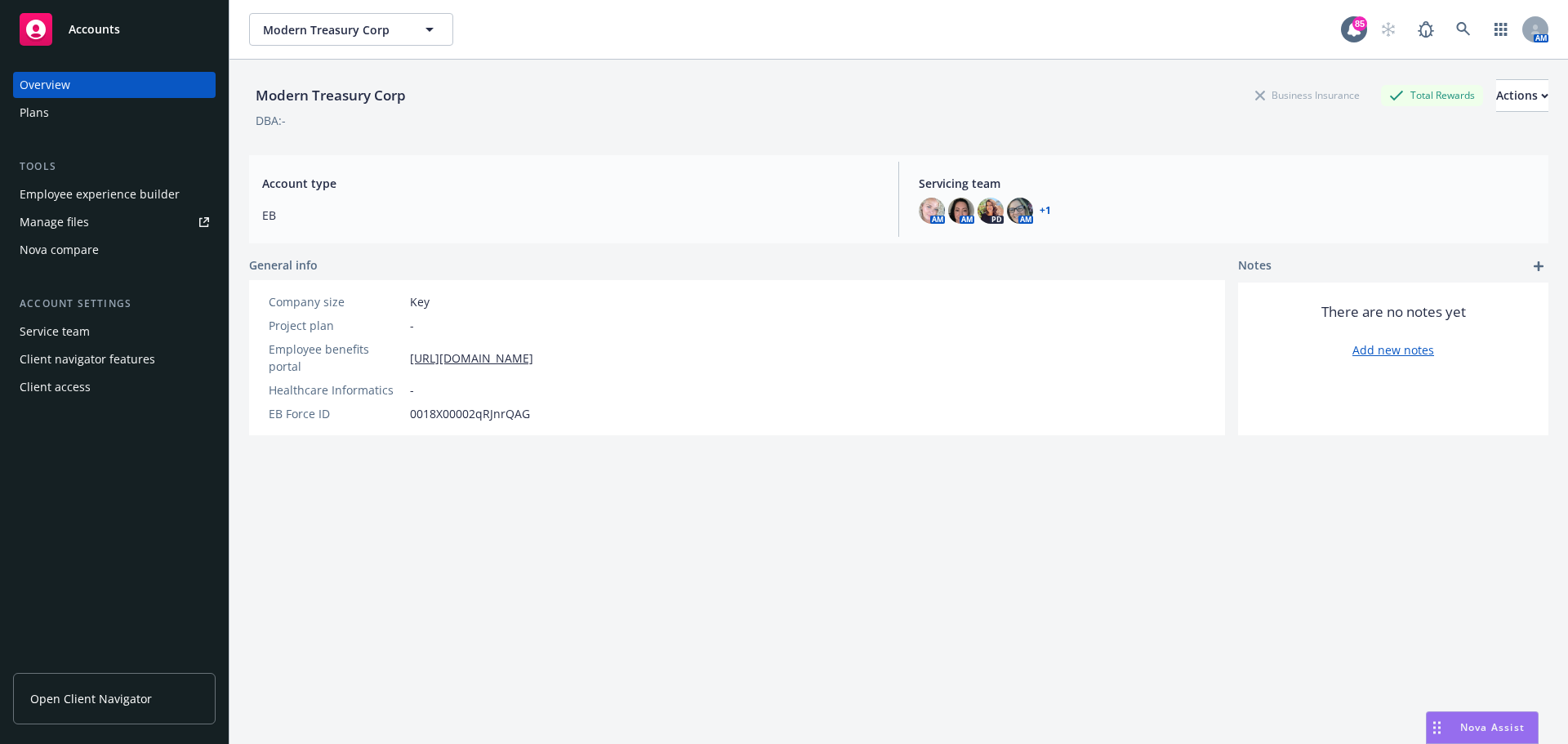
click at [93, 201] on div "Employee experience builder" at bounding box center [100, 194] width 160 height 26
drag, startPoint x: 401, startPoint y: 31, endPoint x: 380, endPoint y: 45, distance: 25.2
click at [401, 31] on span "Modern Treasury Corp" at bounding box center [334, 30] width 142 height 17
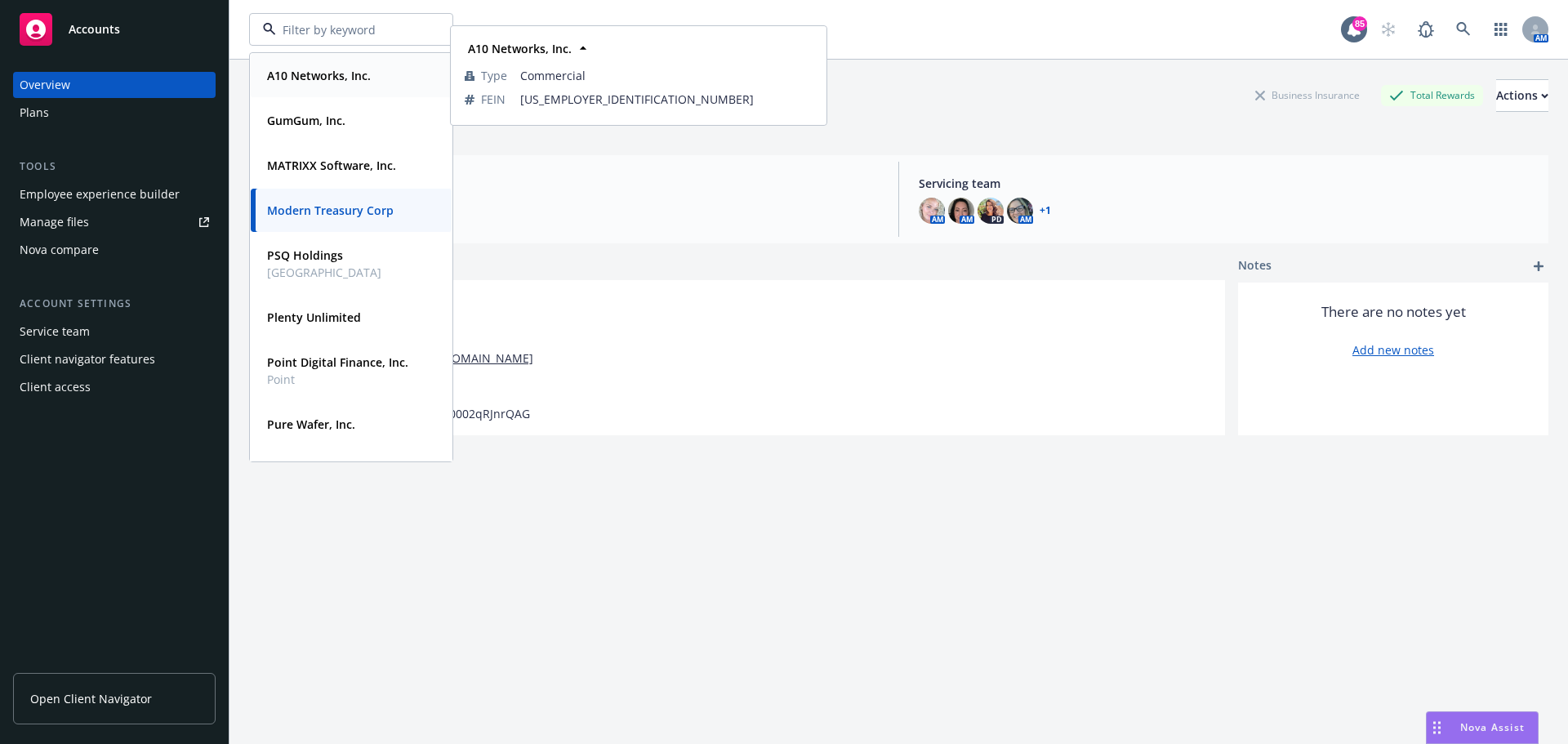
click at [335, 74] on strong "A10 Networks, Inc." at bounding box center [319, 75] width 104 height 15
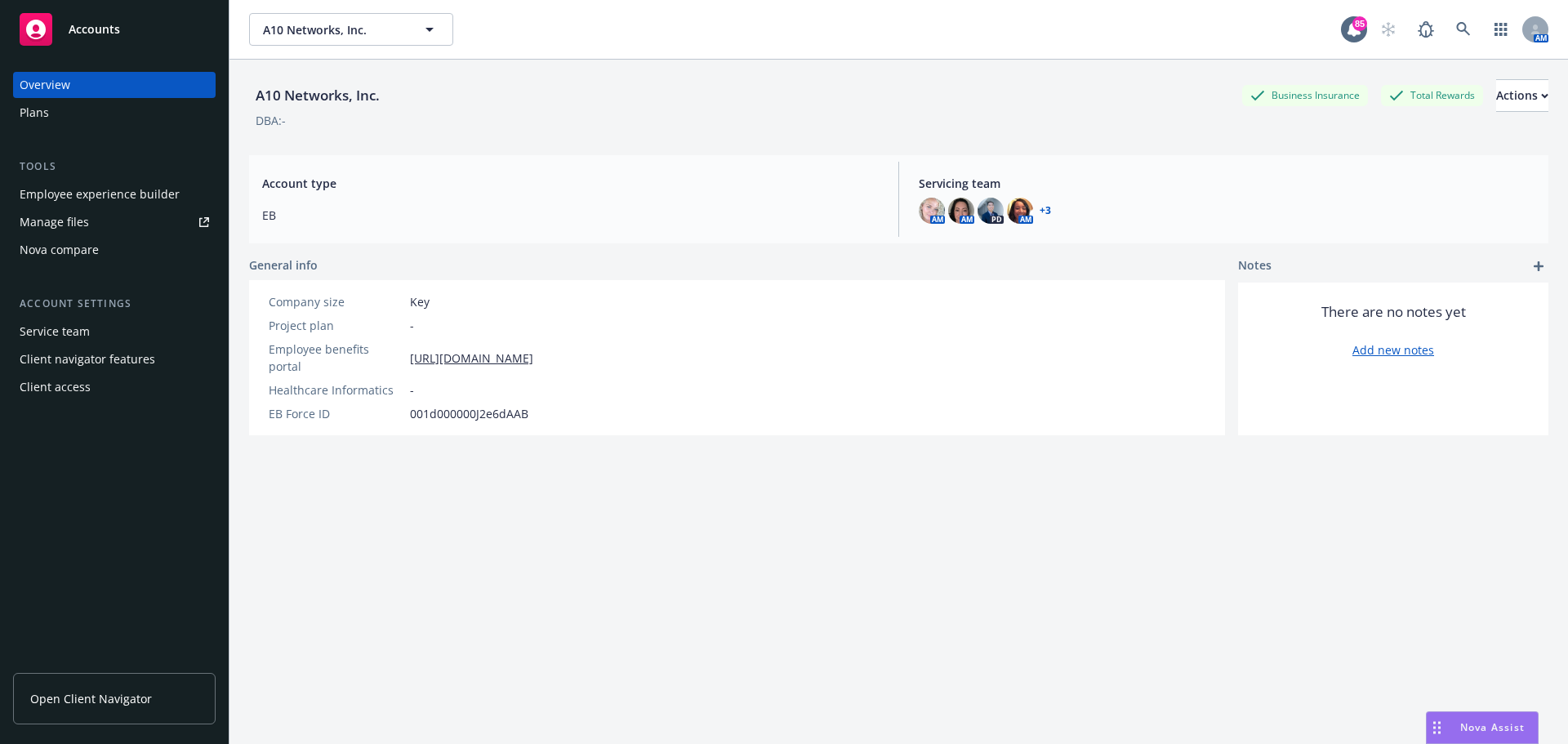
click at [98, 202] on div "Employee experience builder" at bounding box center [100, 194] width 160 height 26
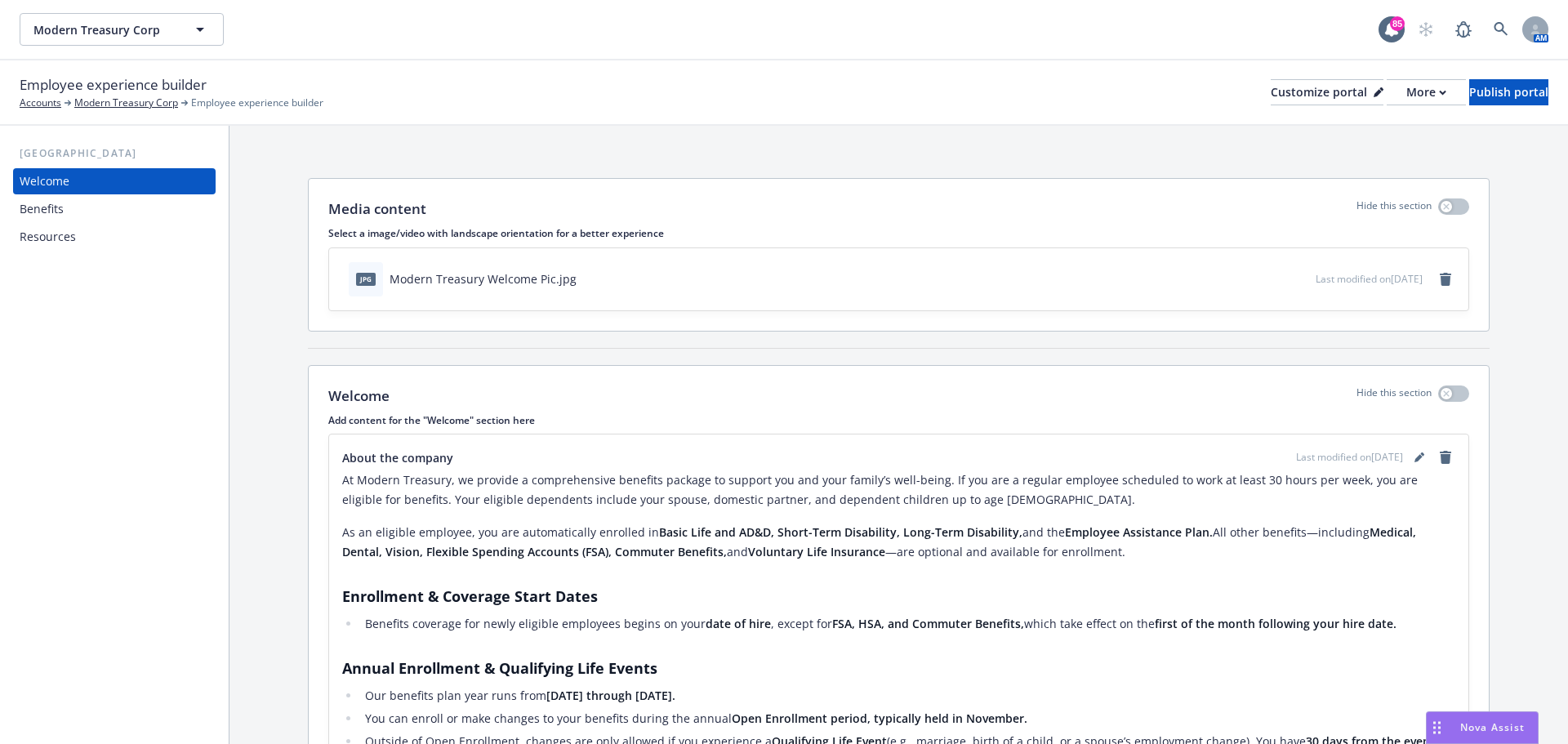
click at [84, 231] on div "Resources" at bounding box center [114, 236] width 189 height 26
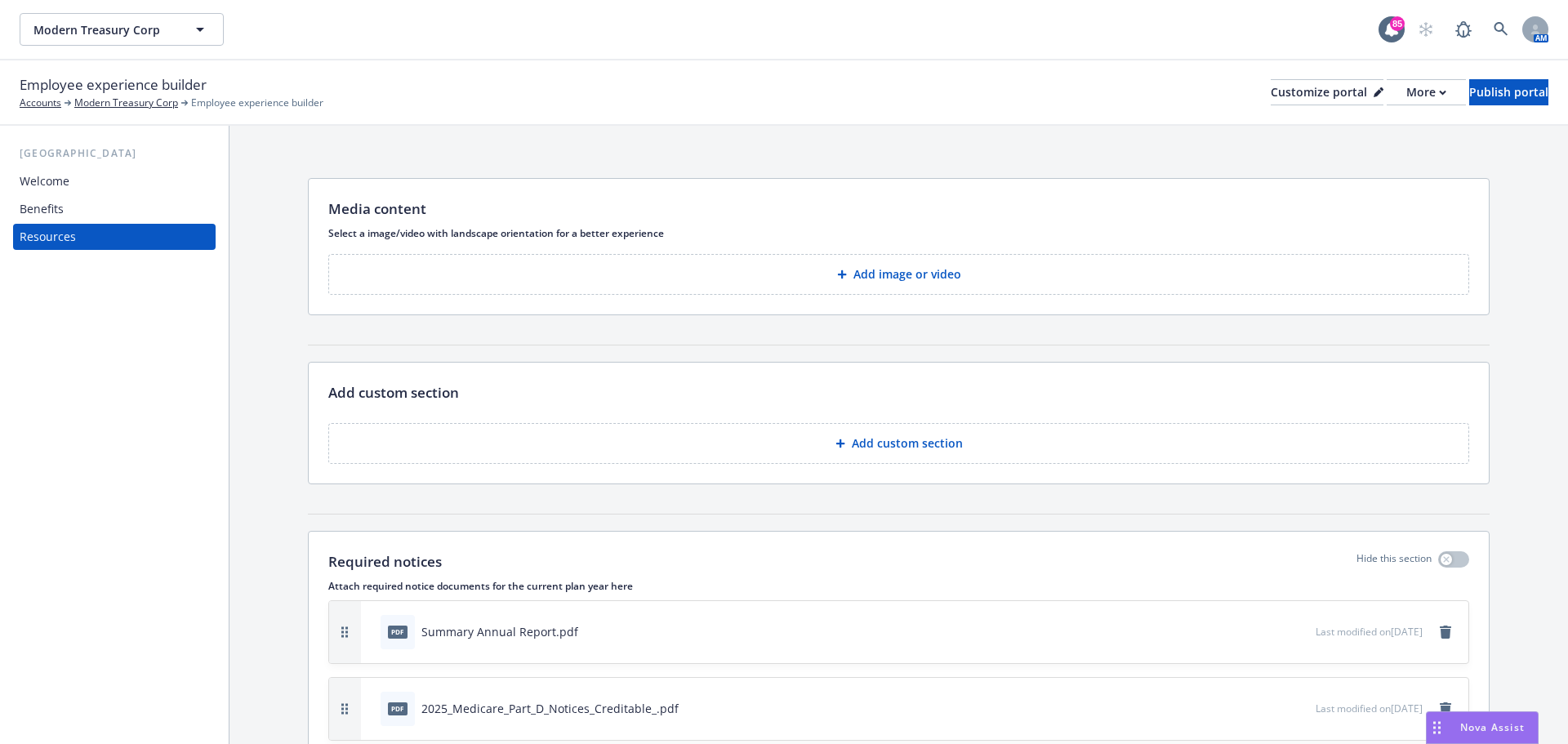
click at [64, 212] on div "Benefits" at bounding box center [114, 209] width 189 height 26
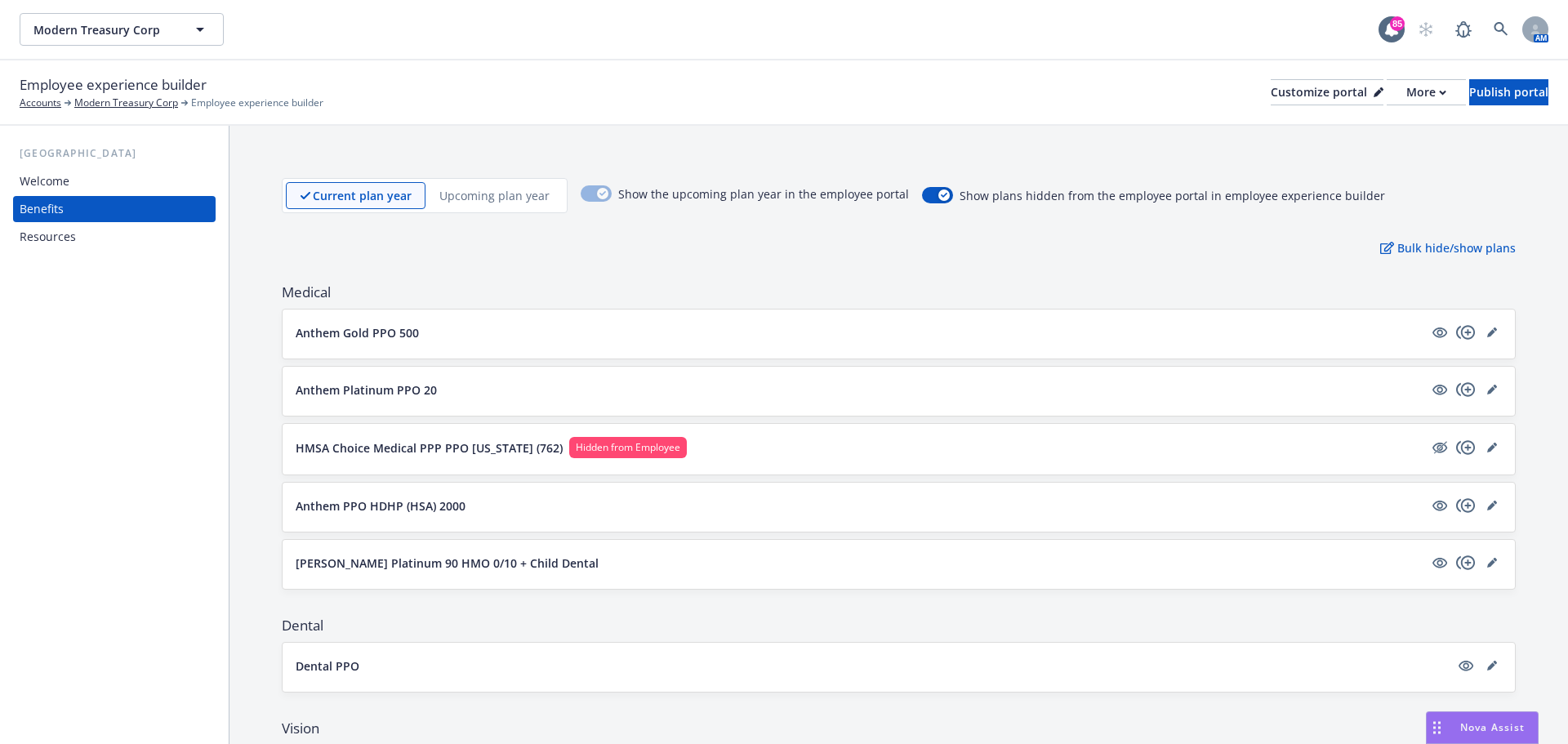
click at [69, 189] on div "Welcome" at bounding box center [114, 181] width 189 height 26
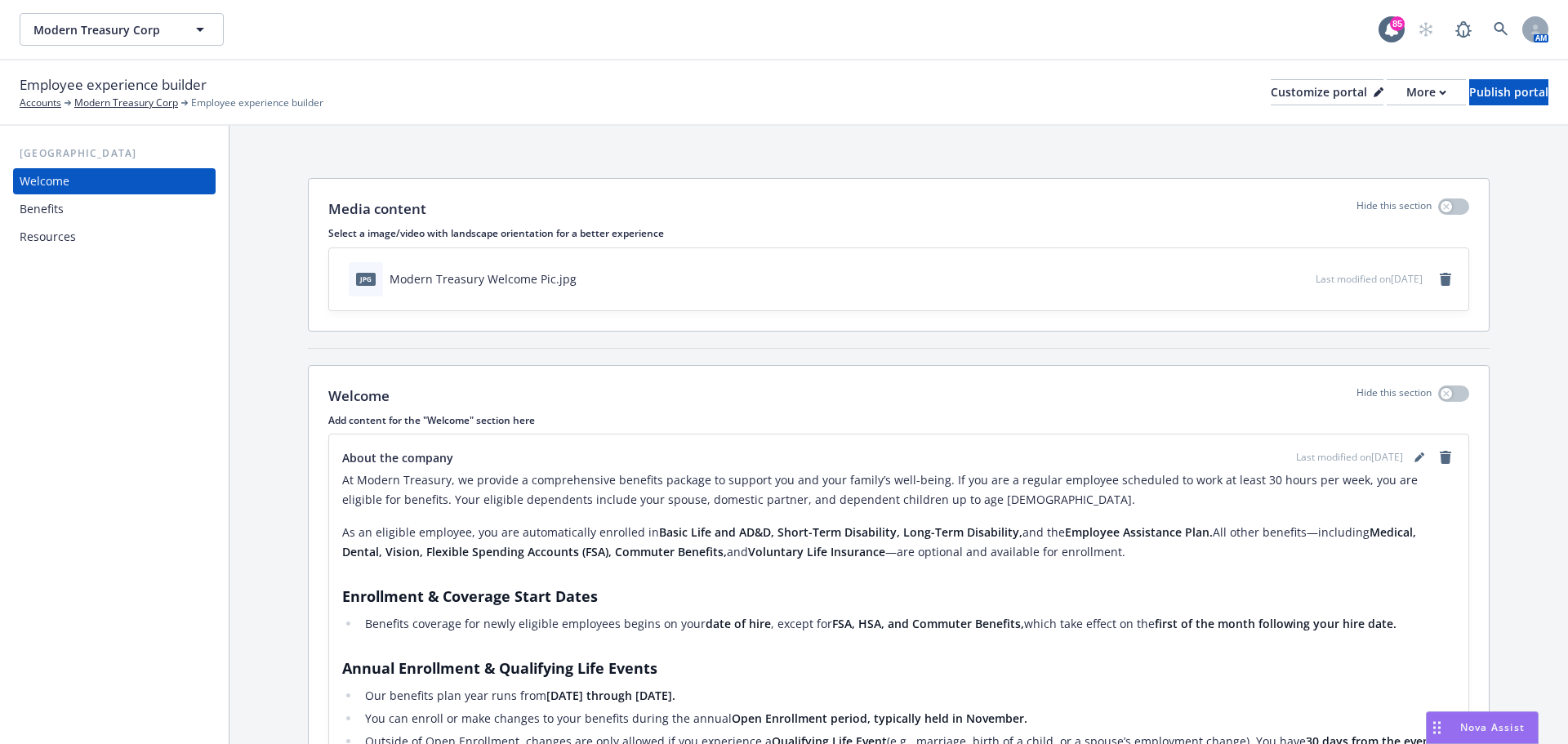
click at [68, 206] on div "Benefits" at bounding box center [114, 209] width 189 height 26
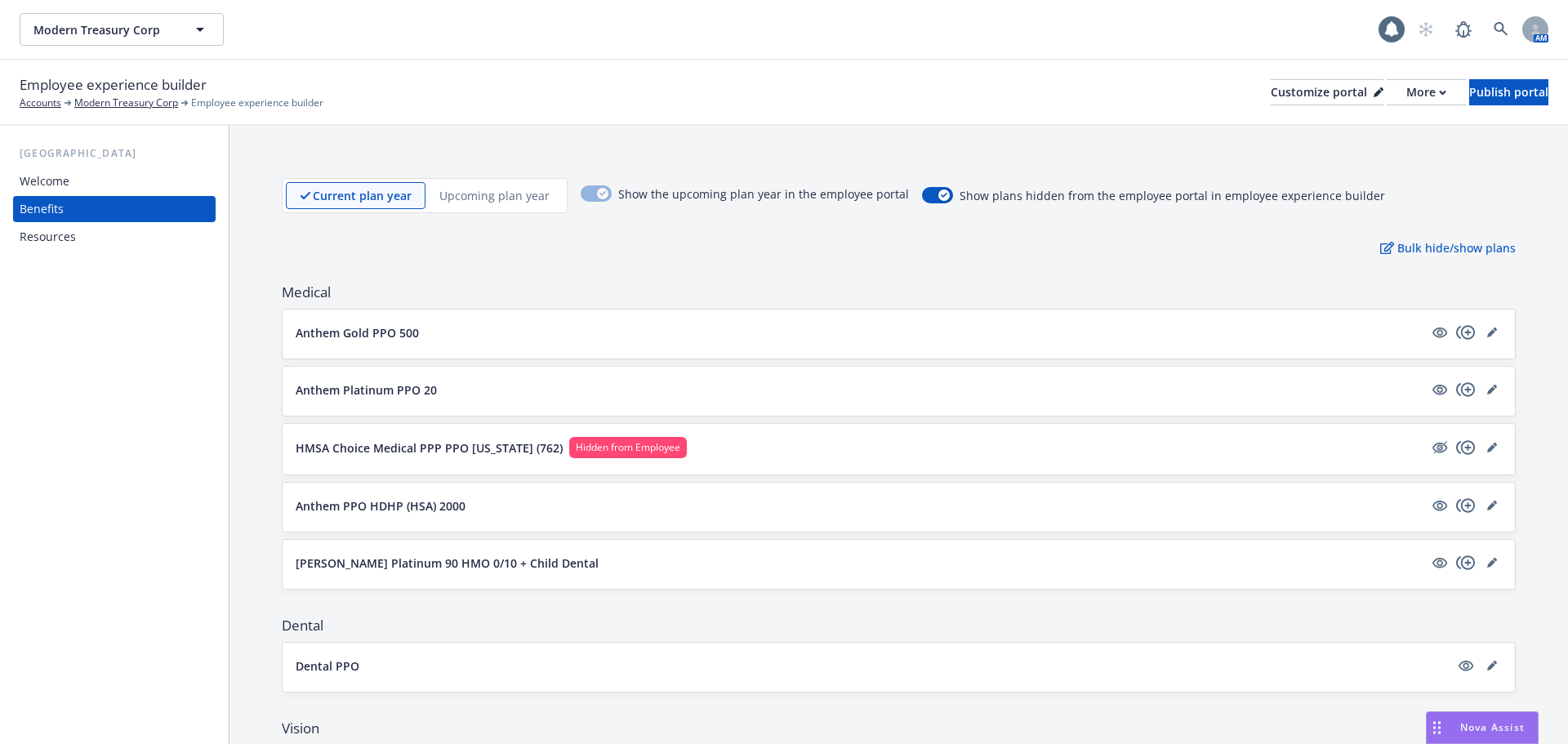
click at [69, 235] on div "Resources" at bounding box center [48, 236] width 56 height 26
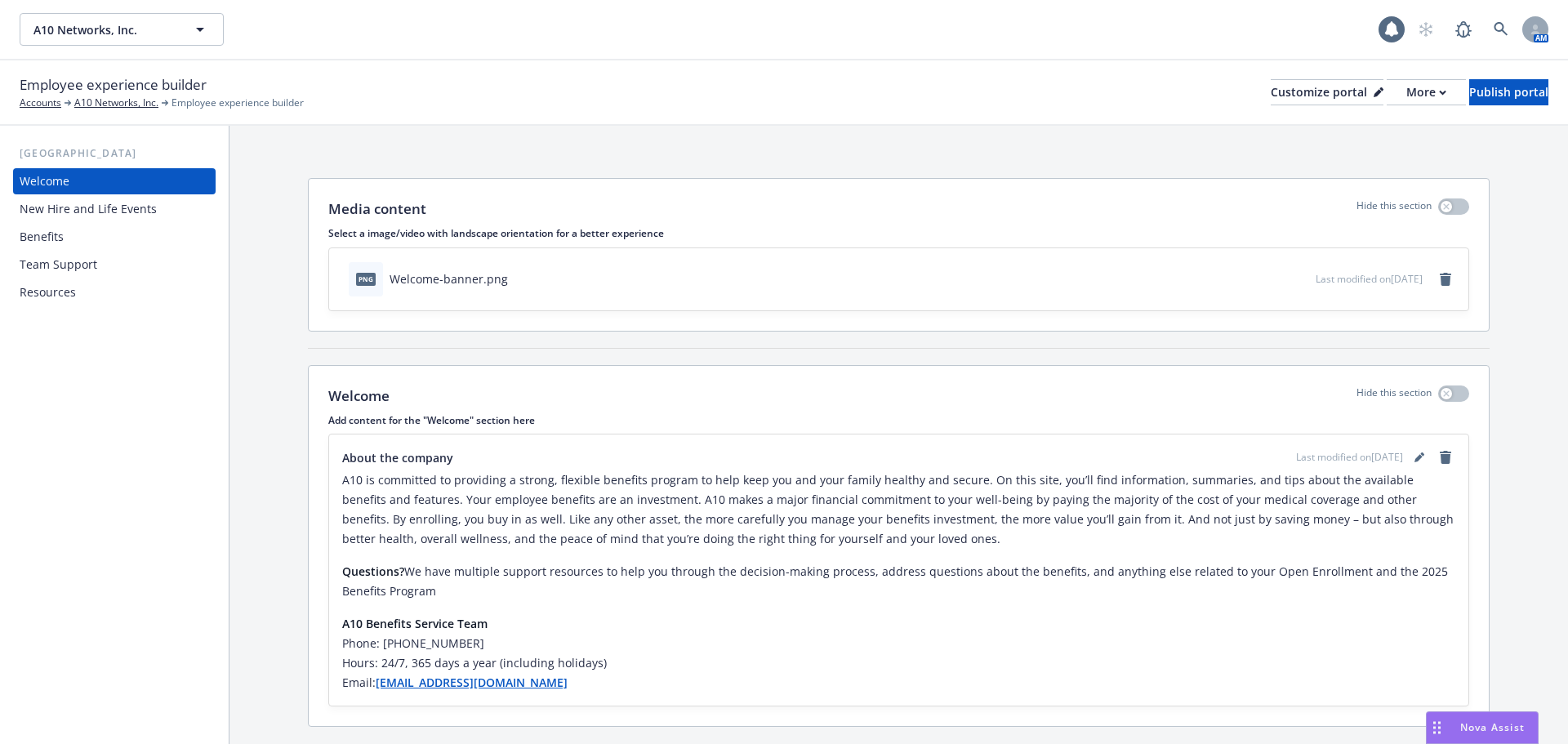
click at [72, 304] on div "Resources" at bounding box center [48, 292] width 56 height 26
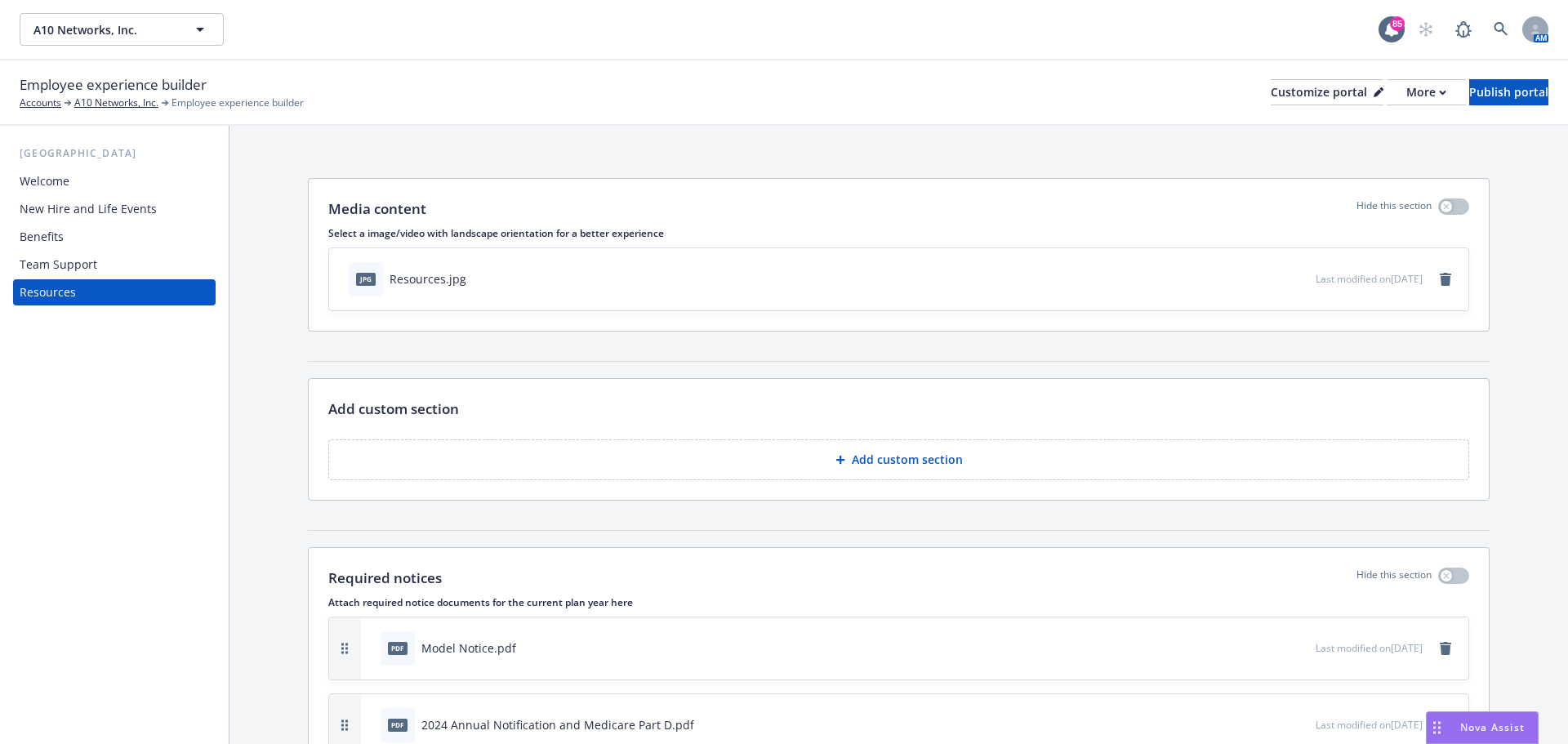
click at [1247, 279] on div at bounding box center [1276, 279] width 67 height 19
click at [1267, 280] on icon "download file" at bounding box center [1273, 277] width 13 height 13
click at [102, 270] on div "Team Support" at bounding box center [114, 264] width 189 height 26
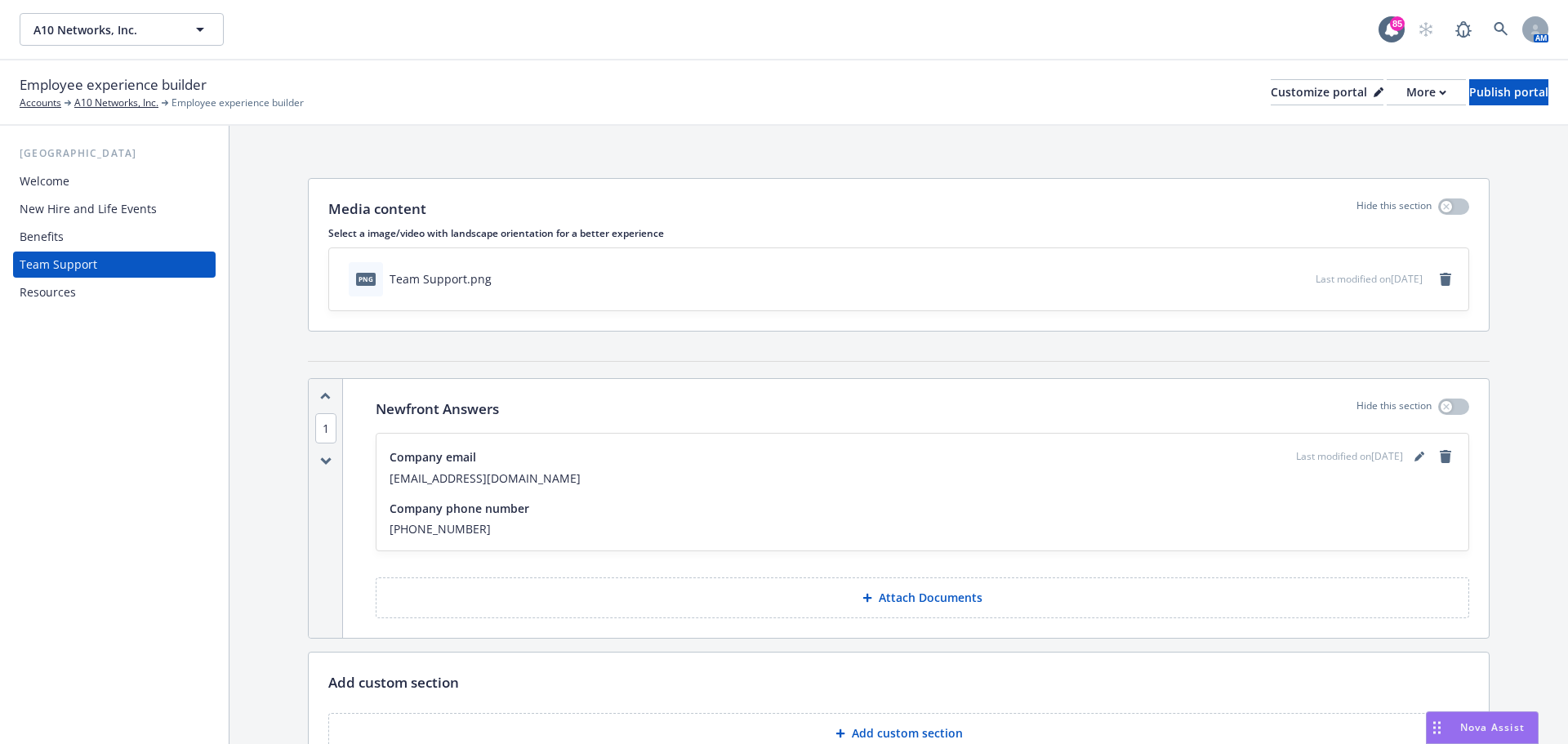
click at [1304, 292] on div "png Team Support.png Last modified on [DATE]" at bounding box center [899, 279] width 1140 height 62
click at [1268, 278] on icon "download file" at bounding box center [1274, 276] width 10 height 9
